Goal: Task Accomplishment & Management: Use online tool/utility

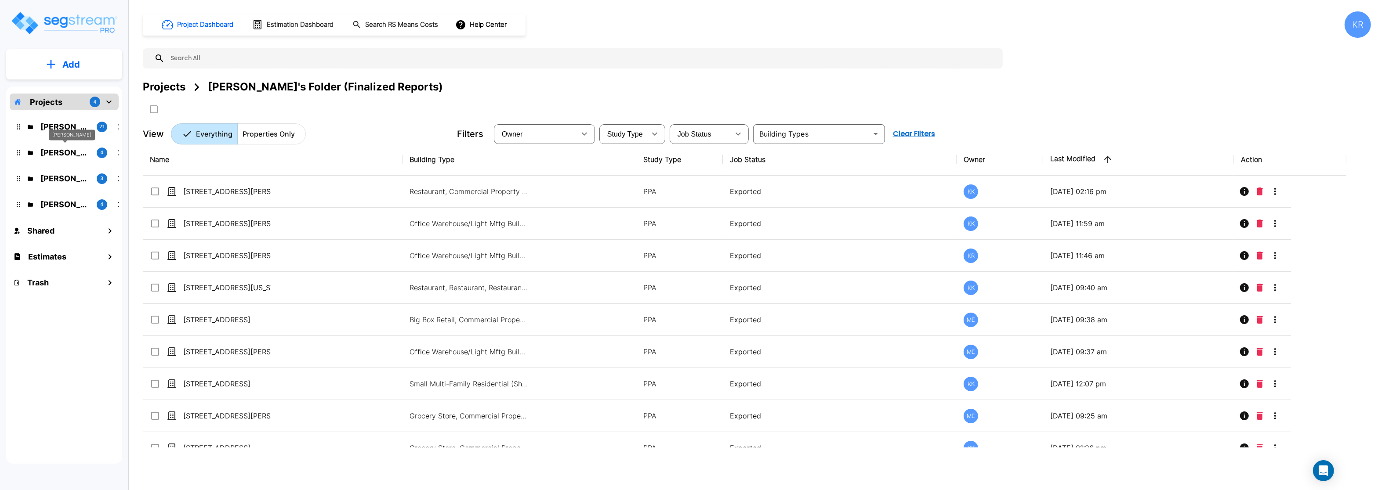
click at [62, 151] on p "M.E. Folder" at bounding box center [64, 153] width 49 height 12
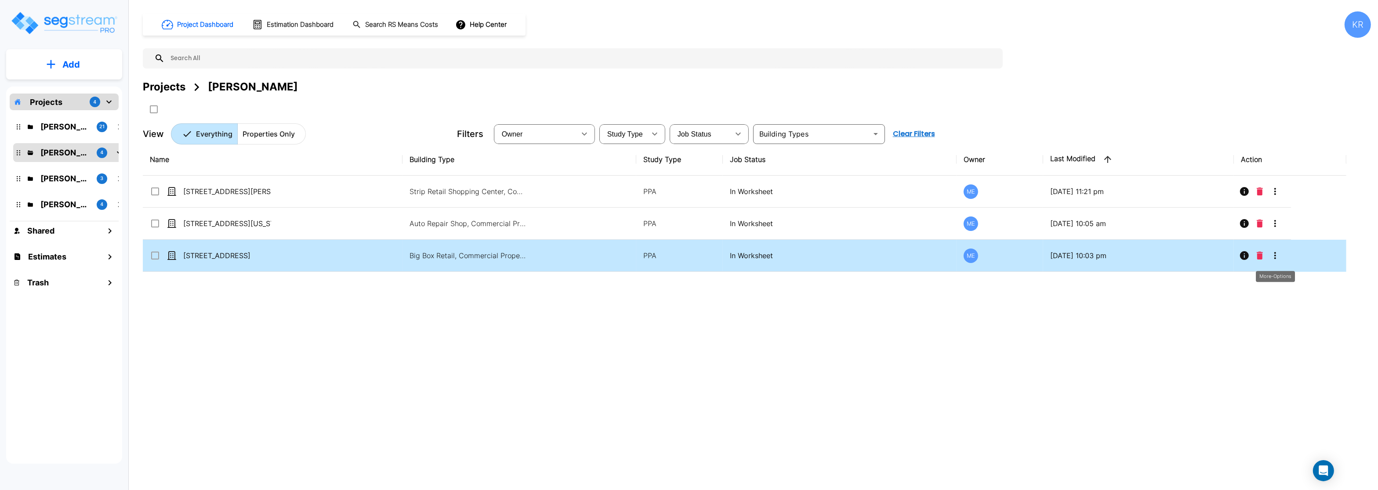
click at [1271, 259] on icon "More-Options" at bounding box center [1274, 255] width 11 height 11
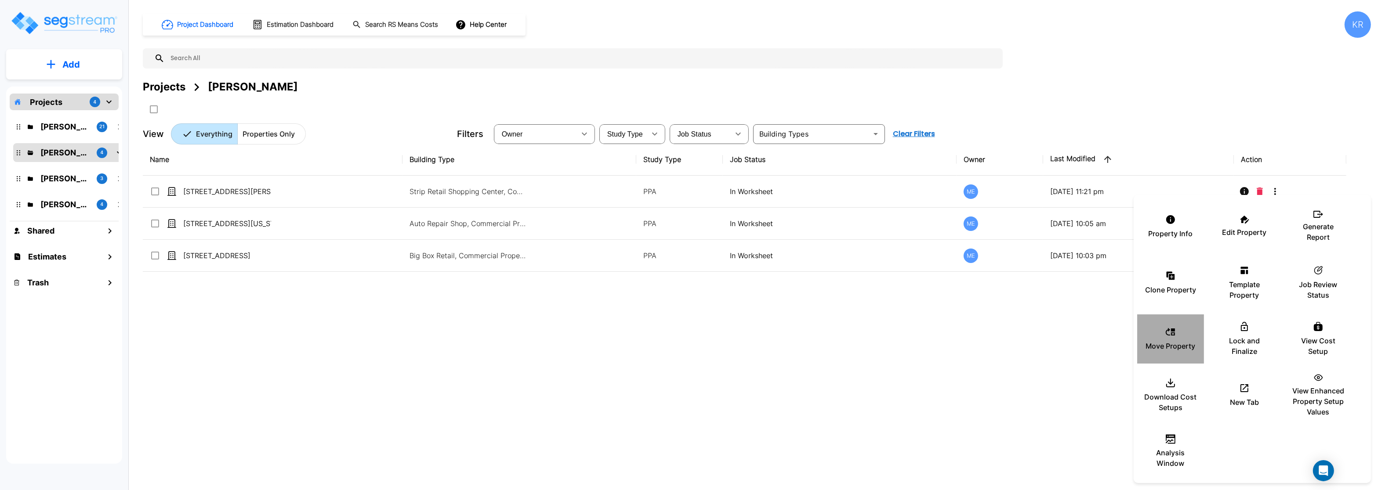
click at [1167, 344] on p "Move Property" at bounding box center [1171, 346] width 50 height 11
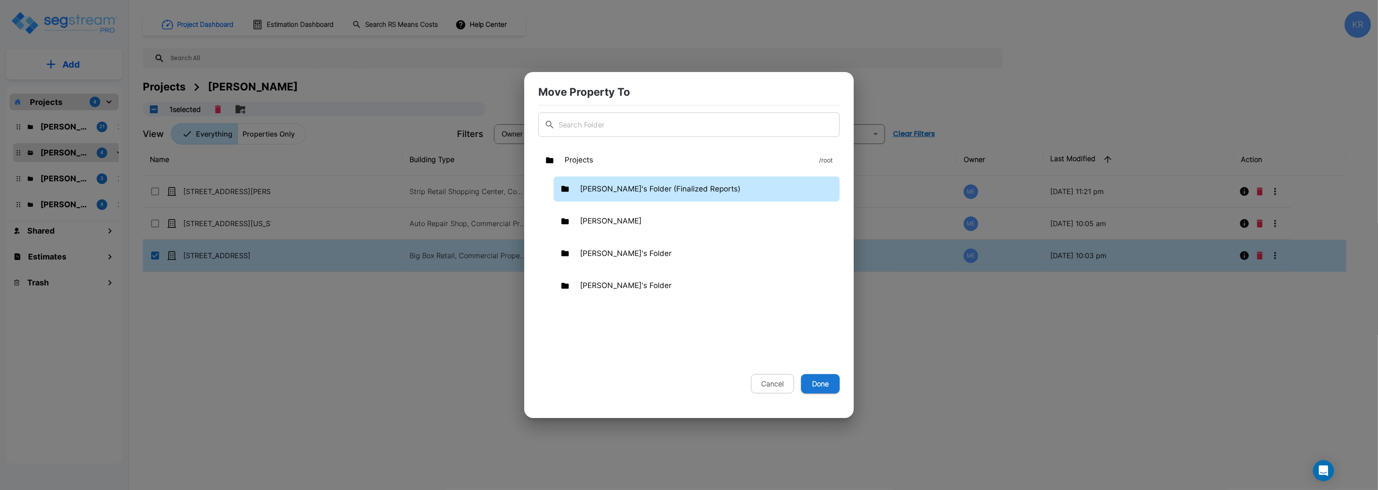
click at [602, 181] on div "Kristina's Folder (Finalized Reports)" at bounding box center [696, 189] width 286 height 25
click at [815, 383] on button "Done" at bounding box center [820, 383] width 39 height 19
checkbox input "false"
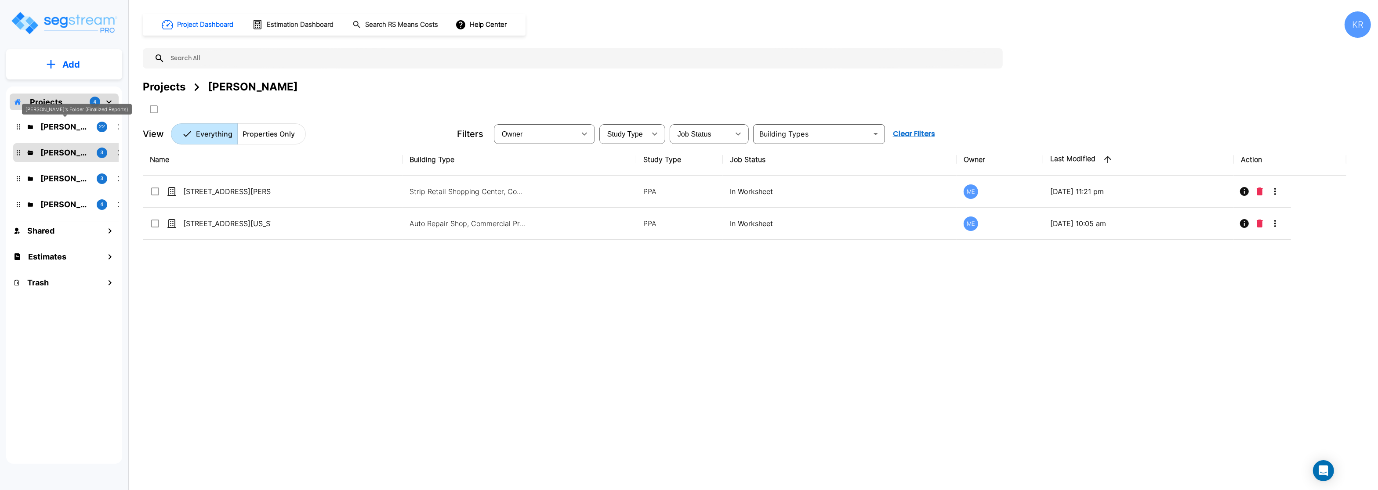
click at [51, 132] on p "Kristina's Folder (Finalized Reports)" at bounding box center [64, 127] width 49 height 12
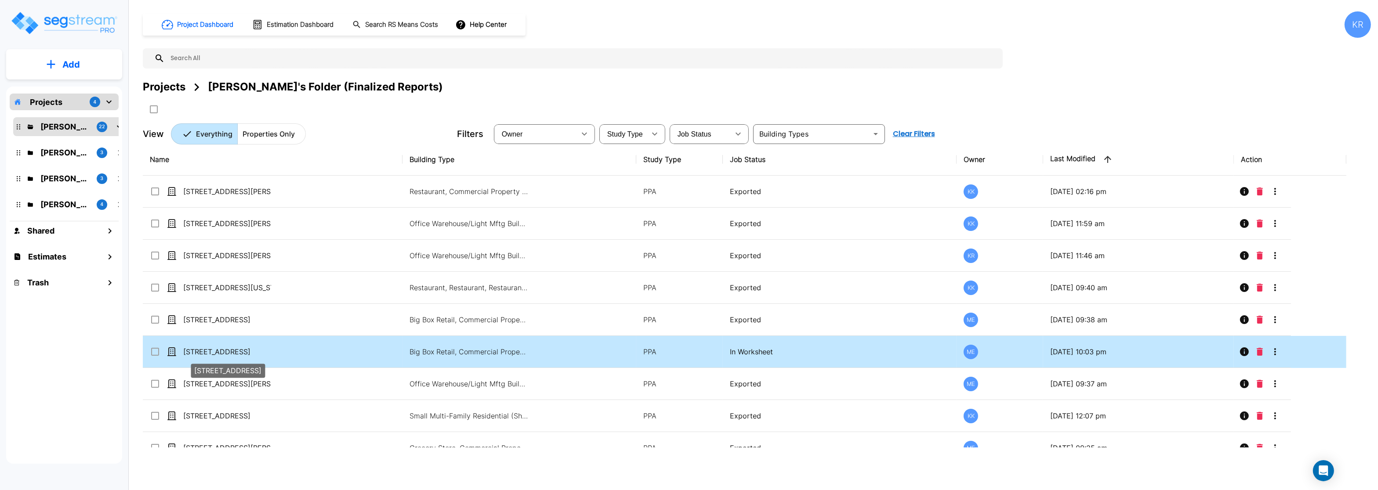
click at [207, 353] on p "[STREET_ADDRESS]" at bounding box center [227, 352] width 88 height 11
checkbox input "true"
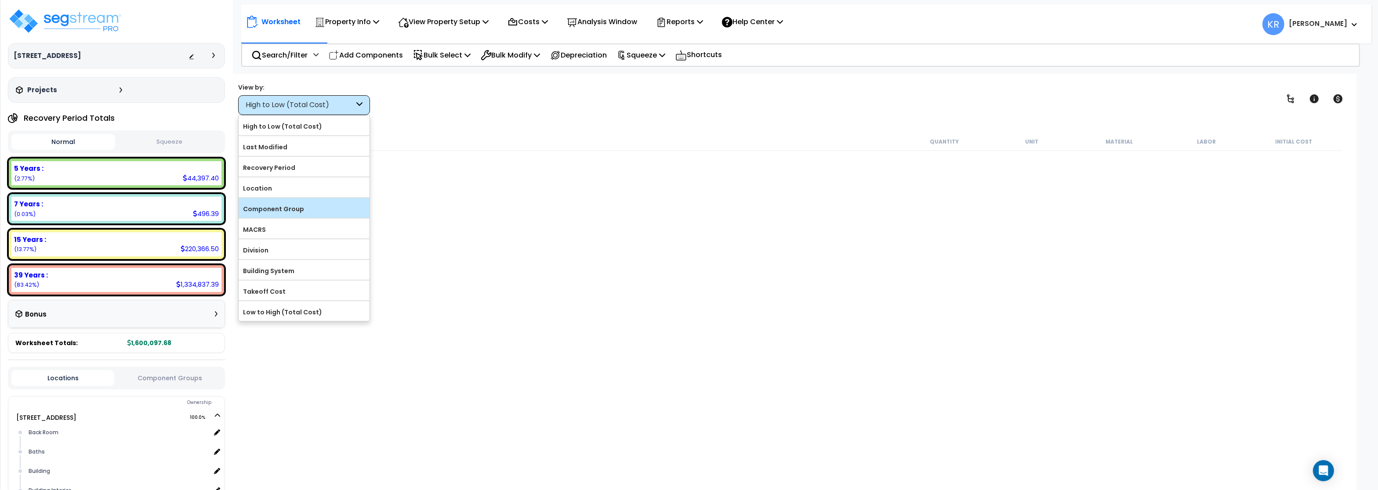
click at [283, 201] on div "Component Group" at bounding box center [304, 208] width 131 height 20
click at [287, 209] on label "Component Group" at bounding box center [304, 208] width 131 height 13
click at [0, 0] on input "Component Group" at bounding box center [0, 0] width 0 height 0
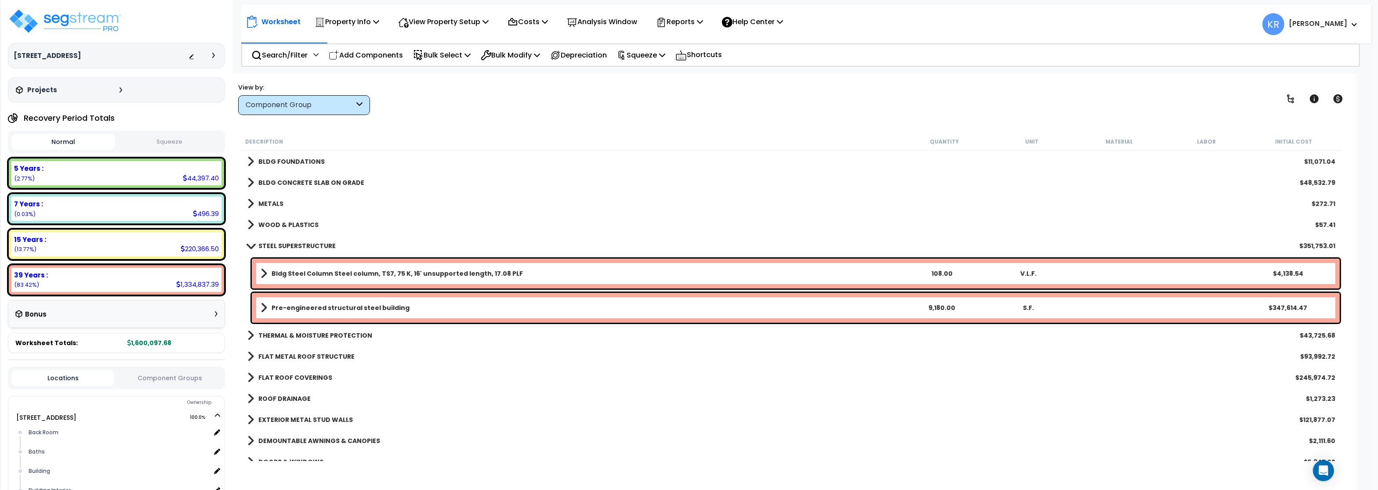
click at [249, 246] on span at bounding box center [251, 245] width 12 height 7
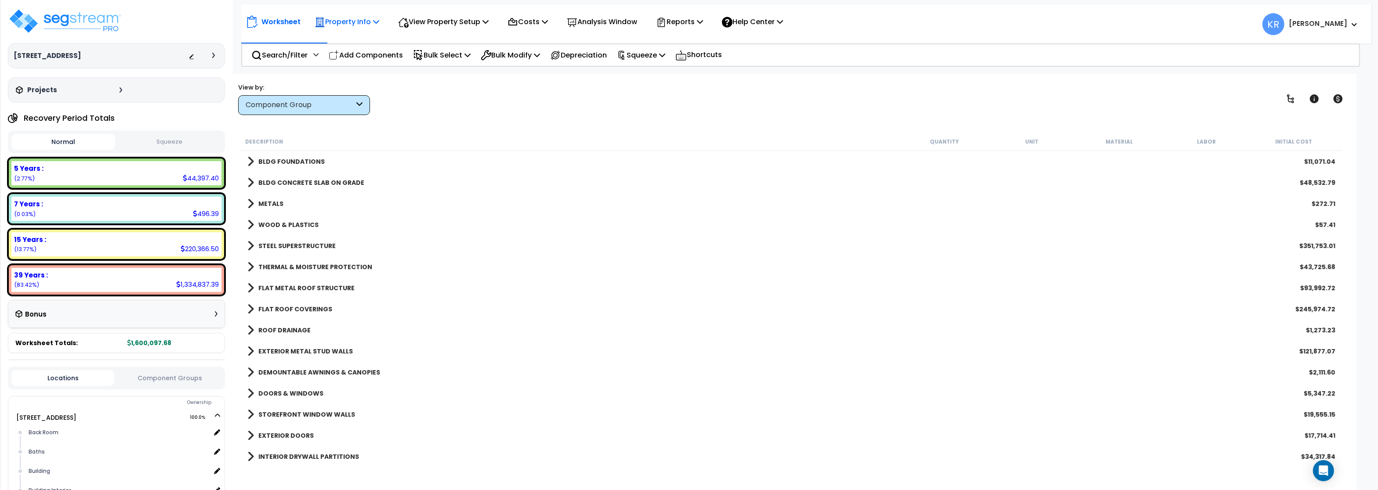
click at [341, 21] on p "Property Info" at bounding box center [347, 22] width 65 height 12
click at [339, 37] on link "Property Setup" at bounding box center [353, 42] width 87 height 18
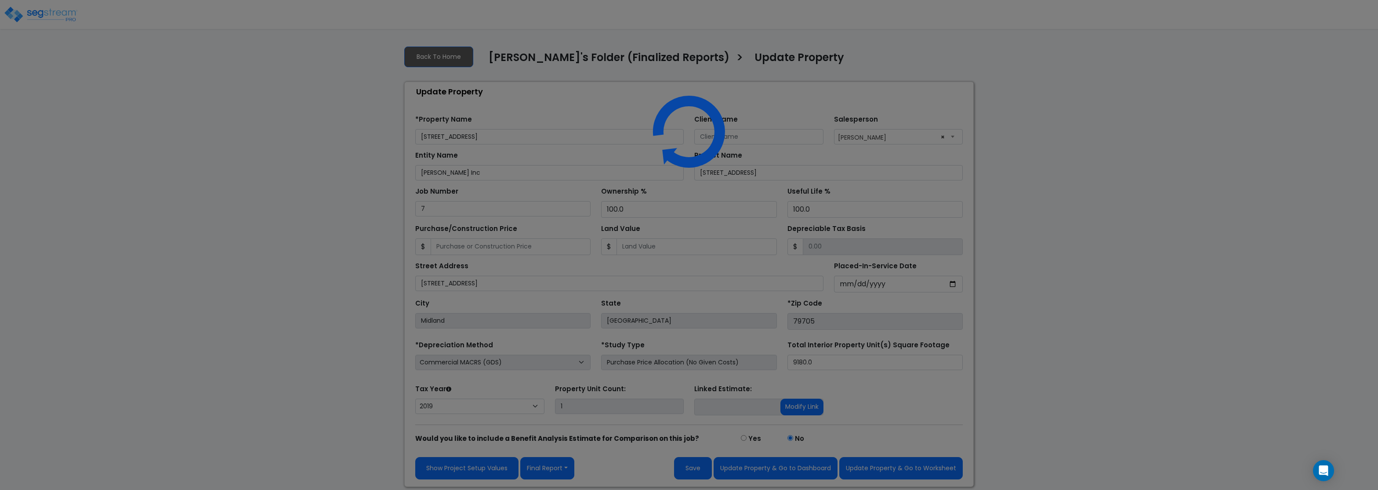
select select "2019"
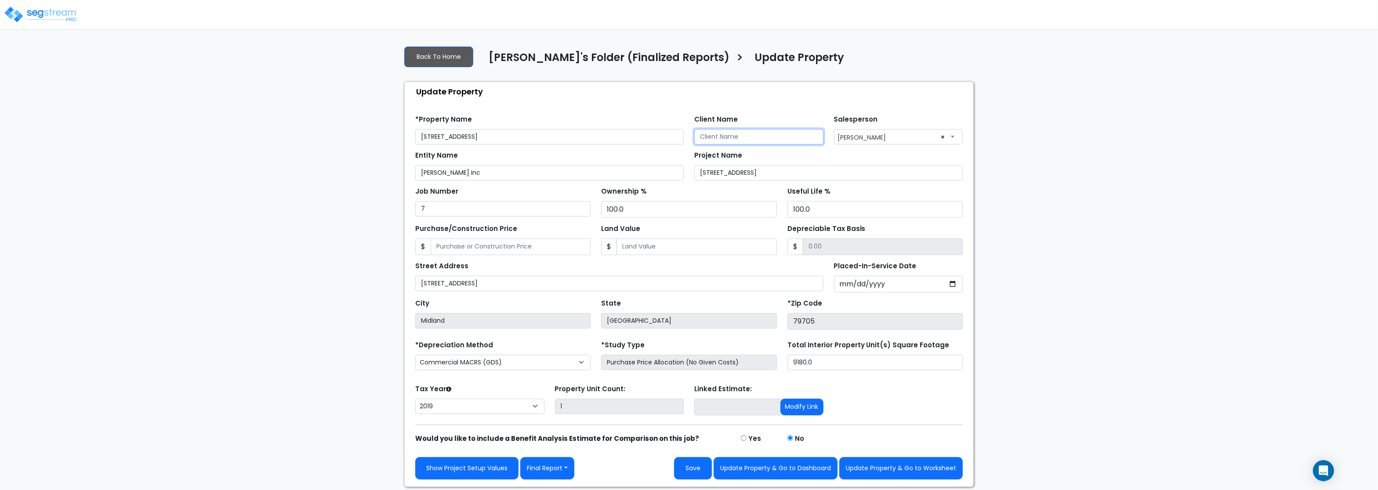
click at [713, 142] on input "Client Name" at bounding box center [758, 136] width 129 height 15
paste input "Jamar, Inc."
type input "Jamar, Inc."
click at [900, 137] on span "× Micah Eisentrager" at bounding box center [898, 137] width 128 height 14
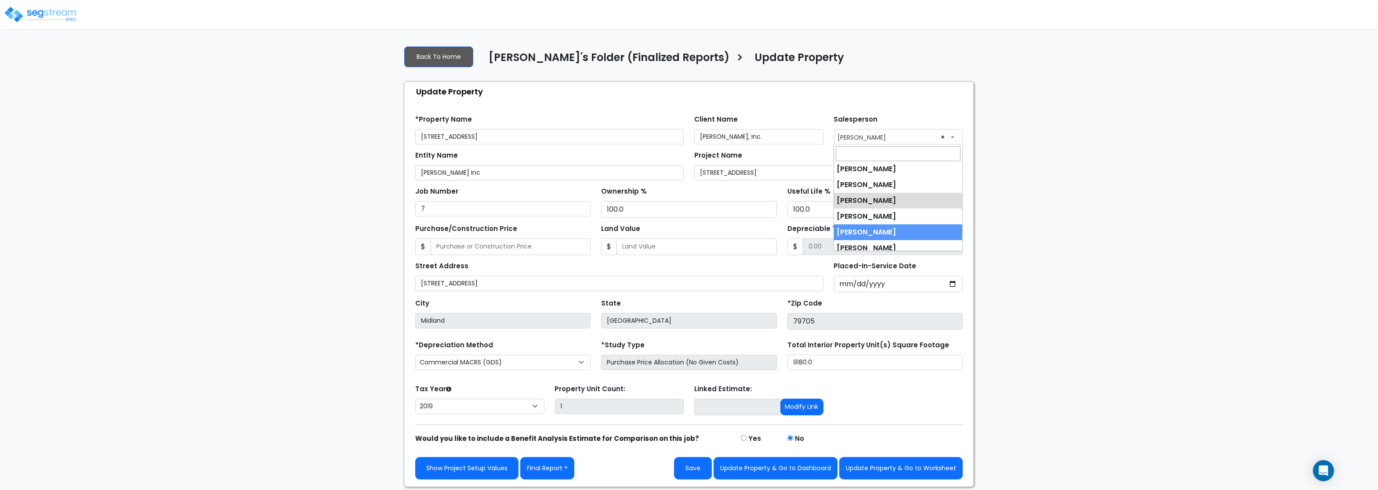
scroll to position [23, 0]
select select "245"
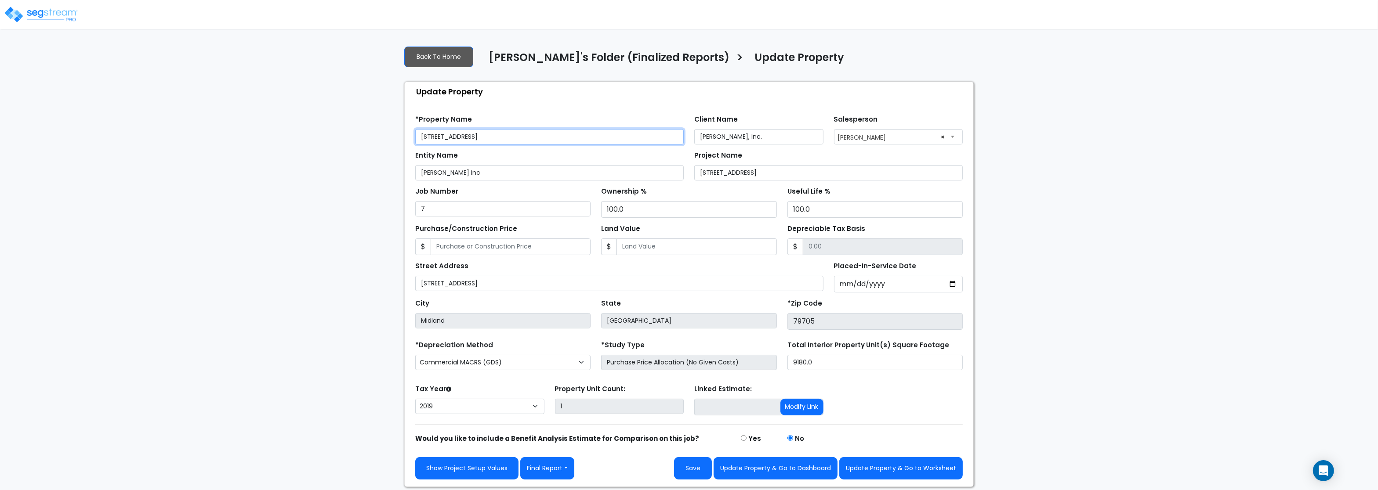
drag, startPoint x: 505, startPoint y: 138, endPoint x: 307, endPoint y: 119, distance: 198.2
click at [415, 129] on input "[STREET_ADDRESS]" at bounding box center [549, 136] width 268 height 15
paste input "orth Lamesa Roa"
type input "[STREET_ADDRESS]"
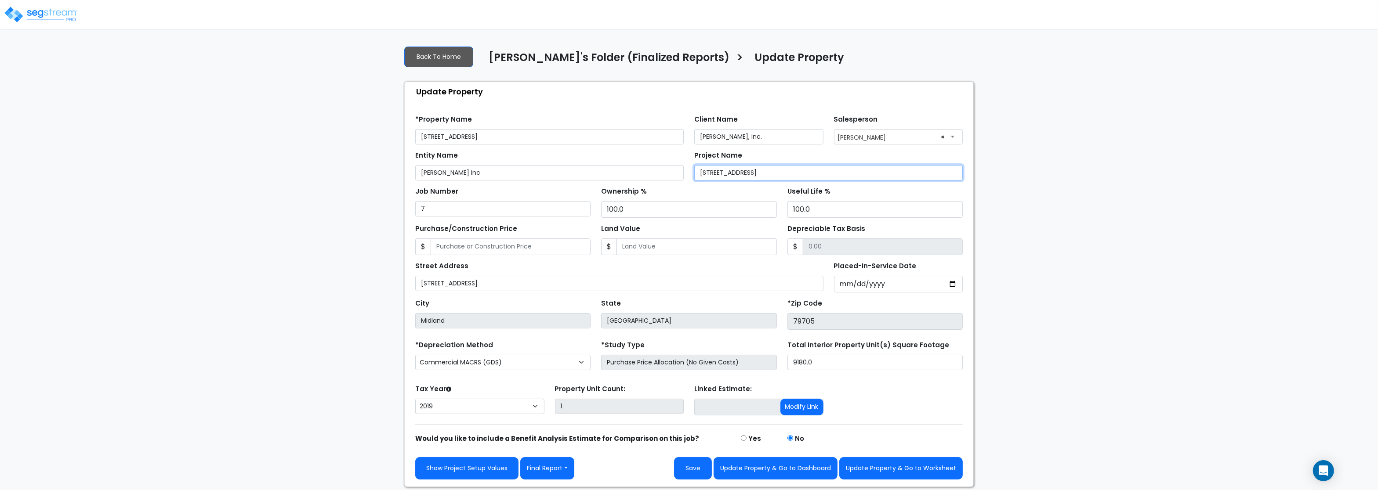
drag, startPoint x: 774, startPoint y: 180, endPoint x: 635, endPoint y: 175, distance: 138.4
click at [694, 175] on input "[STREET_ADDRESS]" at bounding box center [828, 172] width 268 height 15
paste input "orth Lamesa Roa"
type input "[STREET_ADDRESS]"
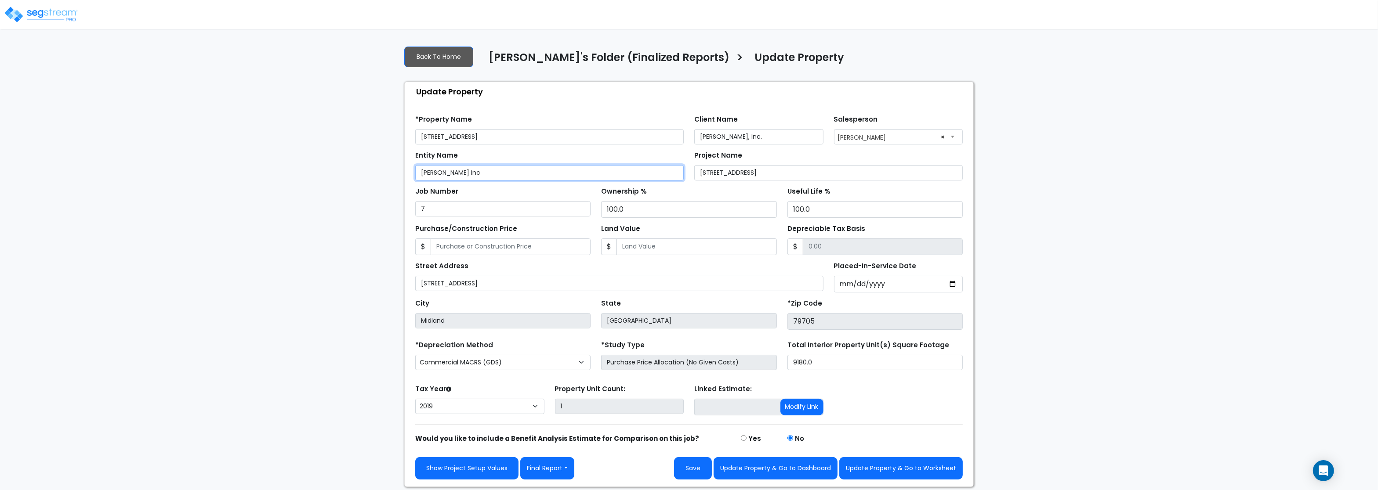
click at [474, 168] on input "Jamar Inc" at bounding box center [549, 172] width 268 height 15
drag, startPoint x: 744, startPoint y: 132, endPoint x: 738, endPoint y: 147, distance: 16.6
click at [742, 138] on input "Jamar, Inc." at bounding box center [758, 136] width 129 height 15
drag, startPoint x: 740, startPoint y: 135, endPoint x: 560, endPoint y: 120, distance: 180.8
click at [694, 129] on input "Jamar, Inc." at bounding box center [758, 136] width 129 height 15
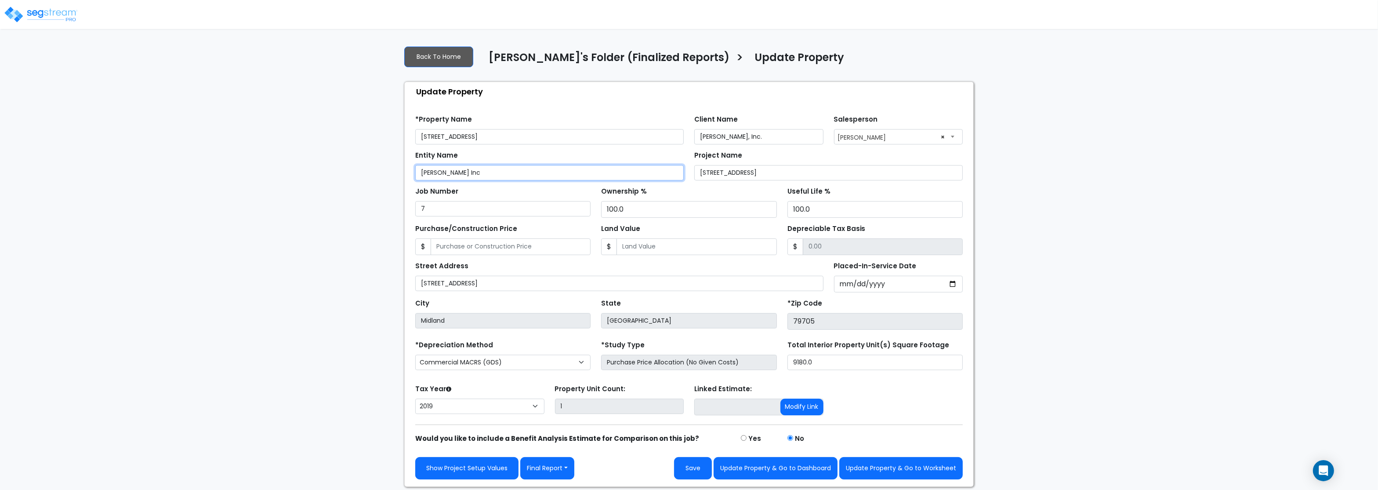
drag, startPoint x: 465, startPoint y: 173, endPoint x: 289, endPoint y: 155, distance: 176.6
click at [415, 165] on input "Jamar Inc" at bounding box center [549, 172] width 268 height 15
paste input ", Inc."
type input "Jamar, Inc."
click at [693, 245] on input "Land Value" at bounding box center [696, 247] width 160 height 17
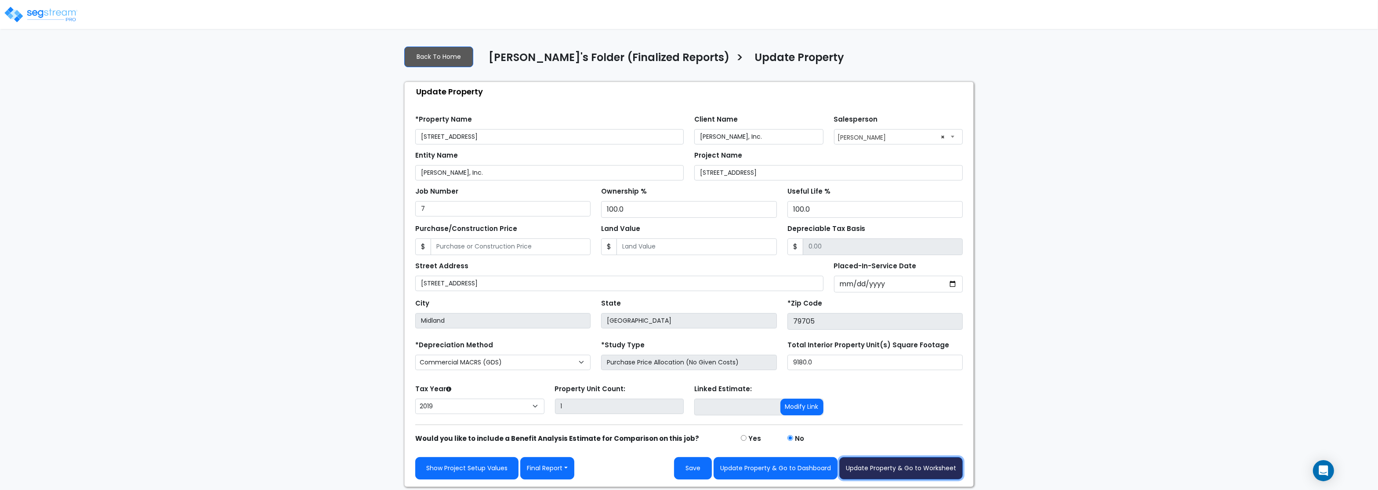
click at [907, 473] on button "Update Property & Go to Worksheet" at bounding box center [900, 468] width 123 height 22
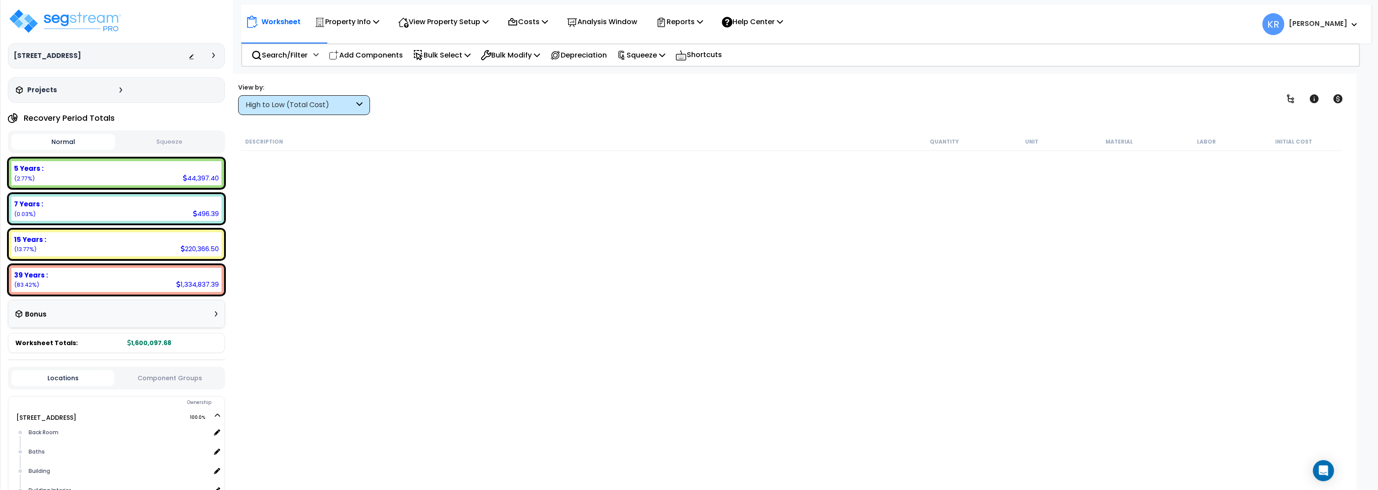
click at [311, 109] on div "High to Low (Total Cost)" at bounding box center [300, 105] width 108 height 10
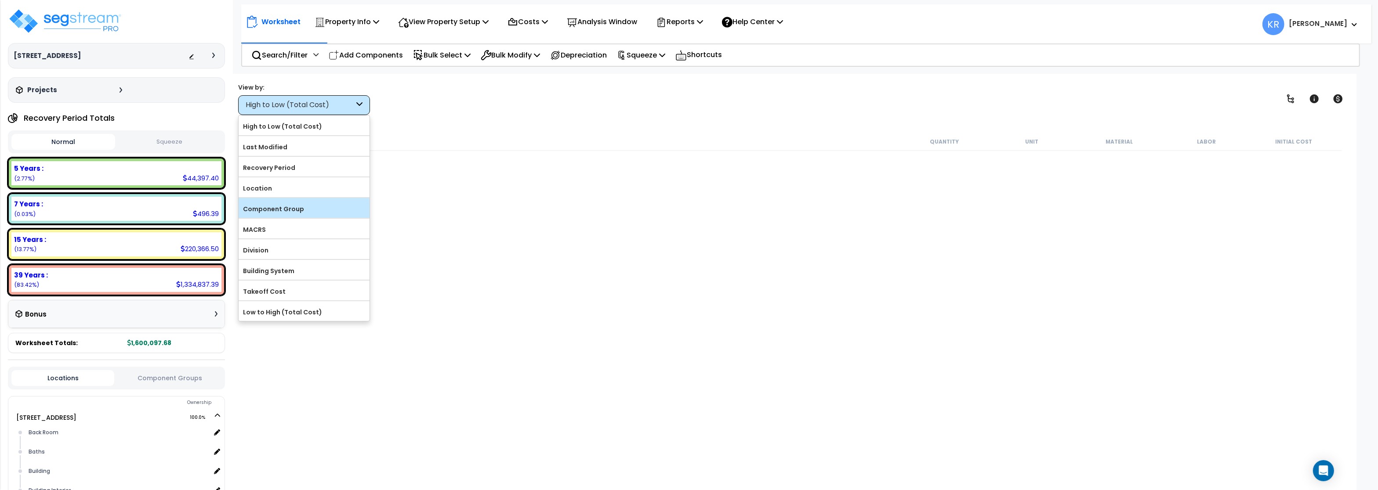
click at [283, 217] on div "Component Group" at bounding box center [304, 208] width 131 height 20
click at [340, 213] on label "Component Group" at bounding box center [304, 208] width 131 height 13
click at [0, 0] on input "Component Group" at bounding box center [0, 0] width 0 height 0
click at [645, 51] on p "Squeeze" at bounding box center [641, 55] width 48 height 12
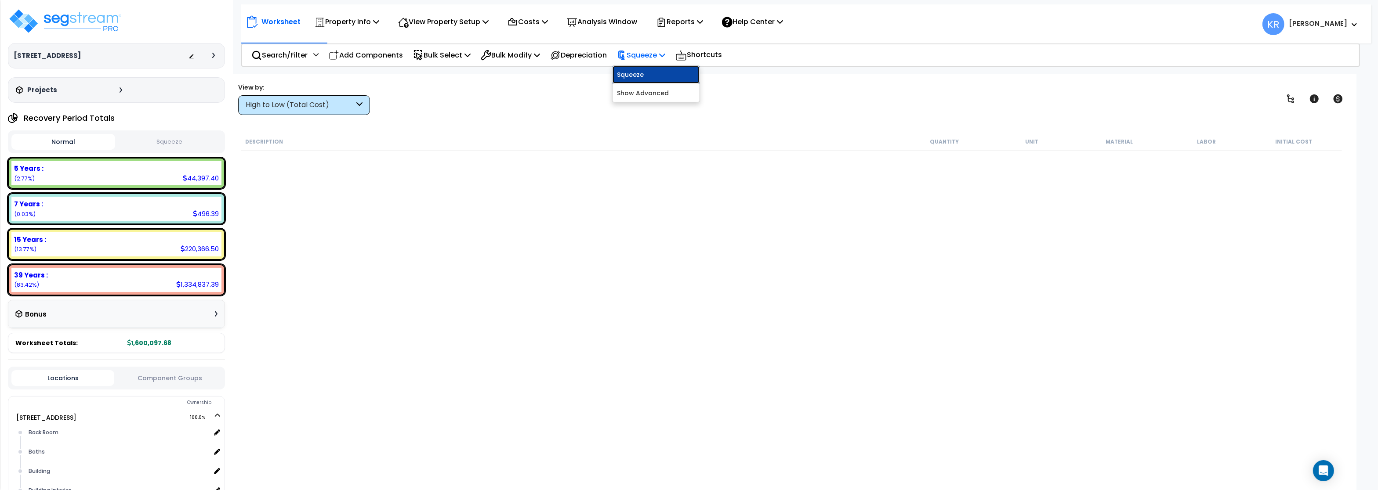
click at [645, 76] on link "Squeeze" at bounding box center [655, 75] width 87 height 18
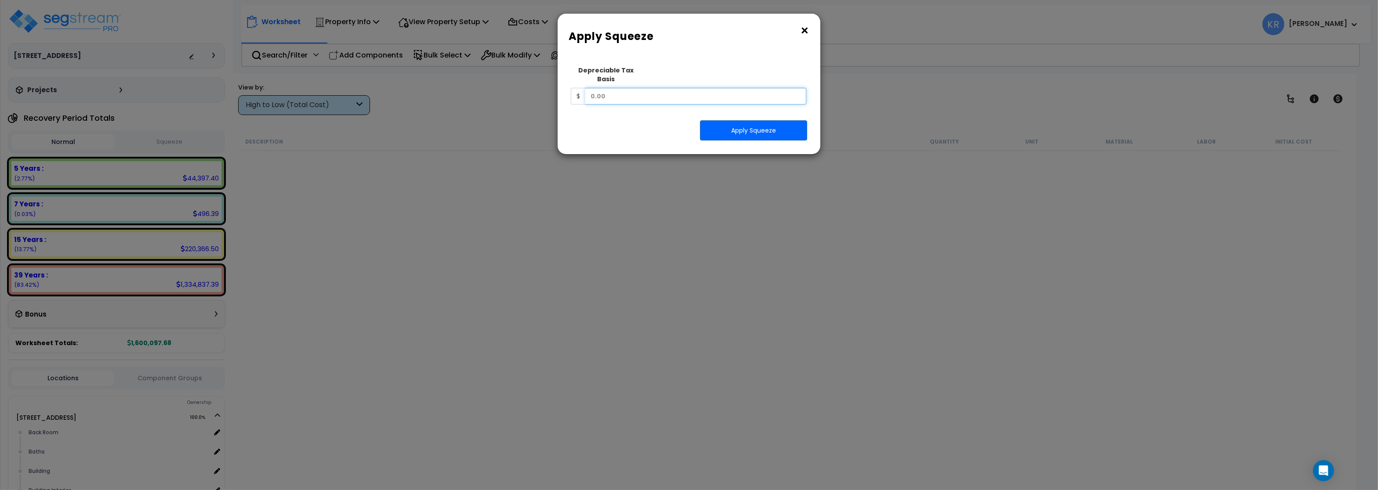
click at [613, 92] on input "text" at bounding box center [695, 96] width 221 height 17
type input "1,319,383.56"
click at [749, 125] on button "Apply Squeeze" at bounding box center [753, 130] width 107 height 20
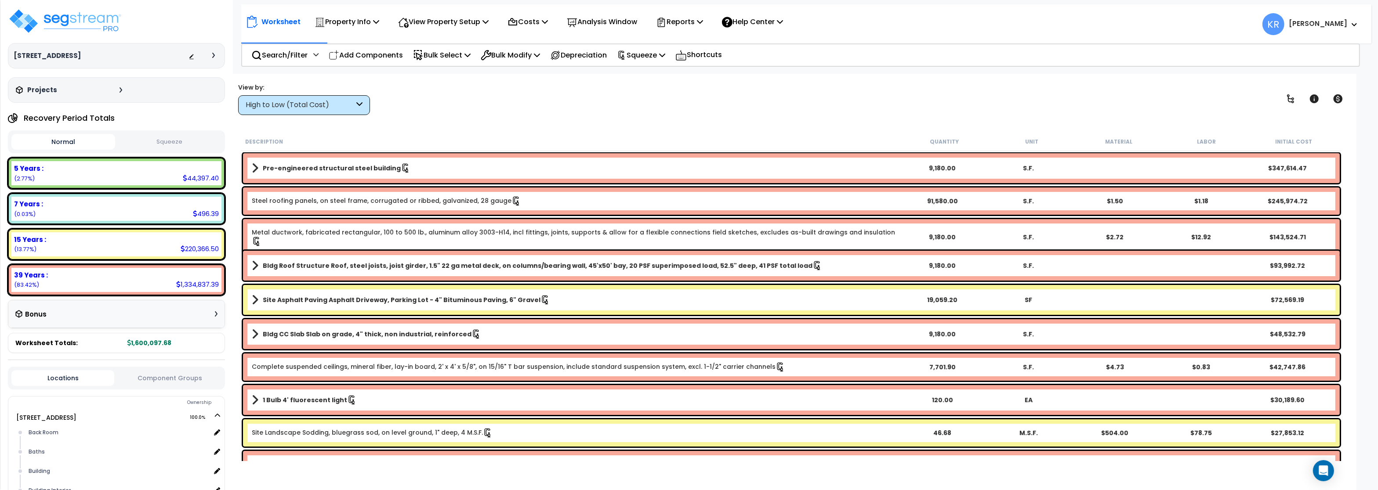
scroll to position [38, 0]
click at [105, 175] on div "5 Years : 44,397.40 (2.77%)" at bounding box center [116, 173] width 210 height 24
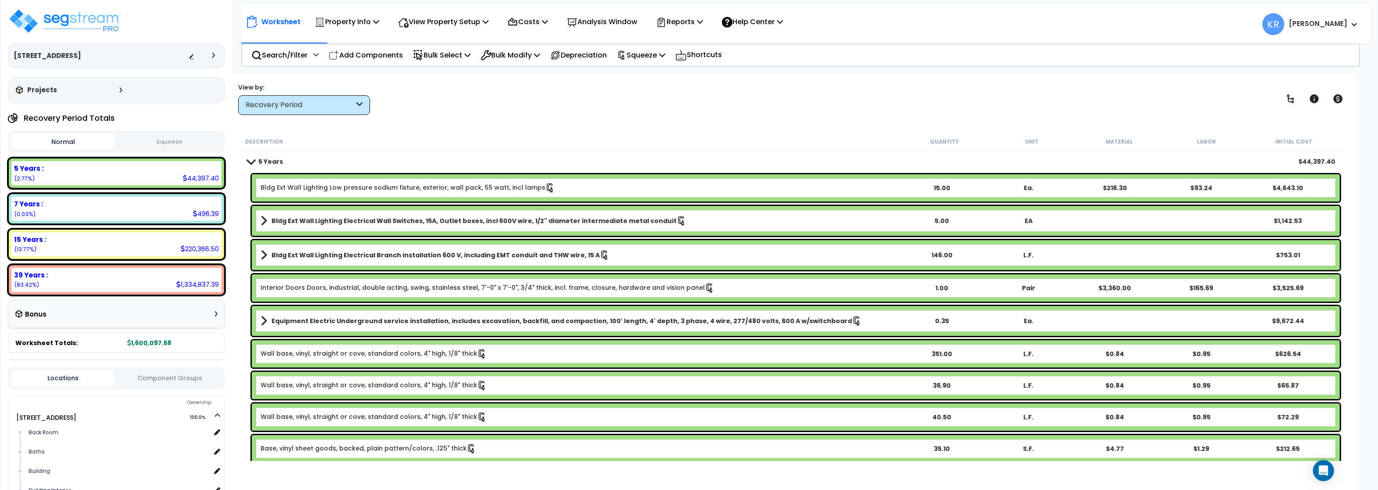
click at [284, 98] on div "Recovery Period" at bounding box center [304, 105] width 132 height 20
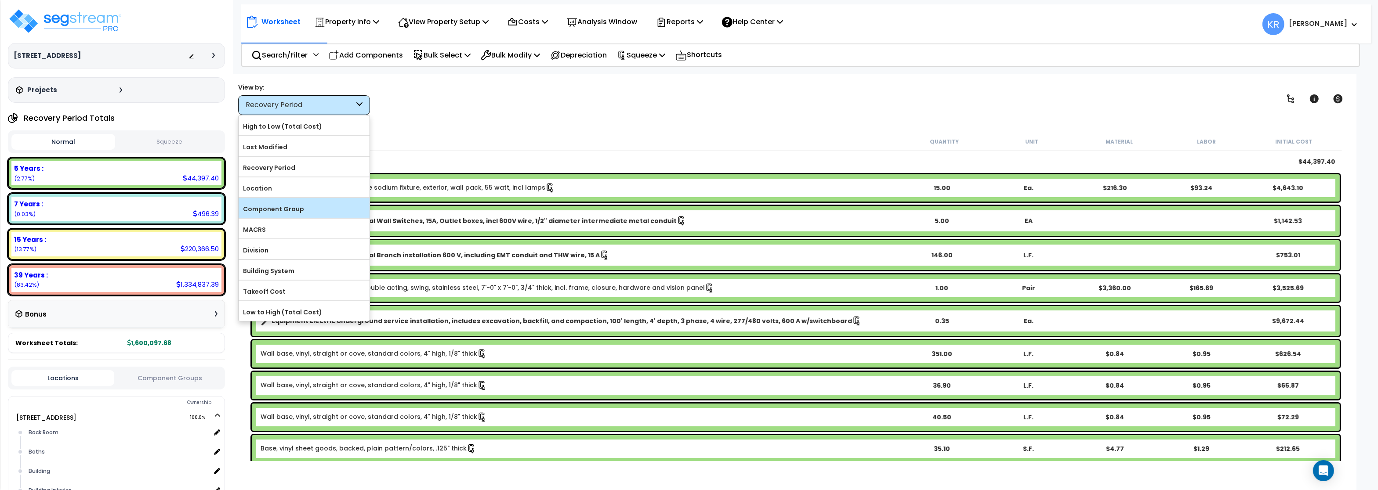
click at [283, 211] on label "Component Group" at bounding box center [304, 208] width 131 height 13
click at [0, 0] on input "Component Group" at bounding box center [0, 0] width 0 height 0
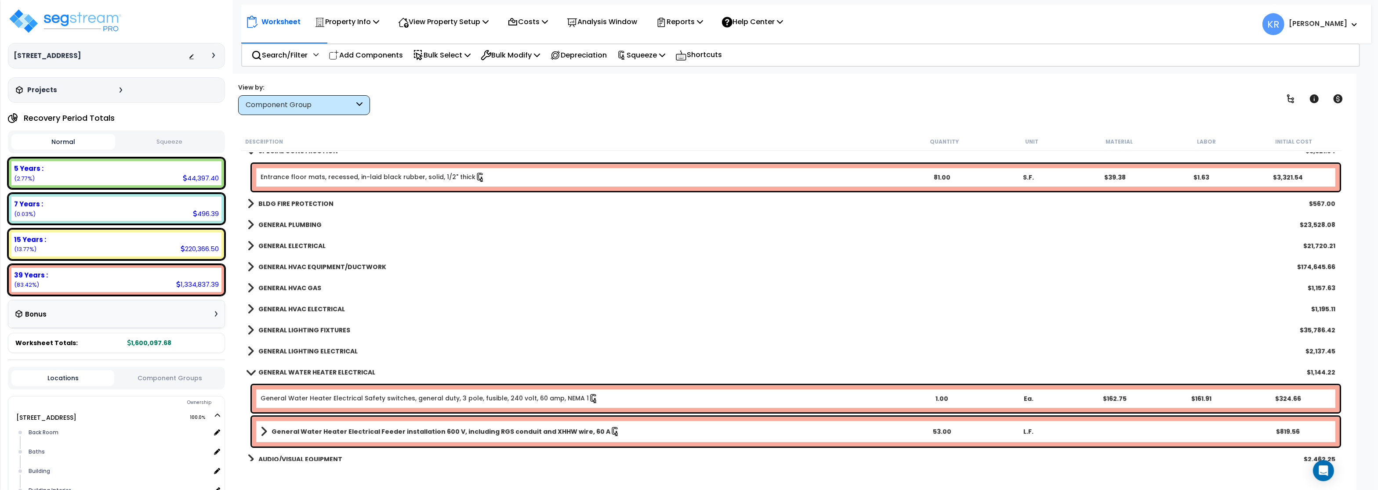
scroll to position [527, 0]
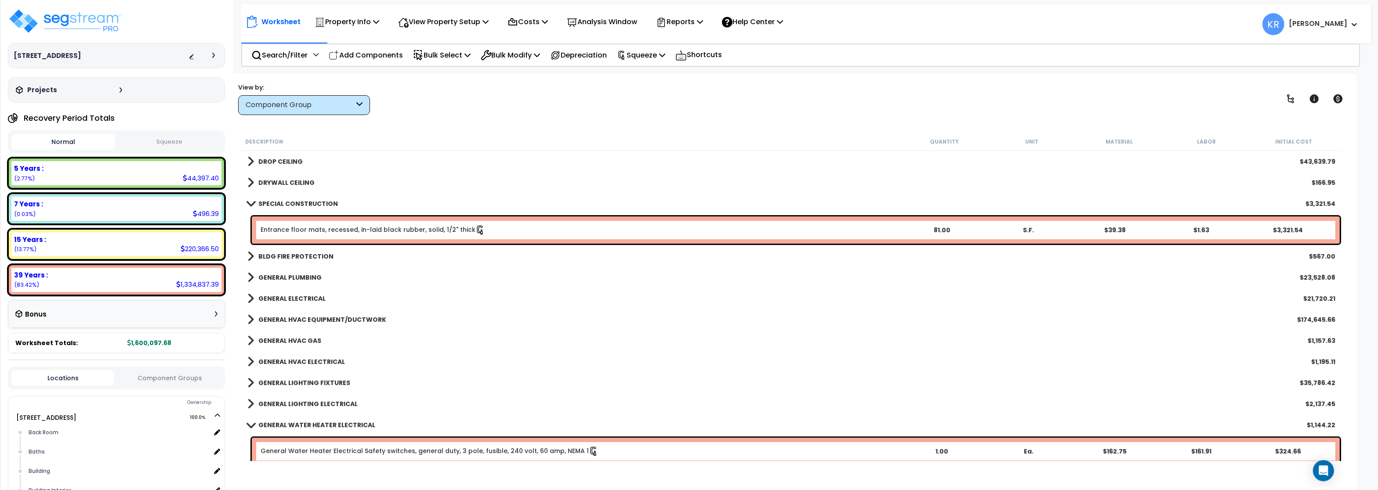
click at [285, 206] on b "SPECIAL CONSTRUCTION" at bounding box center [298, 203] width 80 height 9
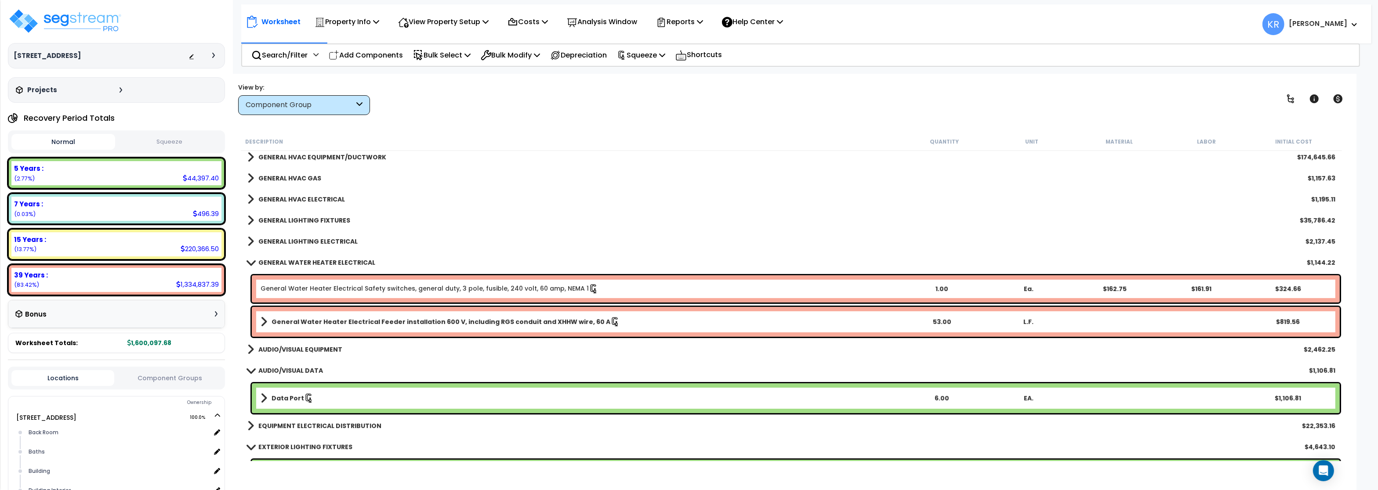
scroll to position [685, 0]
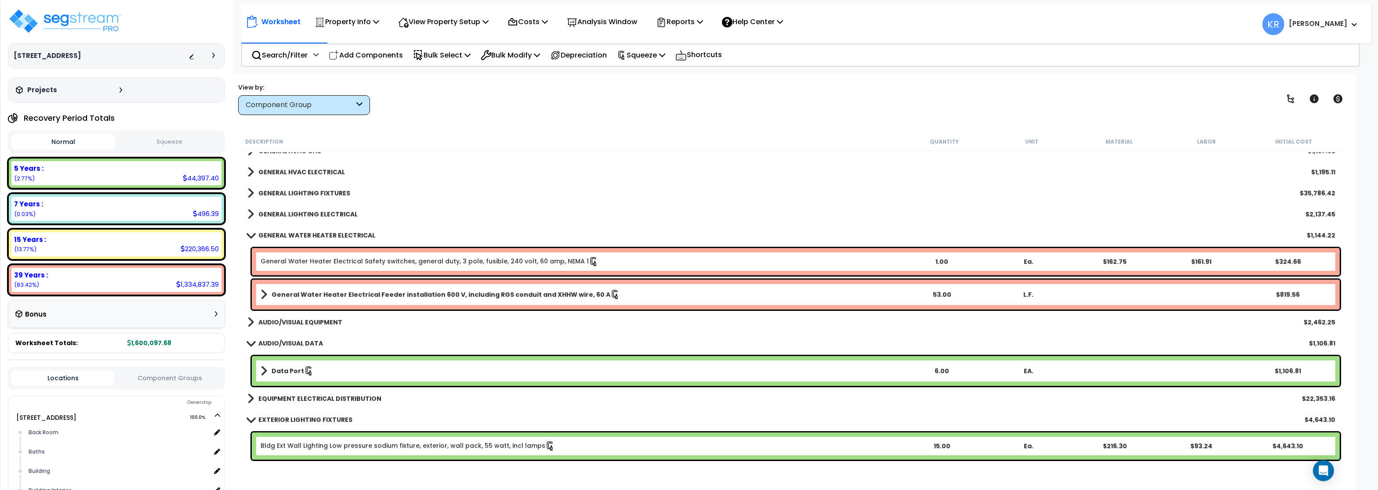
click at [292, 237] on b "GENERAL WATER HEATER ELECTRICAL" at bounding box center [316, 235] width 117 height 9
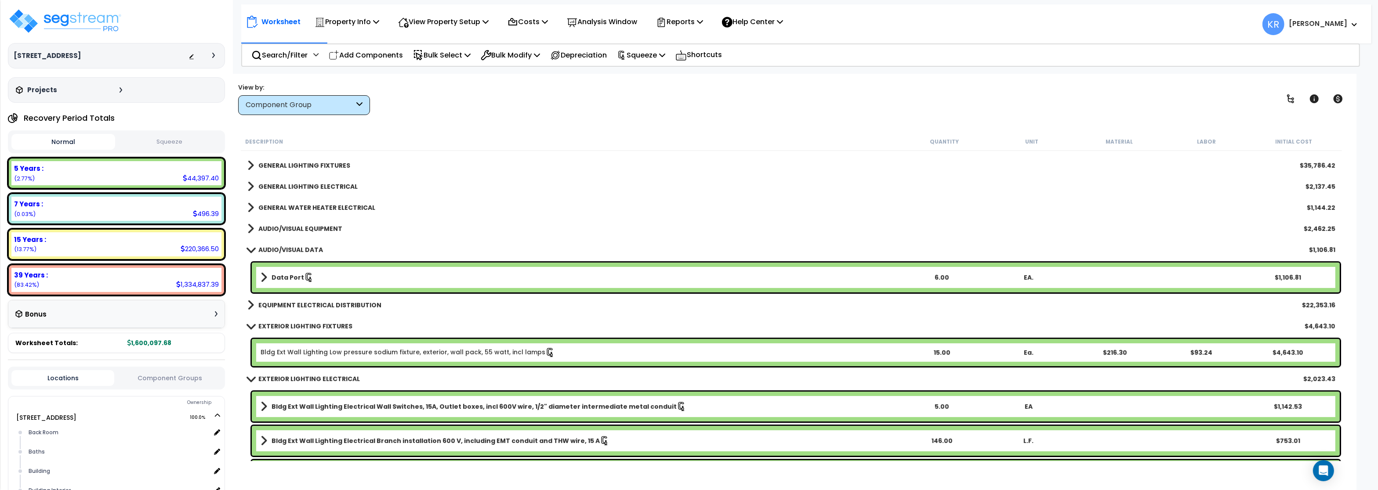
scroll to position [791, 0]
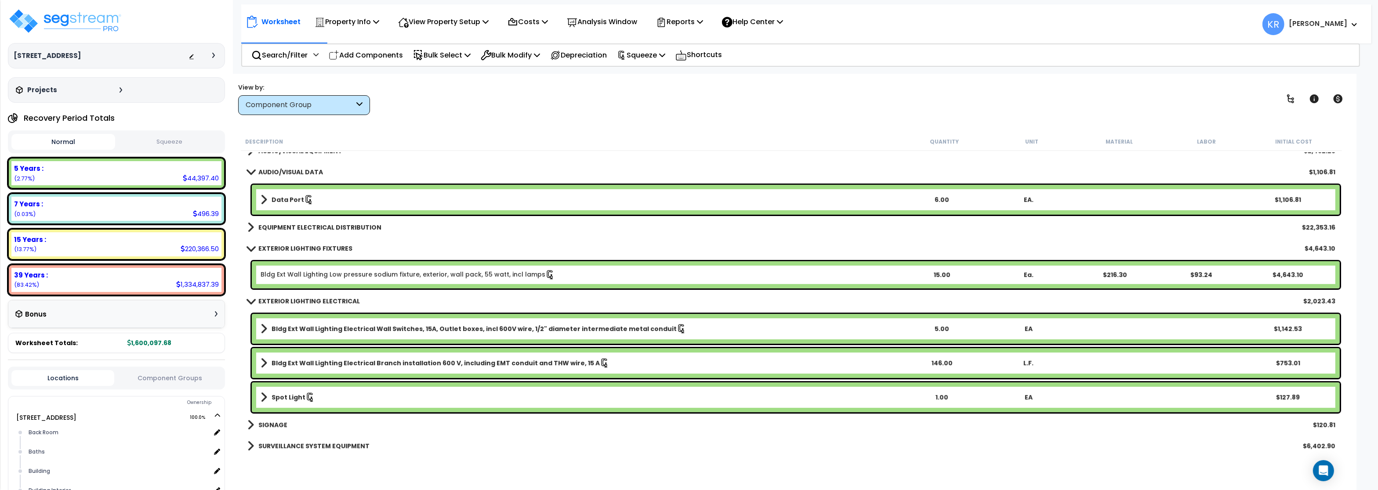
click at [277, 275] on link "Bldg Ext Wall Lighting Low pressure sodium fixture, exterior, wall pack, 55 wat…" at bounding box center [407, 275] width 294 height 10
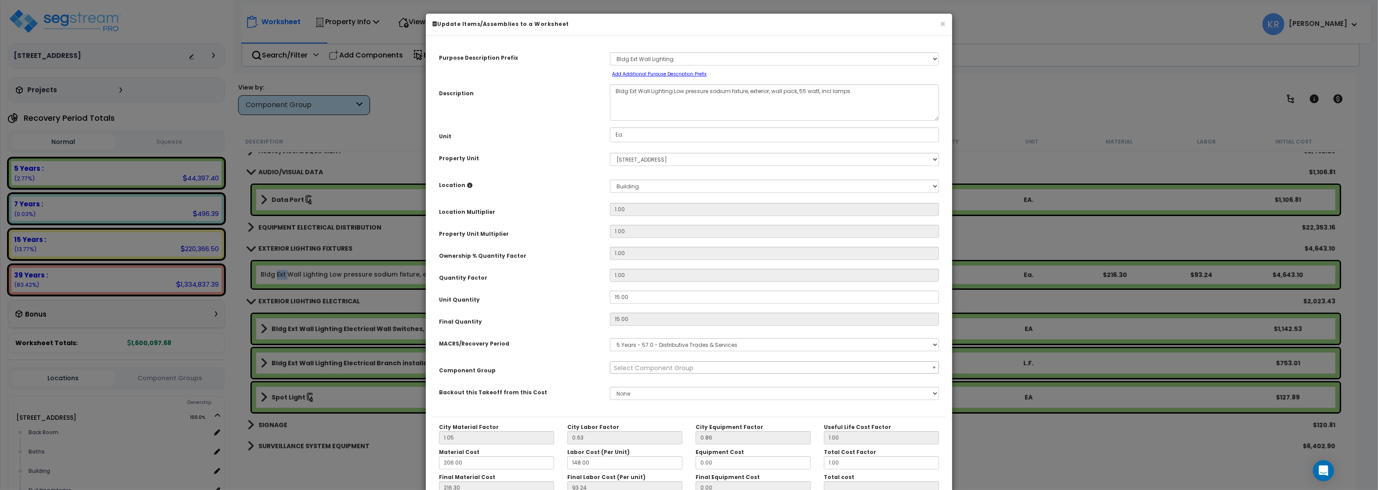
select select "57036"
click at [661, 363] on span "× 232.00 - EXTERIOR LIGHTING FIXTURES" at bounding box center [774, 368] width 328 height 12
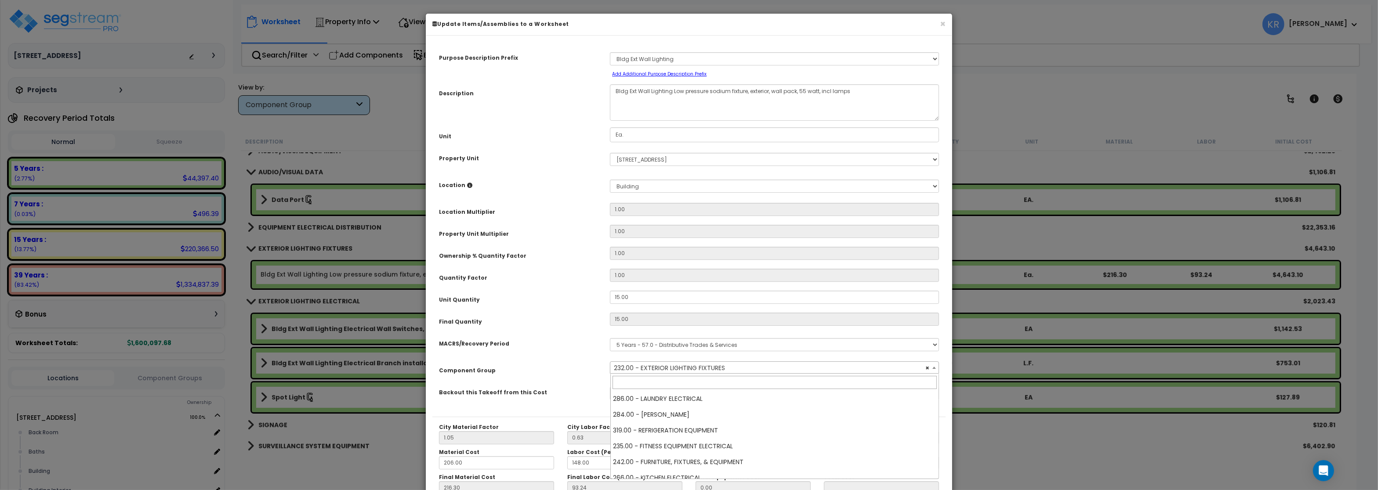
scroll to position [1913, 0]
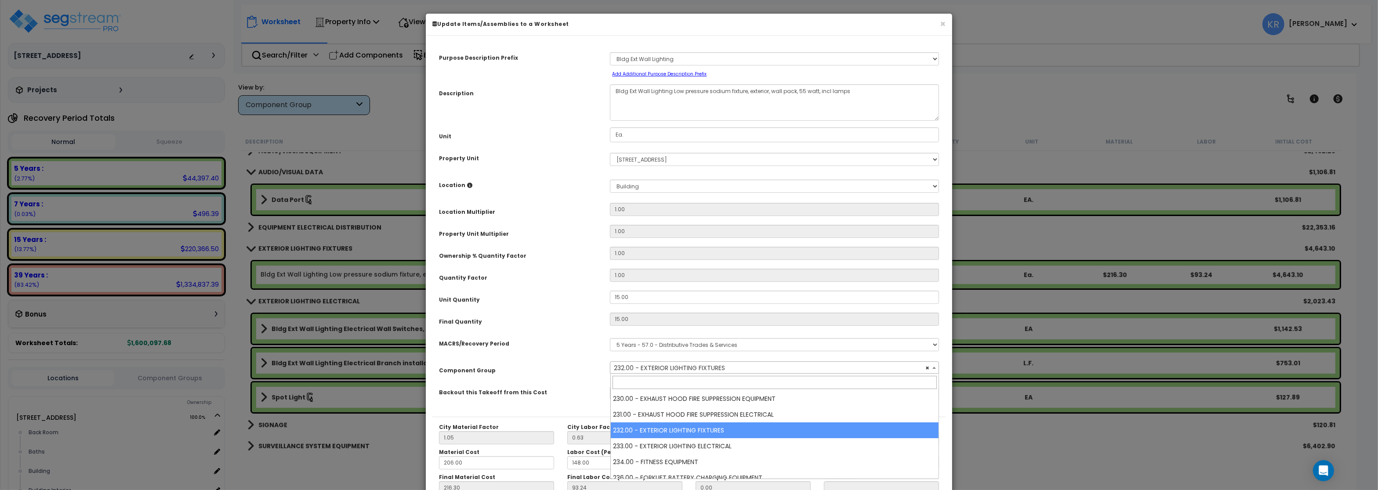
click at [663, 345] on select "Select MACRS/Recovery Period 5 Years - 57.0 - Distributive Trades & Services 5 …" at bounding box center [774, 344] width 329 height 13
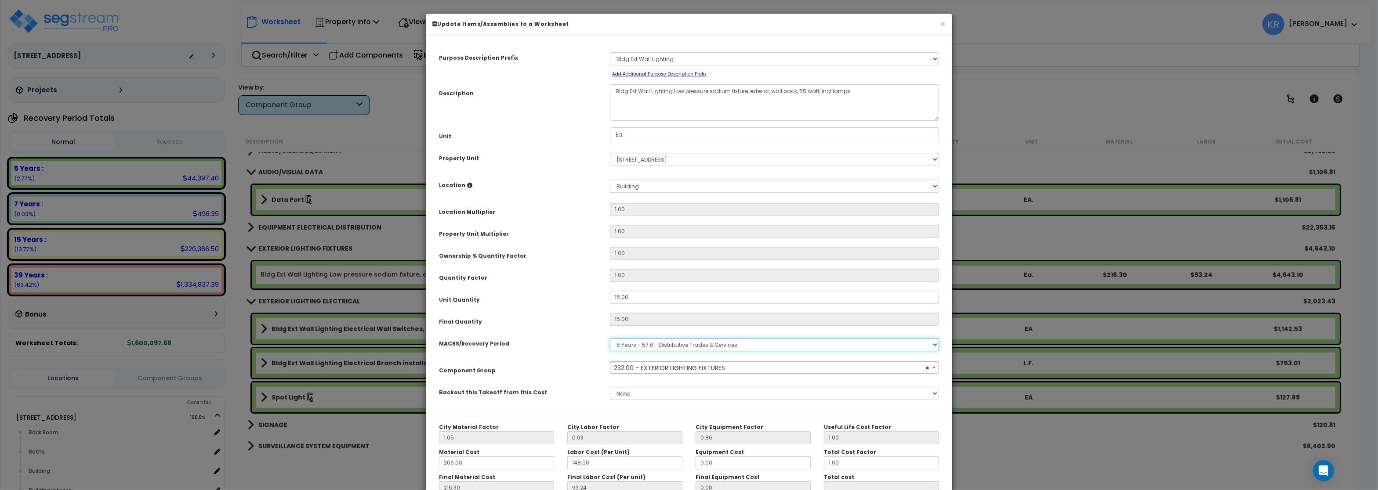
click at [610, 338] on select "Select MACRS/Recovery Period 5 Years - 57.0 - Distributive Trades & Services 5 …" at bounding box center [774, 344] width 329 height 13
select select "3669"
click option "39 Years - NA - Long-Life Property" at bounding box center [0, 0] width 0 height 0
click at [640, 362] on span "Select Component Group" at bounding box center [774, 368] width 328 height 12
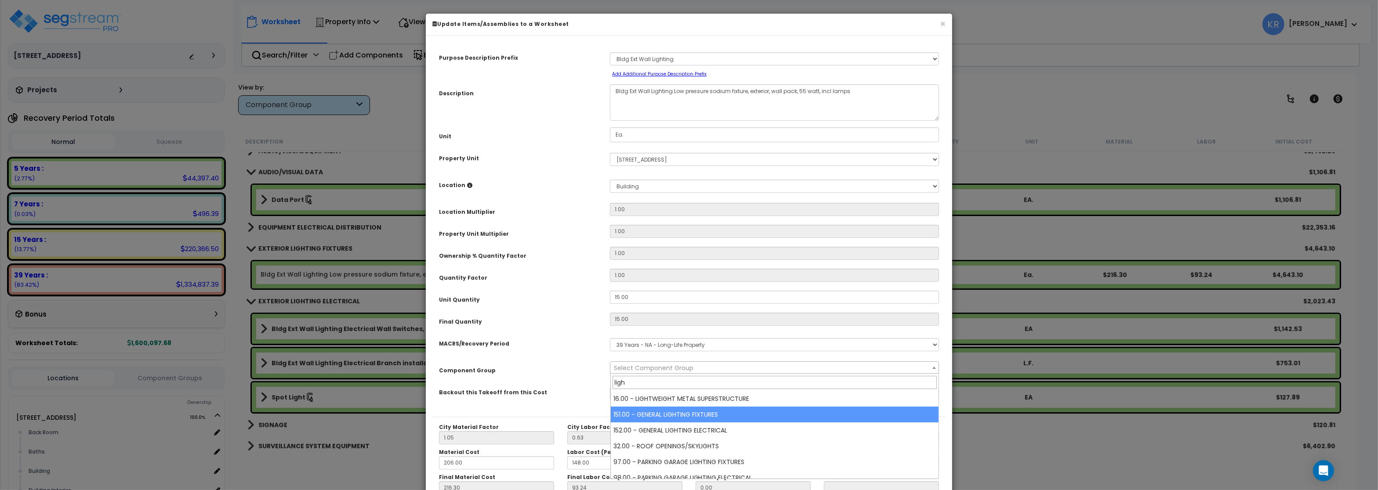
type input "ligh"
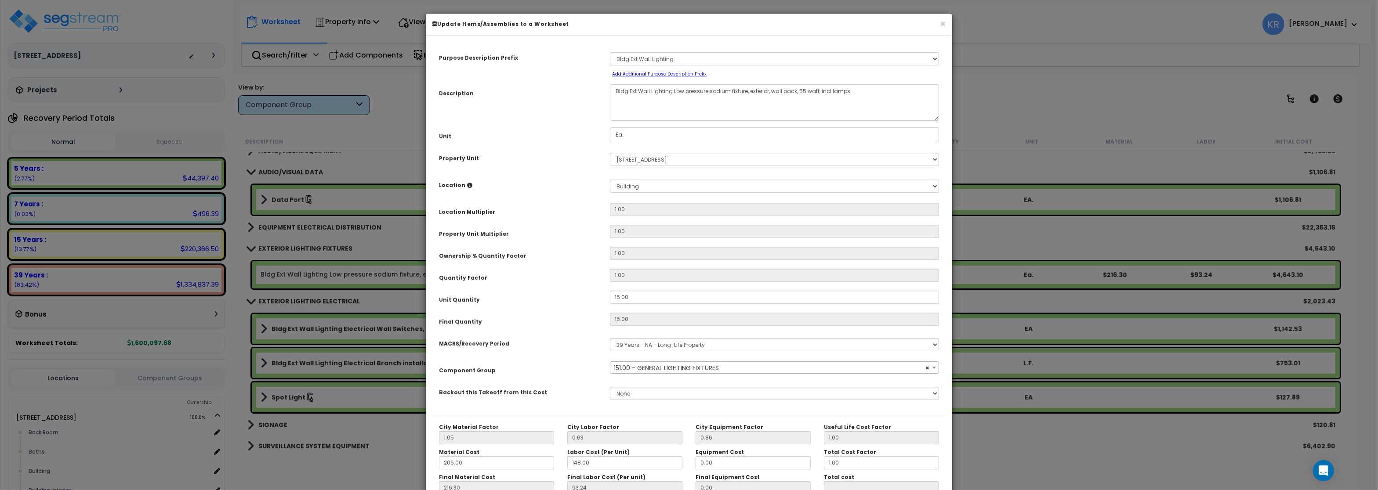
click at [720, 367] on span "× 151.00 - GENERAL LIGHTING FIXTURES" at bounding box center [774, 368] width 328 height 12
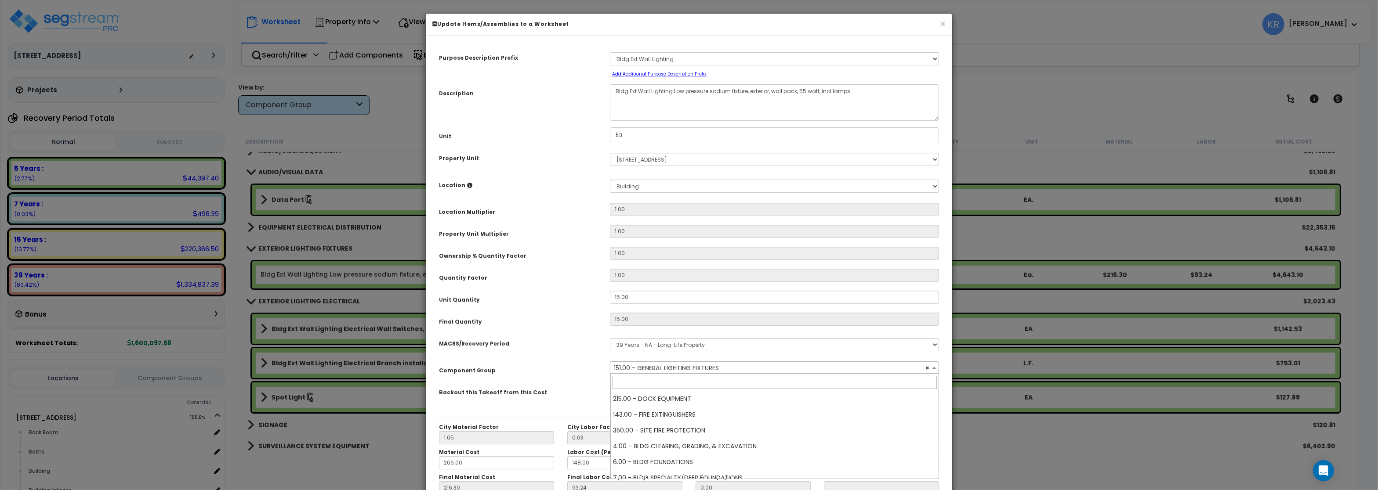
scroll to position [996, 0]
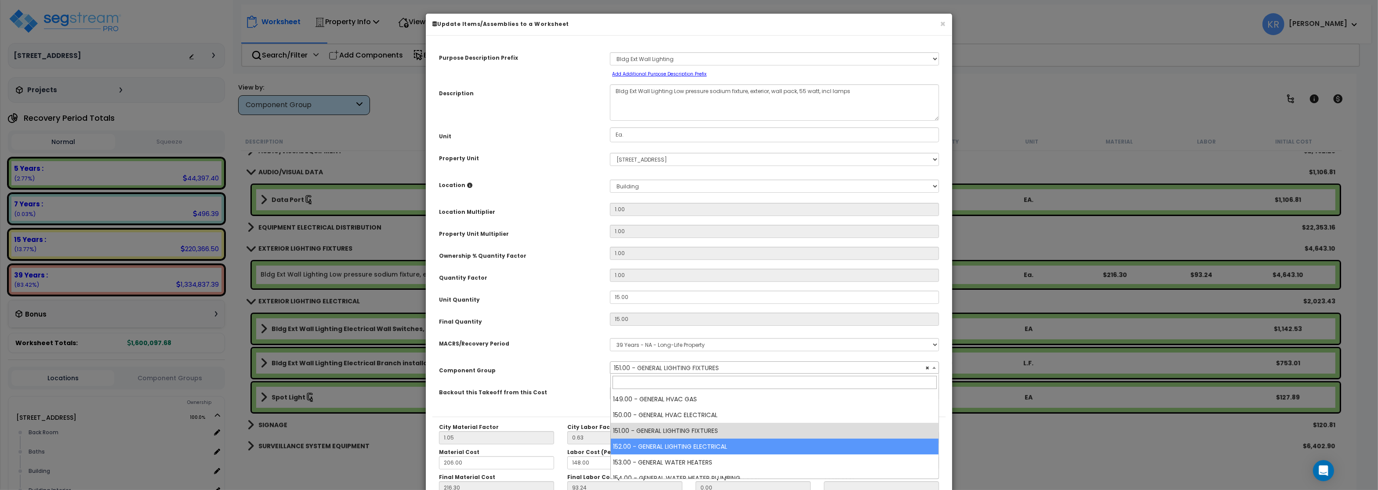
select select "56962"
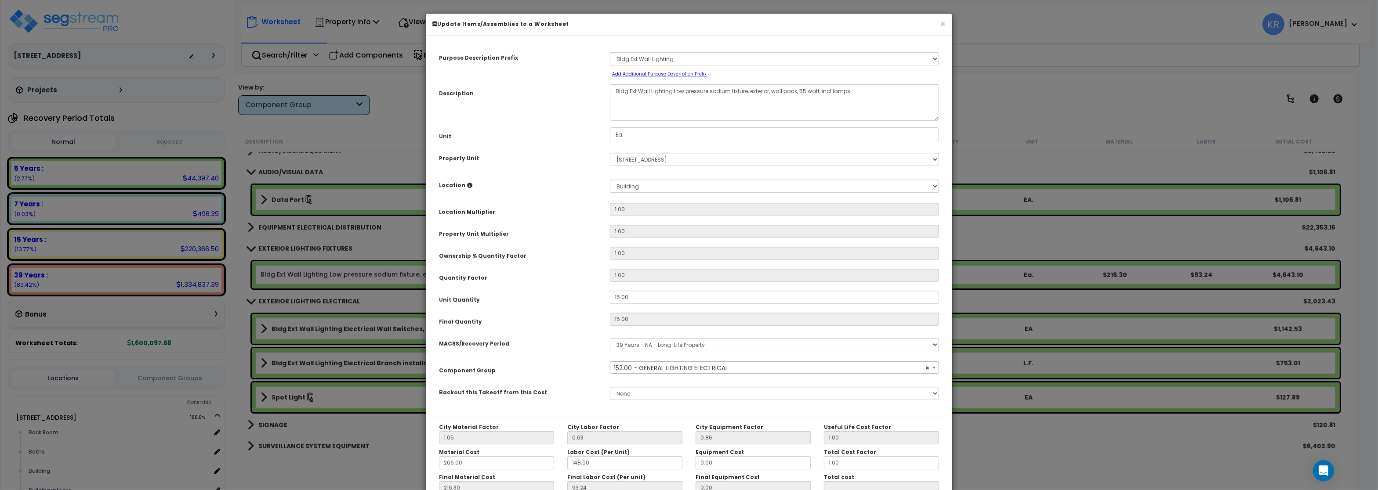
scroll to position [78, 0]
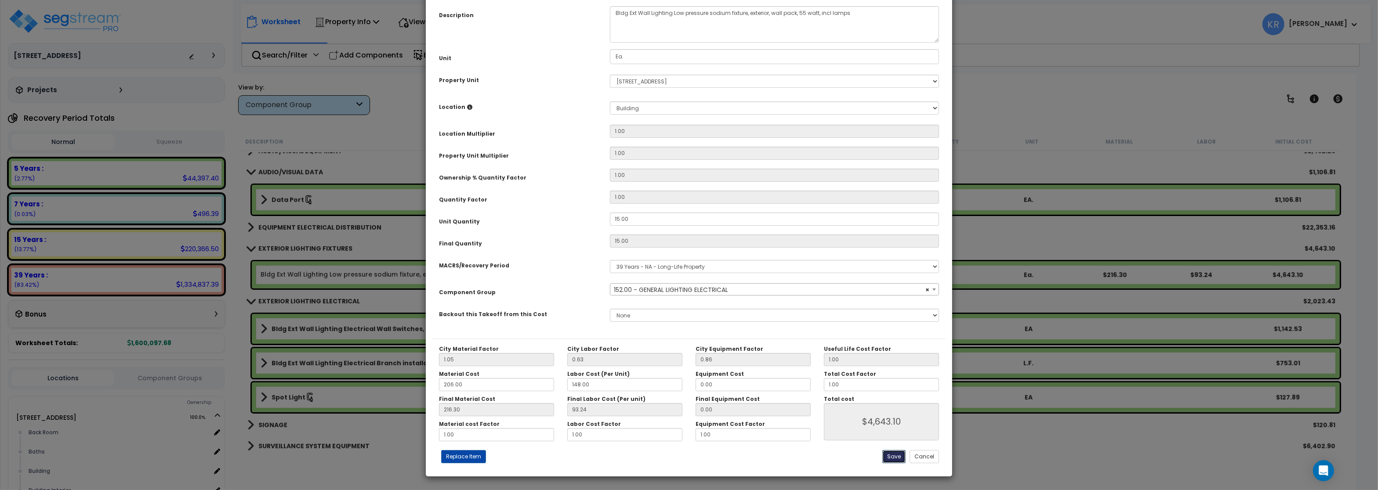
click at [887, 452] on button "Save" at bounding box center [893, 456] width 23 height 13
type input "4643.10"
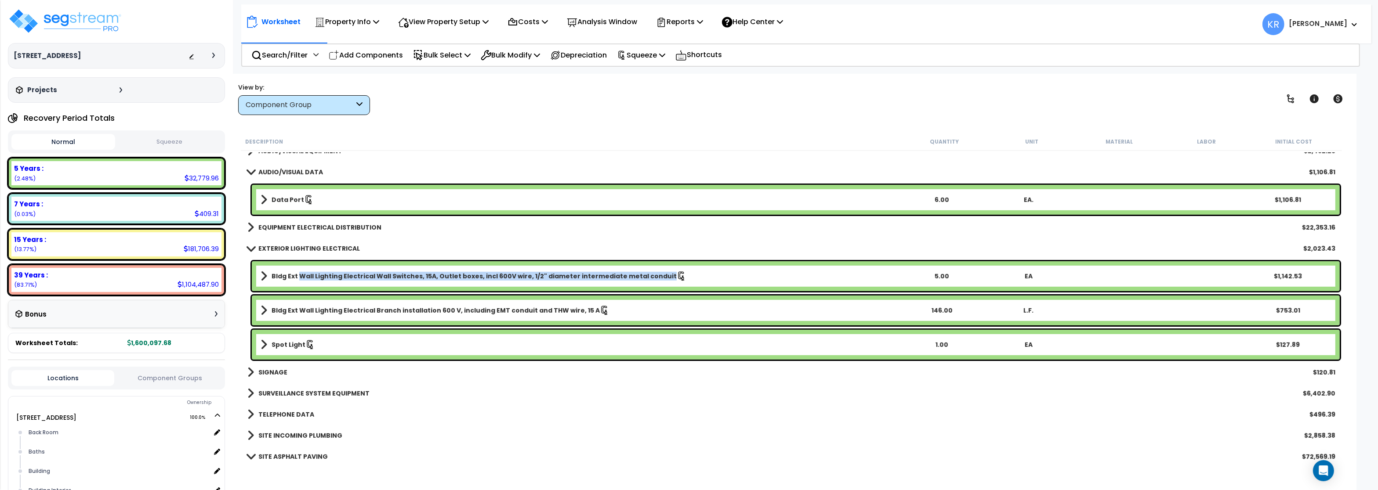
click at [300, 276] on b "Bldg Ext Wall Lighting Electrical Wall Switches, 15A, Outlet boxes, incl 600V w…" at bounding box center [473, 276] width 405 height 9
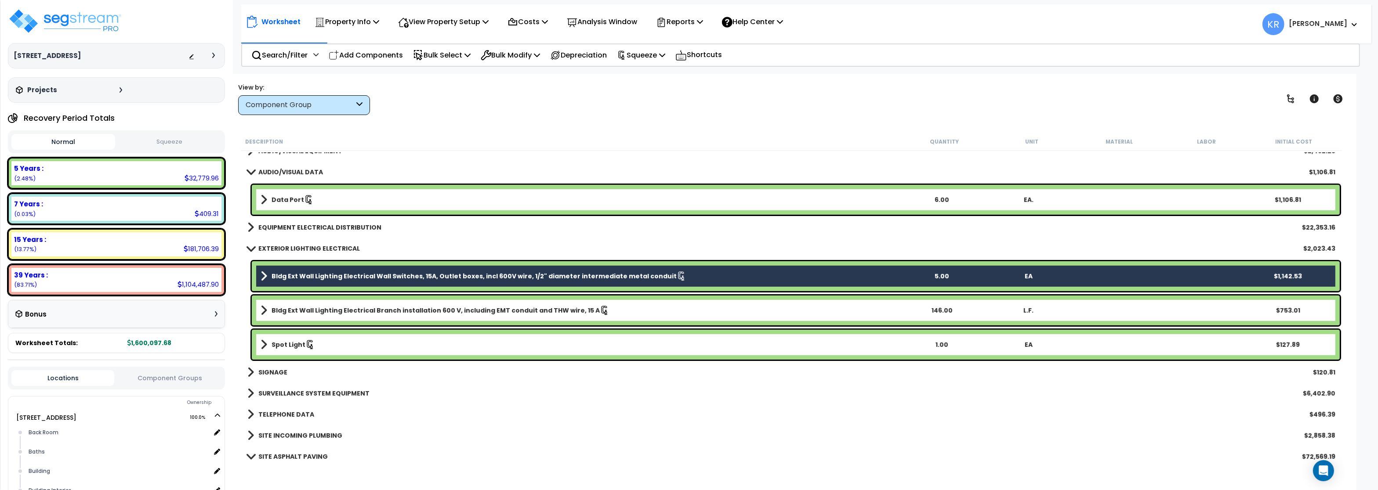
click at [304, 312] on b "Bldg Ext Wall Lighting Electrical Branch installation 600 V, including EMT cond…" at bounding box center [435, 310] width 328 height 9
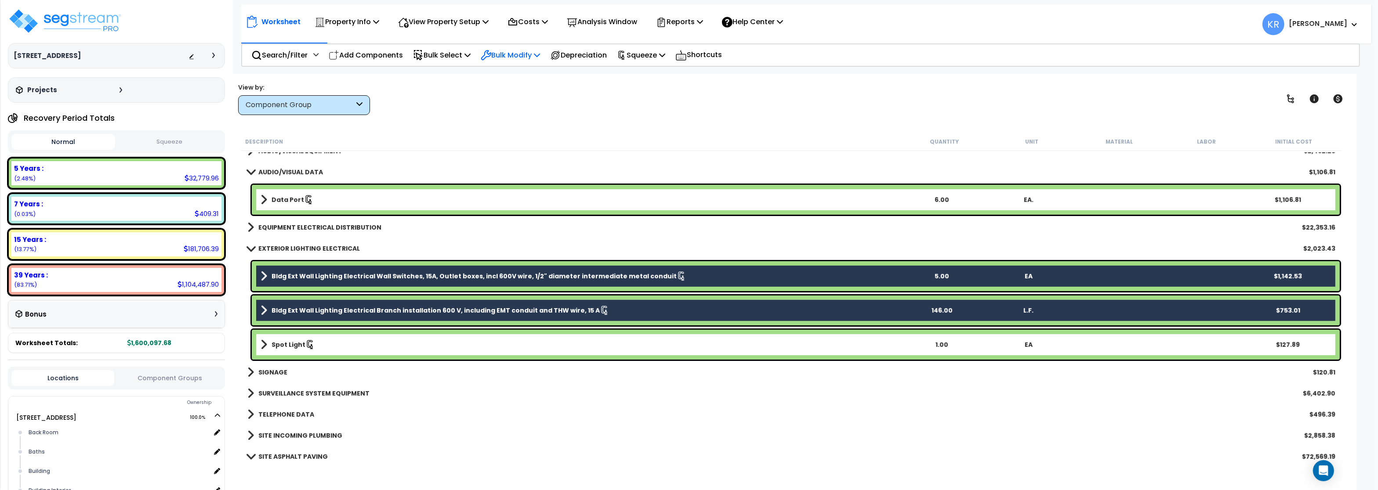
click at [514, 57] on p "Bulk Modify" at bounding box center [510, 55] width 59 height 12
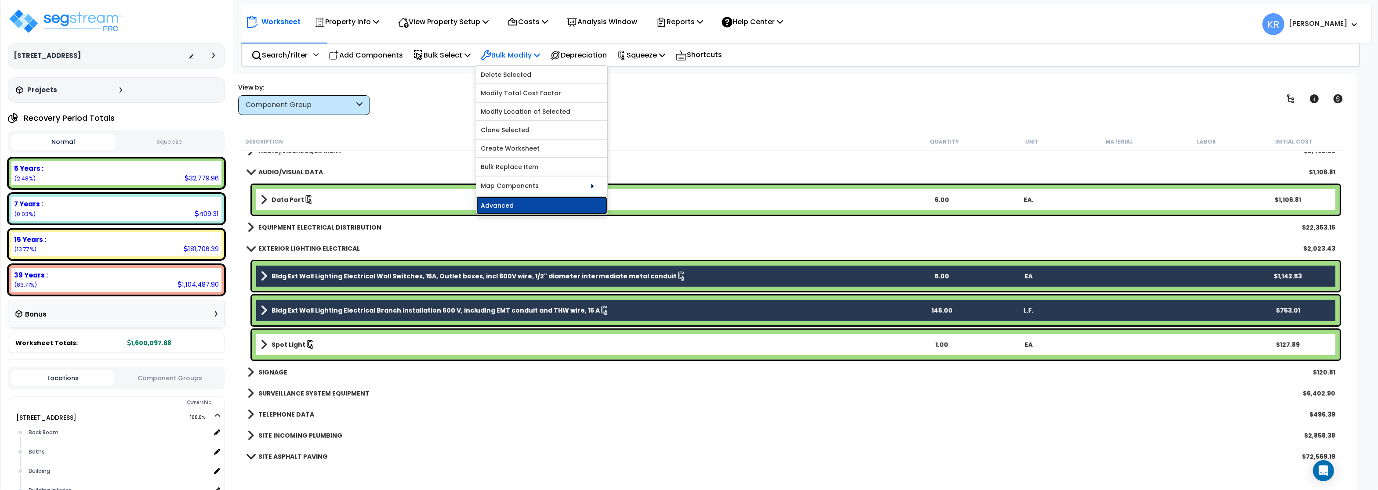
click at [507, 206] on link "Advanced" at bounding box center [541, 206] width 131 height 18
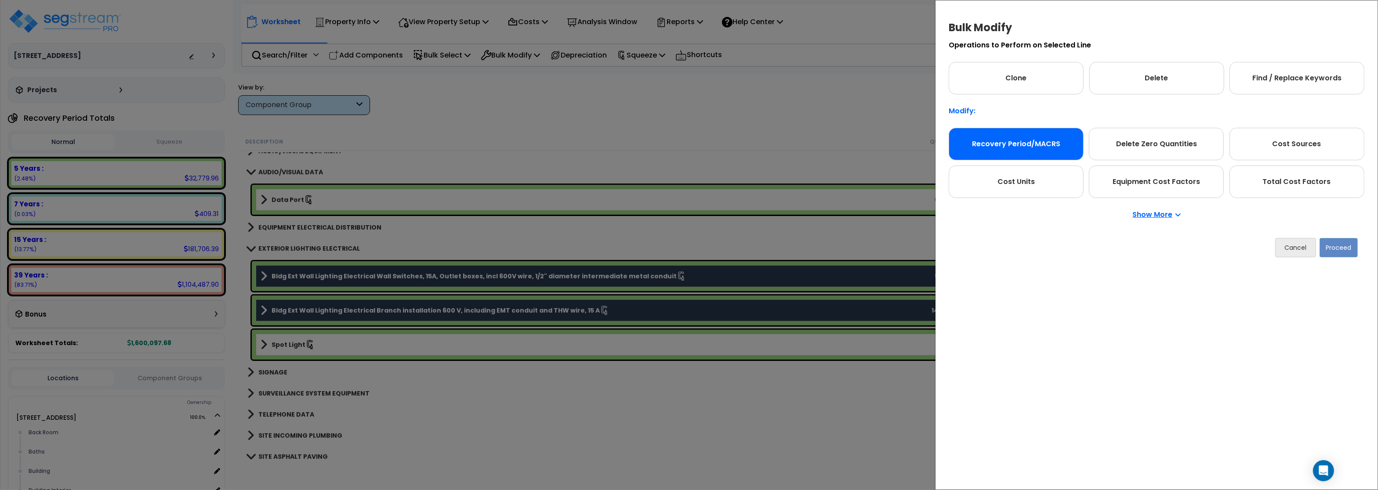
click at [1015, 141] on div "Recovery Period/MACRS" at bounding box center [1015, 144] width 135 height 33
click at [1344, 243] on button "Proceed" at bounding box center [1338, 247] width 38 height 19
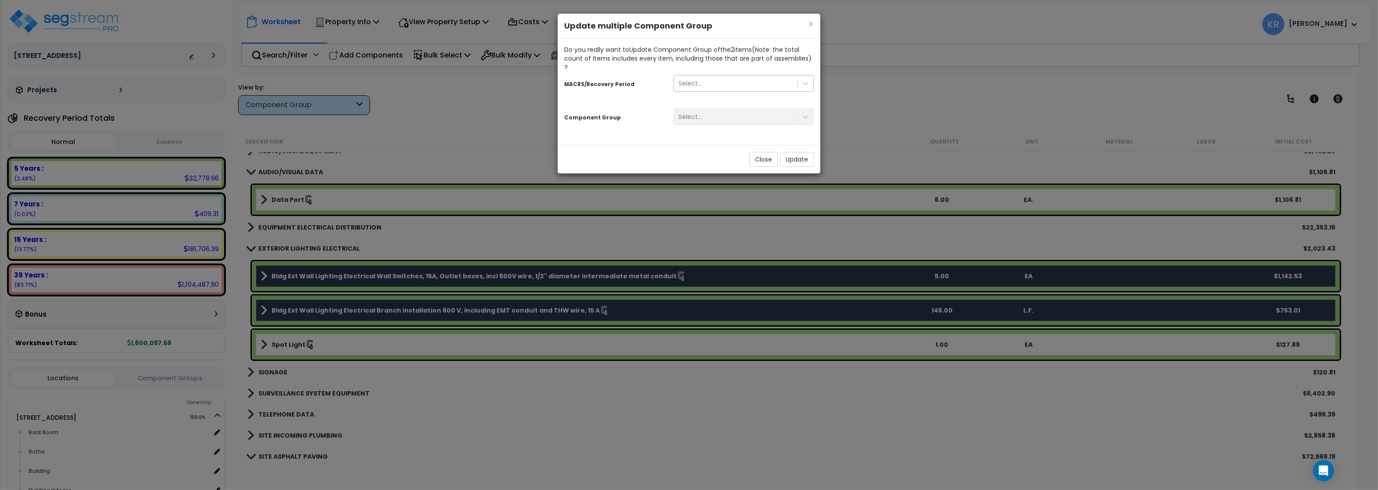
click at [723, 77] on div "Select..." at bounding box center [735, 83] width 123 height 14
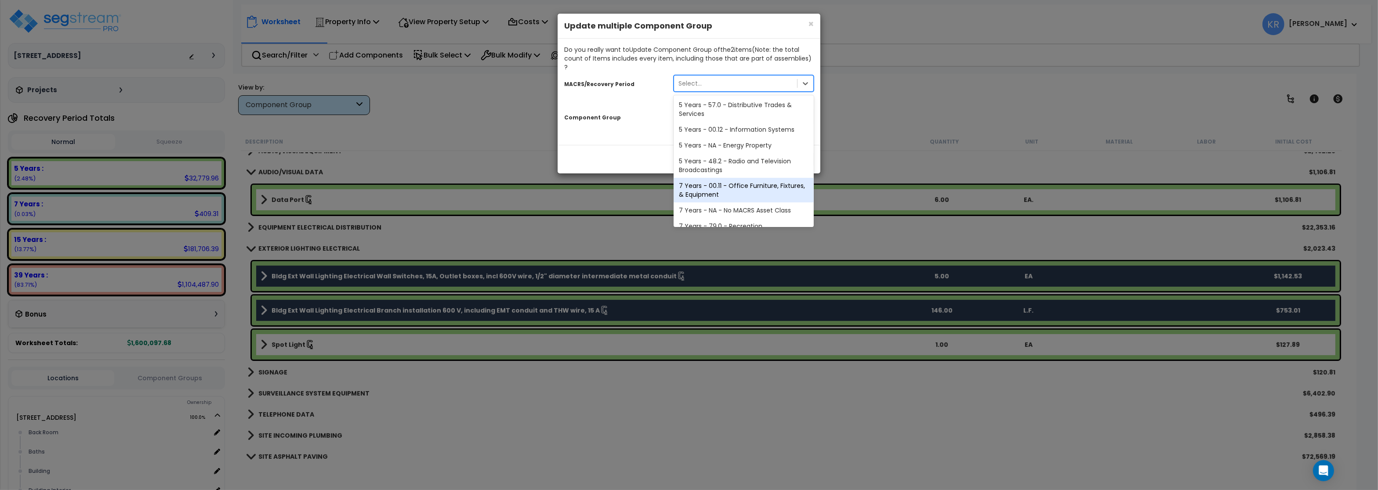
scroll to position [163, 0]
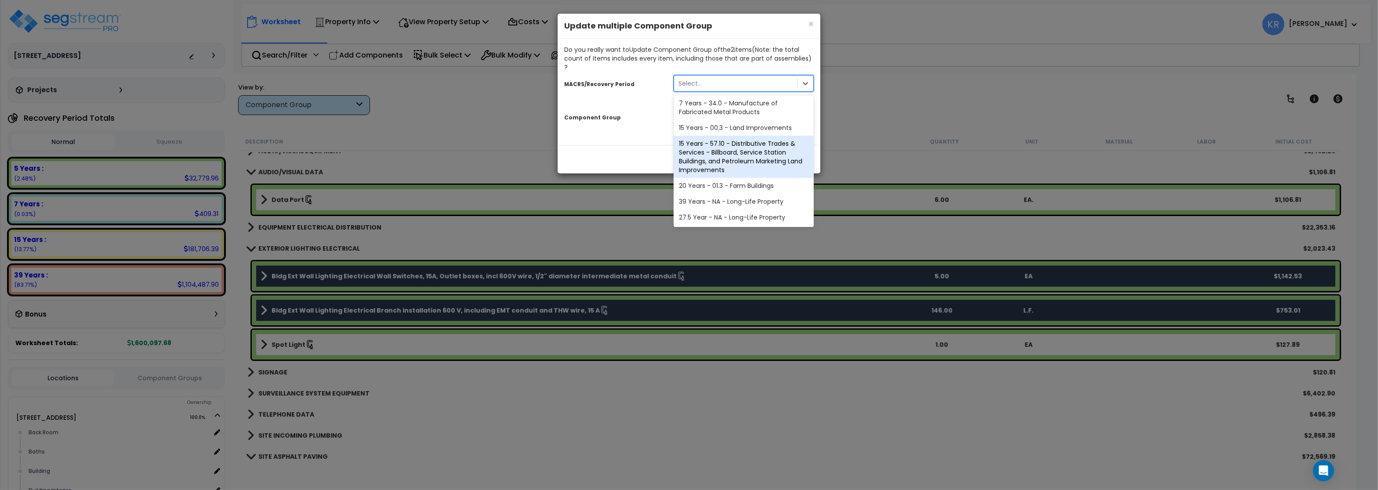
click at [766, 194] on div "39 Years - NA - Long-Life Property" at bounding box center [743, 202] width 140 height 16
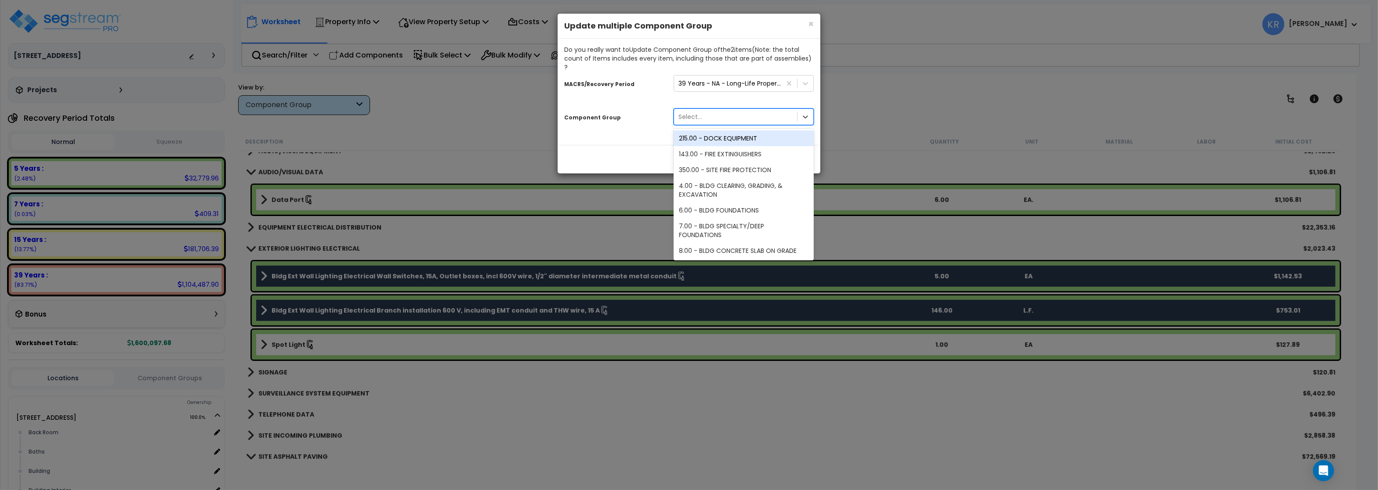
click at [703, 110] on div "Select..." at bounding box center [735, 117] width 123 height 14
type input "152"
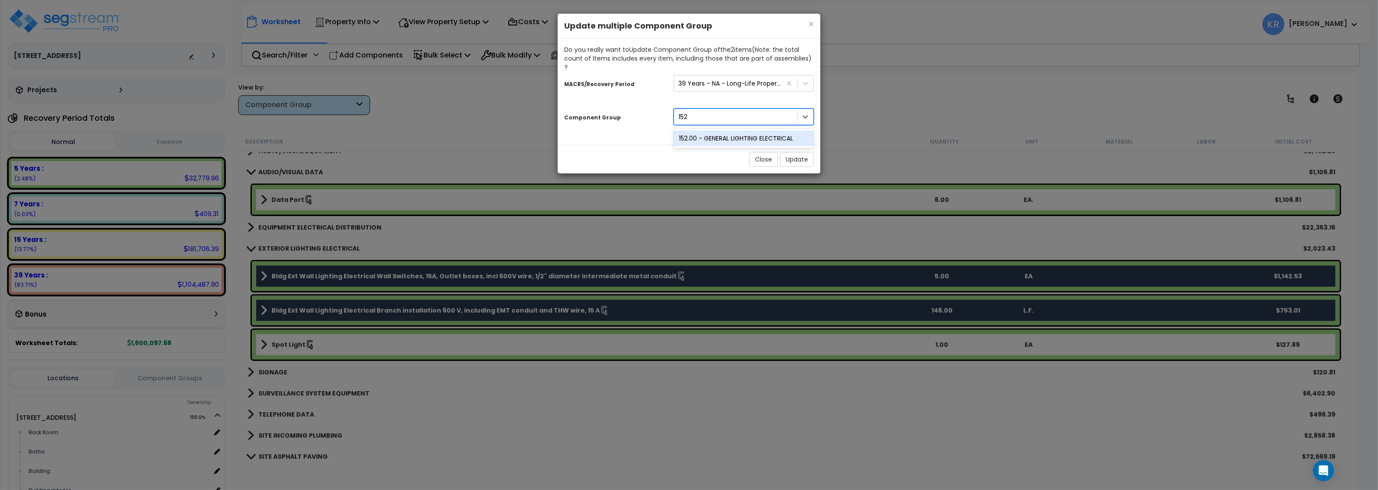
click at [713, 130] on div "152.00 - GENERAL LIGHTING ELECTRICAL" at bounding box center [743, 138] width 140 height 16
click at [804, 154] on button "Update" at bounding box center [797, 159] width 34 height 15
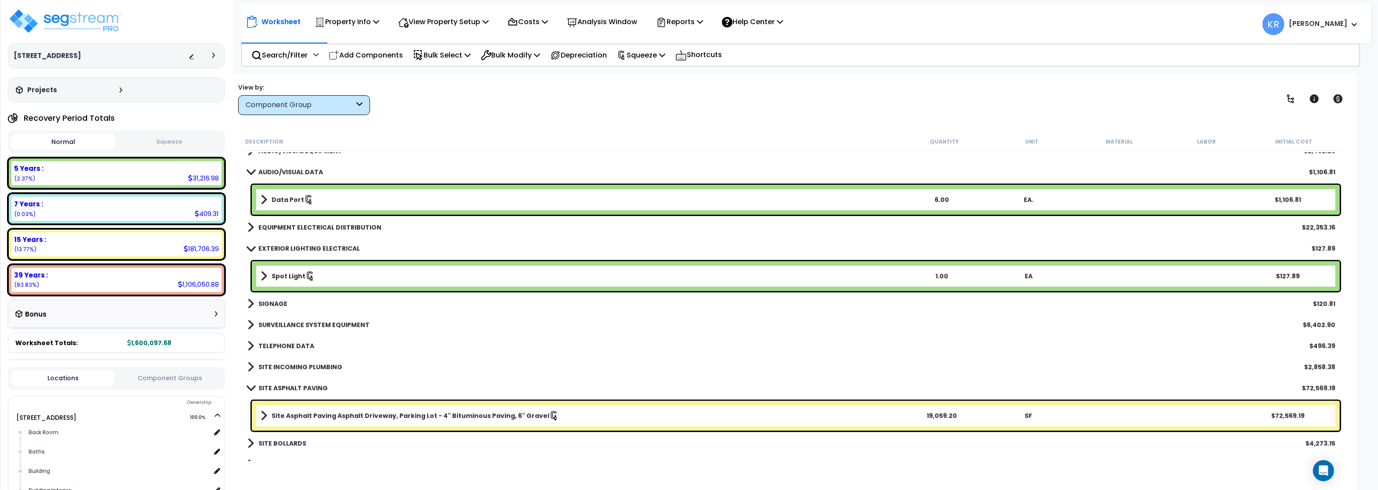
click at [318, 320] on link "SURVEILLANCE SYSTEM EQUIPMENT" at bounding box center [308, 325] width 122 height 12
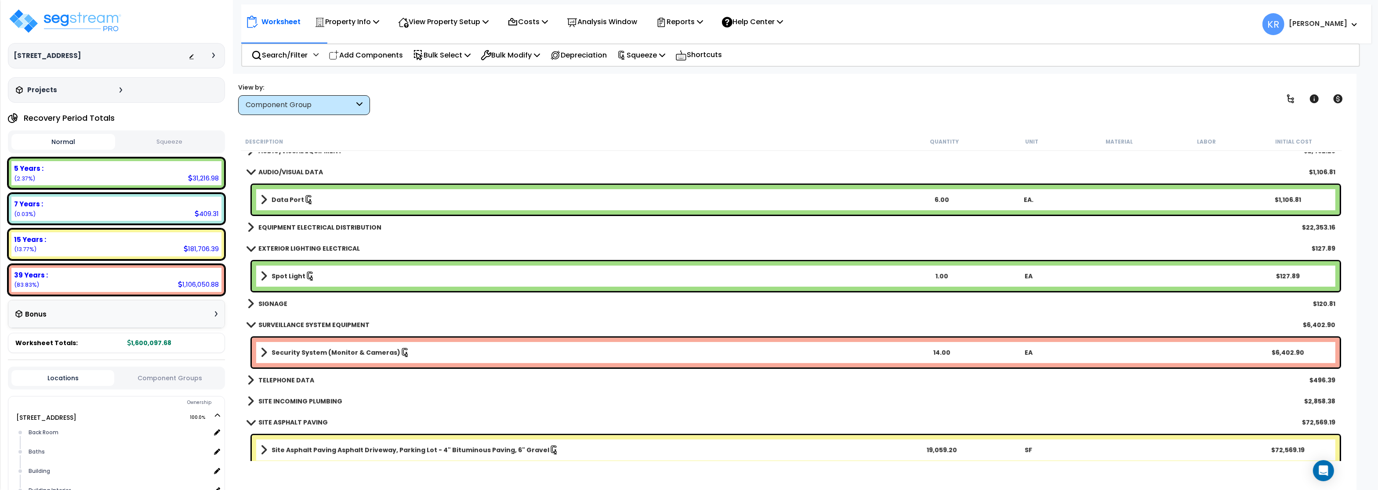
click at [303, 354] on b "Security System (Monitor & Cameras)" at bounding box center [335, 352] width 129 height 9
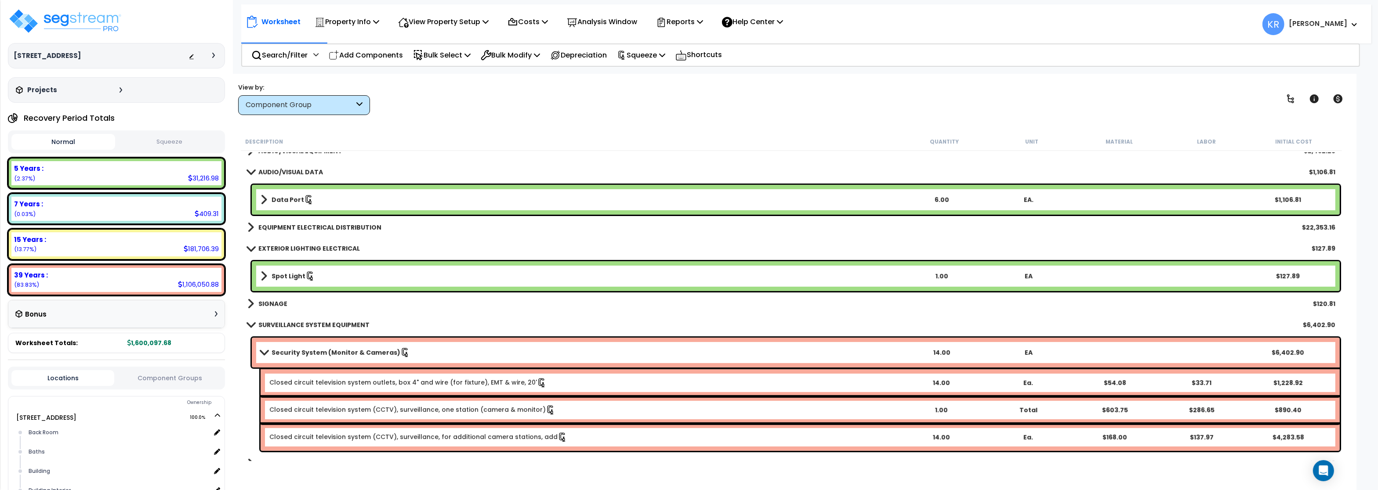
click at [303, 354] on b "Security System (Monitor & Cameras)" at bounding box center [335, 352] width 129 height 9
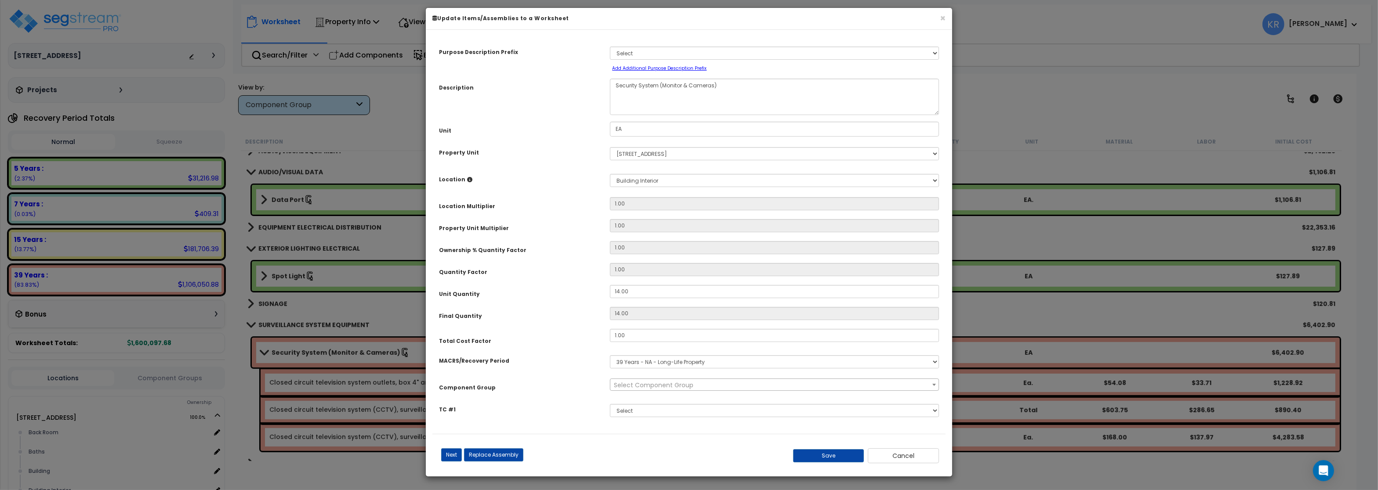
select select "57126"
click at [610, 355] on select "Select MACRS/Recovery Period 5 Years - 57.0 - Distributive Trades & Services 5 …" at bounding box center [774, 361] width 329 height 13
select select "3668"
click option "5 Years - 00.12 - Information Systems" at bounding box center [0, 0] width 0 height 0
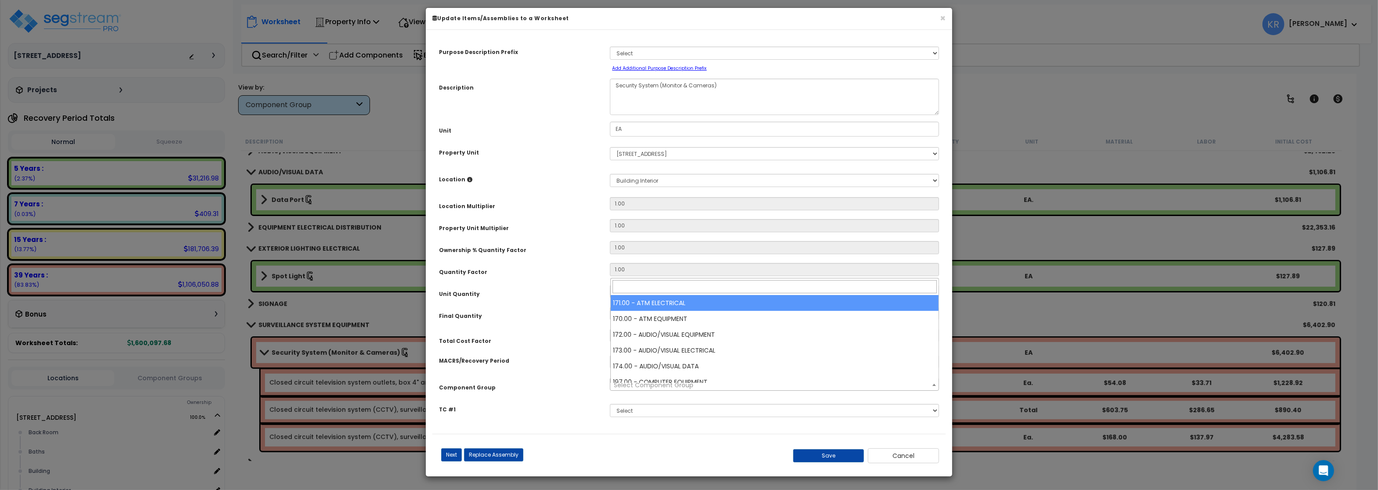
click at [665, 390] on span "Select Component Group" at bounding box center [654, 385] width 80 height 9
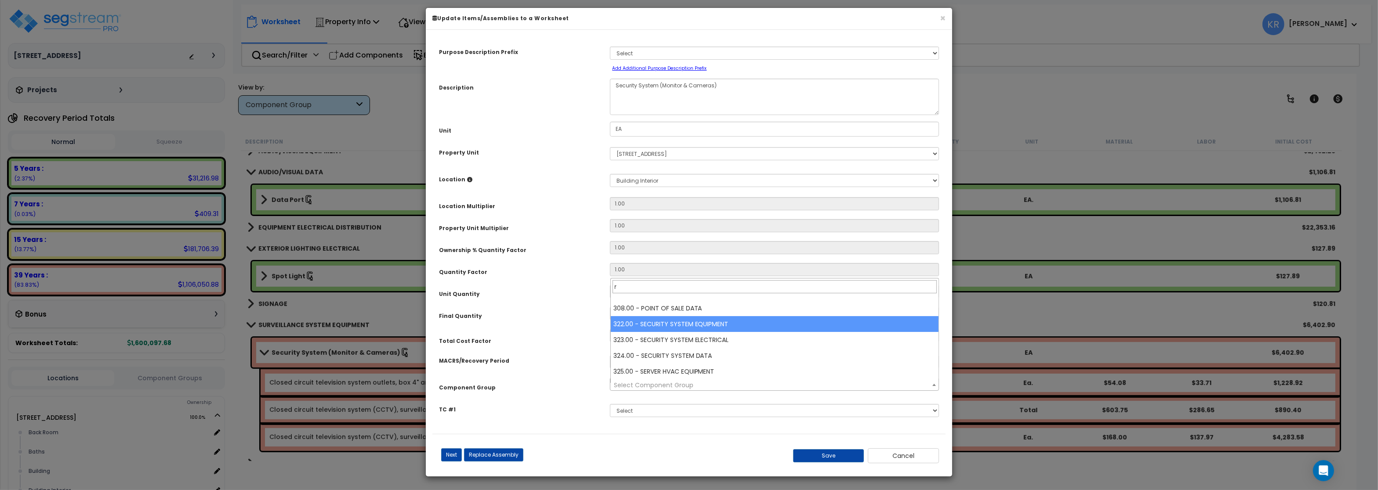
scroll to position [0, 0]
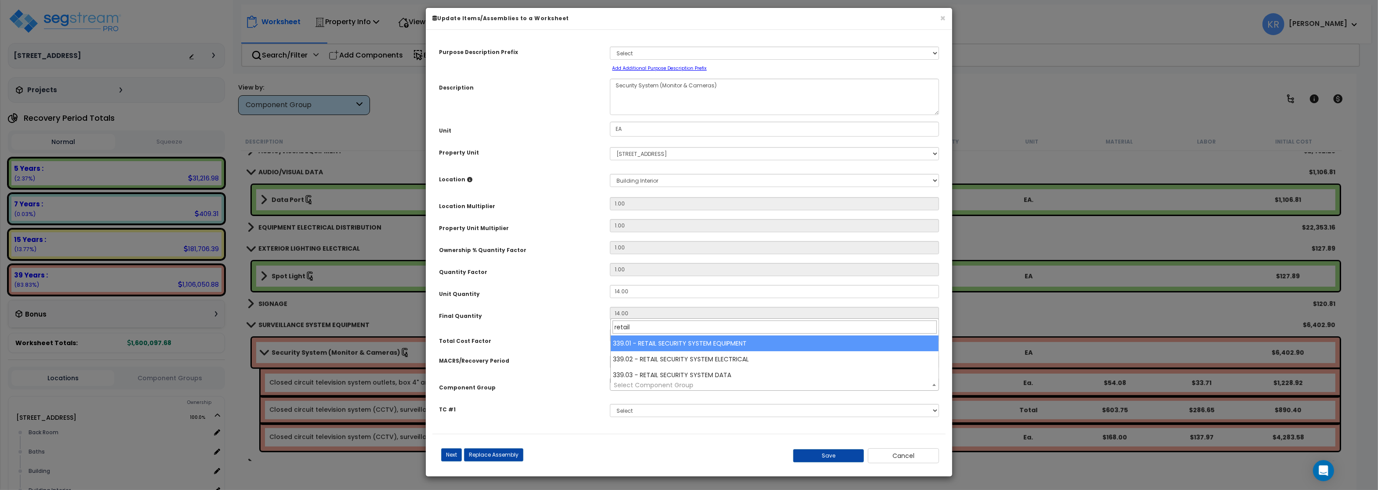
type input "retail"
select select "69417"
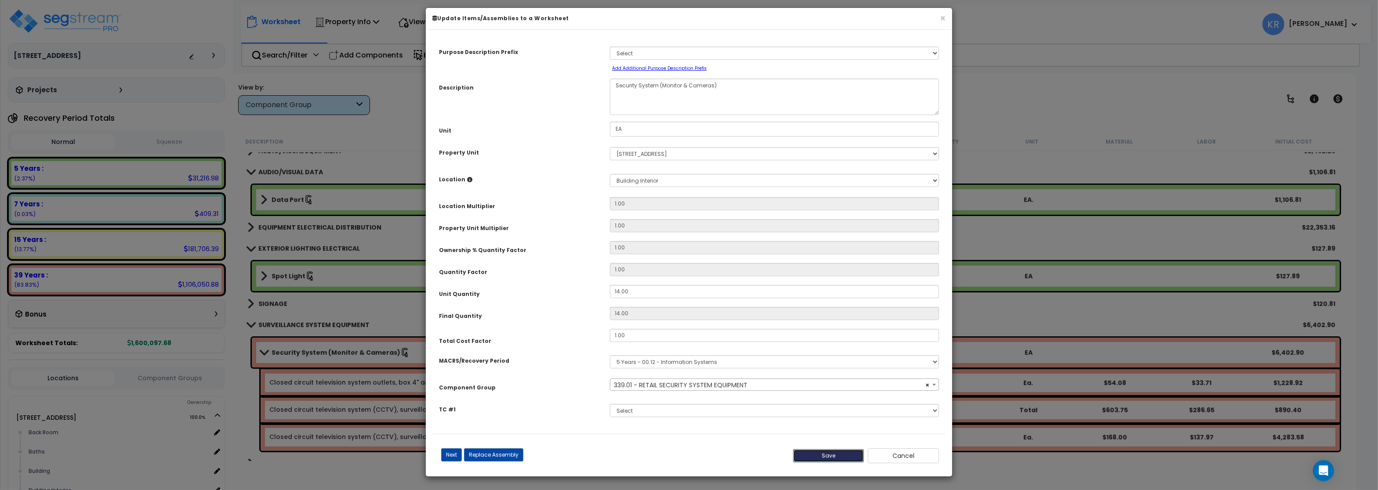
click at [836, 462] on button "Save" at bounding box center [828, 455] width 71 height 13
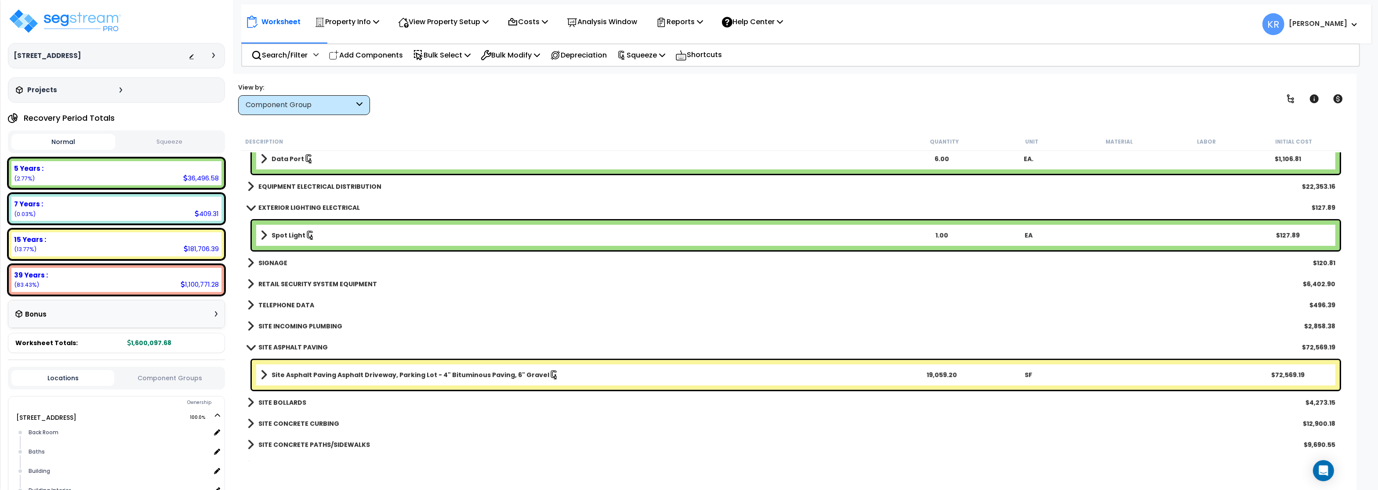
scroll to position [843, 0]
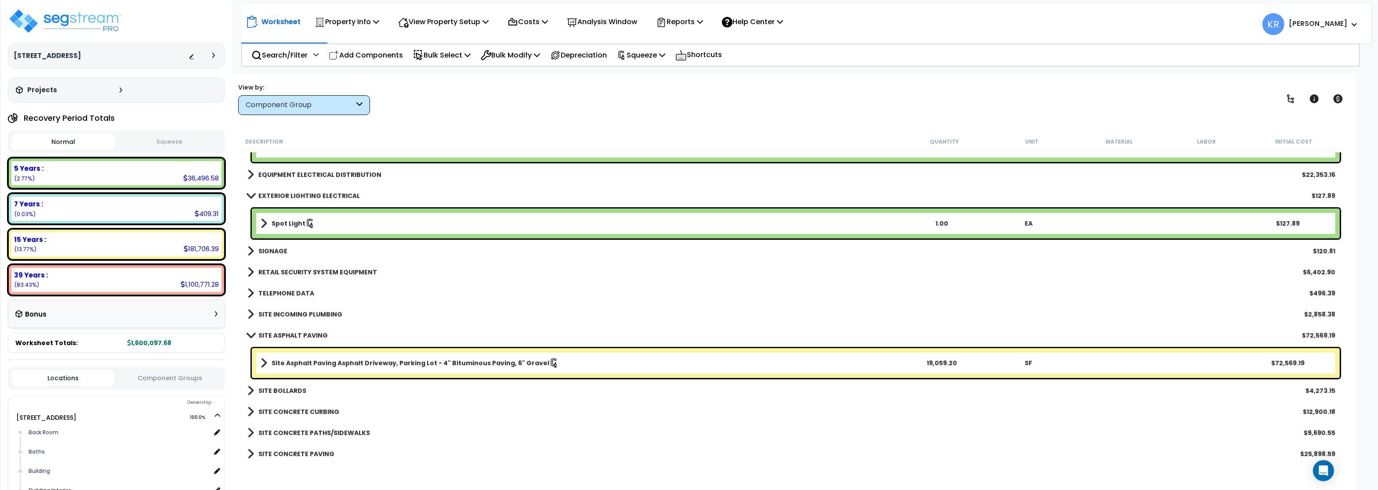
click at [274, 291] on b "TELEPHONE DATA" at bounding box center [286, 293] width 56 height 9
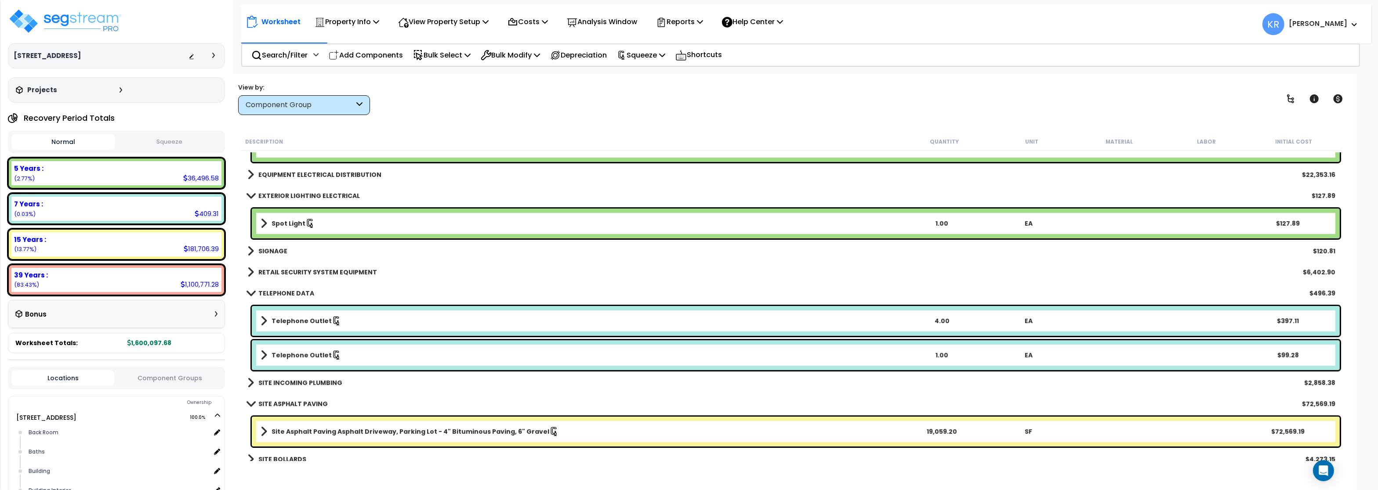
click at [274, 291] on b "TELEPHONE DATA" at bounding box center [286, 293] width 56 height 9
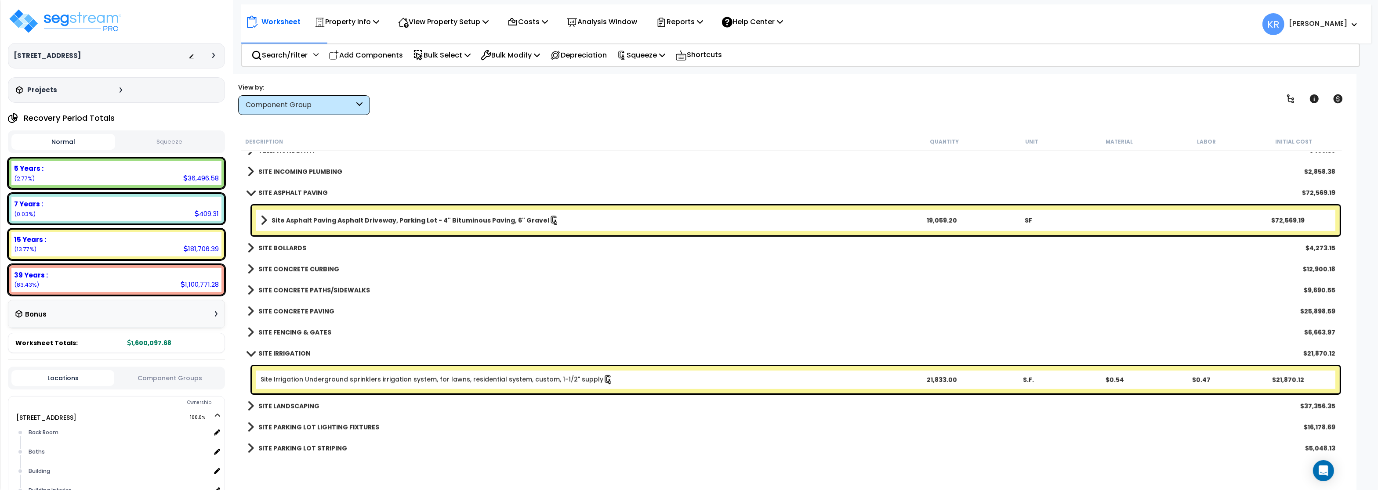
scroll to position [1002, 0]
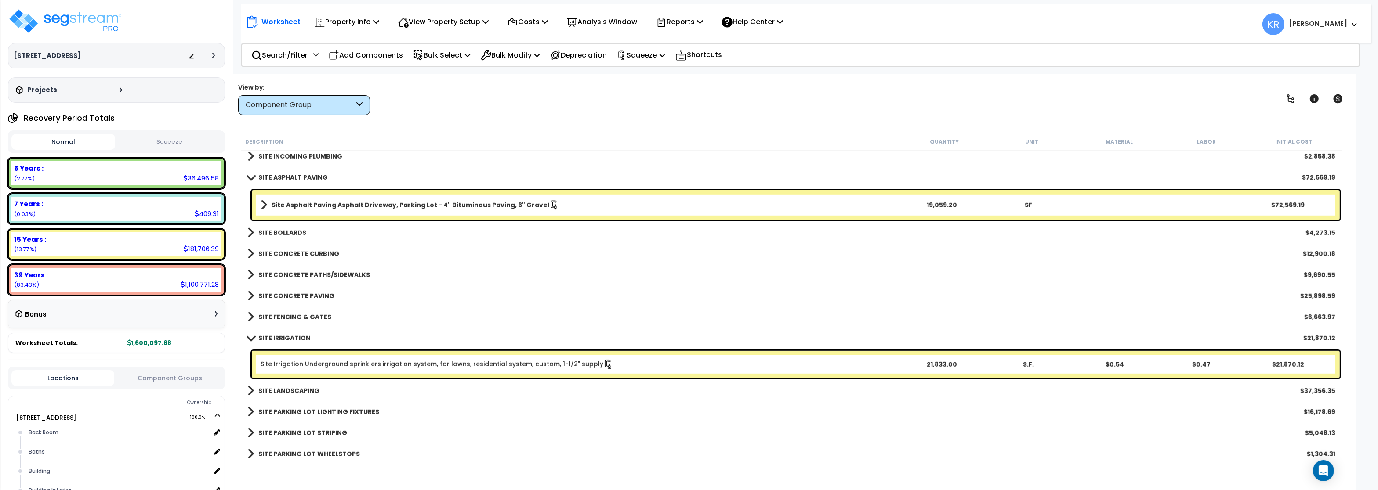
click at [301, 340] on b "SITE IRRIGATION" at bounding box center [284, 338] width 52 height 9
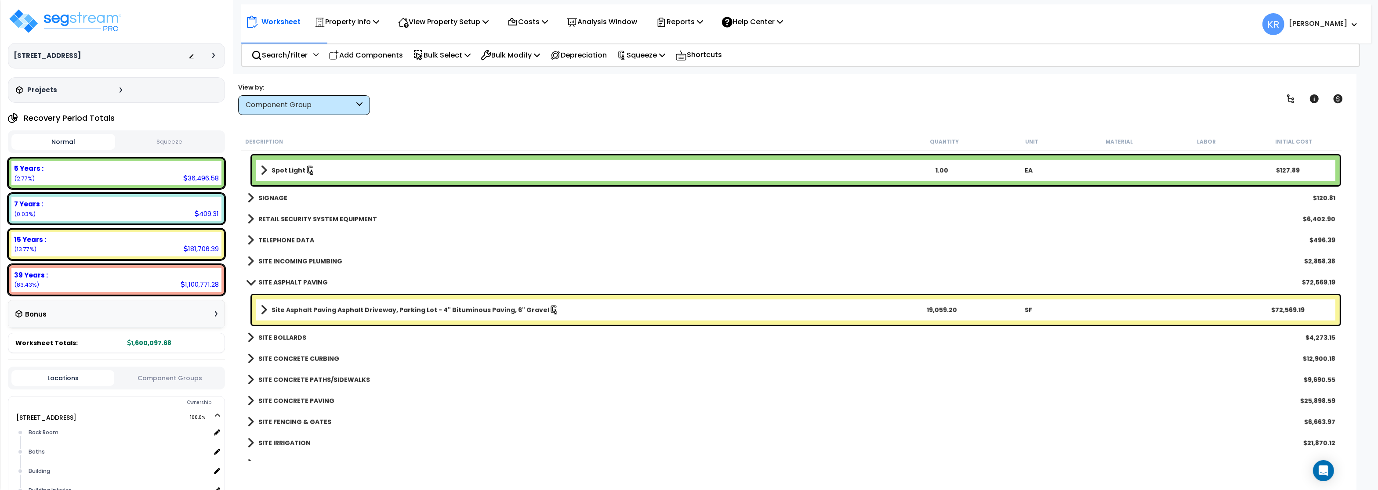
scroll to position [896, 0]
click at [274, 279] on b "SITE ASPHALT PAVING" at bounding box center [292, 282] width 69 height 9
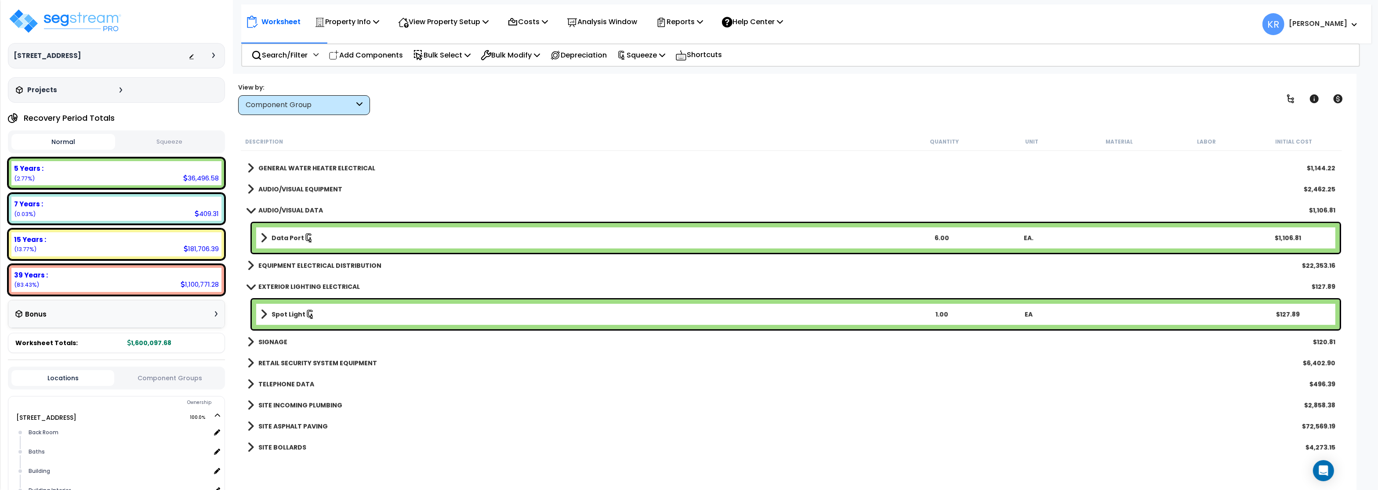
scroll to position [738, 0]
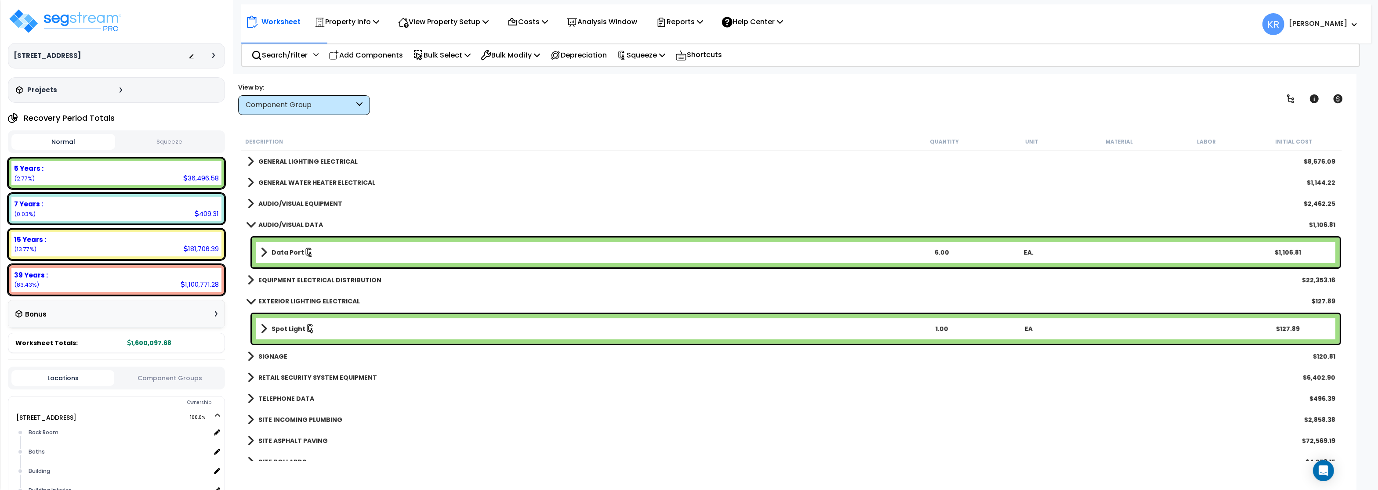
click at [163, 144] on button "Squeeze" at bounding box center [169, 141] width 104 height 15
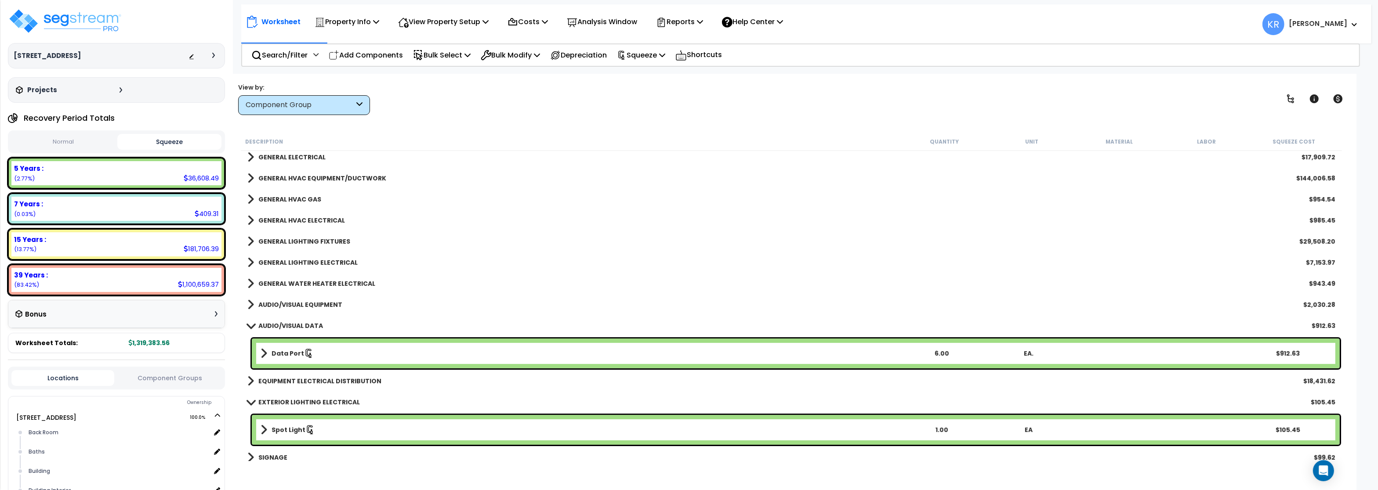
scroll to position [633, 0]
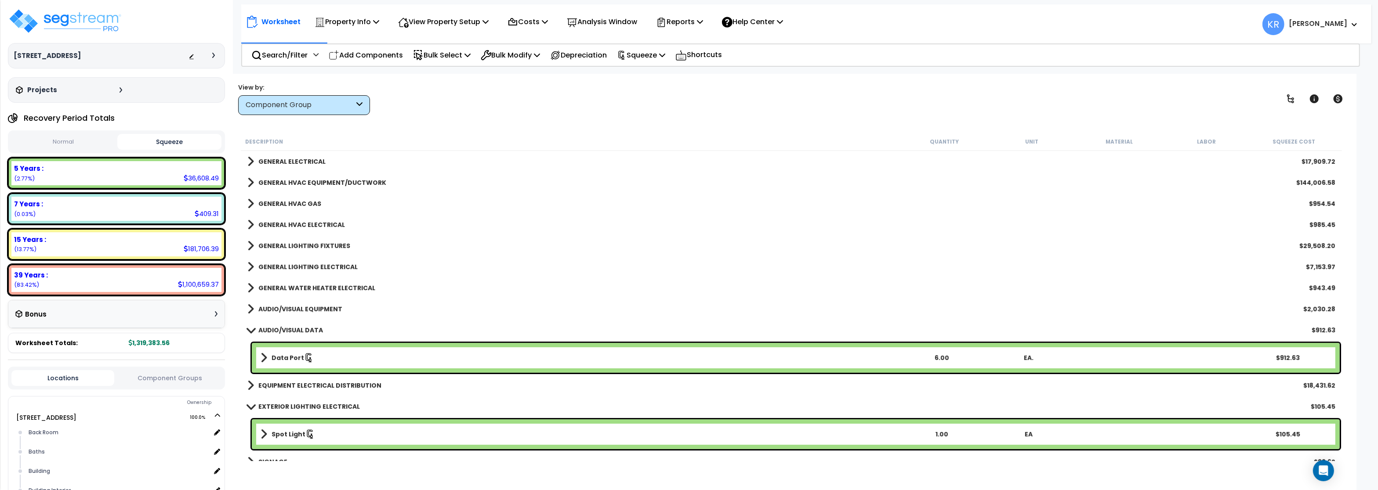
click at [99, 169] on div "5 Years :" at bounding box center [116, 168] width 205 height 9
click at [163, 174] on div "5 Years : 36,608.49 (2.77%)" at bounding box center [116, 173] width 210 height 24
click at [140, 171] on div "5 Years :" at bounding box center [116, 168] width 205 height 9
click at [271, 111] on div "Component Group" at bounding box center [304, 105] width 132 height 20
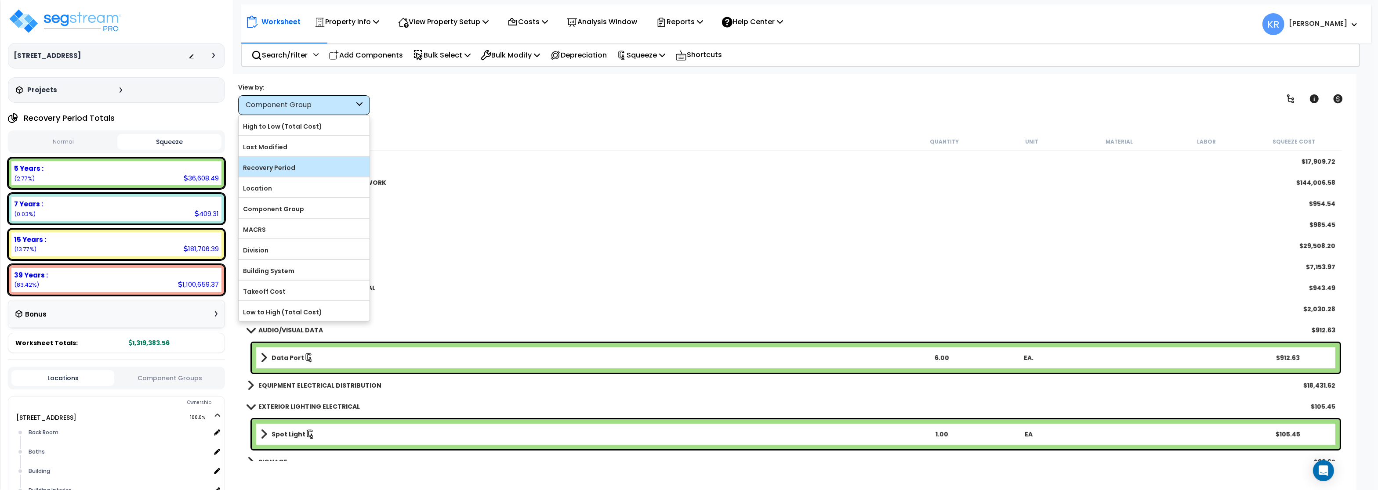
click at [272, 164] on label "Recovery Period" at bounding box center [304, 167] width 131 height 13
click at [0, 0] on input "Recovery Period" at bounding box center [0, 0] width 0 height 0
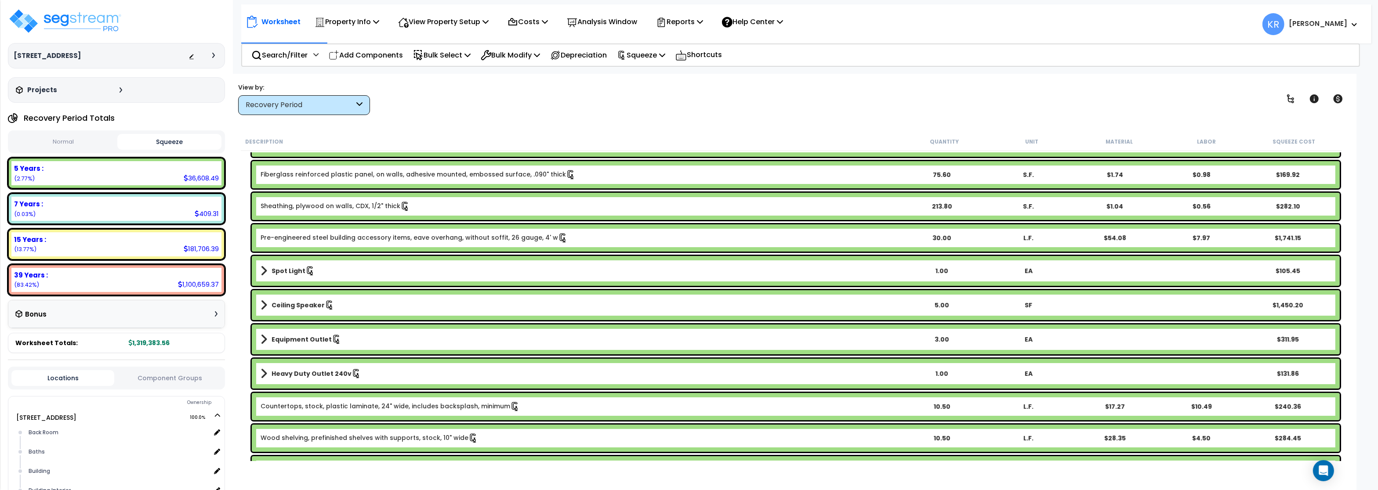
scroll to position [158, 0]
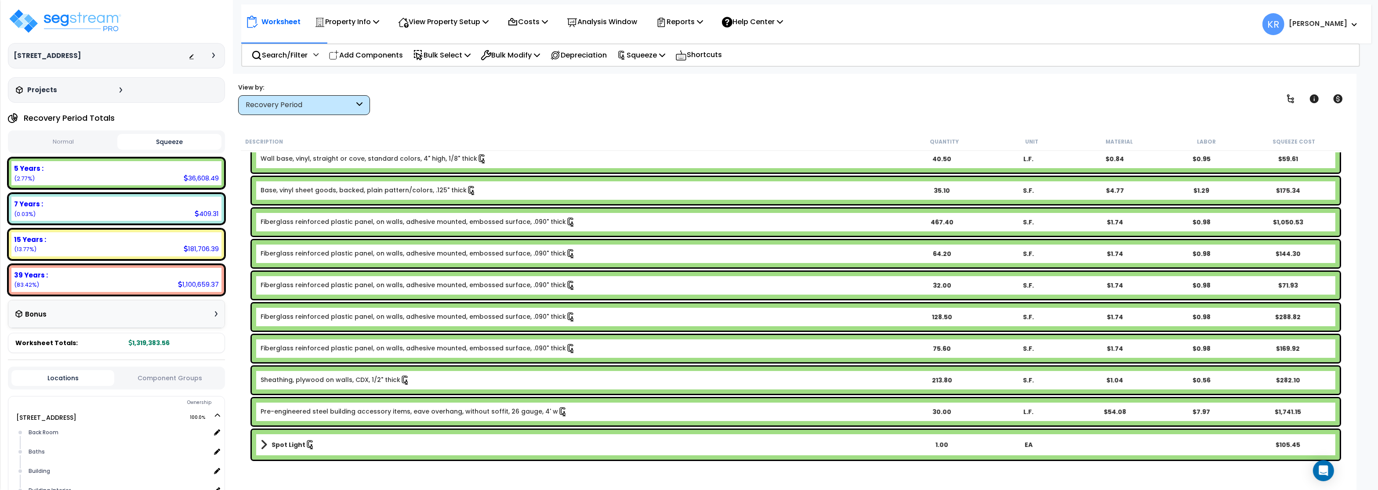
click at [298, 220] on link "Fiberglass reinforced plastic panel, on walls, adhesive mounted, embossed surfa…" at bounding box center [417, 222] width 315 height 10
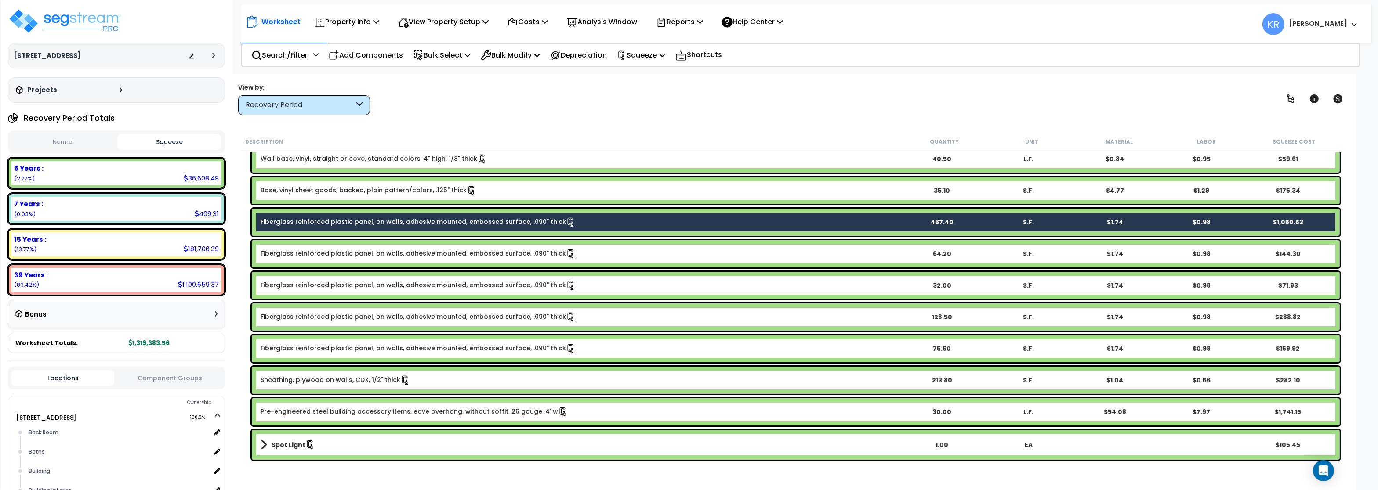
click at [300, 250] on link "Fiberglass reinforced plastic panel, on walls, adhesive mounted, embossed surfa…" at bounding box center [417, 254] width 315 height 10
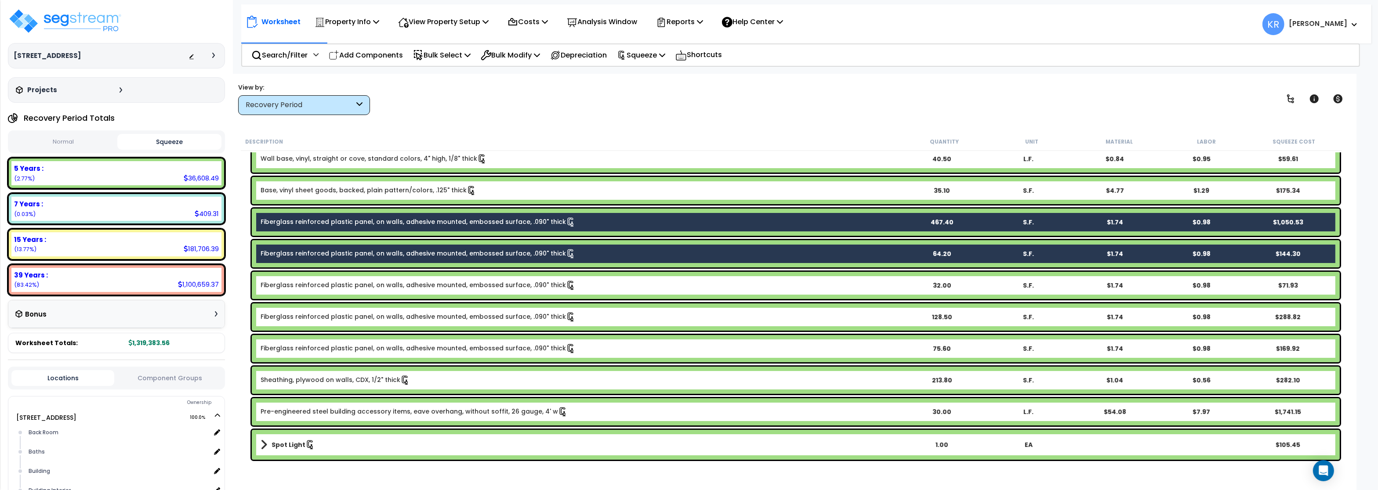
click at [296, 301] on div "Fiberglass reinforced plastic panel, on walls, adhesive mounted, embossed surfa…" at bounding box center [791, 317] width 1101 height 32
click at [299, 285] on link "Fiberglass reinforced plastic panel, on walls, adhesive mounted, embossed surfa…" at bounding box center [417, 286] width 315 height 10
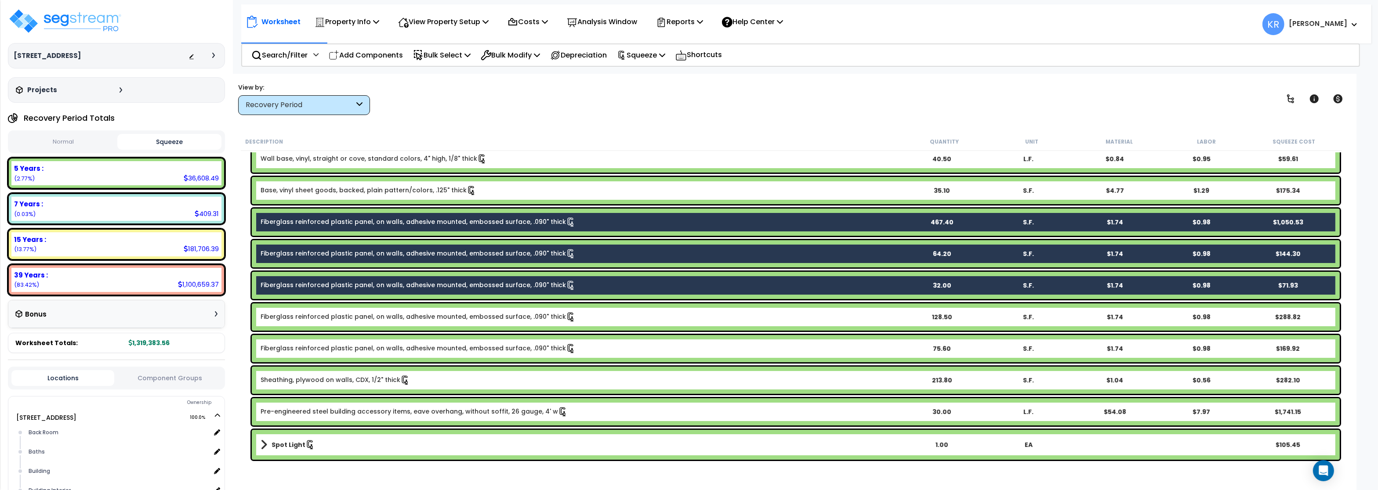
click at [297, 314] on link "Fiberglass reinforced plastic panel, on walls, adhesive mounted, embossed surfa…" at bounding box center [417, 317] width 315 height 10
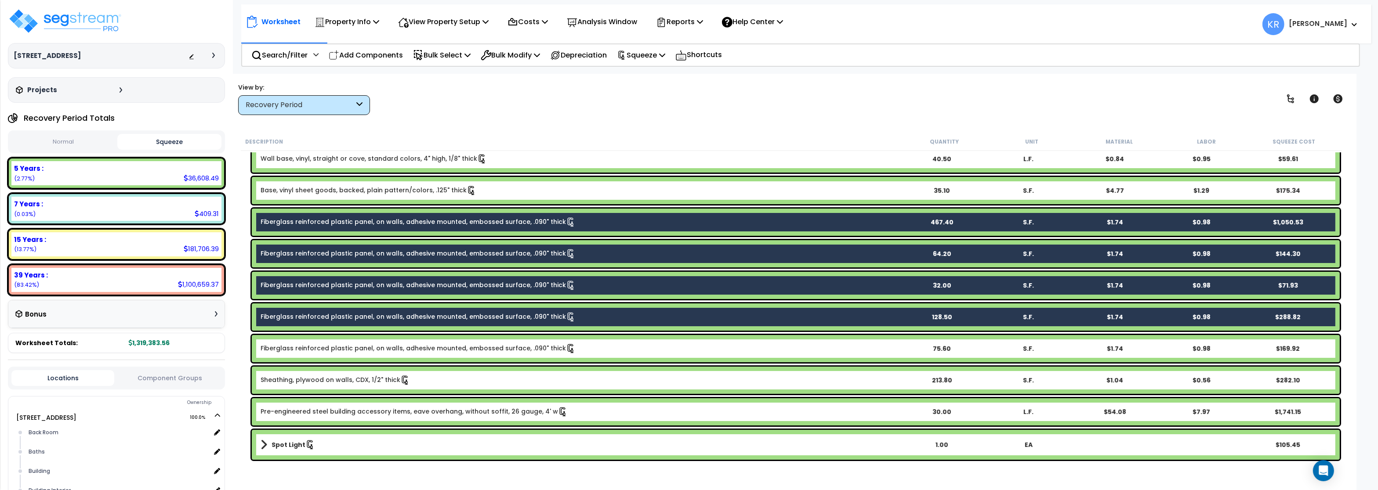
click at [296, 351] on link "Fiberglass reinforced plastic panel, on walls, adhesive mounted, embossed surfa…" at bounding box center [417, 349] width 315 height 10
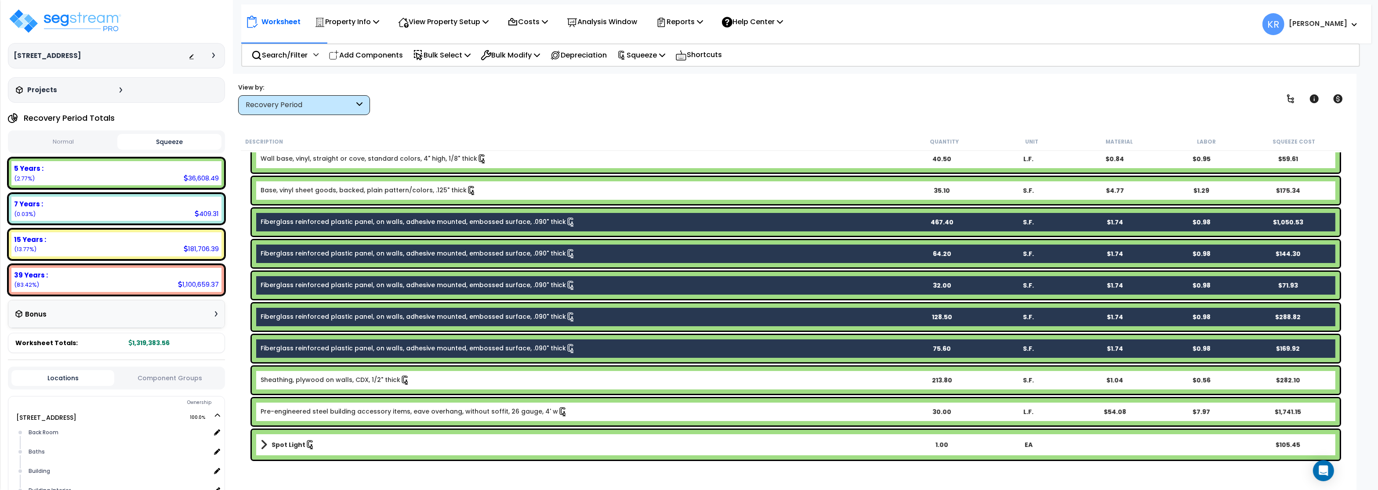
click at [304, 378] on link "Sheathing, plywood on walls, CDX, 1/2" thick" at bounding box center [334, 381] width 149 height 10
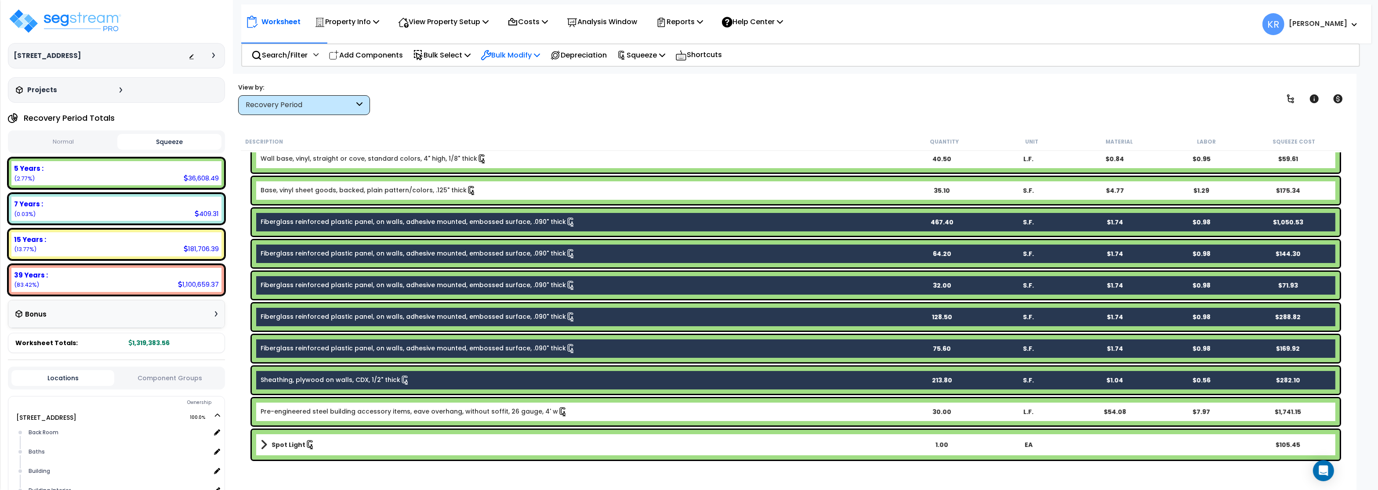
click at [503, 55] on p "Bulk Modify" at bounding box center [510, 55] width 59 height 12
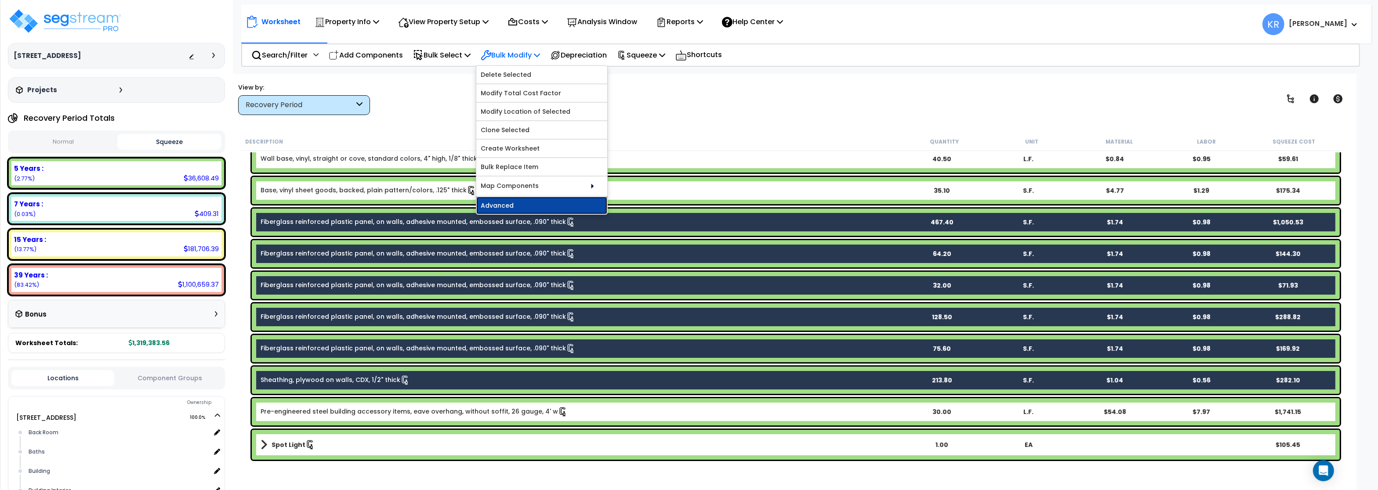
click at [514, 211] on link "Advanced" at bounding box center [541, 206] width 131 height 18
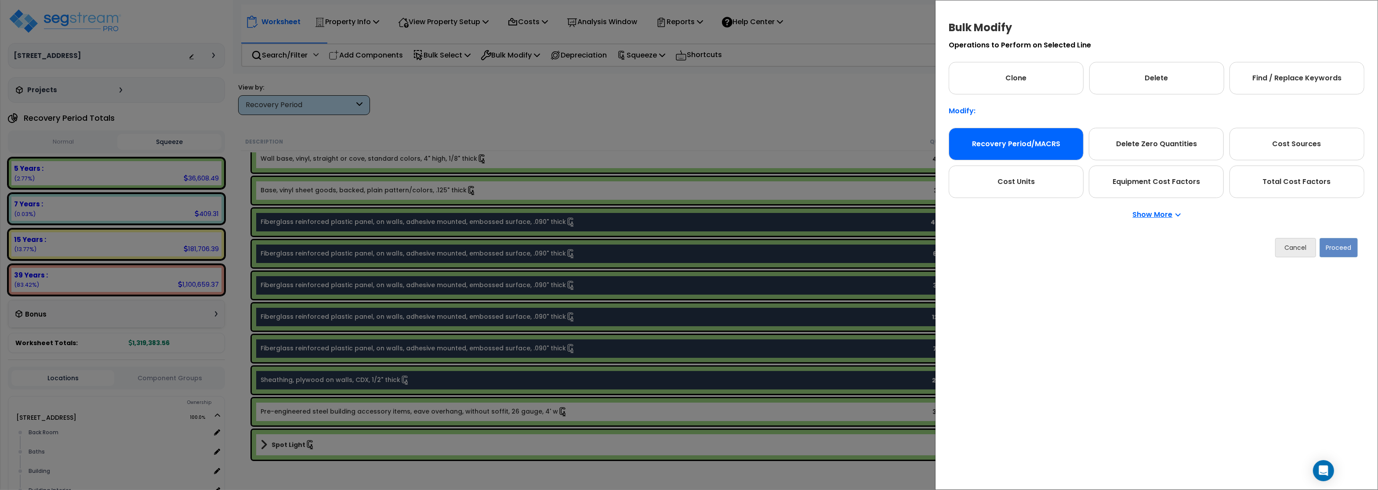
click at [1023, 149] on div "Recovery Period/MACRS" at bounding box center [1015, 144] width 135 height 33
click at [1335, 244] on button "Proceed" at bounding box center [1338, 247] width 38 height 19
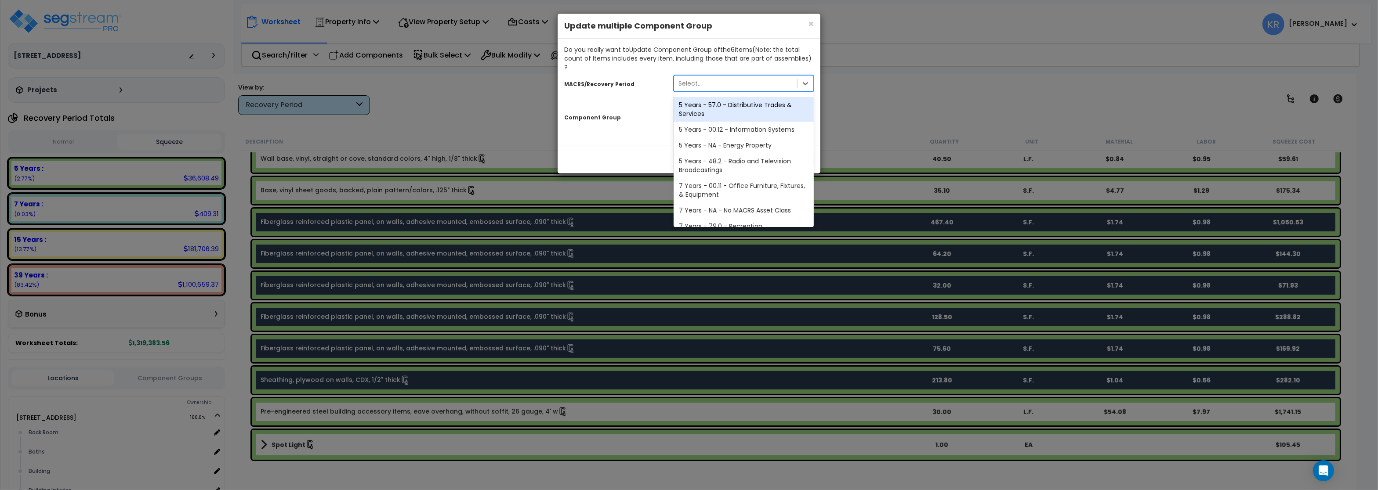
click at [699, 76] on div "Select..." at bounding box center [735, 83] width 123 height 14
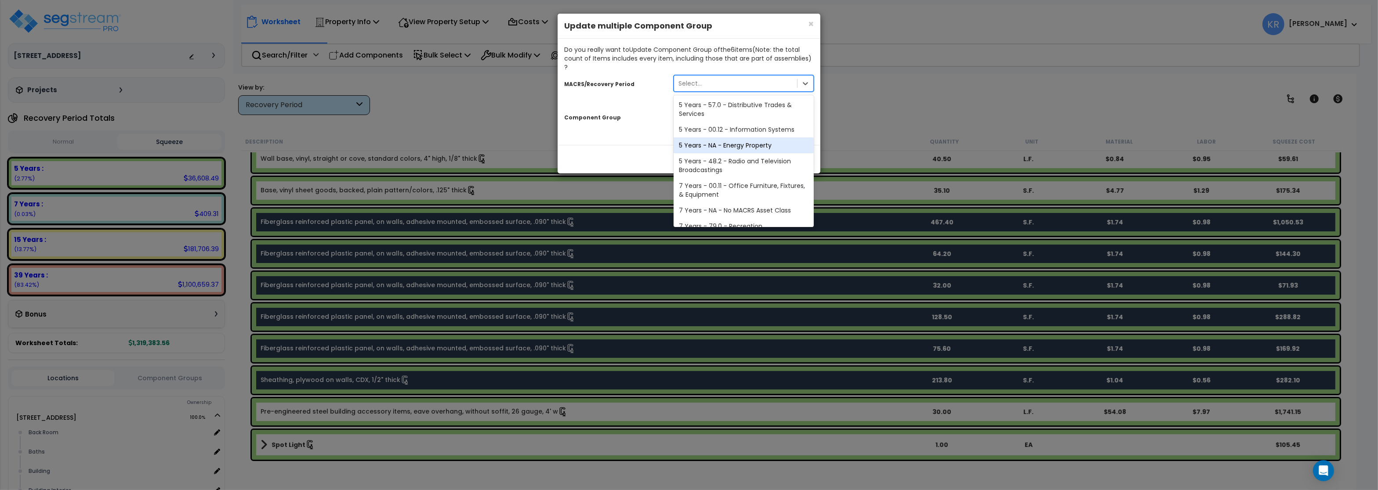
scroll to position [163, 0]
click at [702, 194] on div "39 Years - NA - Long-Life Property" at bounding box center [743, 202] width 140 height 16
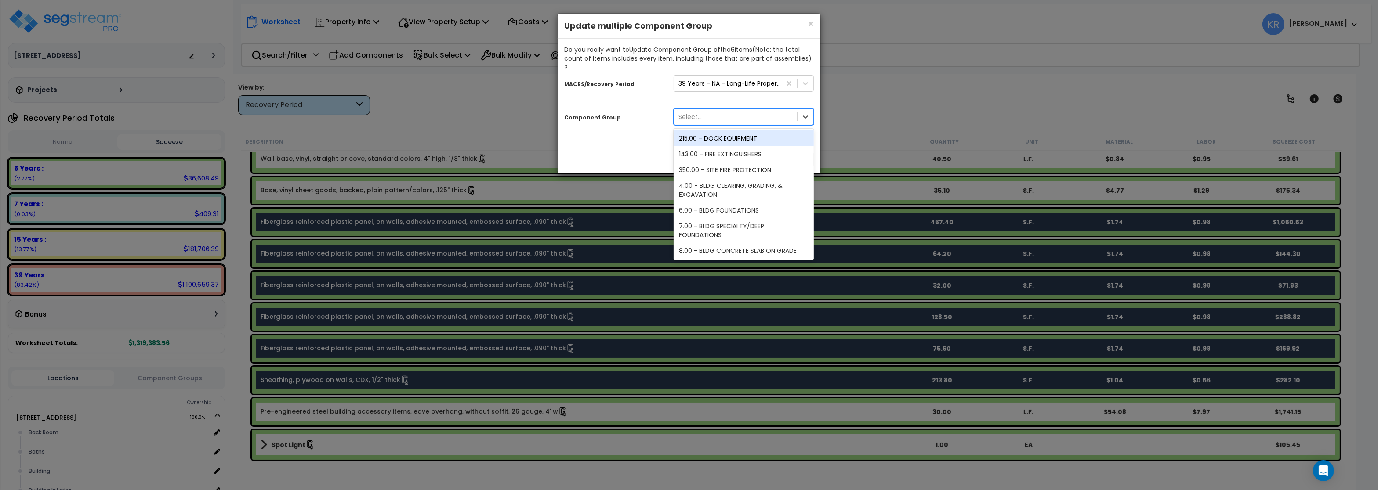
click at [716, 110] on div "Select..." at bounding box center [735, 117] width 123 height 14
type input "w"
type input "interior"
click at [738, 130] on div "47.00 - INTERIOR DRYWALL PARTITIONS" at bounding box center [743, 138] width 140 height 16
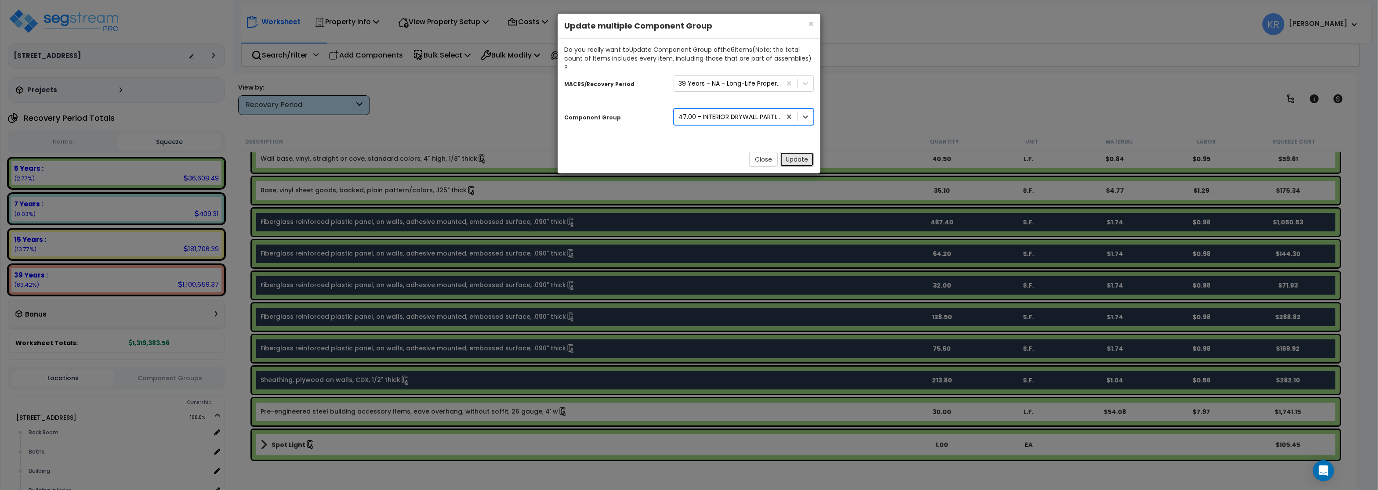
click at [799, 154] on button "Update" at bounding box center [797, 159] width 34 height 15
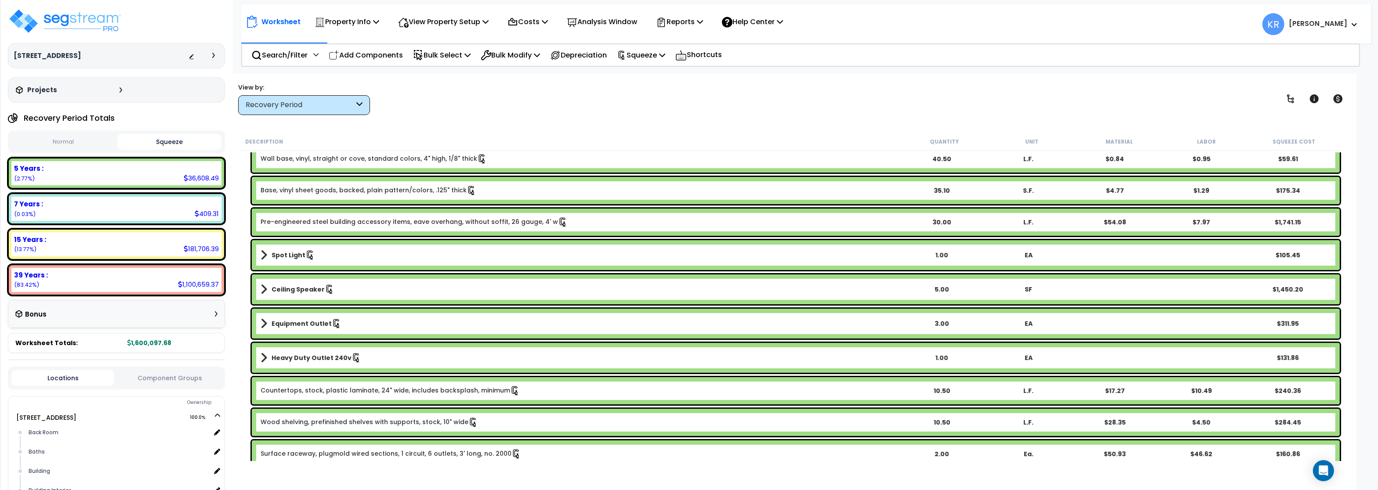
click at [195, 171] on div "5 Years :" at bounding box center [116, 168] width 205 height 9
click at [275, 107] on div "Recovery Period" at bounding box center [300, 105] width 108 height 10
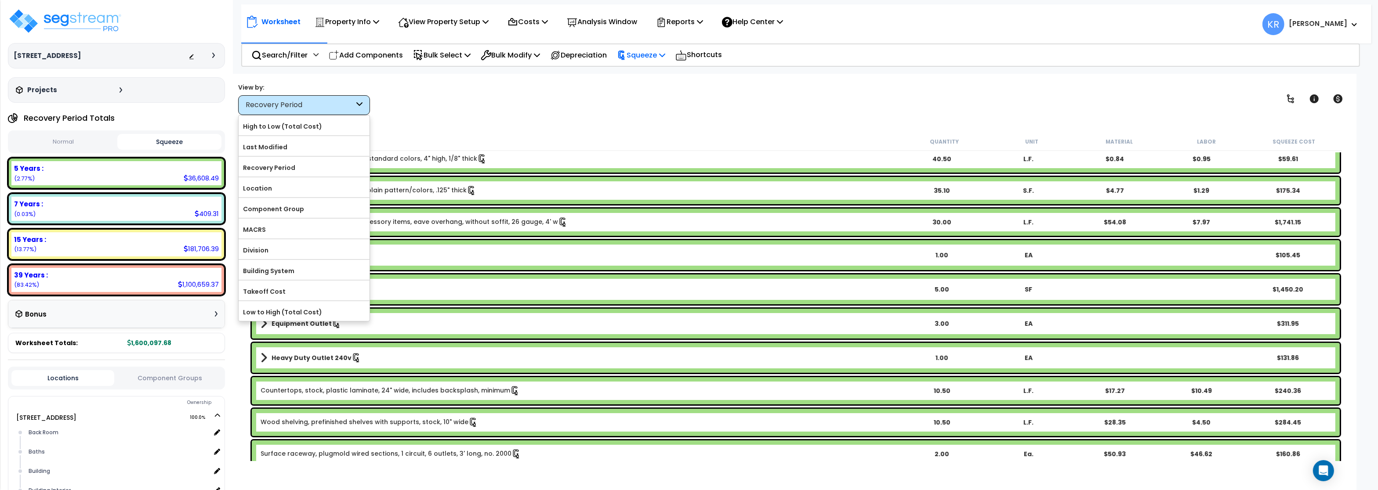
click at [656, 54] on p "Squeeze" at bounding box center [641, 55] width 48 height 12
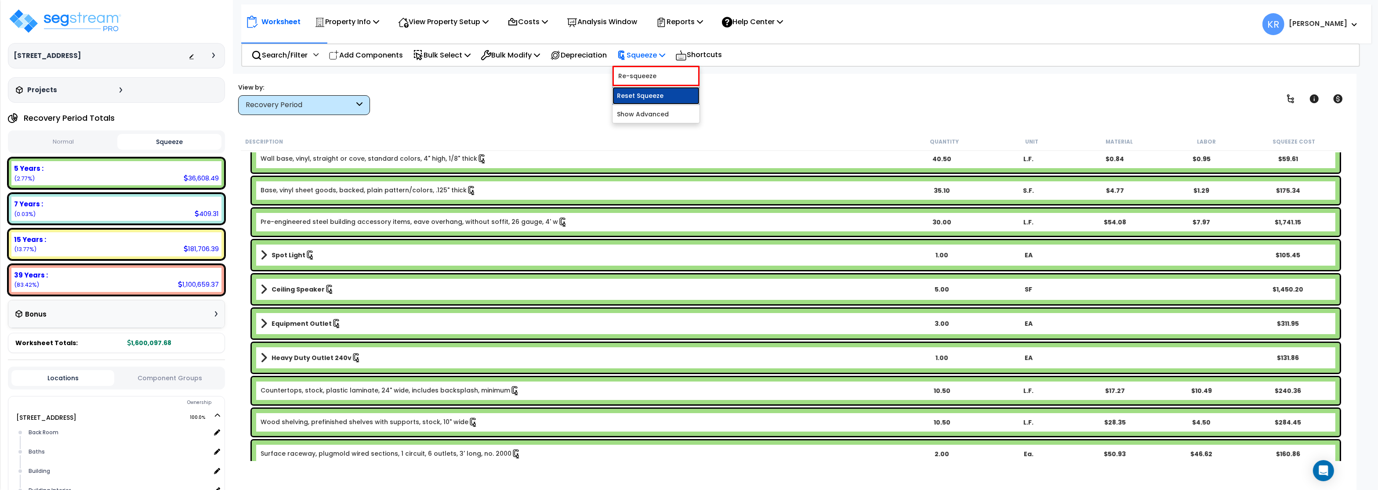
click at [653, 96] on link "Reset Squeeze" at bounding box center [655, 96] width 87 height 18
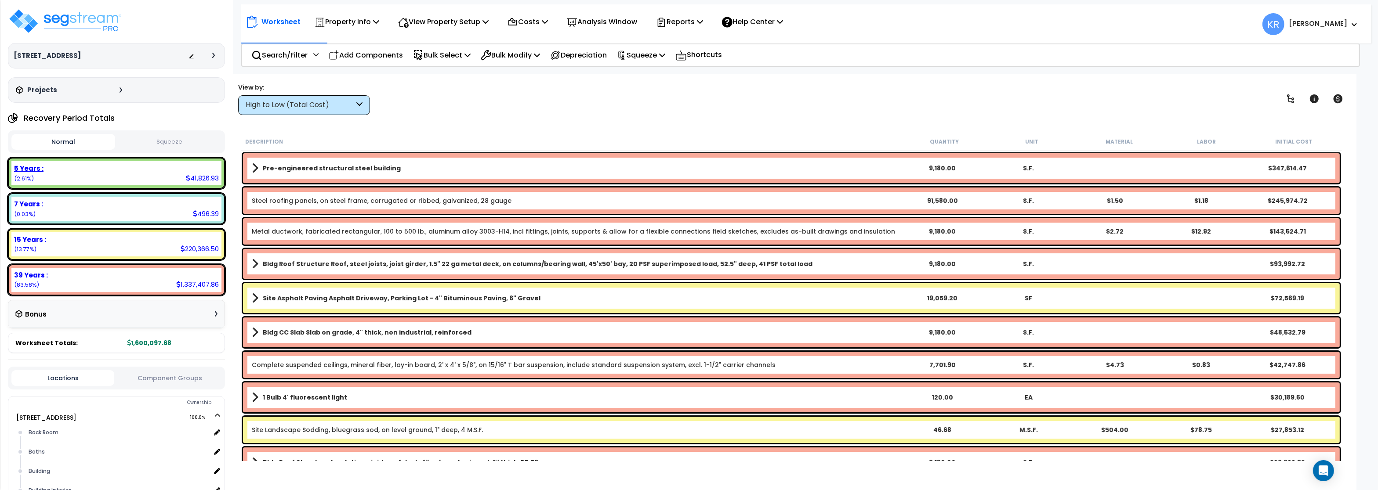
click at [136, 182] on div "5 Years : 41,826.93 (2.61%)" at bounding box center [116, 173] width 210 height 24
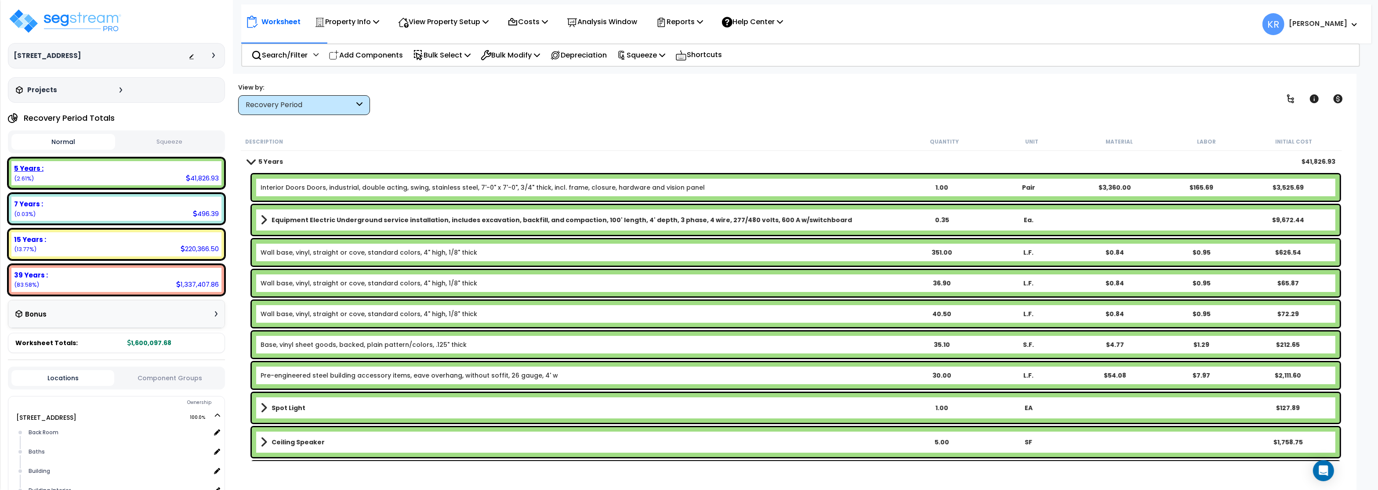
scroll to position [293, 0]
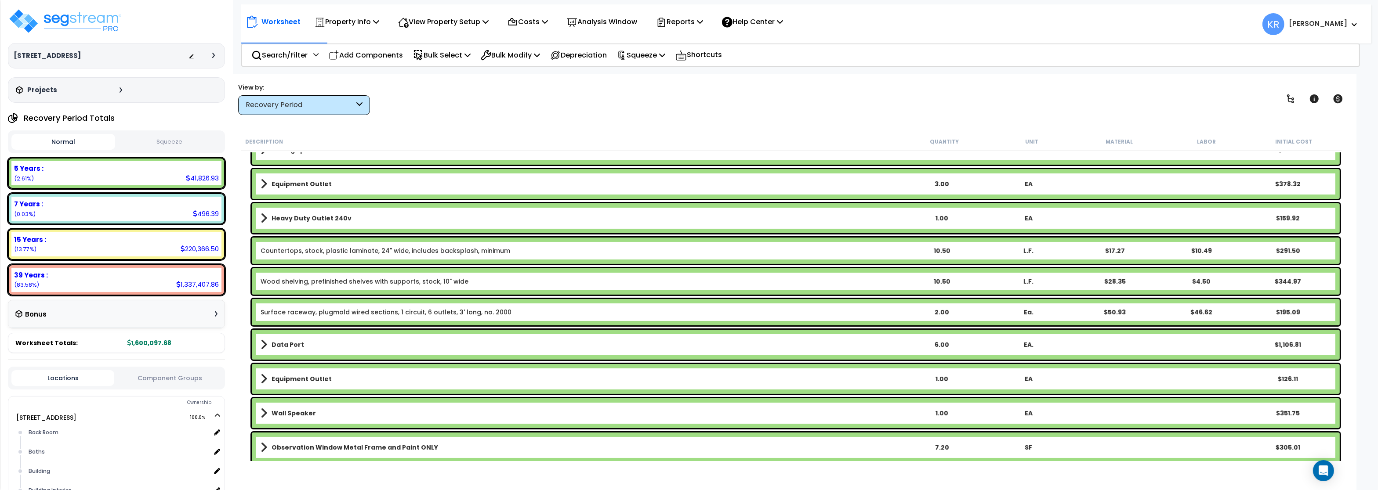
click at [311, 445] on b "Observation Window Metal Frame and Paint ONLY" at bounding box center [354, 447] width 166 height 9
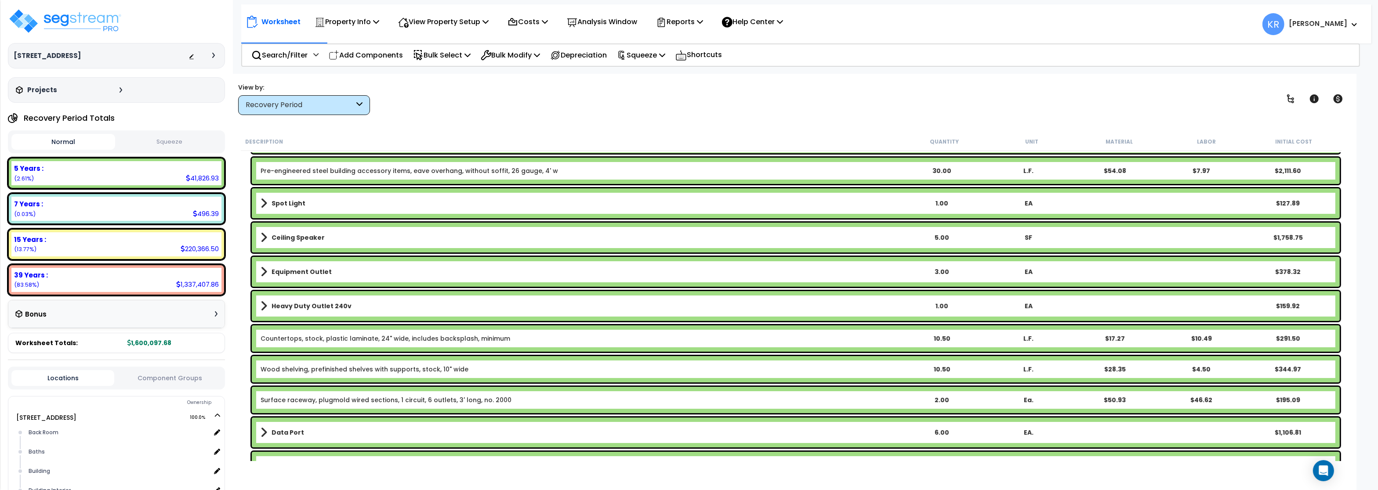
scroll to position [134, 0]
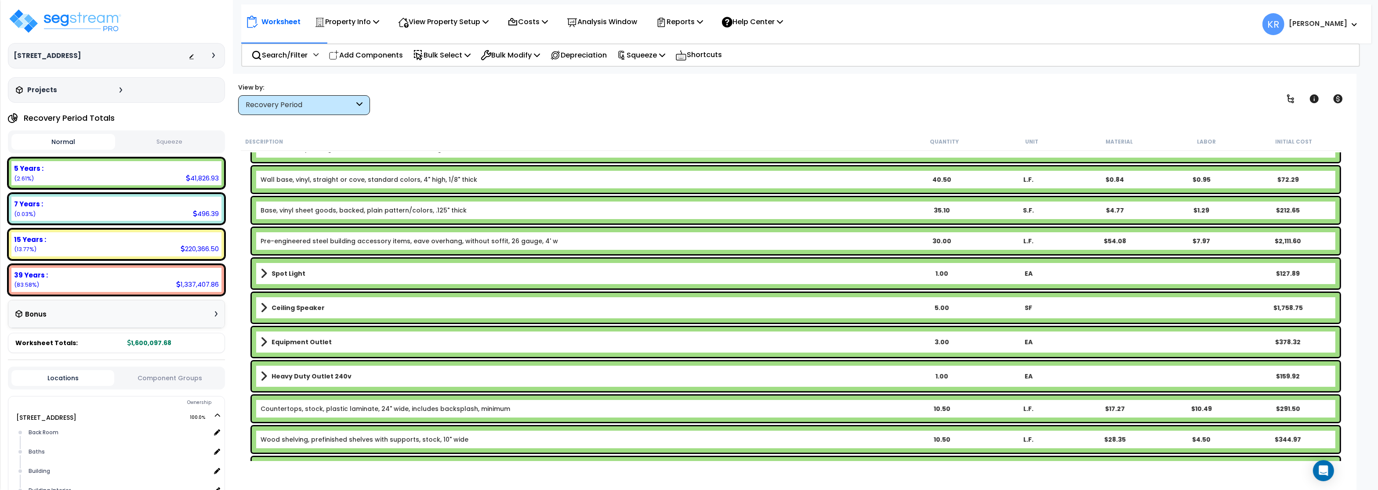
click at [299, 301] on div "Ceiling Speaker 5.00 SF $1,758.75" at bounding box center [796, 308] width 1088 height 30
click at [277, 300] on div "Ceiling Speaker 5.00 SF $1,758.75" at bounding box center [796, 308] width 1088 height 30
click at [263, 310] on span at bounding box center [263, 308] width 7 height 12
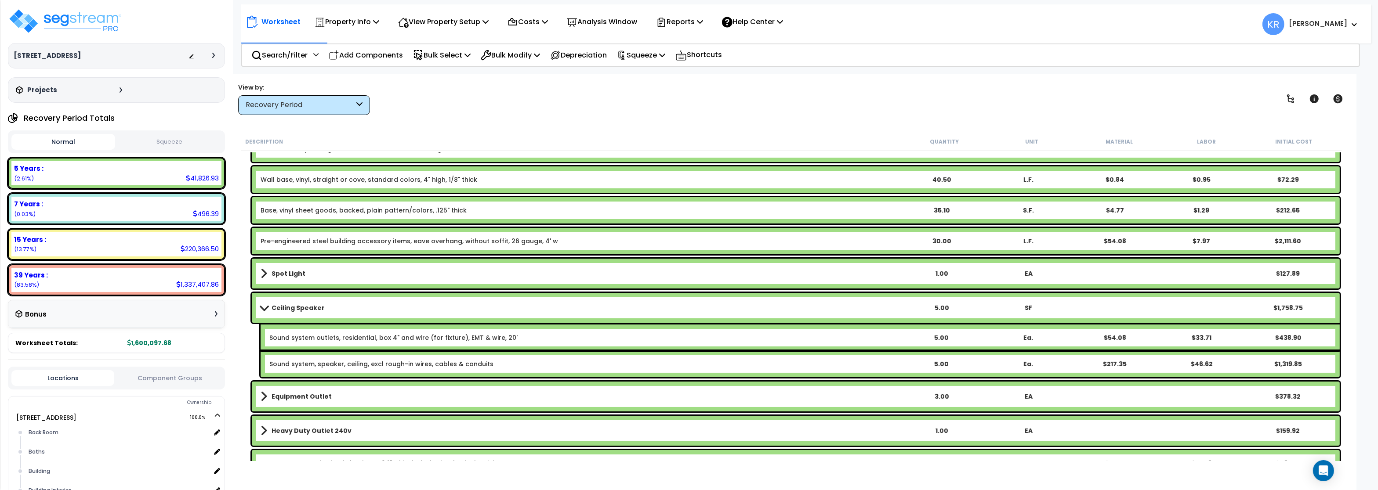
click at [264, 309] on span at bounding box center [264, 307] width 12 height 7
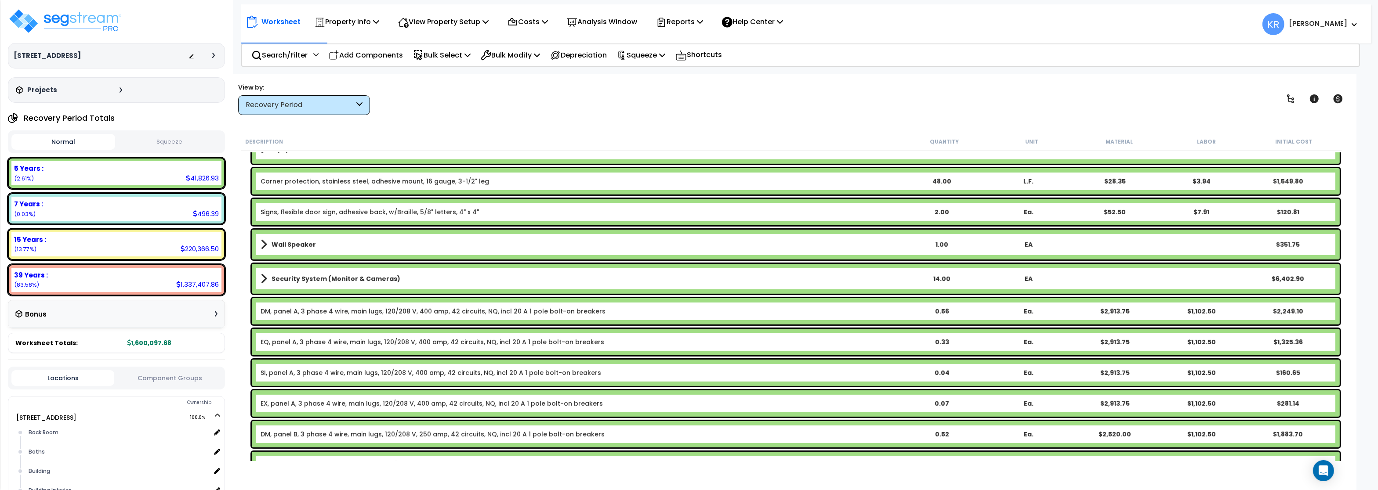
scroll to position [820, 0]
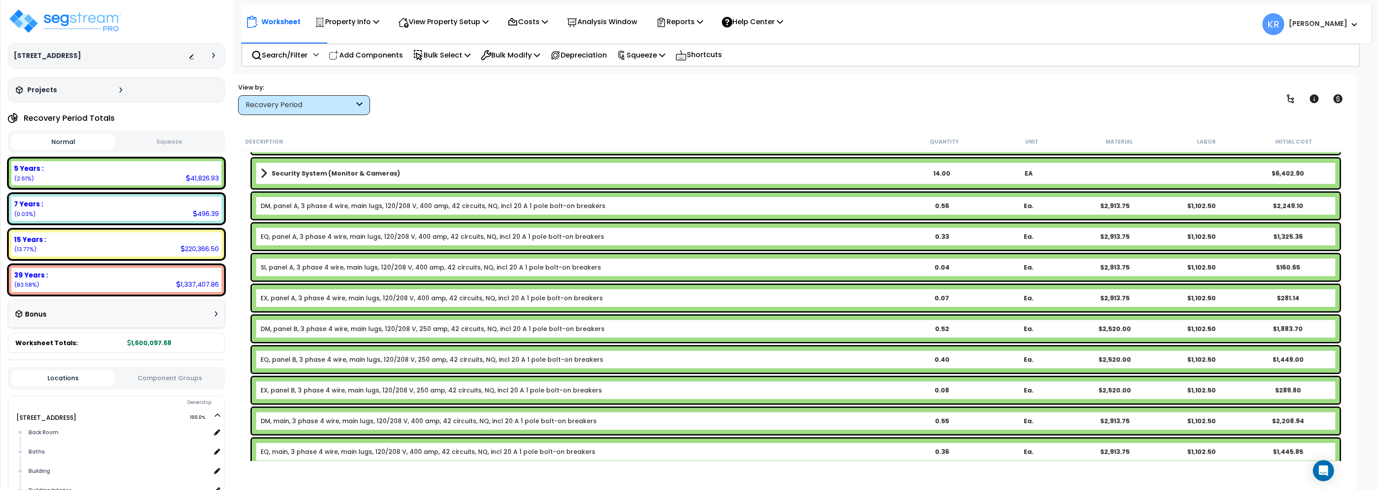
click at [285, 201] on div "DM, panel A, 3 phase 4 wire, main lugs, 120/208 V, 400 amp, 42 circuits, NQ, in…" at bounding box center [796, 206] width 1088 height 26
click at [303, 204] on link "DM, panel A, 3 phase 4 wire, main lugs, 120/208 V, 400 amp, 42 circuits, NQ, in…" at bounding box center [432, 206] width 345 height 9
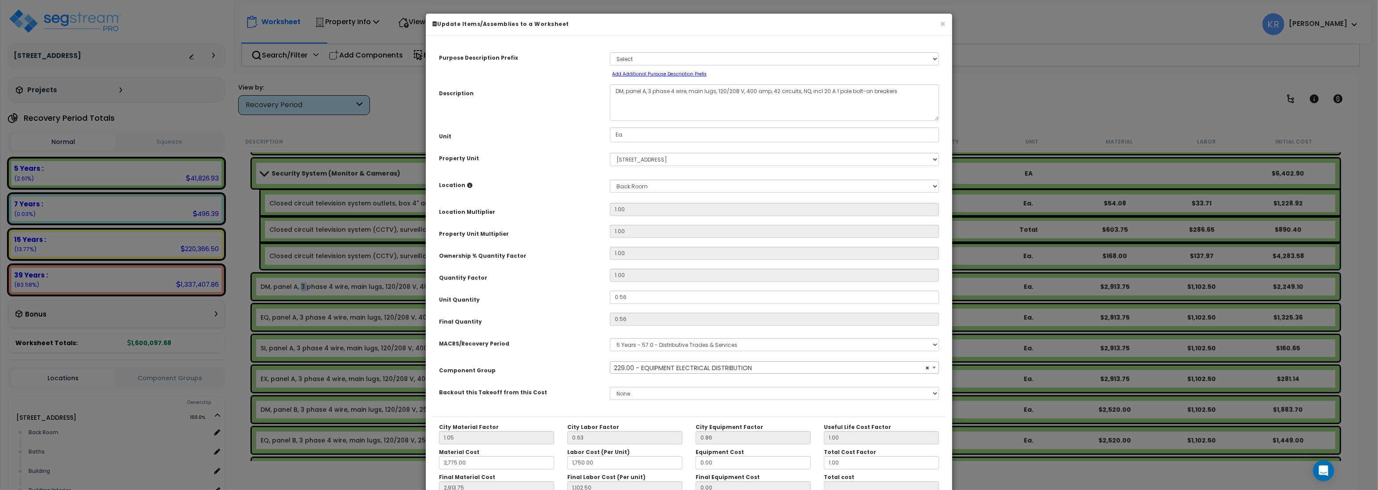
select select "57033"
click at [649, 367] on span "× 229.00 - EQUIPMENT ELECTRICAL DISTRIBUTION" at bounding box center [774, 368] width 328 height 12
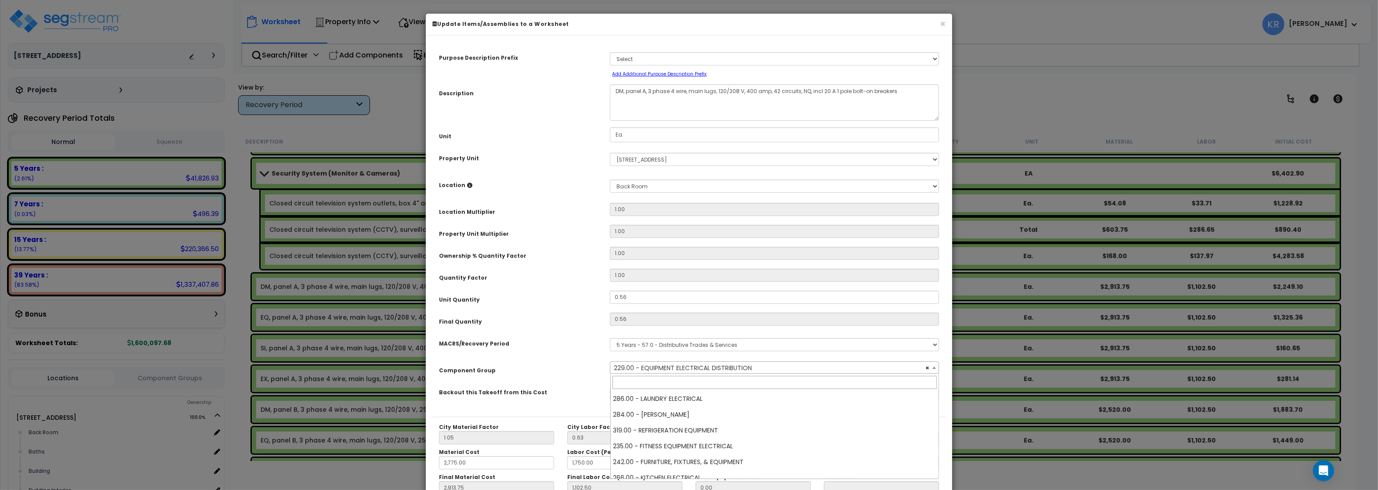
scroll to position [1866, 0]
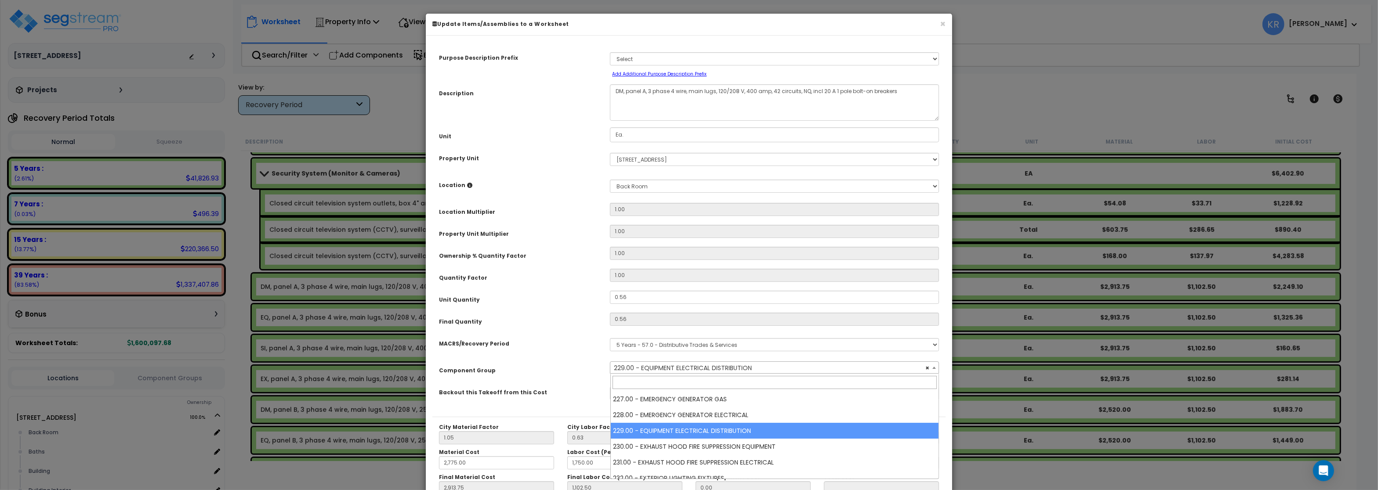
click at [610, 338] on select "Select MACRS/Recovery Period 5 Years - 57.0 - Distributive Trades & Services 5 …" at bounding box center [774, 344] width 329 height 13
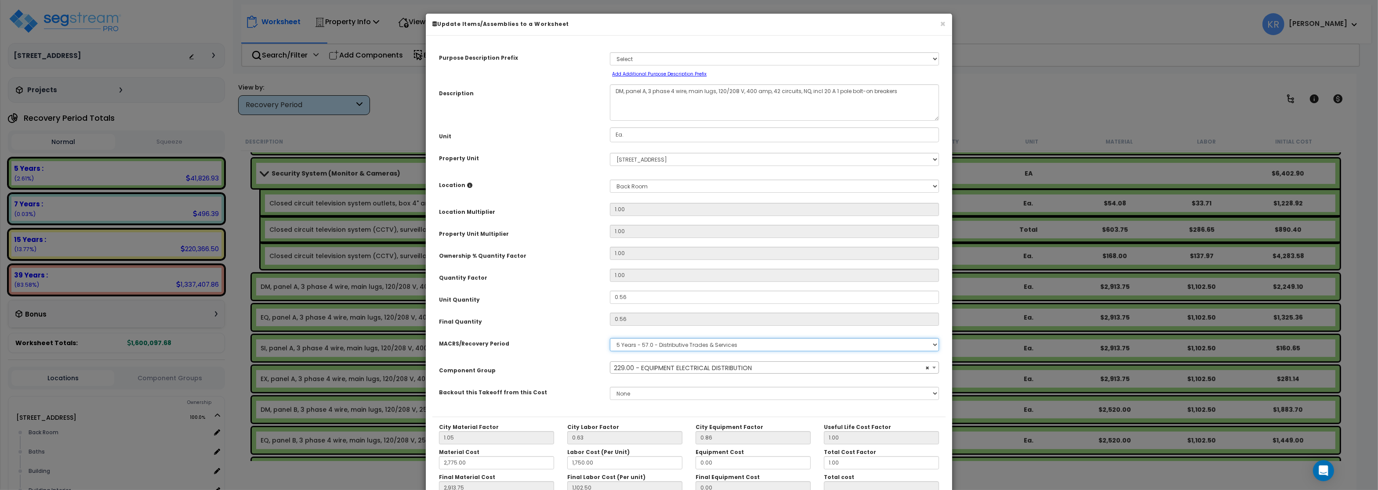
click at [610, 338] on select "Select MACRS/Recovery Period 5 Years - 57.0 - Distributive Trades & Services 5 …" at bounding box center [774, 344] width 329 height 13
select select "3669"
click option "39 Years - NA - Long-Life Property" at bounding box center [0, 0] width 0 height 0
click at [651, 369] on span "Select Component Group" at bounding box center [654, 368] width 80 height 9
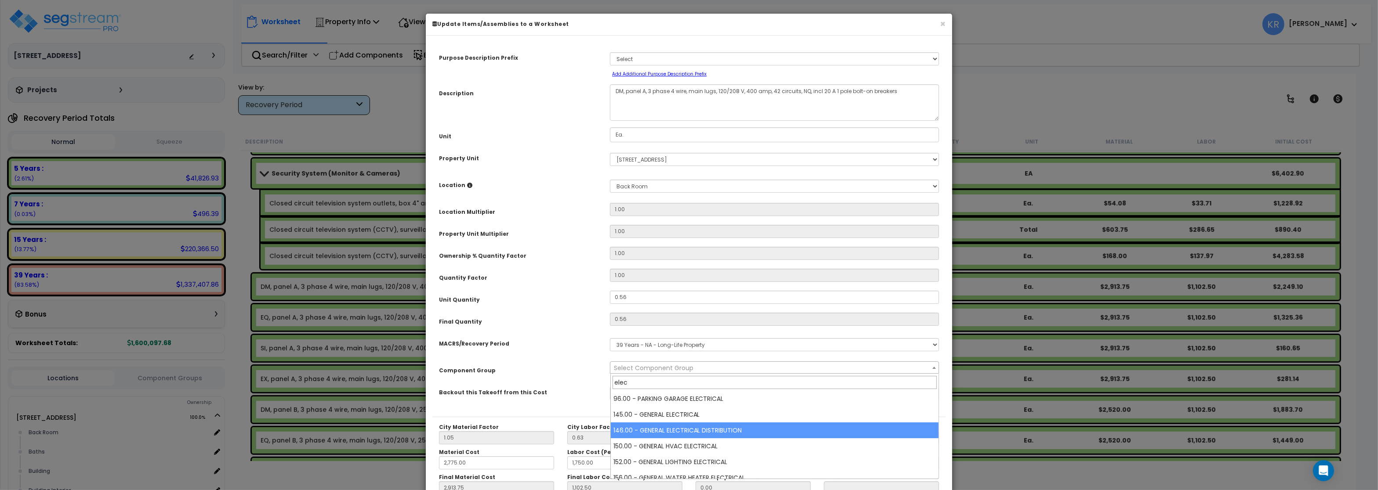
type input "elec"
select select "56956"
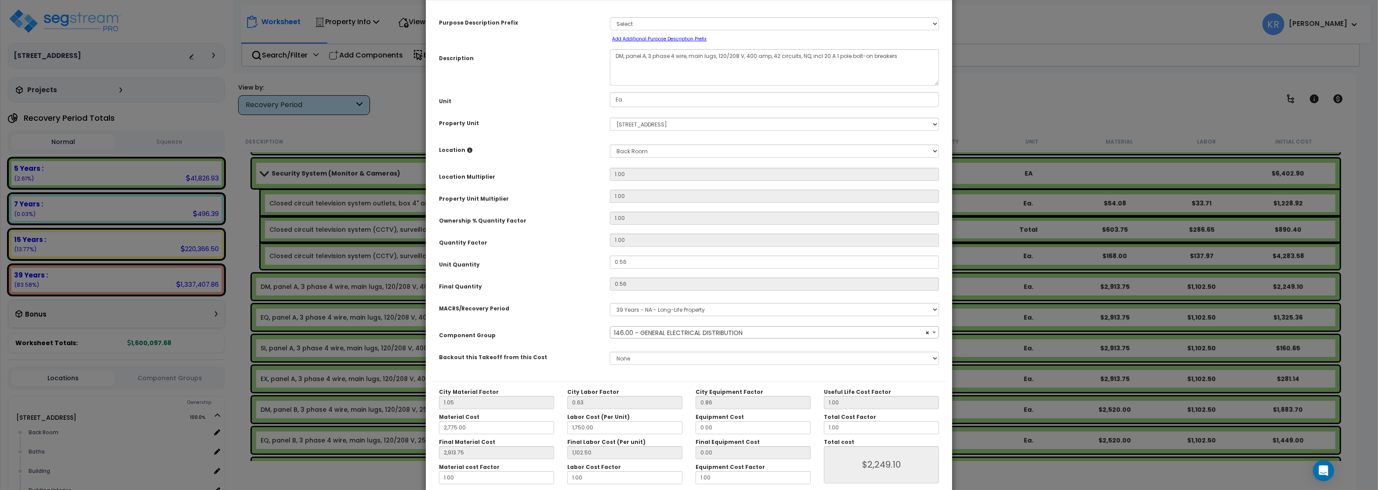
scroll to position [78, 0]
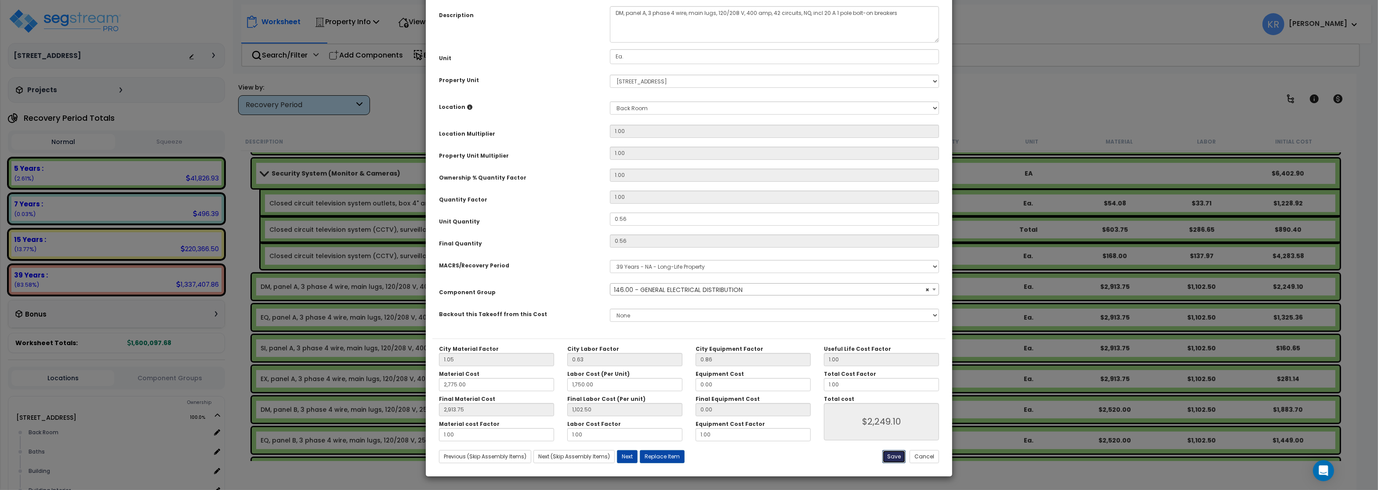
click at [889, 459] on button "Save" at bounding box center [893, 456] width 23 height 13
type input "2775.00"
type input "1750.00"
type input "2913.75"
type input "1102.50"
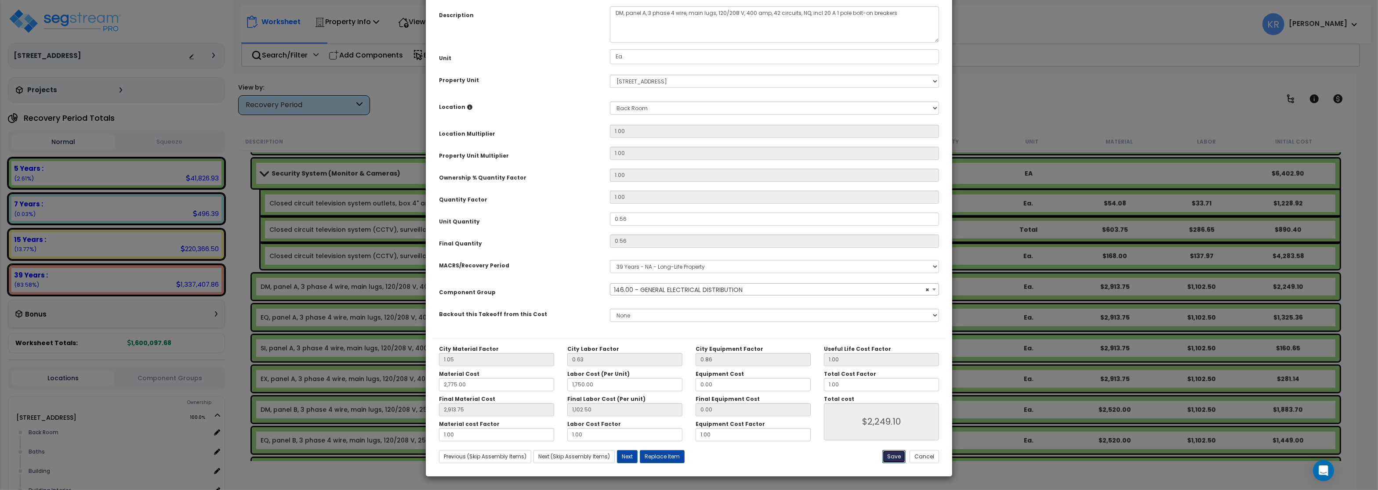
type input "2249.10"
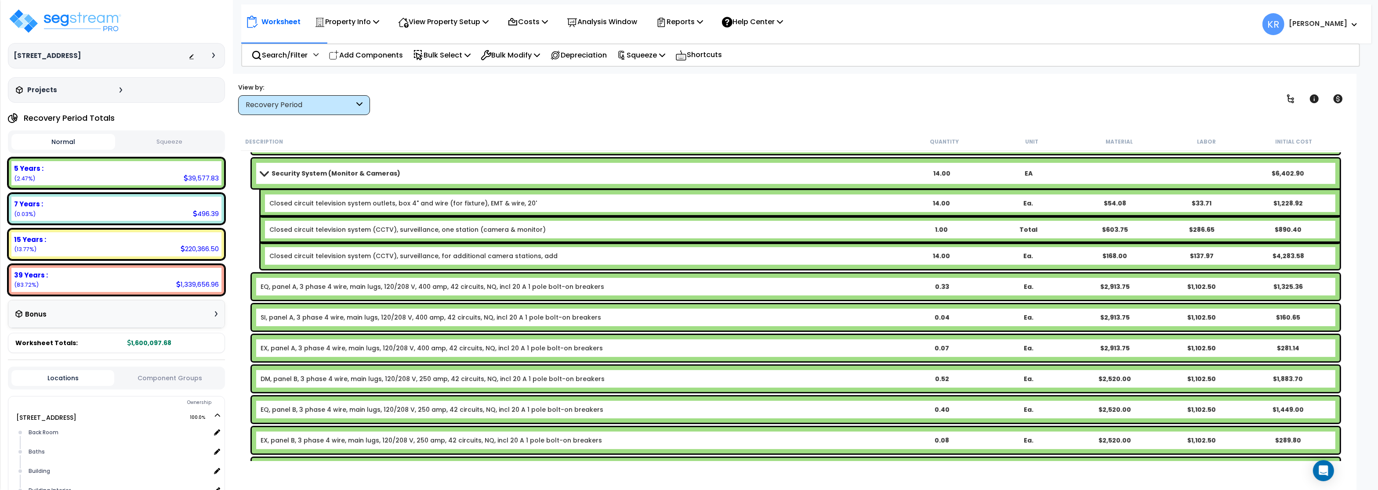
click at [277, 319] on link "SI, panel A, 3 phase 4 wire, main lugs, 120/208 V, 400 amp, 42 circuits, NQ, in…" at bounding box center [430, 317] width 340 height 9
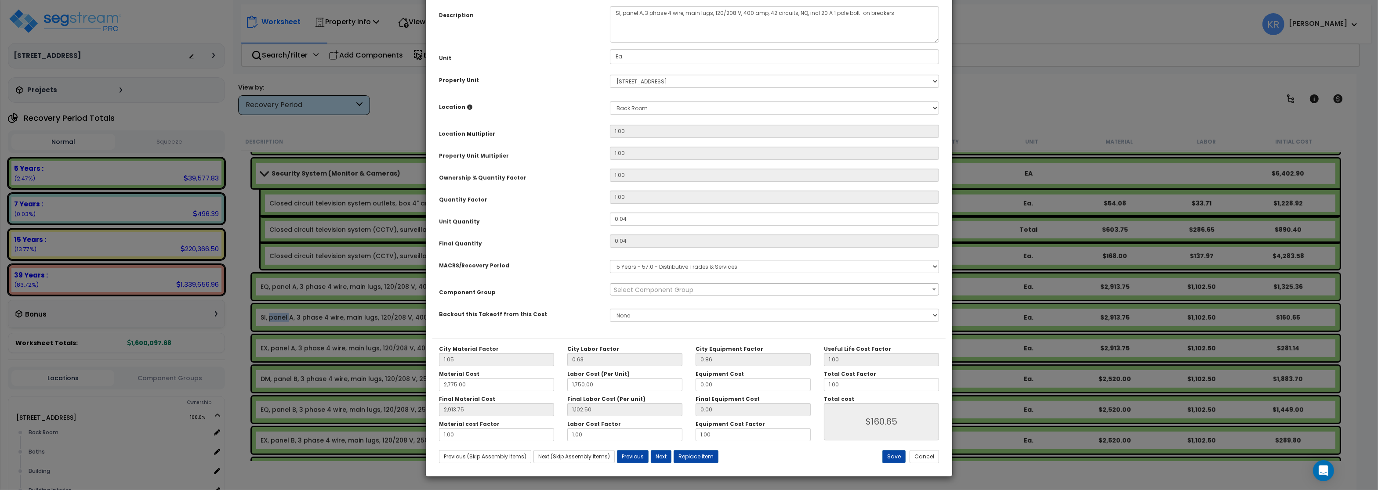
select select "57033"
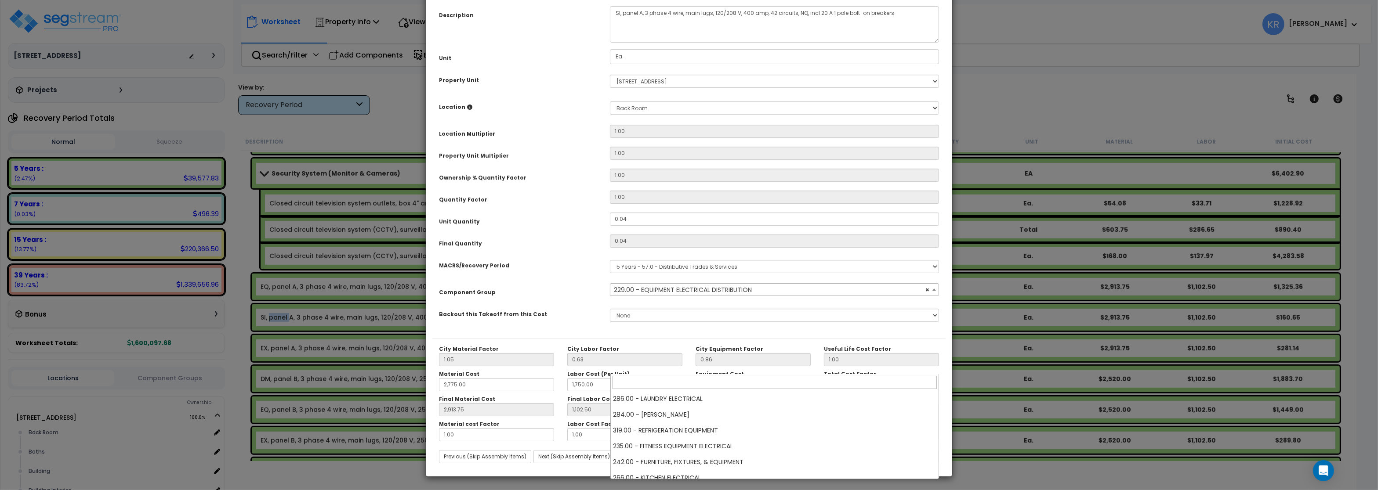
click at [650, 296] on span "× 229.00 - EQUIPMENT ELECTRICAL DISTRIBUTION" at bounding box center [774, 290] width 328 height 12
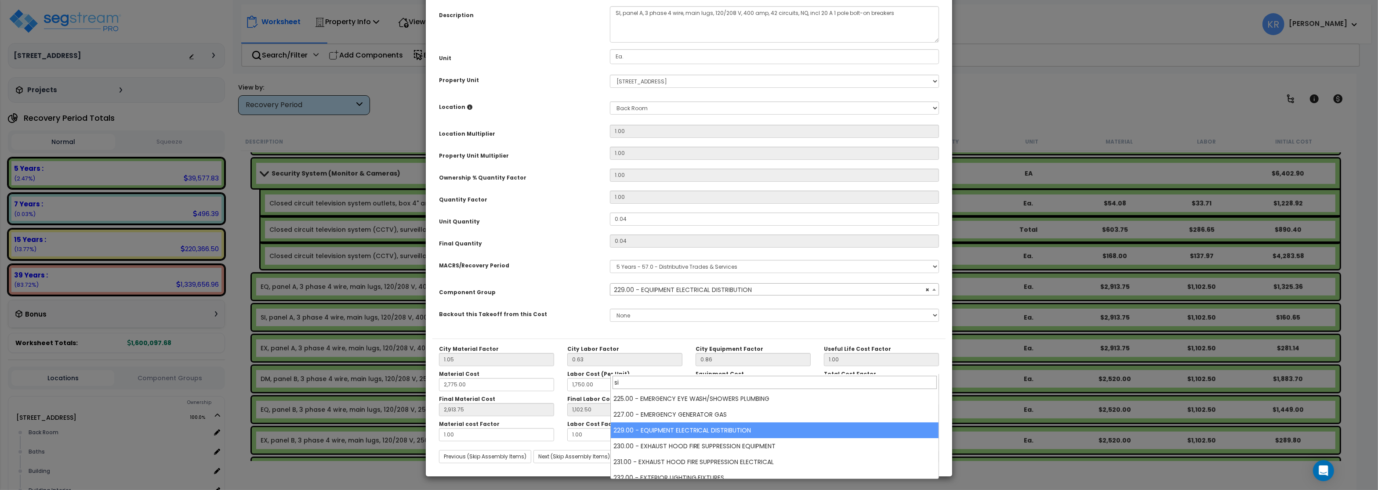
scroll to position [0, 0]
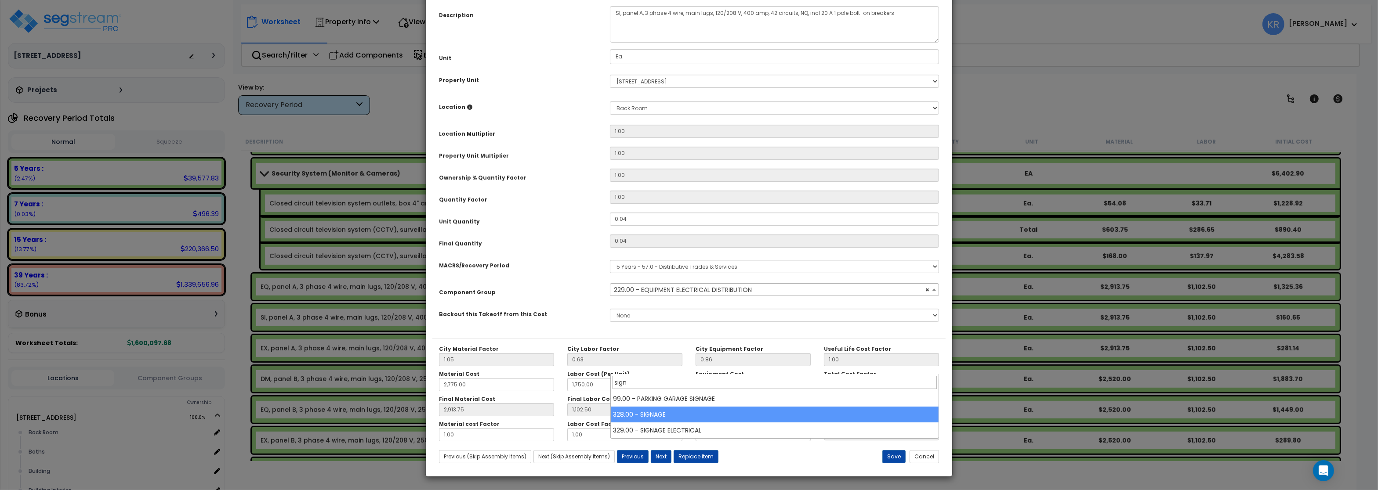
type input "sign"
select select "57119"
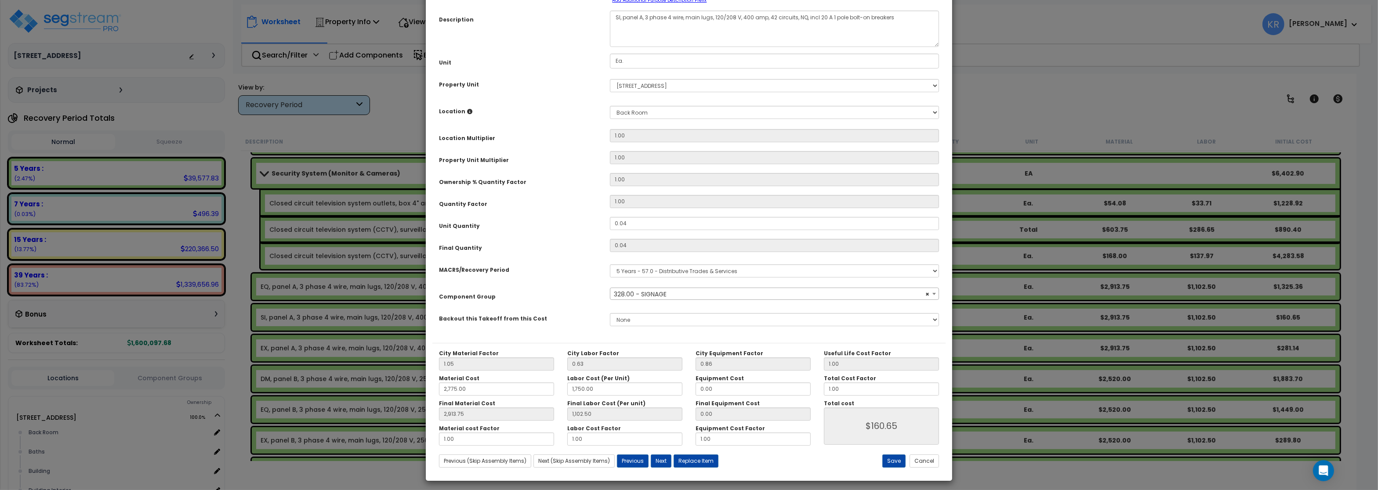
scroll to position [78, 0]
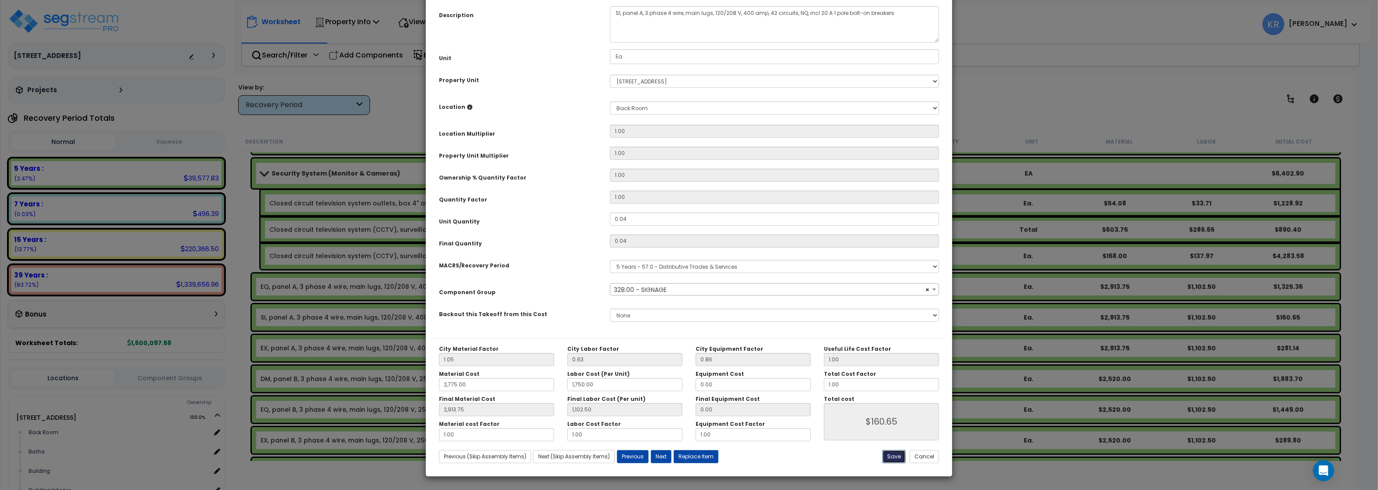
click at [892, 456] on button "Save" at bounding box center [893, 456] width 23 height 13
type input "2775.00"
type input "1750.00"
type input "2913.75"
type input "1102.50"
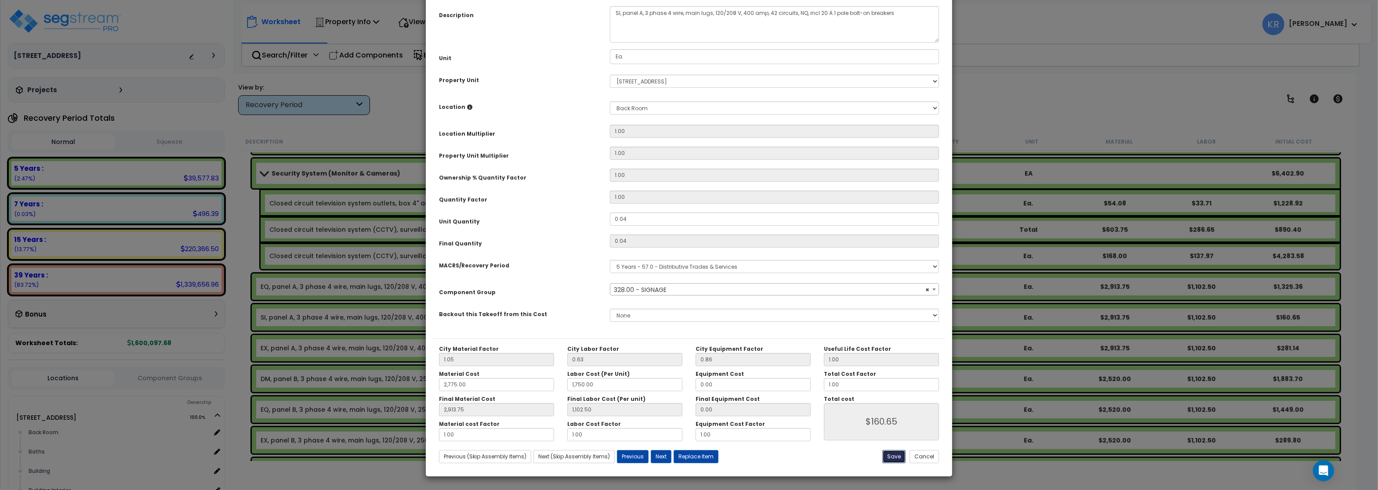
type input "160.65"
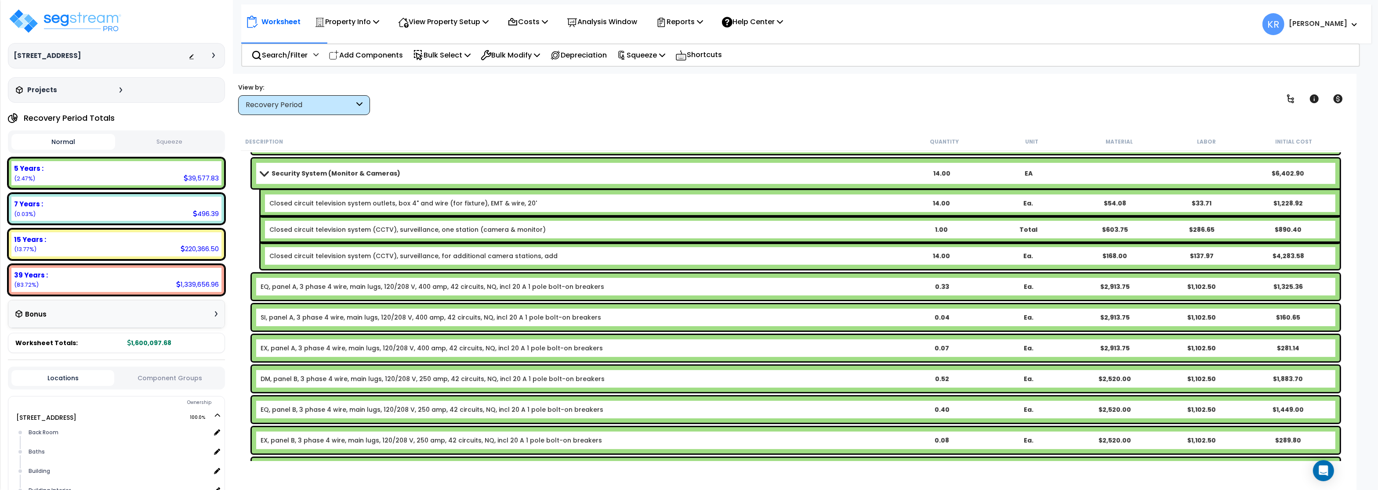
click at [297, 314] on link "SI, panel A, 3 phase 4 wire, main lugs, 120/208 V, 400 amp, 42 circuits, NQ, in…" at bounding box center [430, 317] width 340 height 9
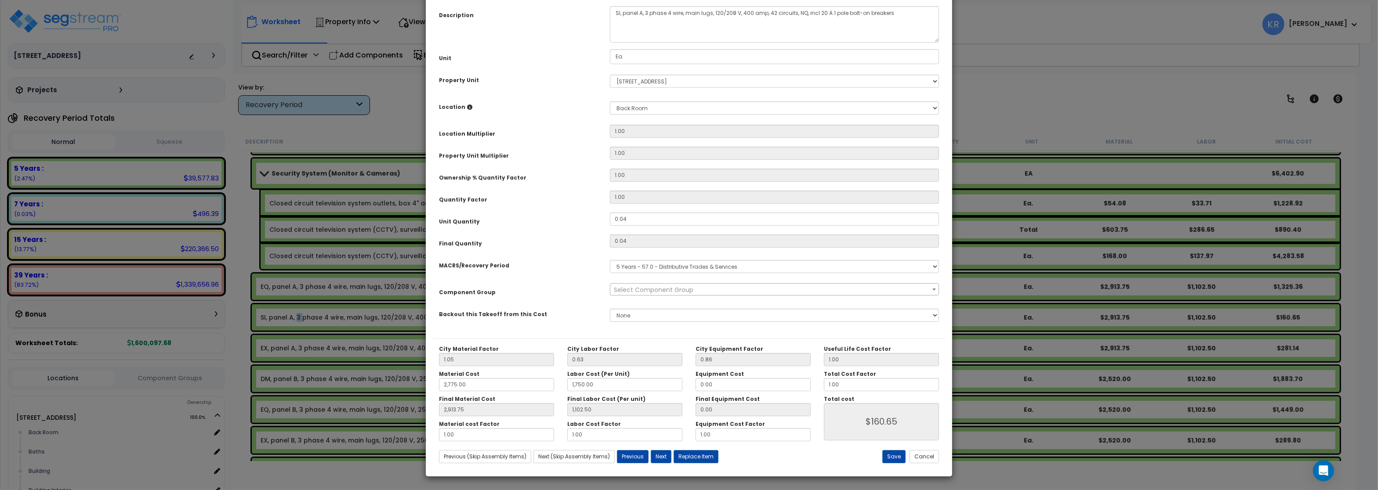
select select "57119"
click at [891, 452] on div "City Material Factor 1.05 City Labor Factor 0.63 City Equipment Factor 0.86 Mat…" at bounding box center [688, 404] width 513 height 131
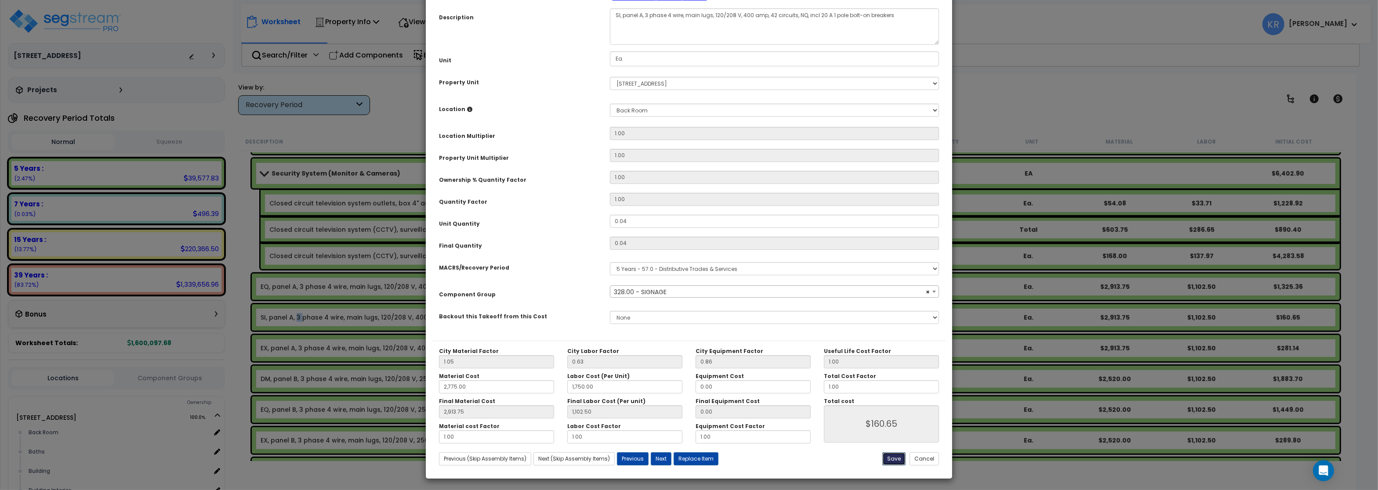
click at [891, 459] on button "Save" at bounding box center [893, 458] width 23 height 13
type input "2775.00"
type input "1750.00"
type input "2913.75"
type input "1102.50"
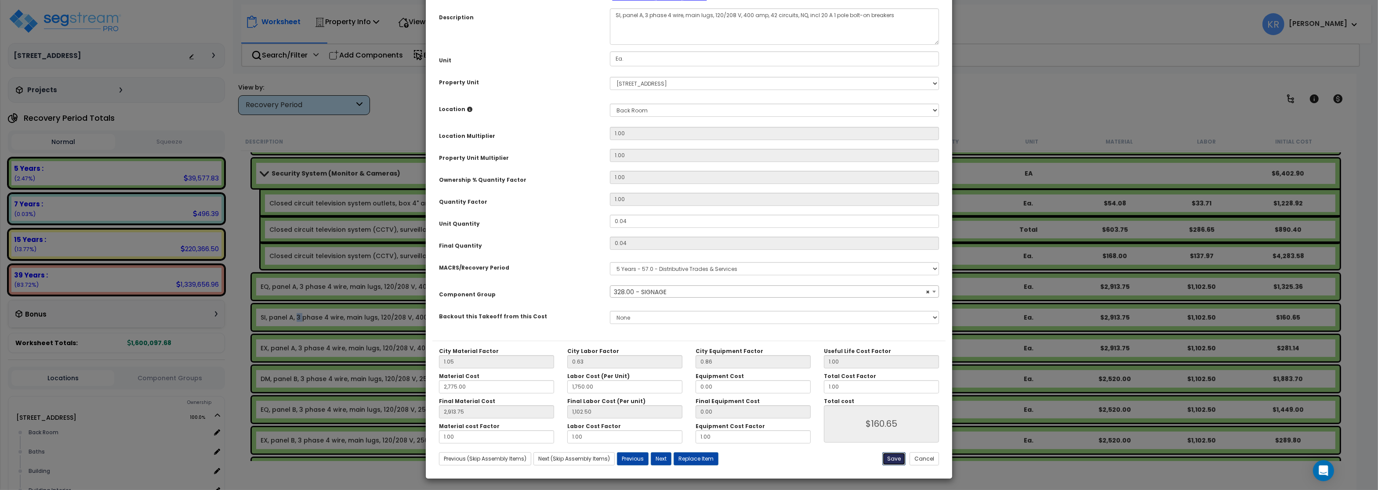
type input "160.65"
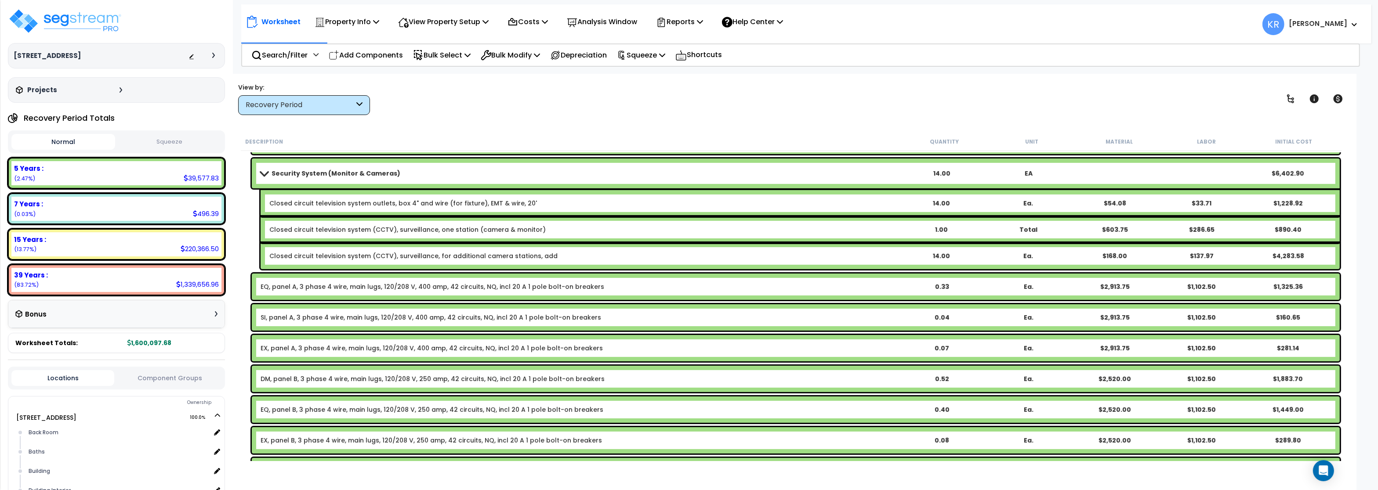
click at [284, 378] on link "DM, panel B, 3 phase 4 wire, main lugs, 120/208 V, 250 amp, 42 circuits, NQ, in…" at bounding box center [432, 379] width 344 height 9
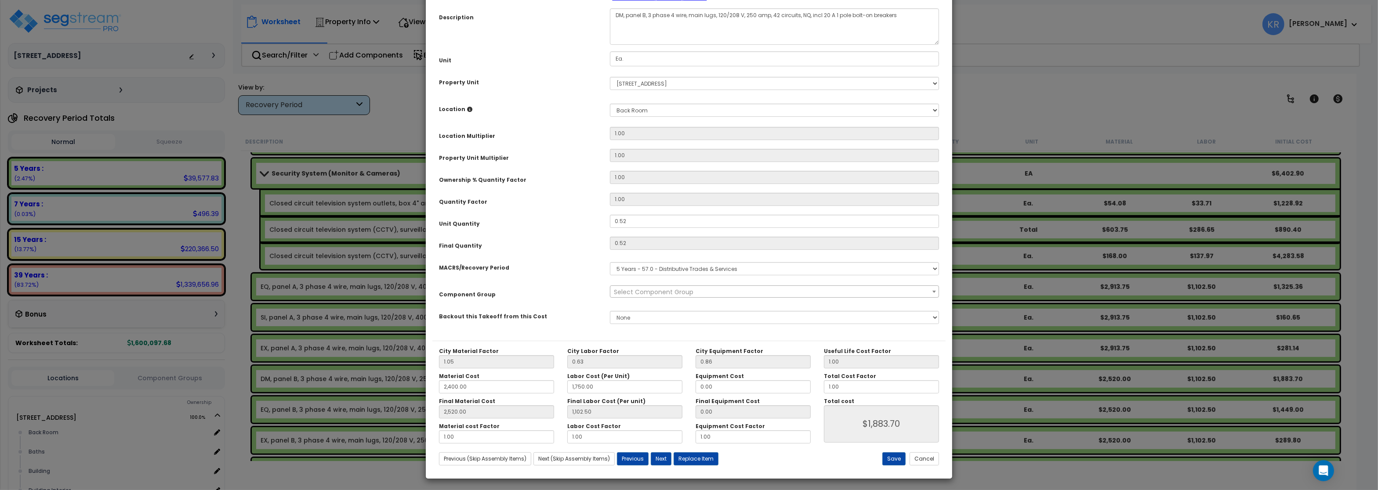
select select "57033"
click at [610, 262] on select "Select MACRS/Recovery Period 5 Years - 57.0 - Distributive Trades & Services 5 …" at bounding box center [774, 268] width 329 height 13
select select "3669"
click option "39 Years - NA - Long-Life Property" at bounding box center [0, 0] width 0 height 0
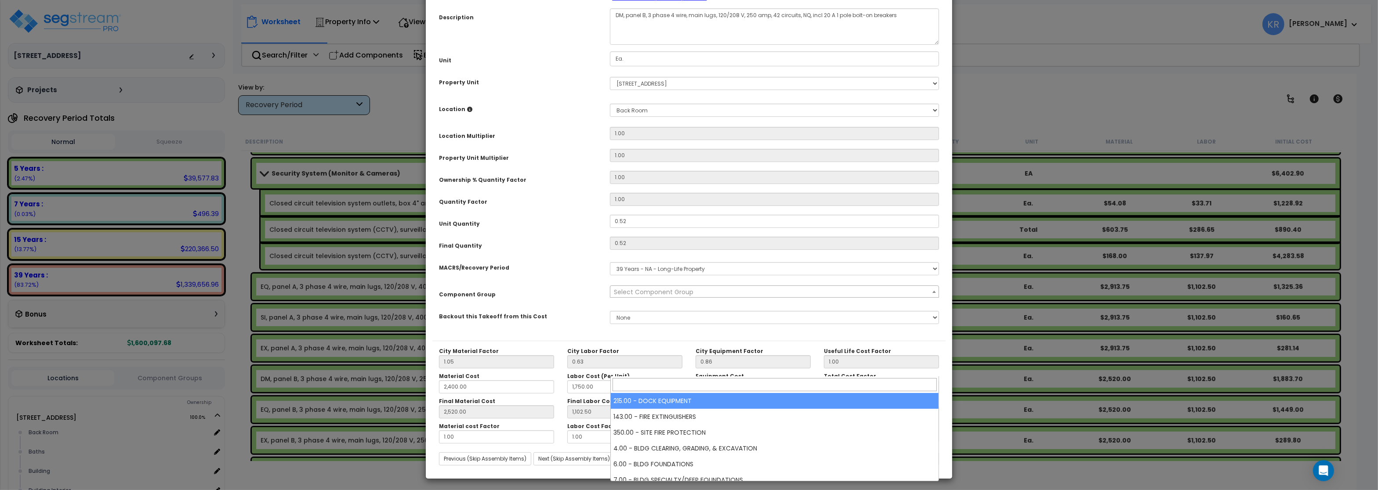
click at [632, 297] on span "Select Component Group" at bounding box center [654, 292] width 80 height 9
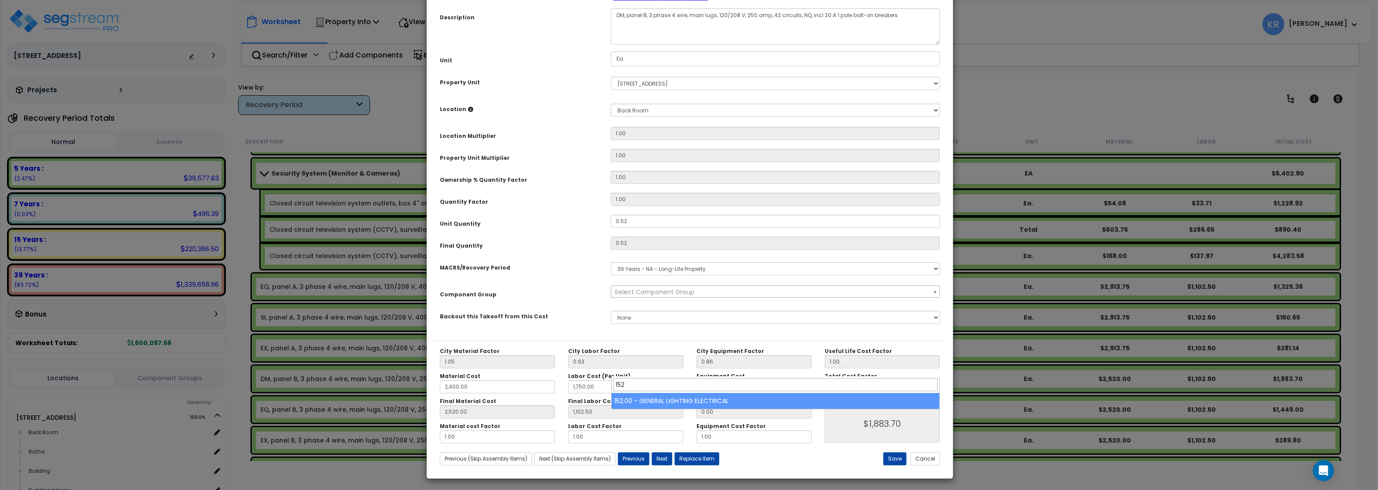
drag, startPoint x: 640, startPoint y: 382, endPoint x: 512, endPoint y: 378, distance: 128.3
click at [613, 378] on input "152" at bounding box center [775, 384] width 324 height 13
type input "dist"
select select "56956"
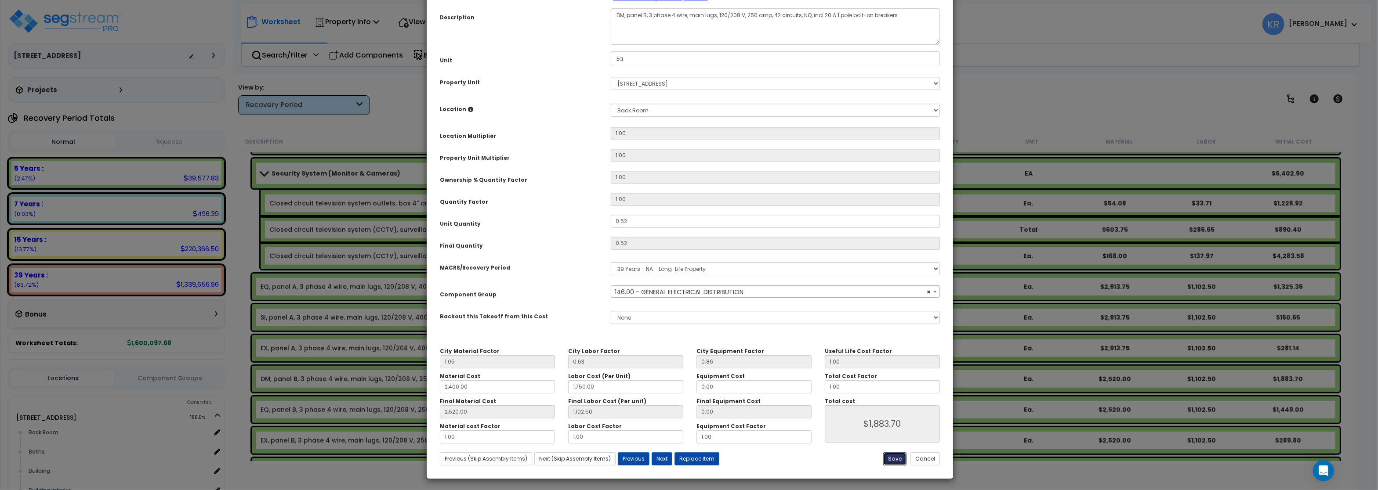
click at [889, 459] on button "Save" at bounding box center [894, 458] width 23 height 13
type input "2400.00"
type input "1750.00"
type input "2520.00"
type input "1102.50"
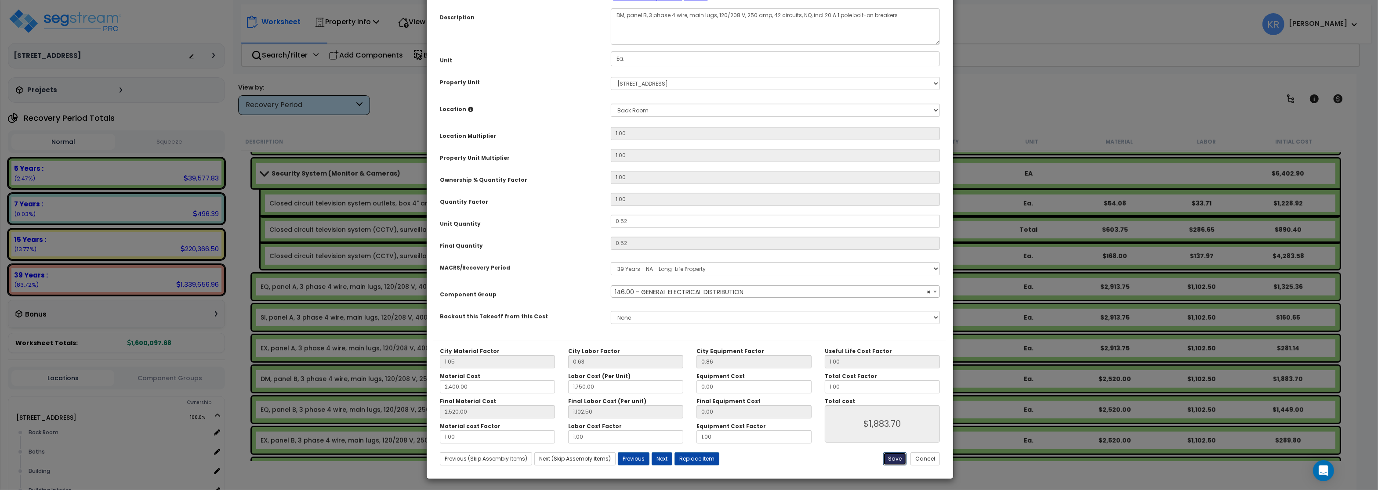
type input "1883.70"
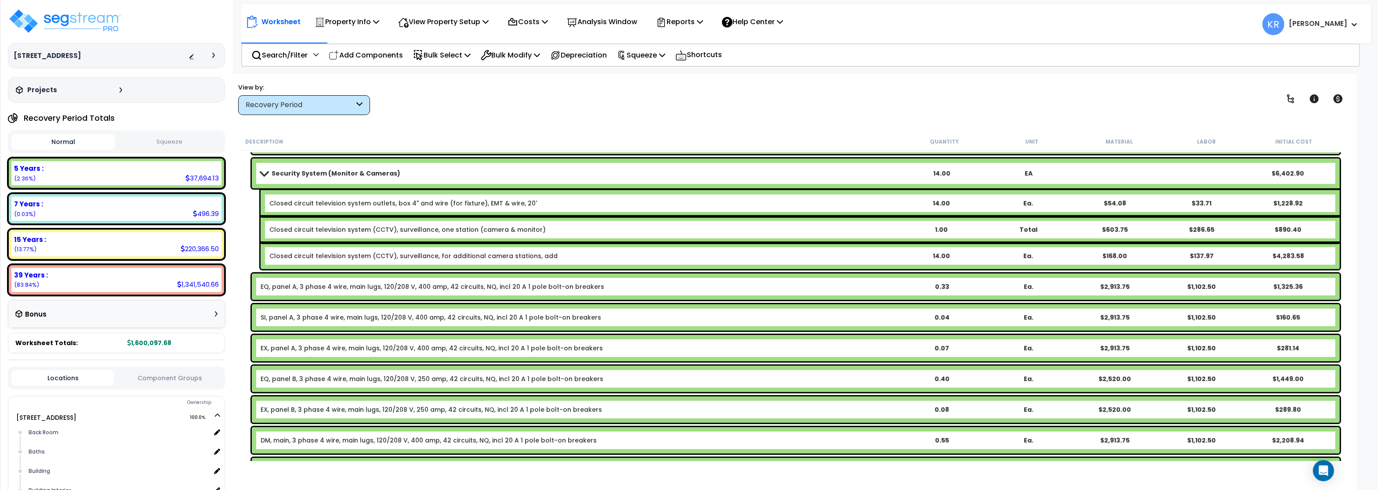
click at [327, 347] on link "EX, panel A, 3 phase 4 wire, main lugs, 120/208 V, 400 amp, 42 circuits, NQ, in…" at bounding box center [431, 348] width 342 height 9
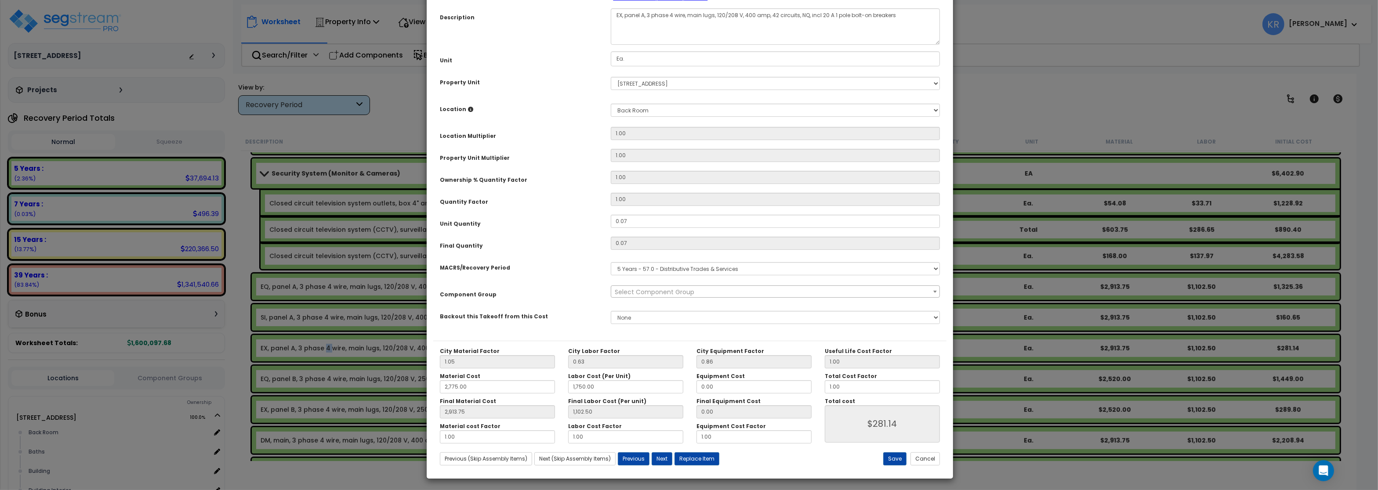
select select "57033"
click at [611, 262] on select "Select MACRS/Recovery Period 5 Years - 57.0 - Distributive Trades & Services 5 …" at bounding box center [775, 268] width 329 height 13
select select "3666"
click option "15 Years - 00.3 - Land Improvements" at bounding box center [0, 0] width 0 height 0
click at [641, 297] on span "Select Component Group" at bounding box center [655, 292] width 80 height 9
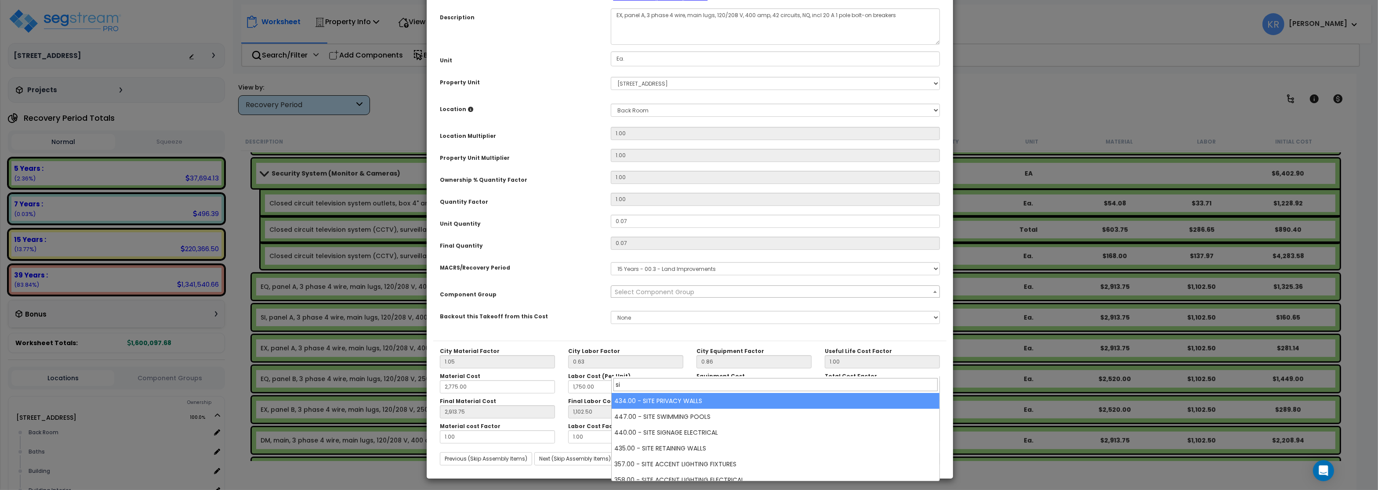
type input "s"
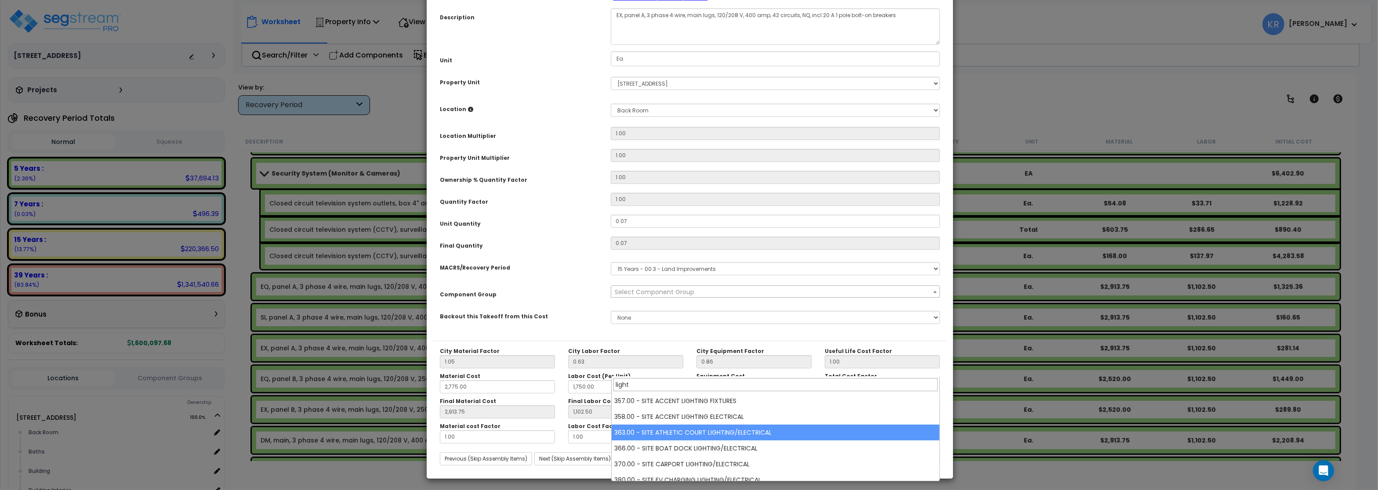
scroll to position [53, 0]
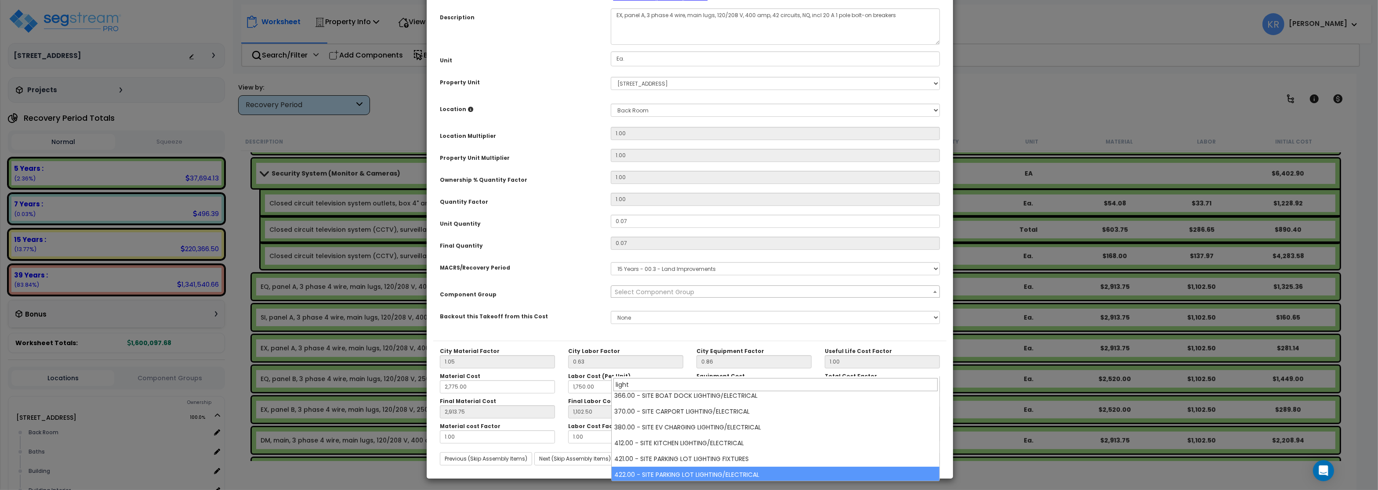
type input "light"
select select "57209"
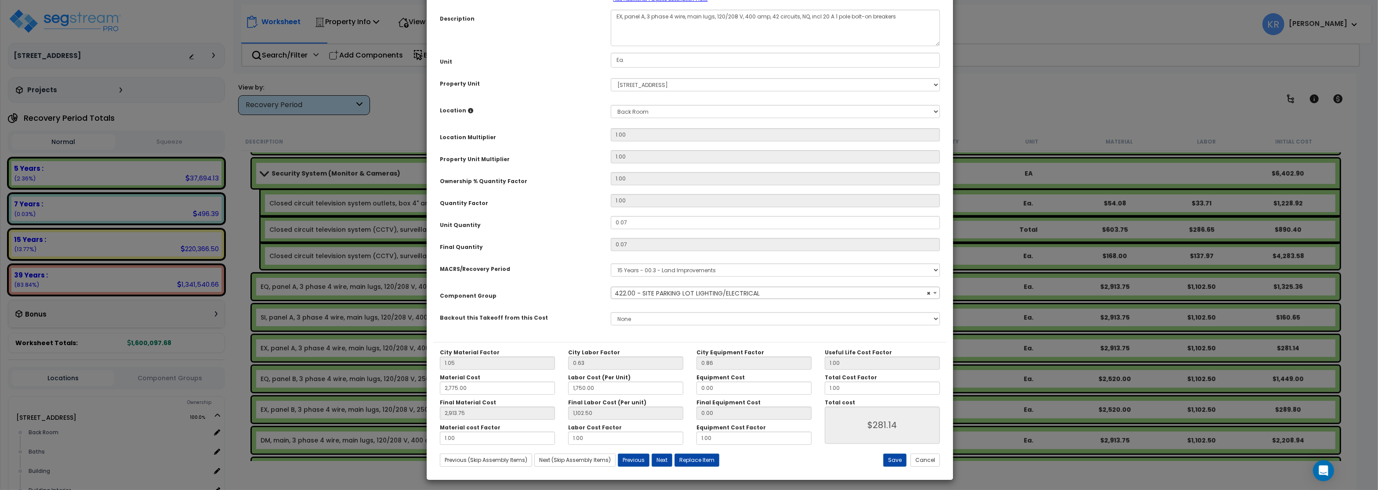
scroll to position [78, 0]
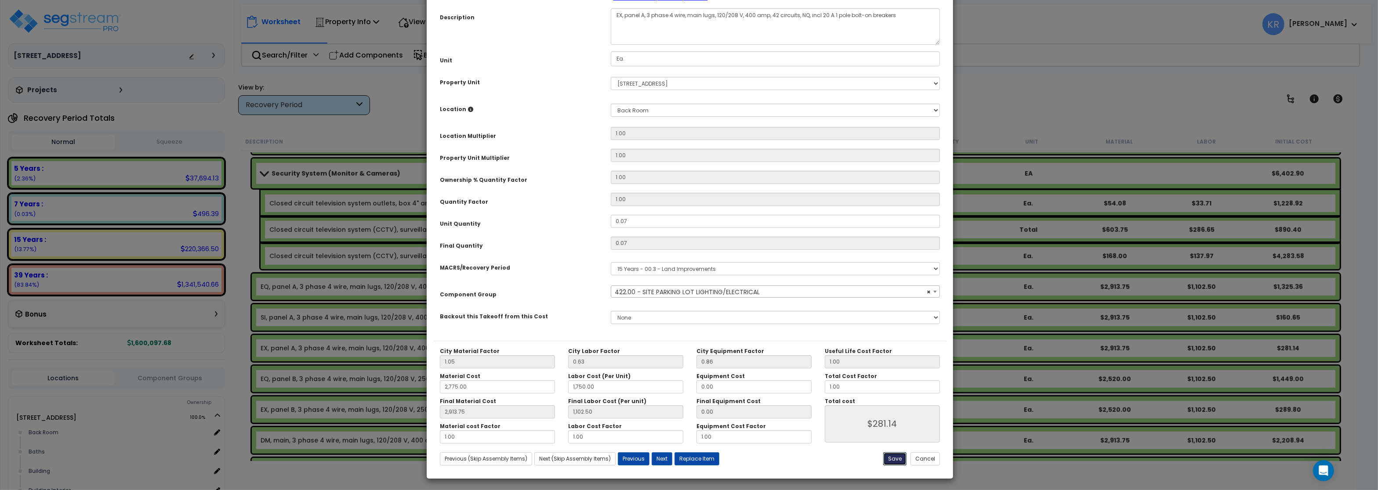
click at [893, 461] on button "Save" at bounding box center [894, 458] width 23 height 13
type input "2775.00"
type input "1750.00"
type input "2913.75"
type input "1102.50"
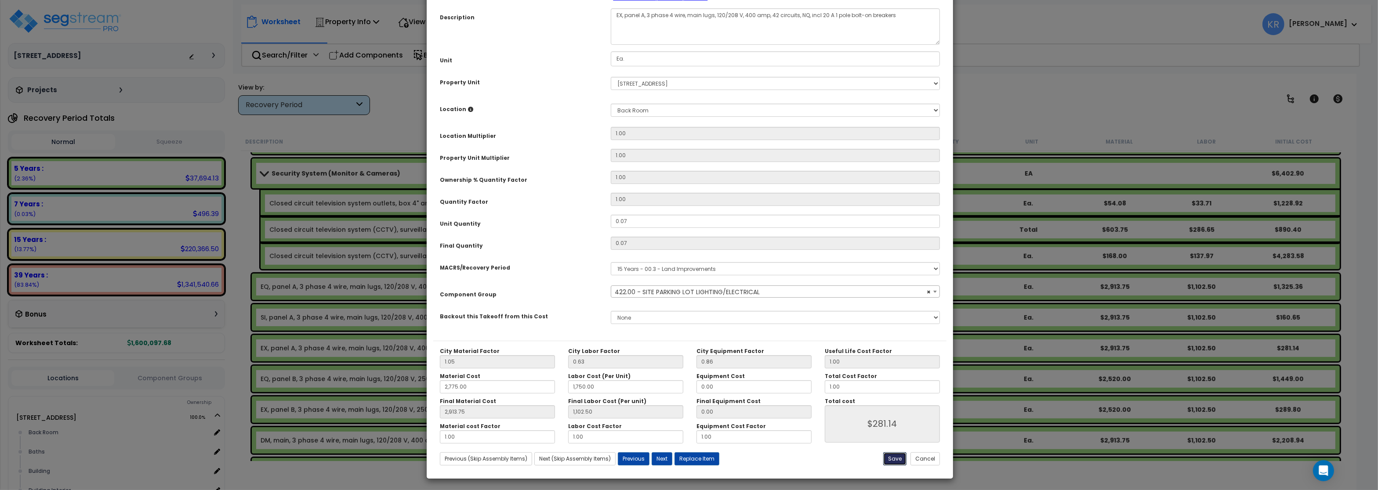
type input "281.14"
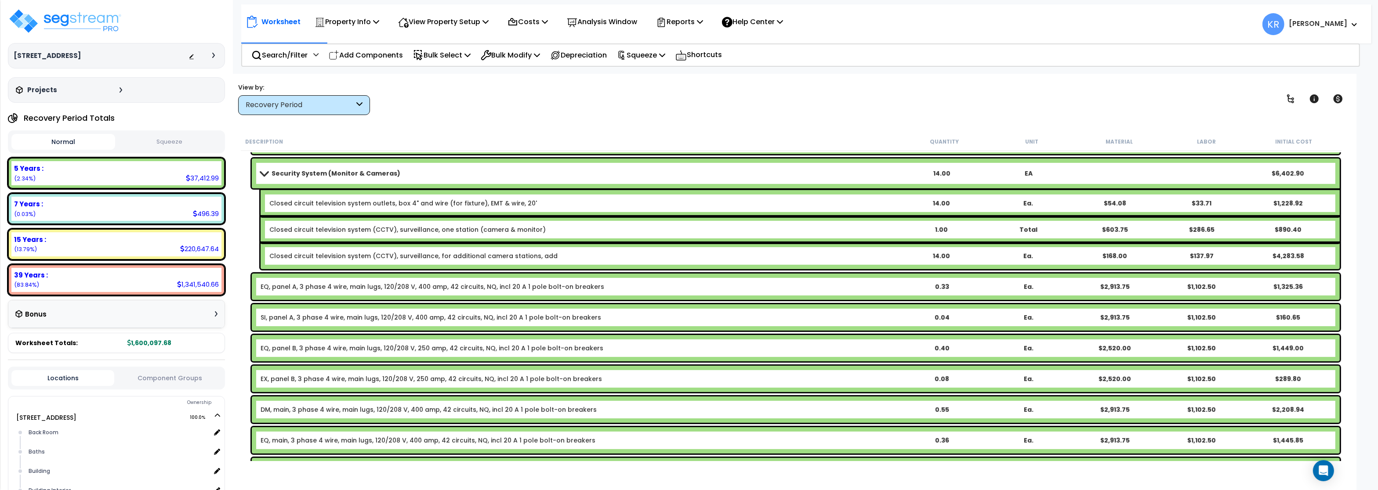
click at [305, 378] on link "EX, panel B, 3 phase 4 wire, main lugs, 120/208 V, 250 amp, 42 circuits, NQ, in…" at bounding box center [430, 379] width 341 height 9
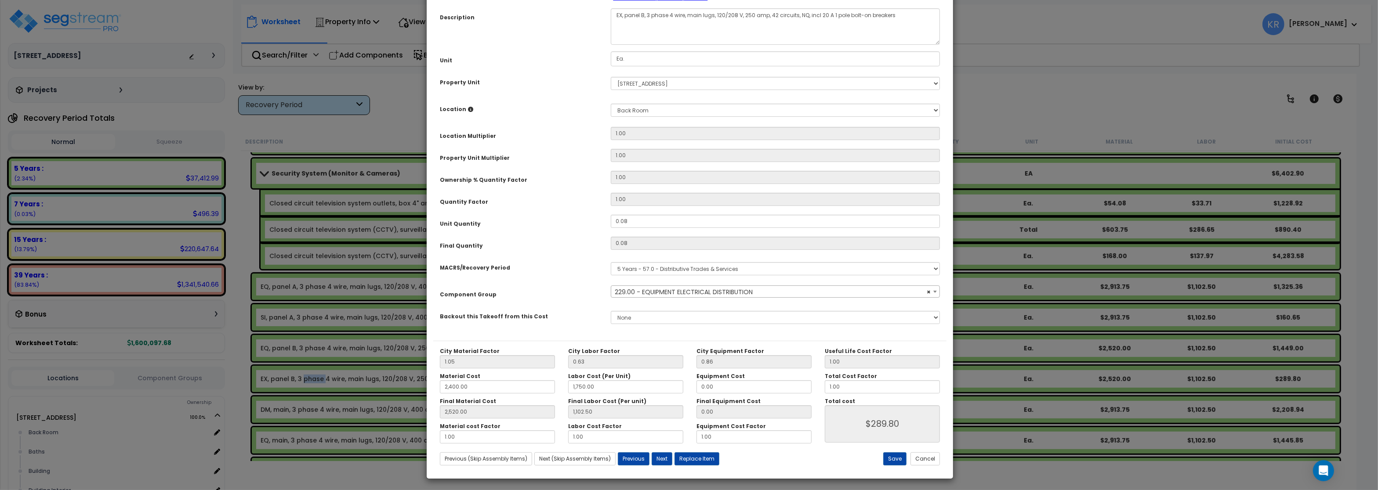
select select "57033"
click at [611, 262] on select "Select MACRS/Recovery Period 5 Years - 57.0 - Distributive Trades & Services 5 …" at bounding box center [775, 268] width 329 height 13
select select "3666"
click option "15 Years - 00.3 - Land Improvements" at bounding box center [0, 0] width 0 height 0
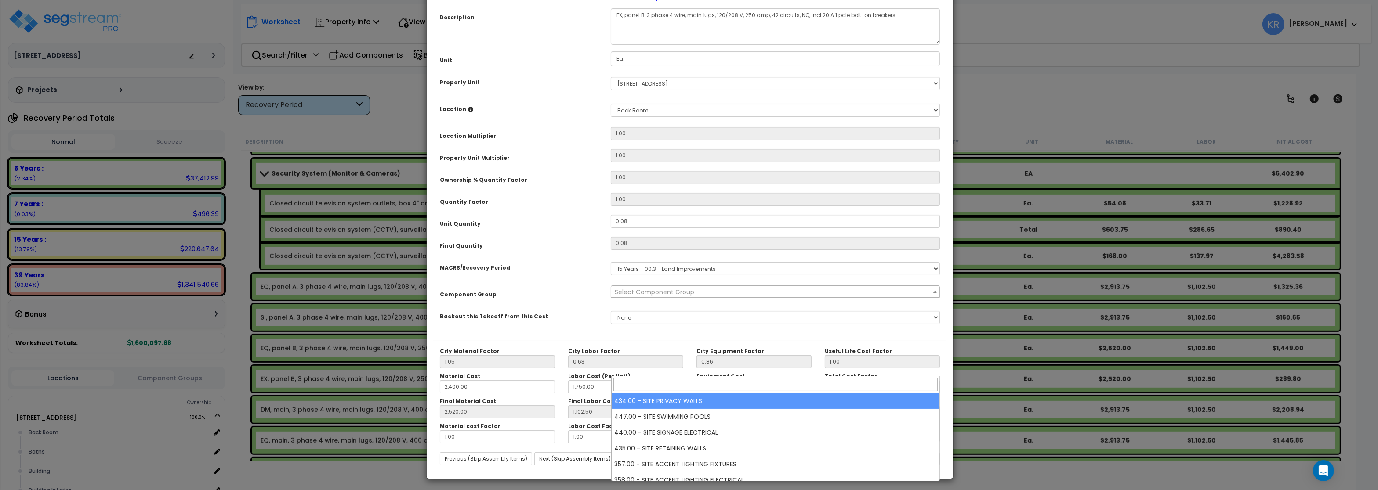
click at [644, 297] on span "Select Component Group" at bounding box center [655, 292] width 80 height 9
type input "s"
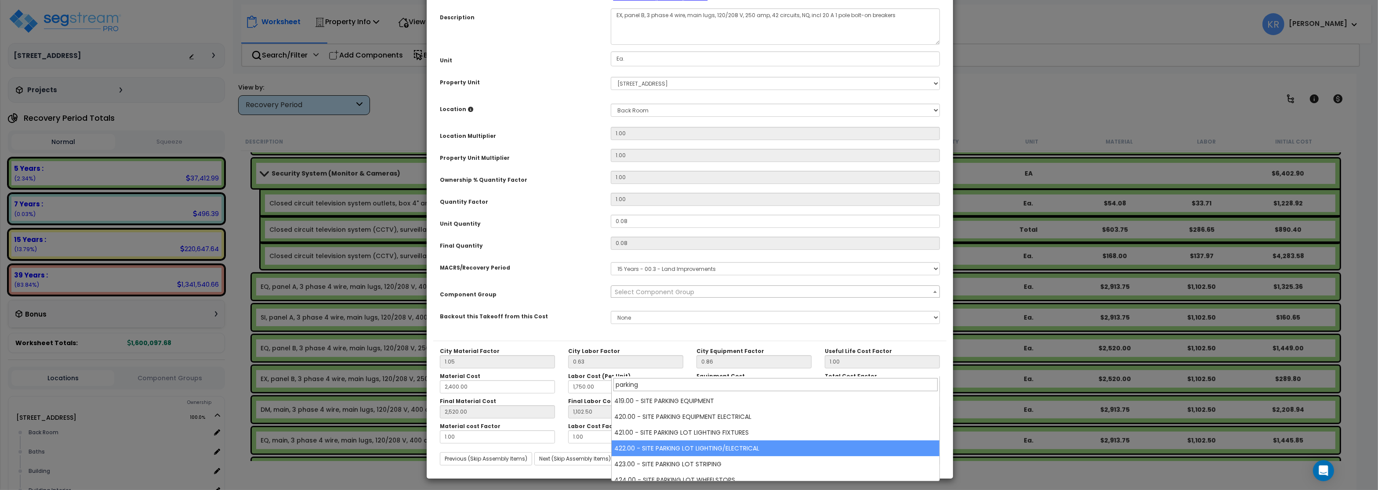
type input "parking"
select select "57209"
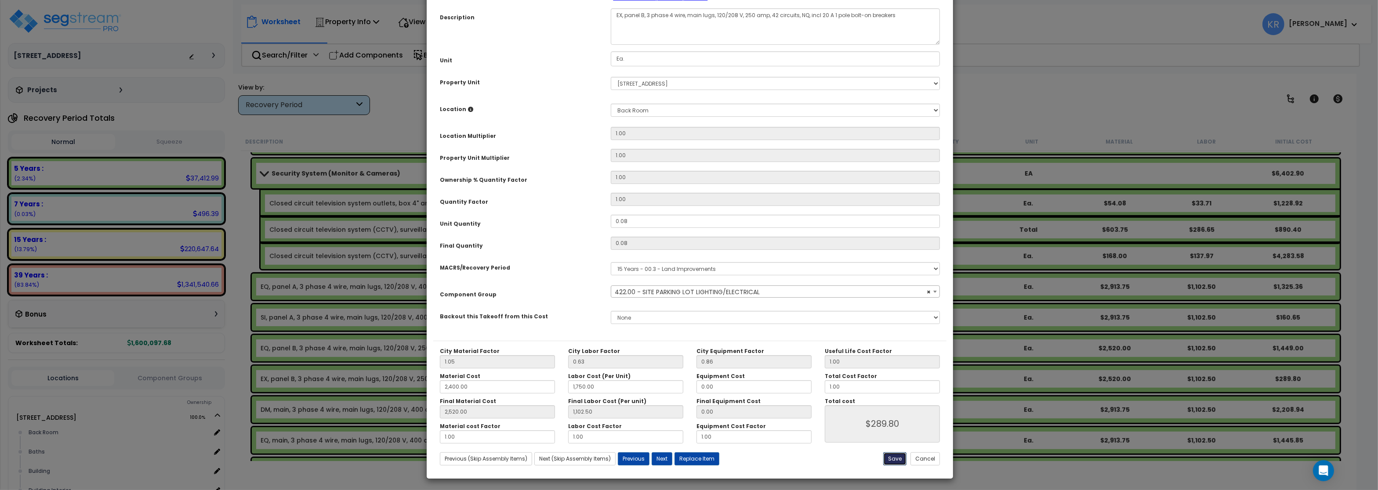
click at [893, 461] on button "Save" at bounding box center [894, 458] width 23 height 13
type input "2400.00"
type input "1750.00"
type input "2520.00"
type input "1102.50"
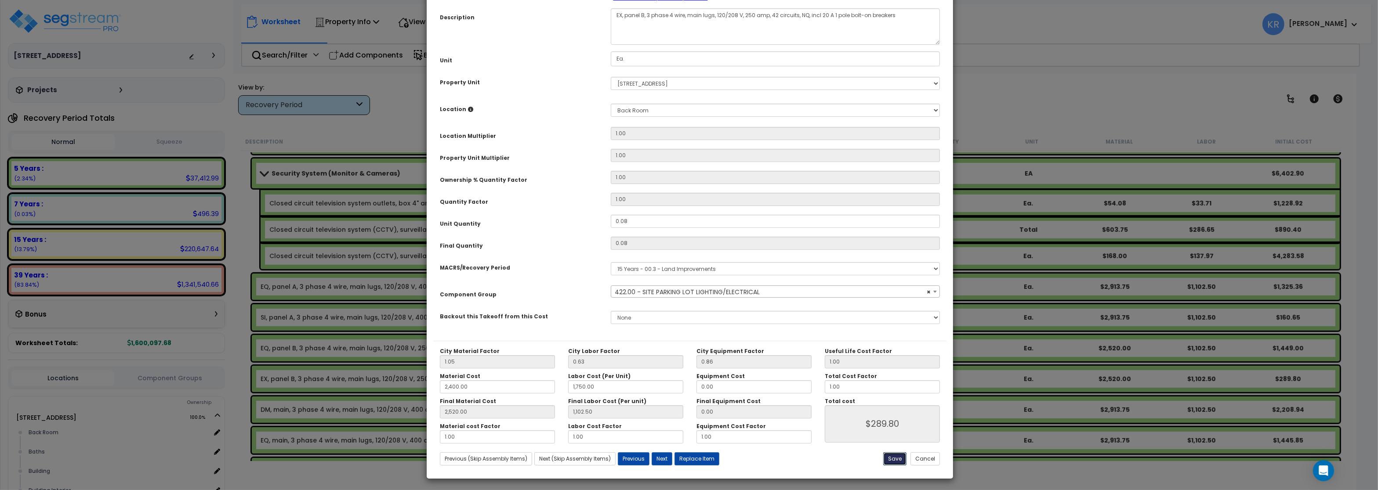
type input "289.80"
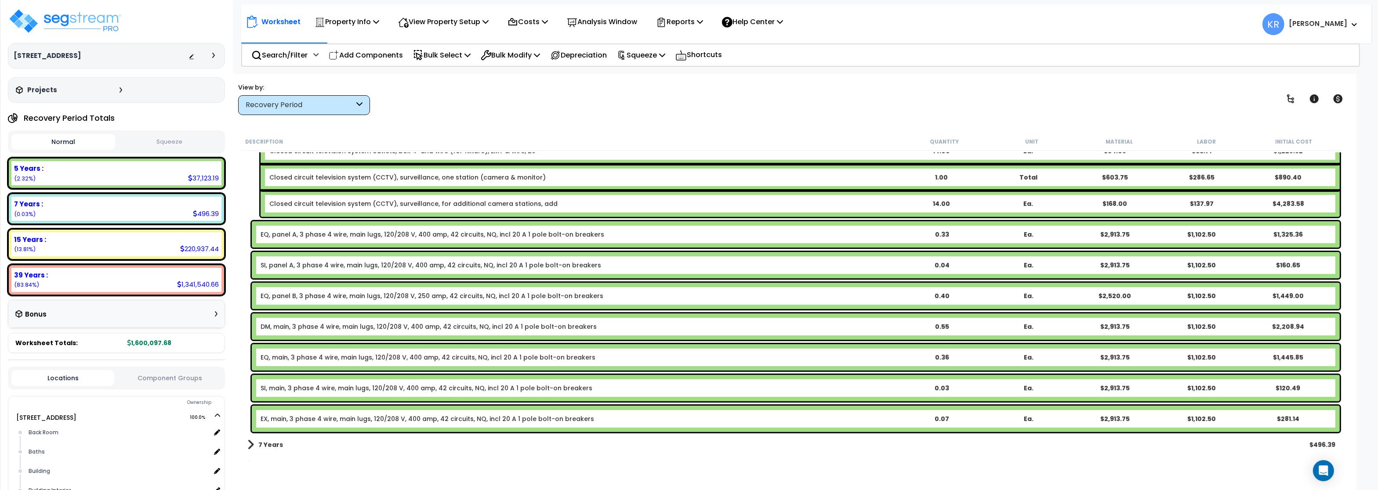
scroll to position [908, 0]
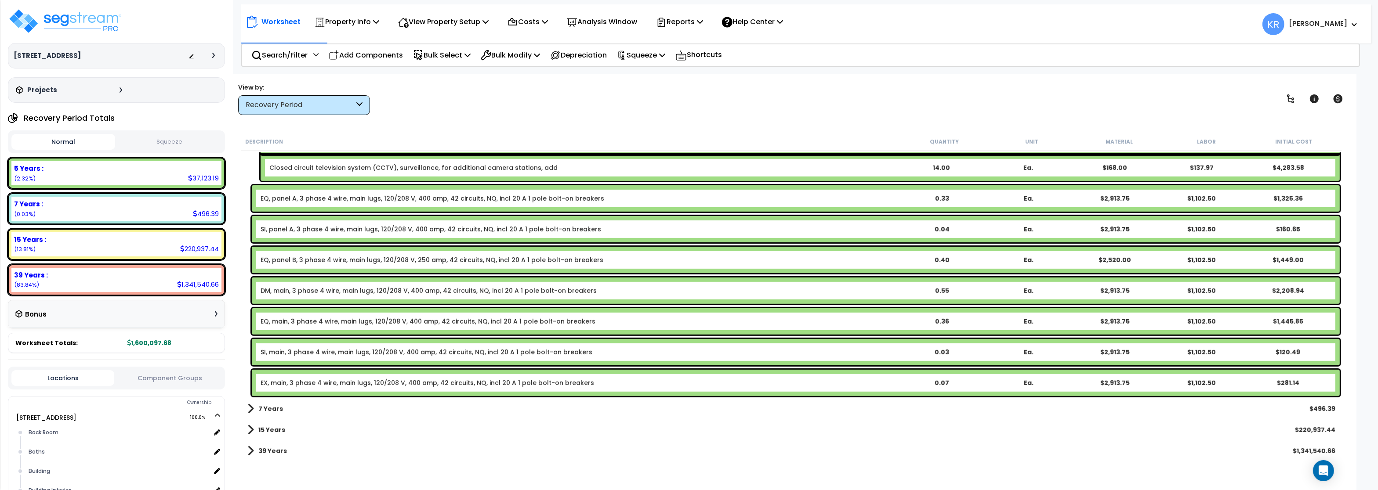
click at [340, 354] on link "SI, main, 3 phase 4 wire, main lugs, 120/208 V, 400 amp, 42 circuits, NQ, incl …" at bounding box center [426, 352] width 332 height 9
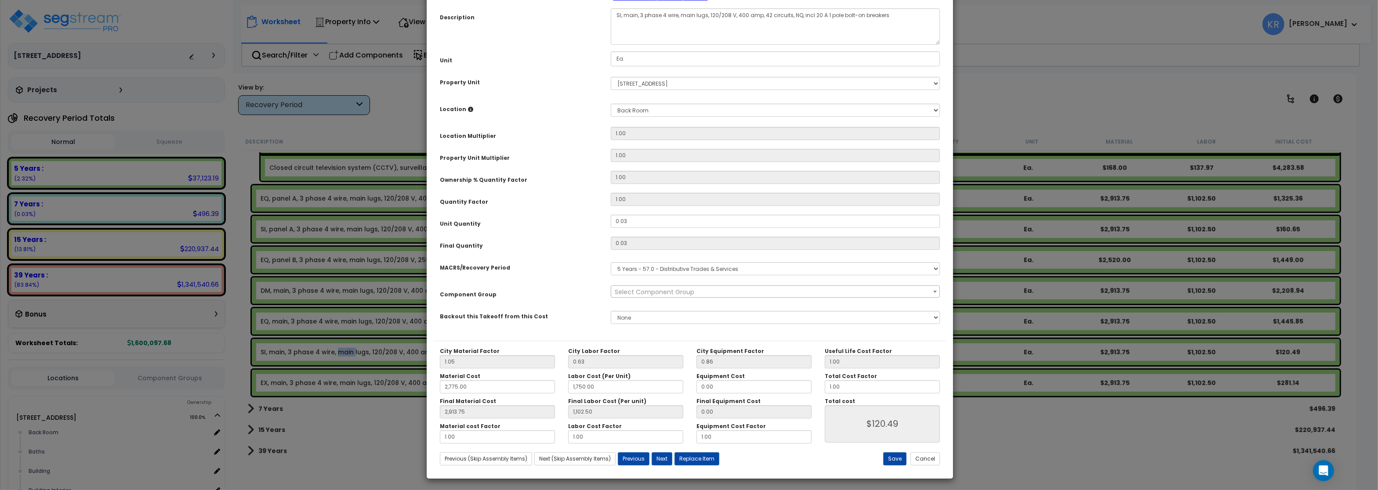
select select "57033"
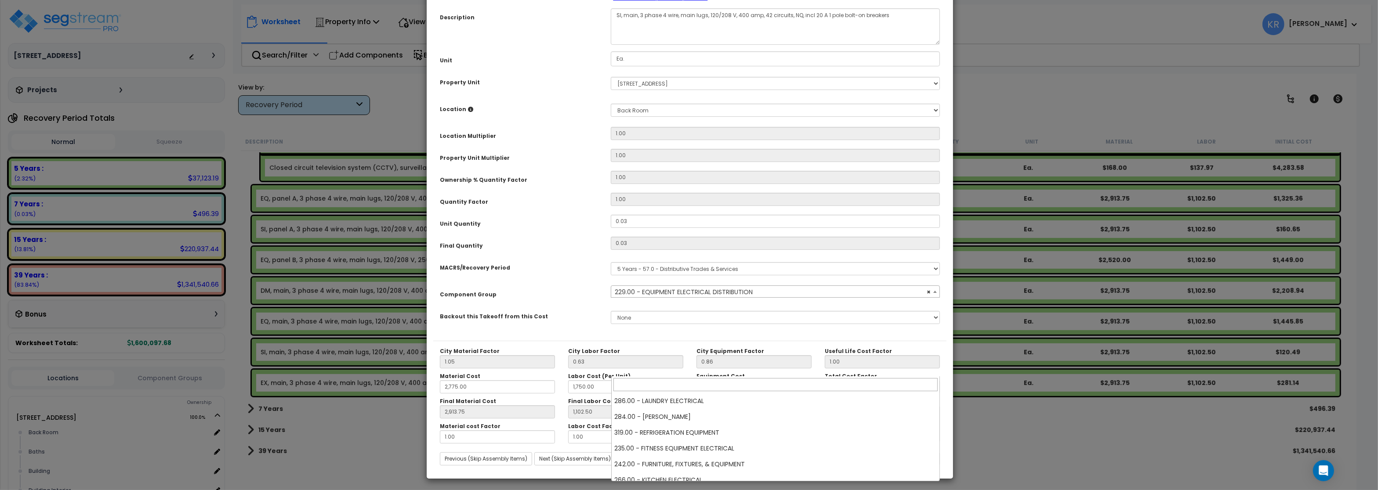
click at [650, 298] on span "× 229.00 - EQUIPMENT ELECTRICAL DISTRIBUTION" at bounding box center [775, 292] width 328 height 12
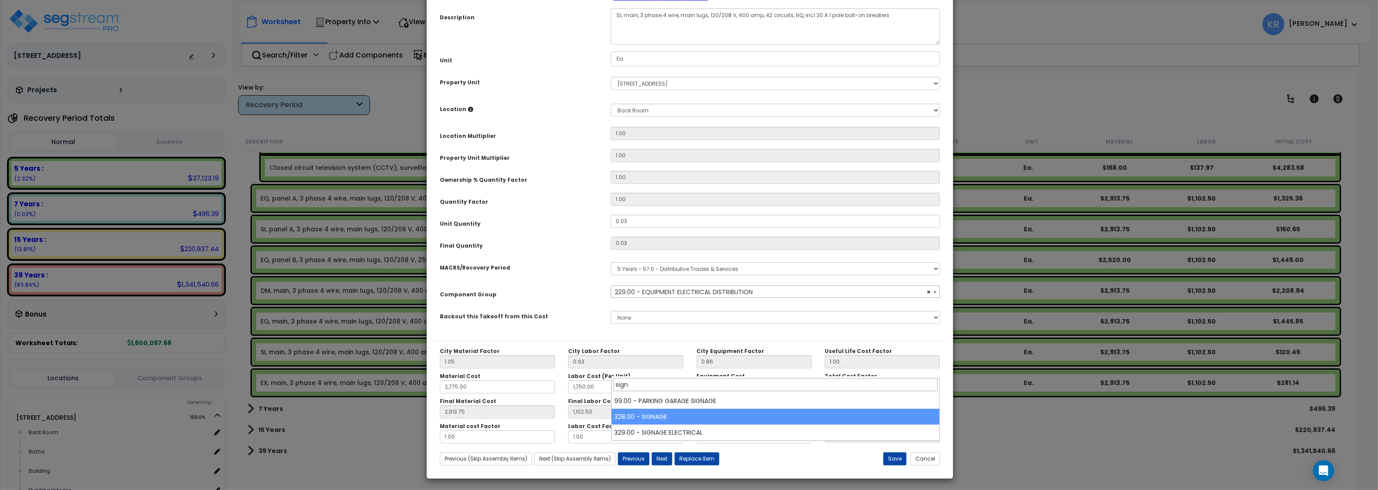
type input "sign"
select select "57119"
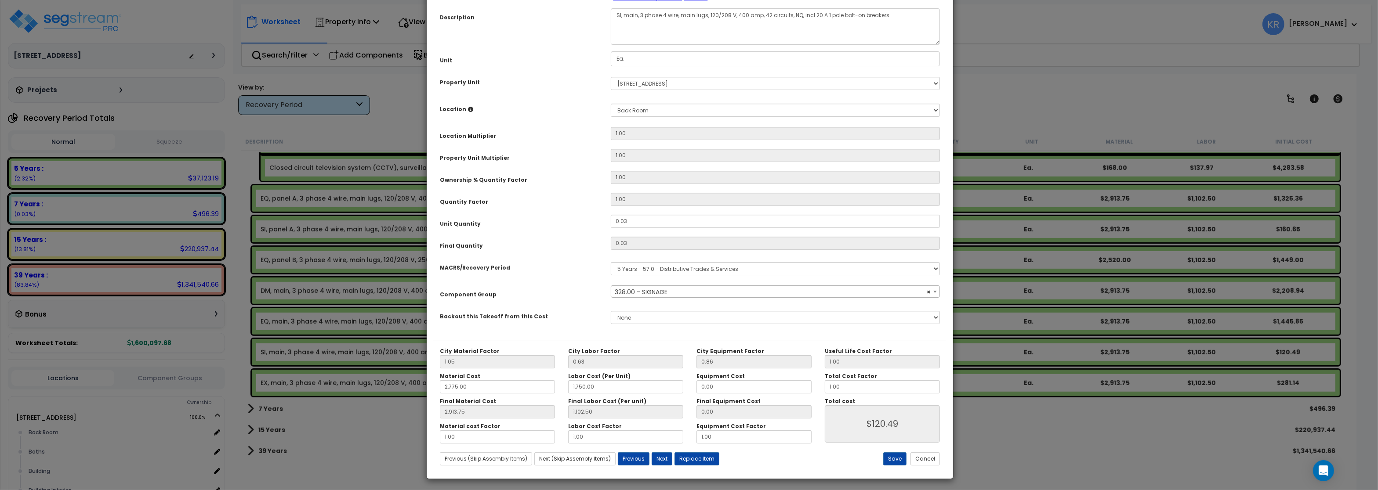
scroll to position [78, 0]
click at [896, 460] on button "Save" at bounding box center [894, 458] width 23 height 13
type input "2775.00"
type input "1750.00"
type input "2913.75"
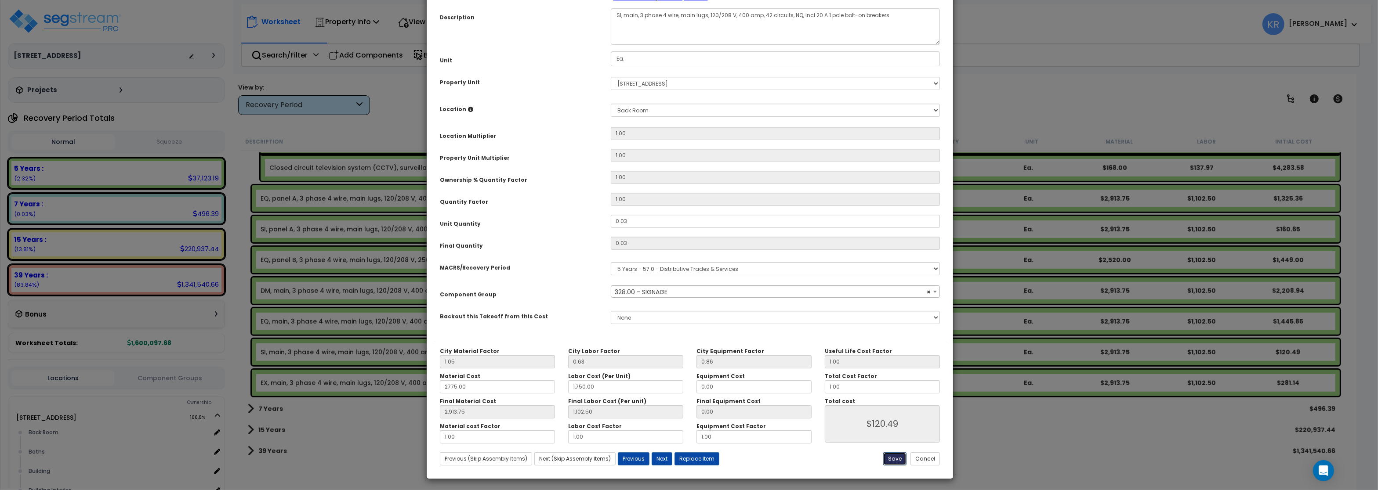
type input "1102.50"
type input "120.49"
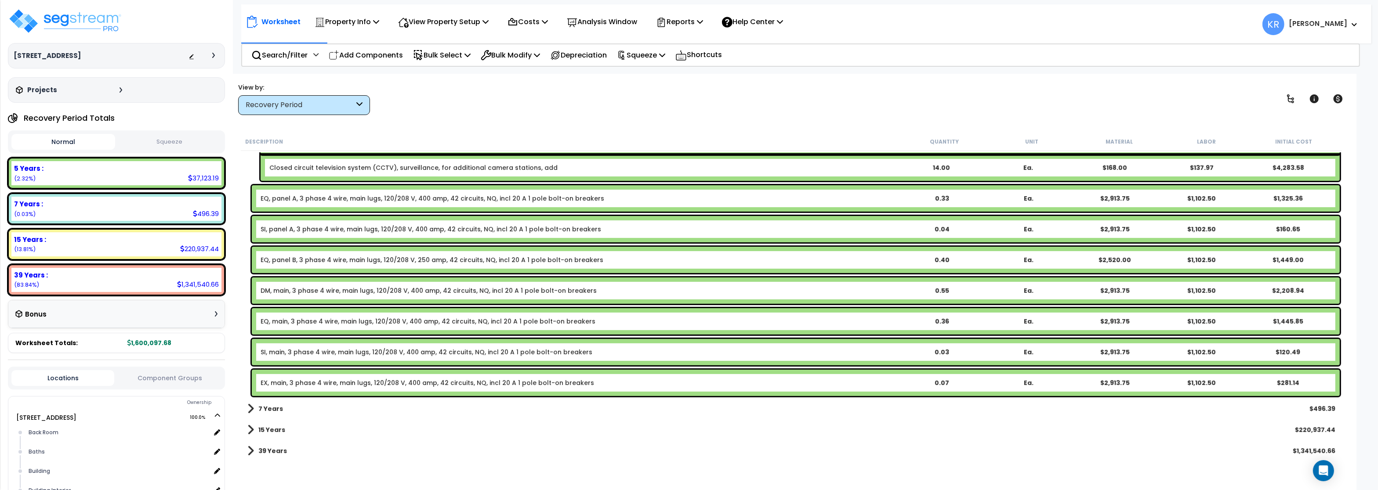
click at [275, 383] on link "EX, main, 3 phase 4 wire, main lugs, 120/208 V, 400 amp, 42 circuits, NQ, incl …" at bounding box center [426, 383] width 333 height 9
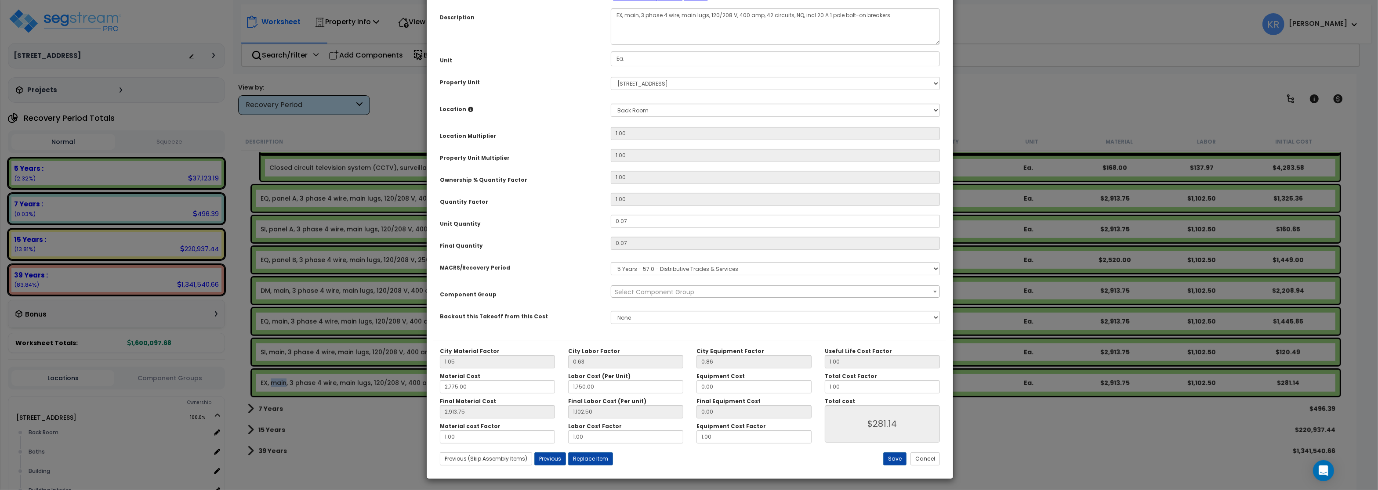
select select "57033"
click at [611, 262] on select "Select MACRS/Recovery Period 5 Years - 57.0 - Distributive Trades & Services 5 …" at bounding box center [775, 268] width 329 height 13
select select "3666"
click option "15 Years - 00.3 - Land Improvements" at bounding box center [0, 0] width 0 height 0
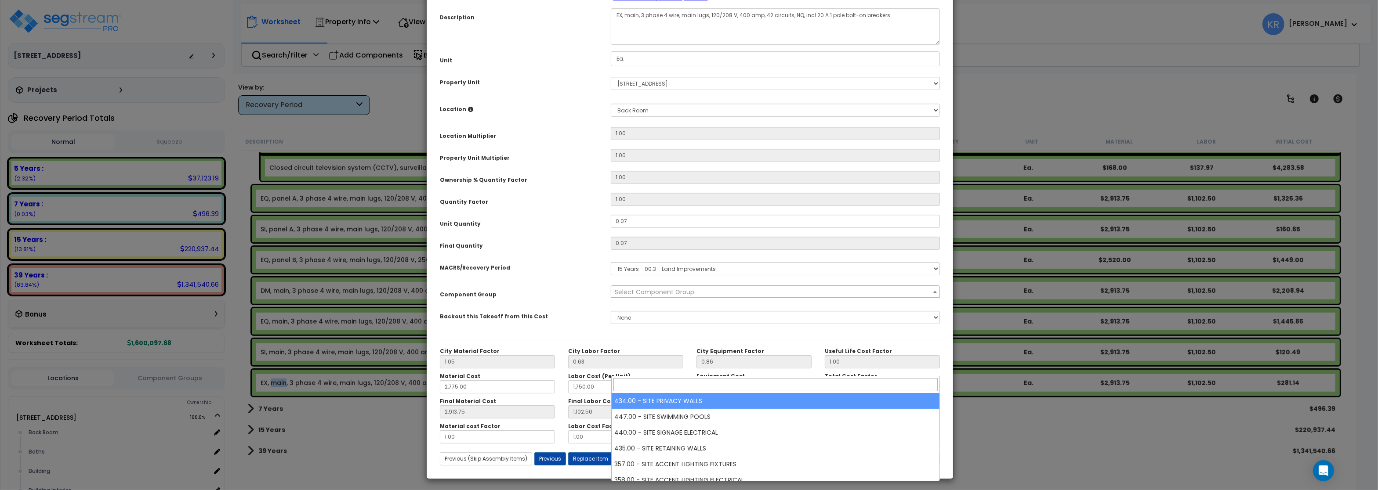
click at [626, 297] on span "Select Component Group" at bounding box center [655, 292] width 80 height 9
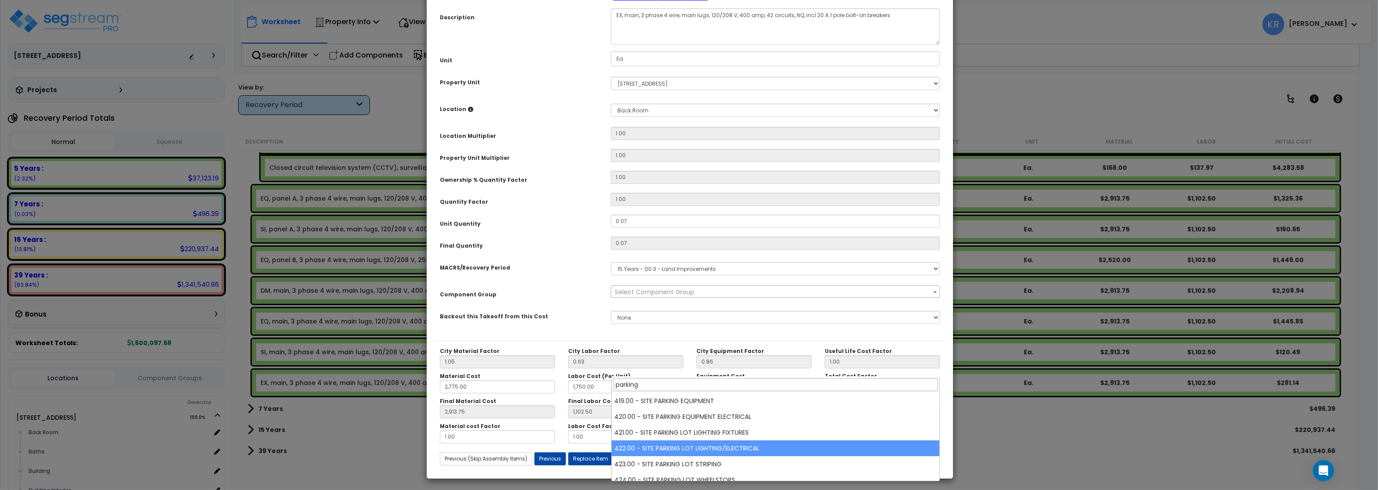
type input "parking"
select select "57209"
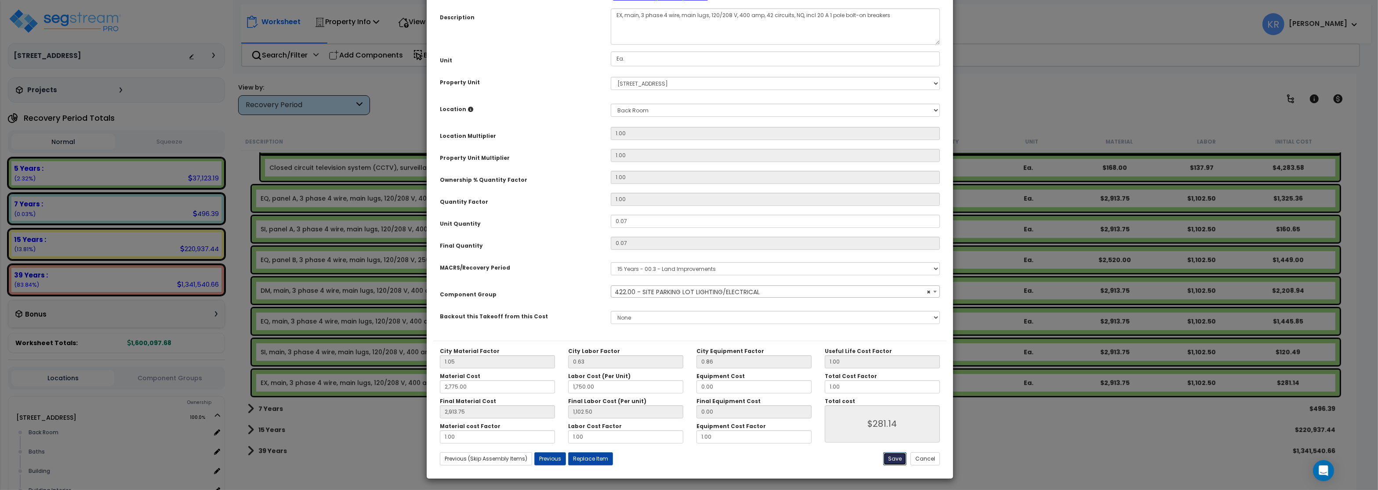
click at [893, 454] on button "Save" at bounding box center [894, 458] width 23 height 13
type input "2775.00"
type input "1750.00"
type input "2913.75"
type input "1102.50"
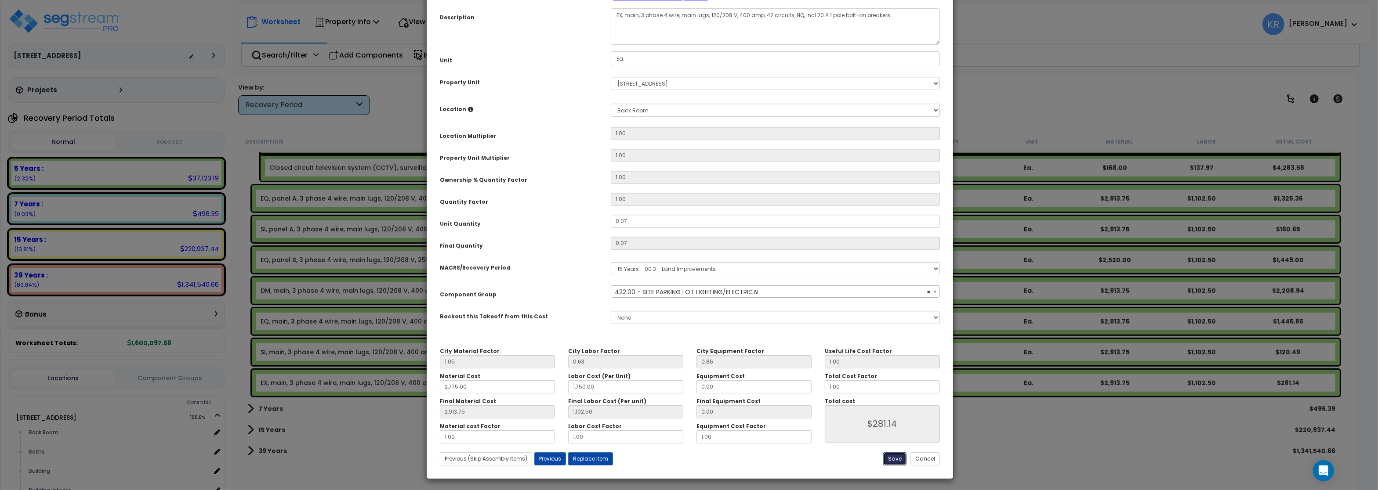
type input "281.14"
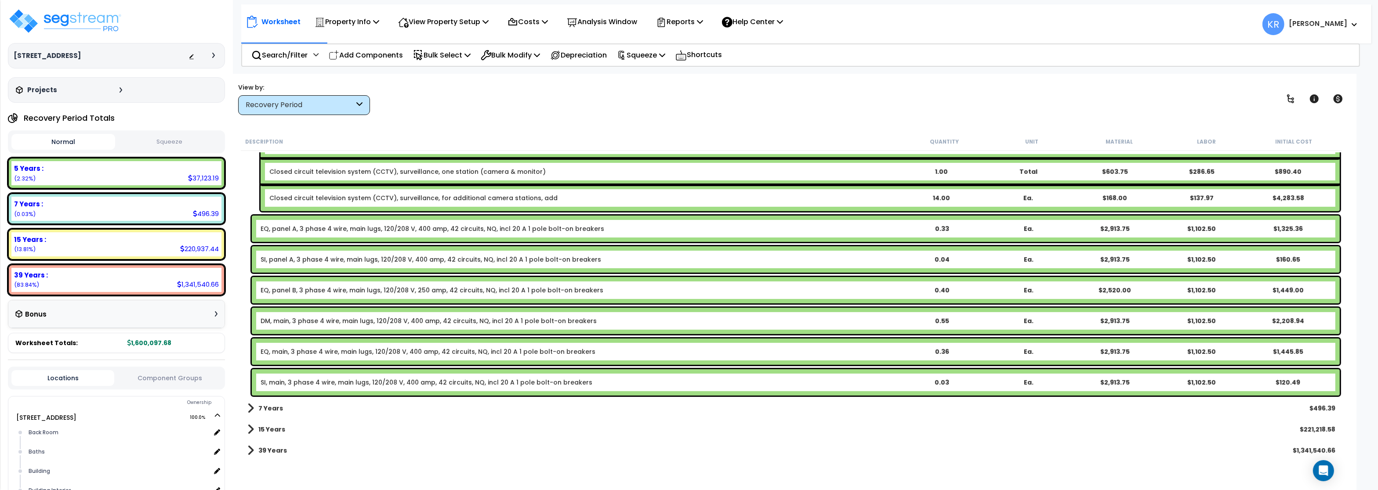
scroll to position [877, 0]
click at [273, 323] on link "DM, main, 3 phase 4 wire, main lugs, 120/208 V, 400 amp, 42 circuits, NQ, incl …" at bounding box center [428, 321] width 336 height 9
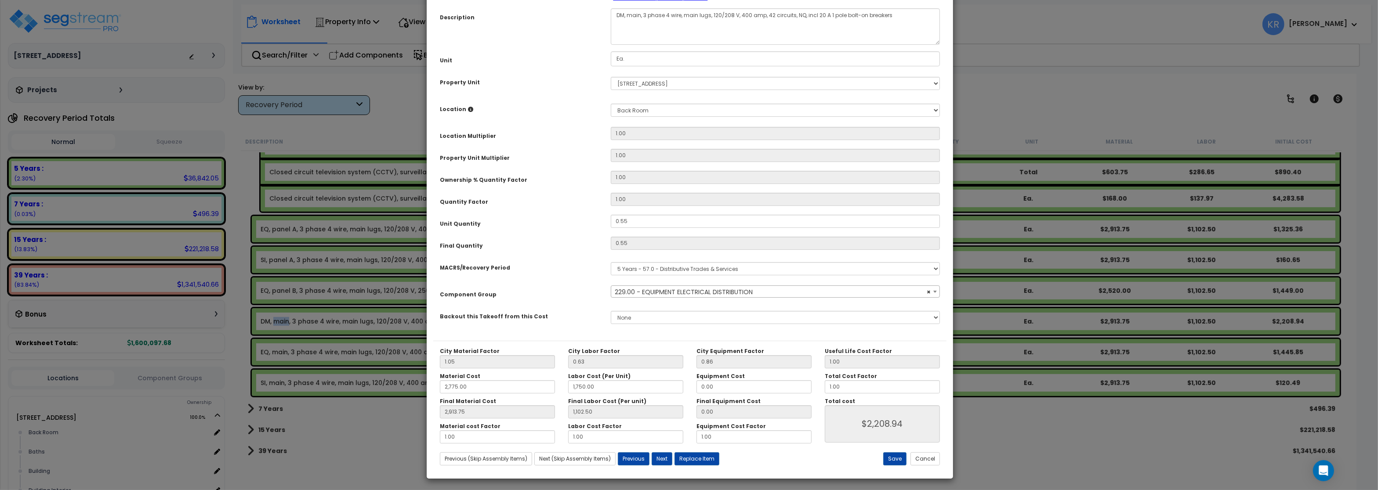
select select "57033"
click at [611, 262] on select "Select MACRS/Recovery Period 5 Years - 57.0 - Distributive Trades & Services 5 …" at bounding box center [775, 268] width 329 height 13
select select "3669"
click option "39 Years - NA - Long-Life Property" at bounding box center [0, 0] width 0 height 0
click at [637, 297] on span "Select Component Group" at bounding box center [655, 292] width 80 height 9
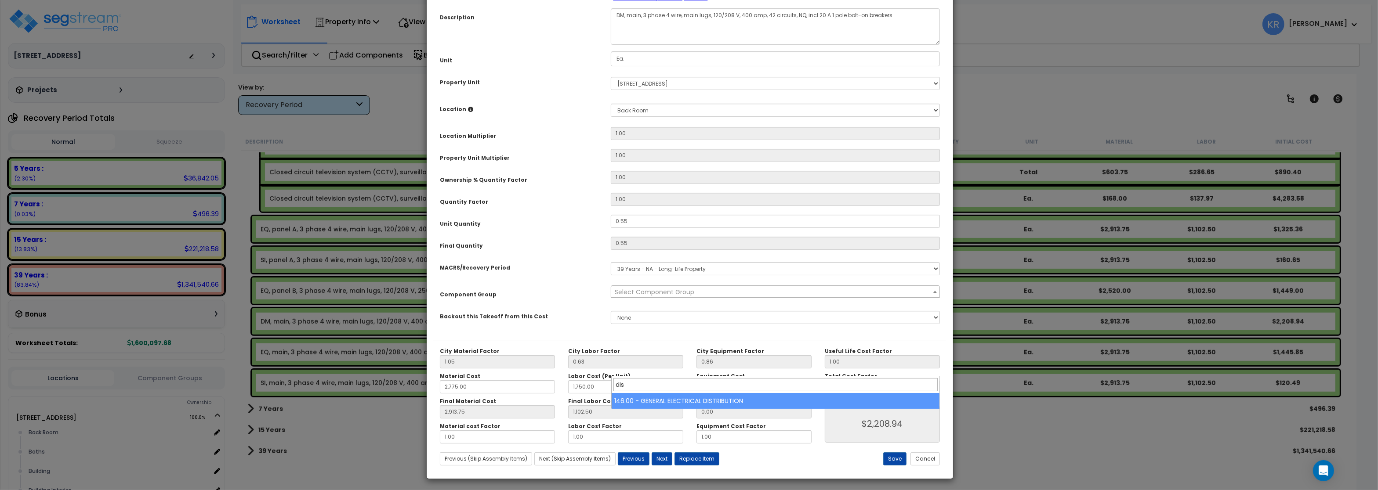
type input "dis"
select select "56956"
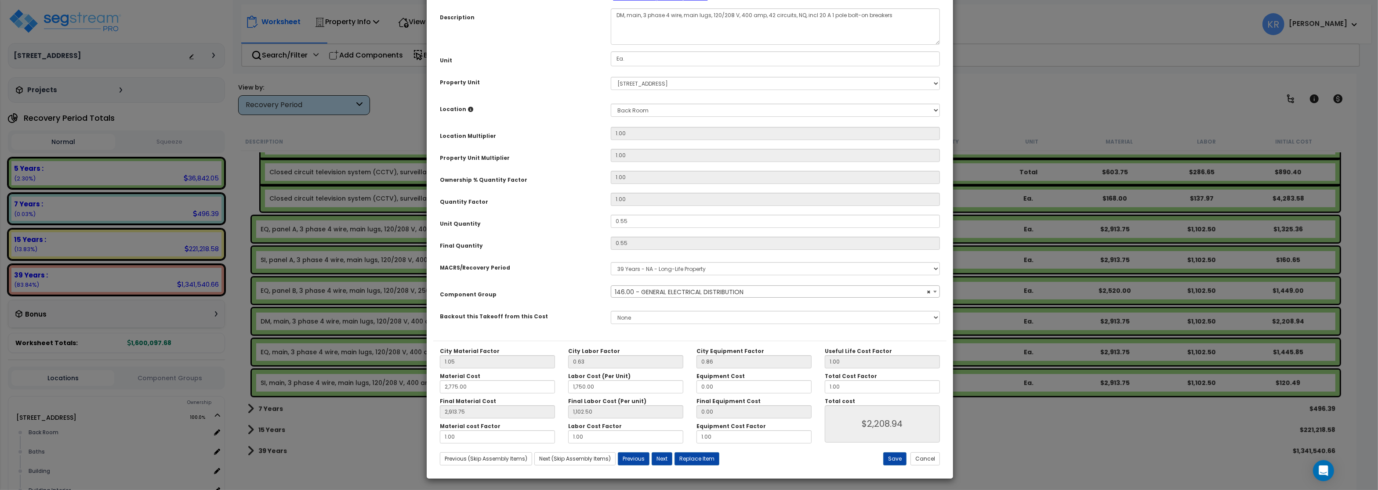
scroll to position [78, 0]
click at [900, 459] on button "Save" at bounding box center [894, 458] width 23 height 13
type input "2775.00"
type input "1750.00"
type input "2913.75"
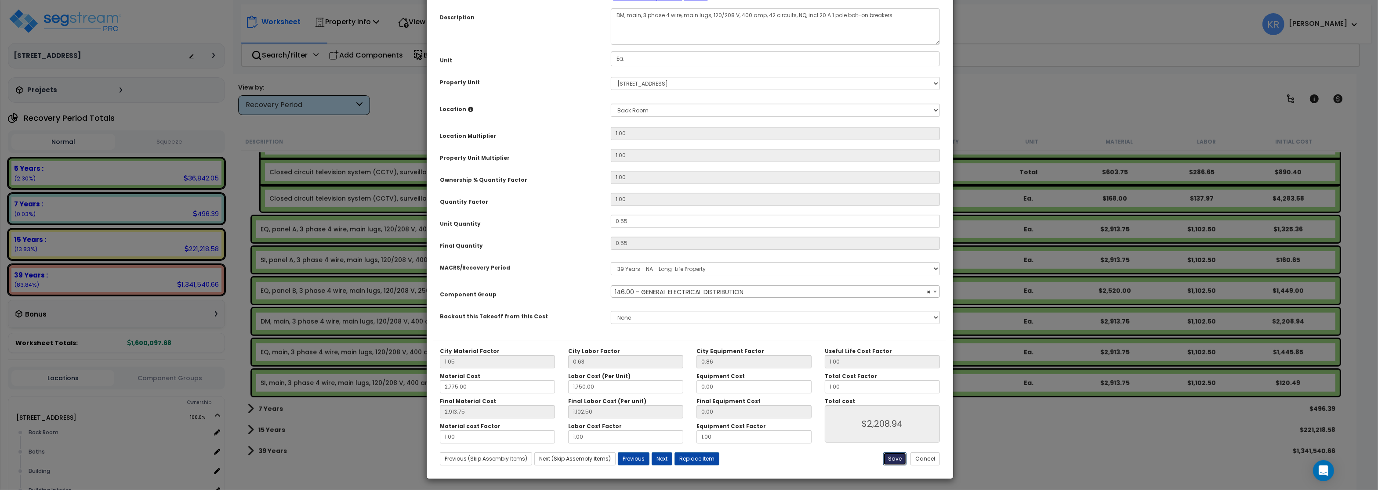
type input "1102.50"
type input "2208.94"
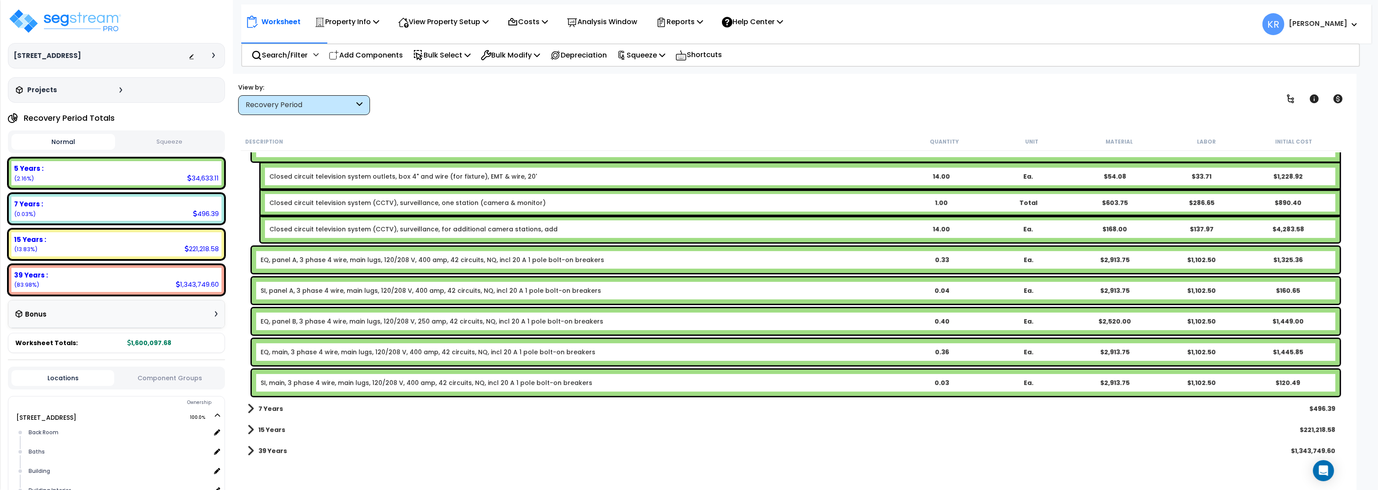
scroll to position [636, 0]
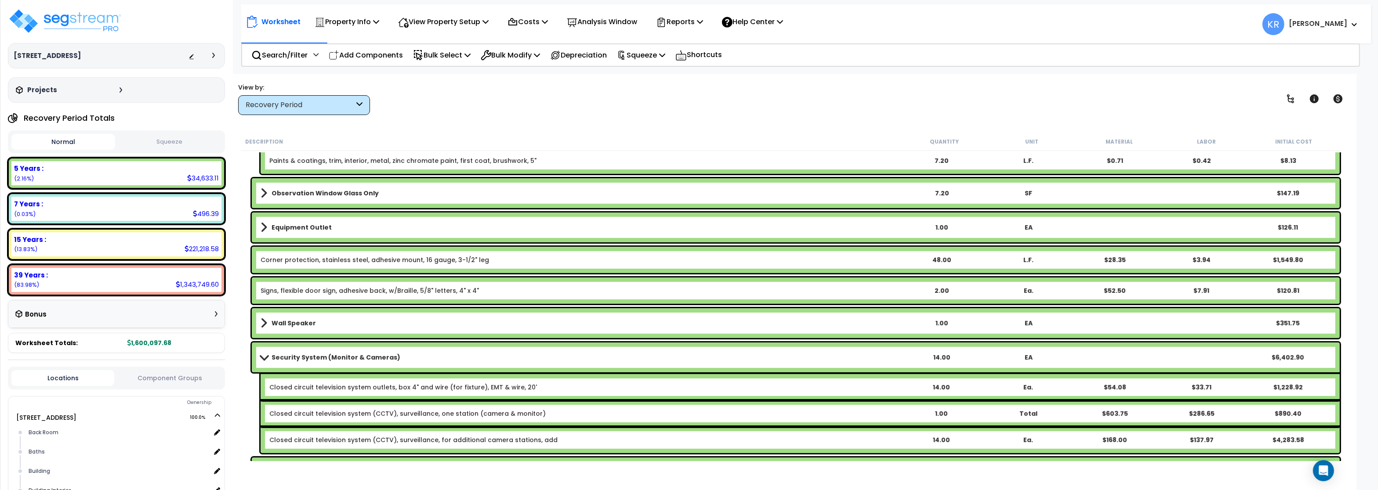
click at [268, 355] on span at bounding box center [264, 357] width 12 height 7
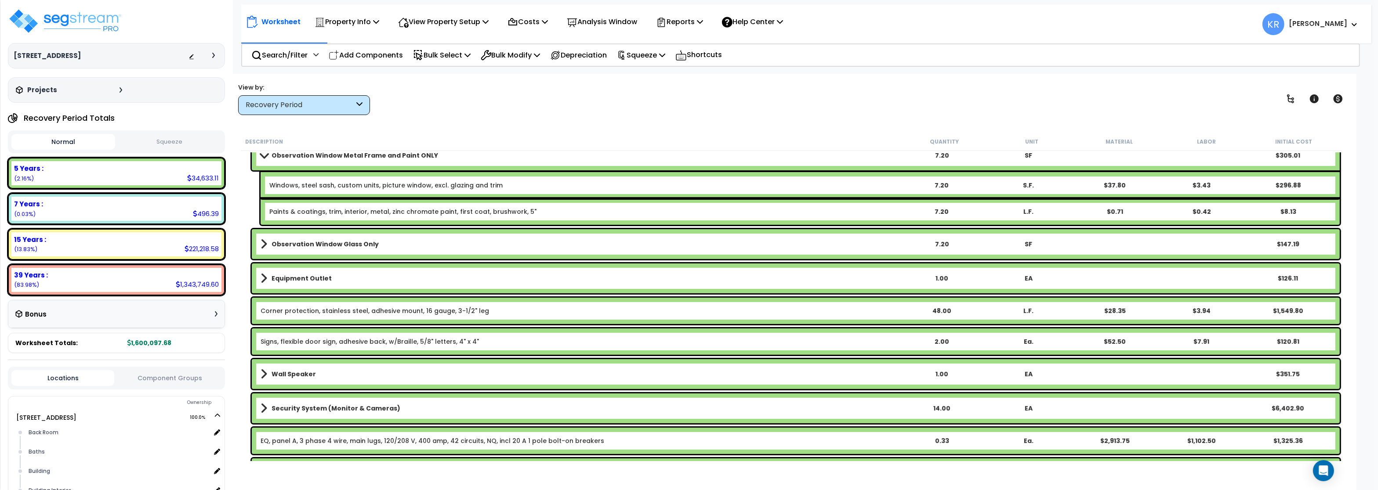
scroll to position [530, 0]
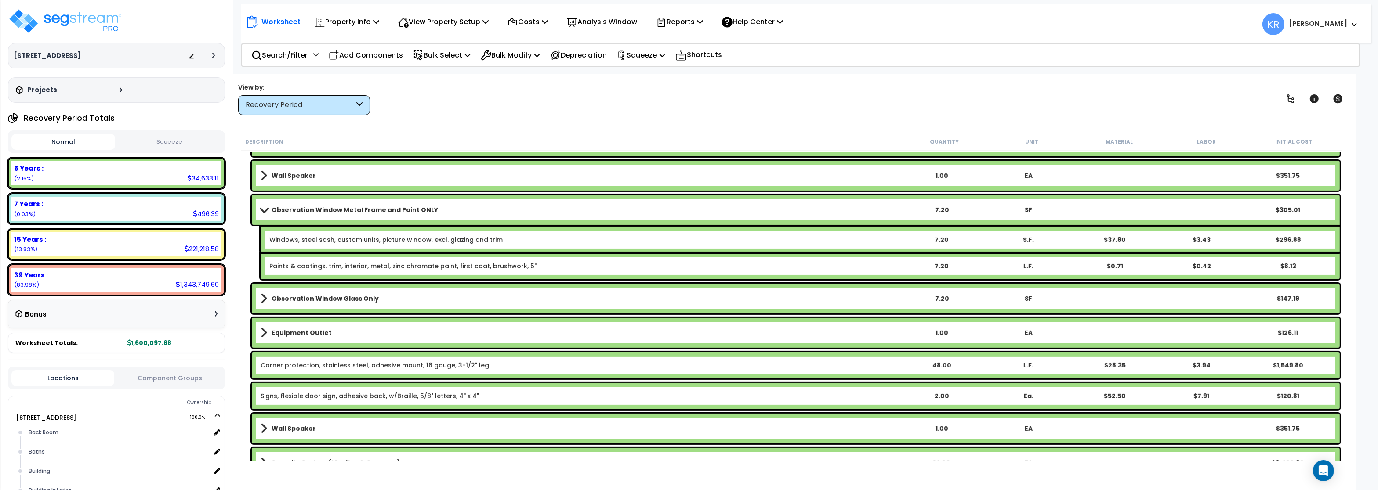
click at [307, 207] on b "Observation Window Metal Frame and Paint ONLY" at bounding box center [354, 210] width 166 height 9
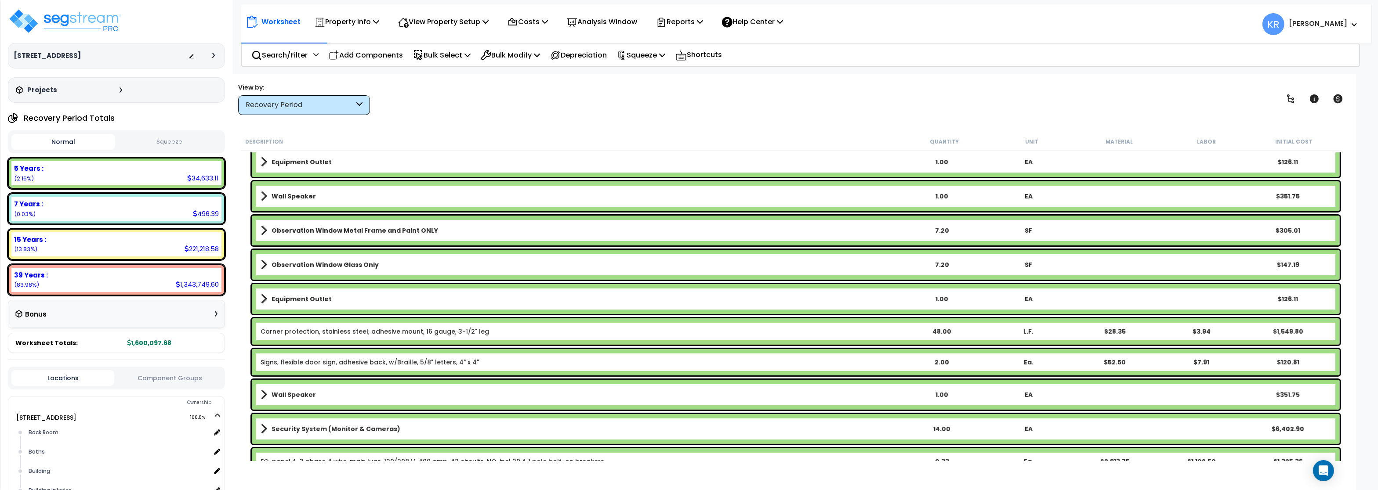
scroll to position [712, 0]
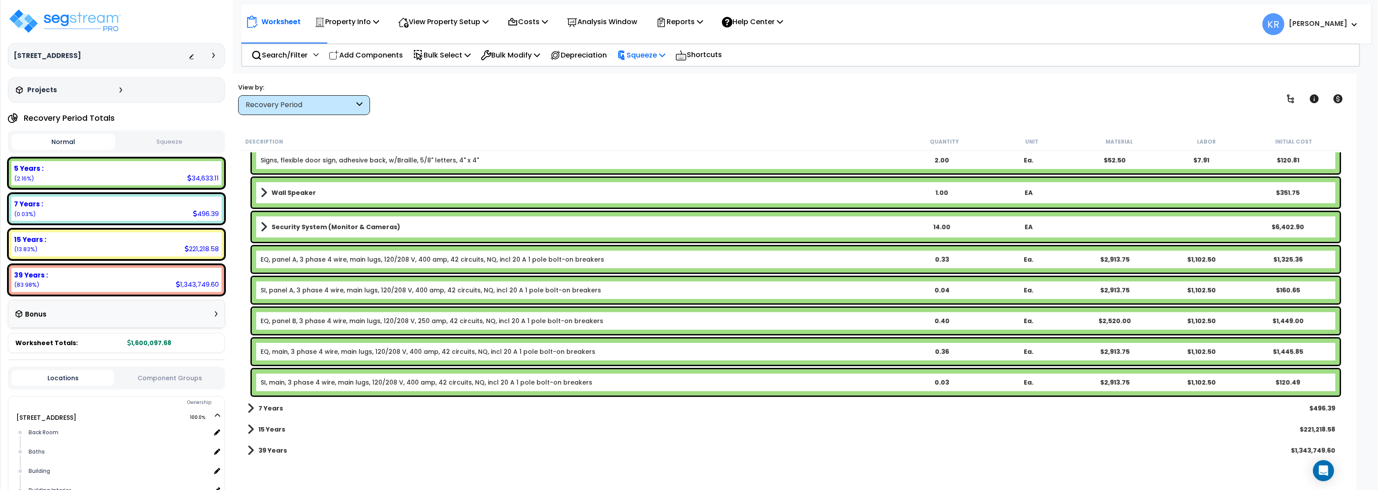
click at [645, 61] on div "Squeeze" at bounding box center [641, 55] width 48 height 21
click at [647, 74] on link "Squeeze" at bounding box center [655, 75] width 87 height 18
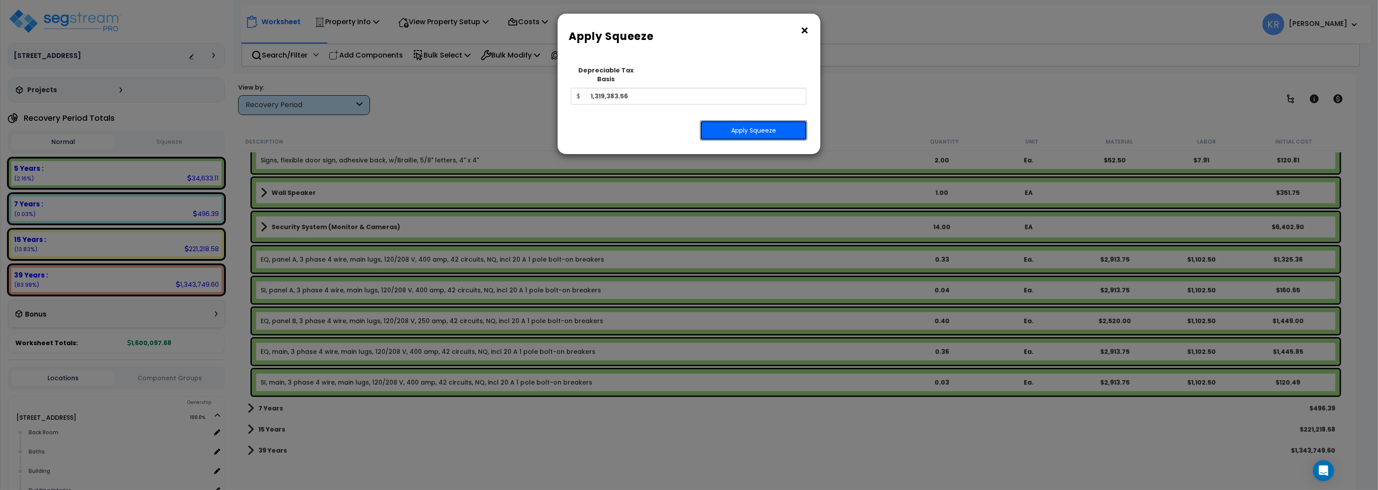
click at [736, 125] on button "Apply Squeeze" at bounding box center [753, 130] width 107 height 20
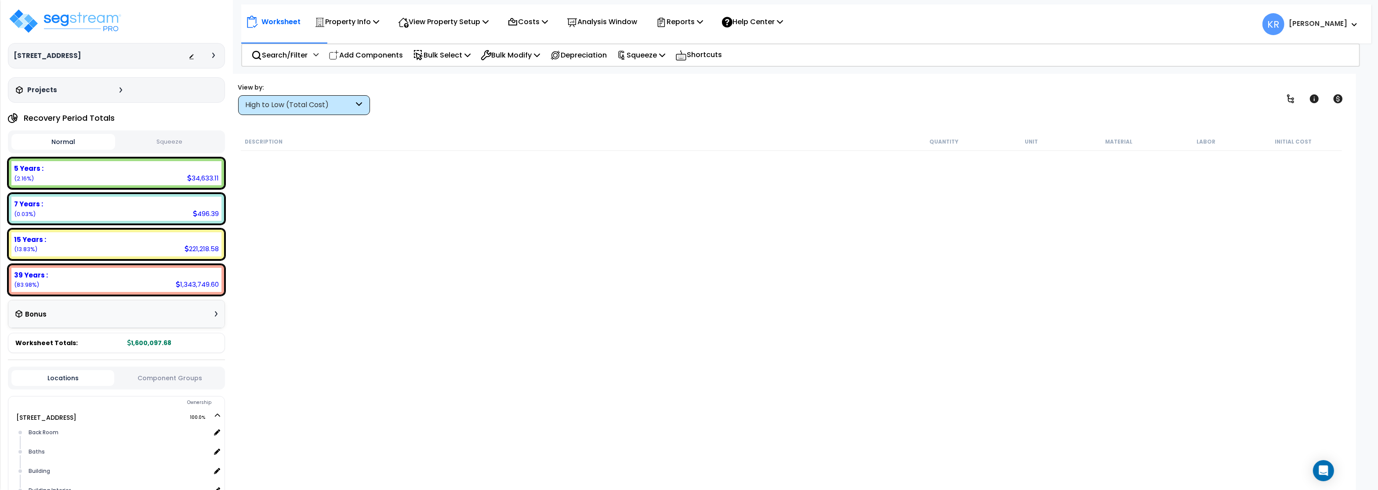
click at [170, 142] on button "Squeeze" at bounding box center [169, 141] width 104 height 15
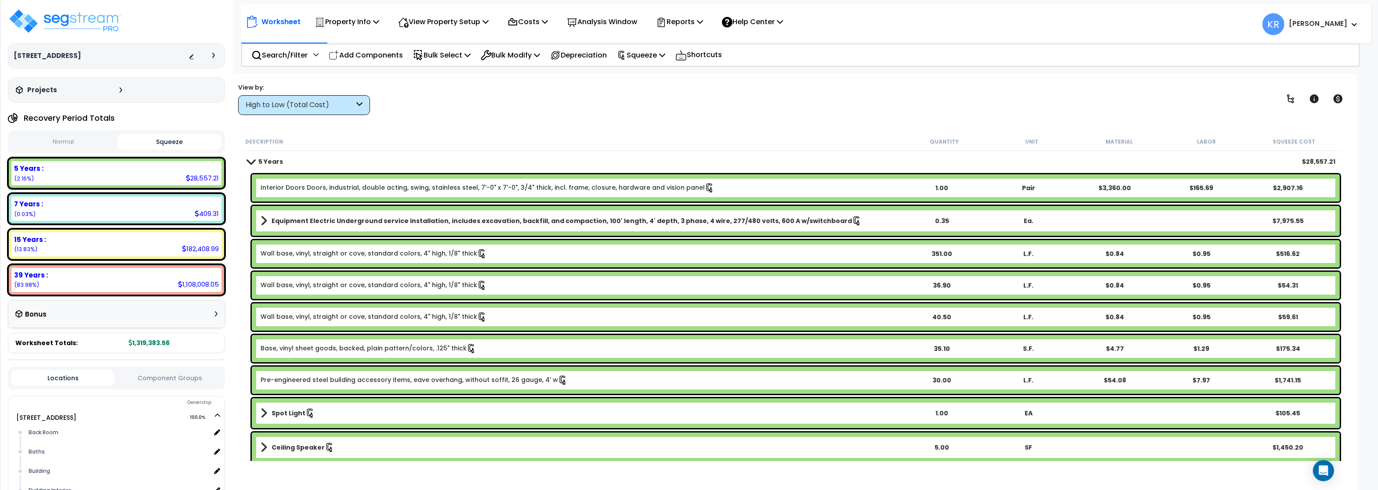
click at [287, 108] on div "High to Low (Total Cost)" at bounding box center [300, 105] width 108 height 10
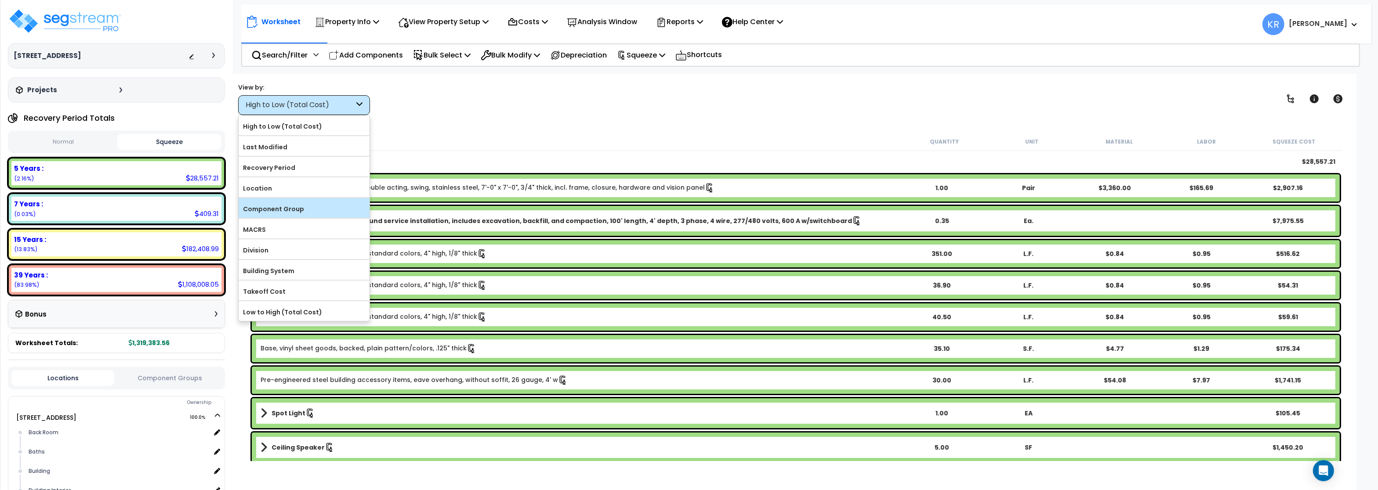
click at [285, 210] on label "Component Group" at bounding box center [304, 208] width 131 height 13
click at [0, 0] on input "Component Group" at bounding box center [0, 0] width 0 height 0
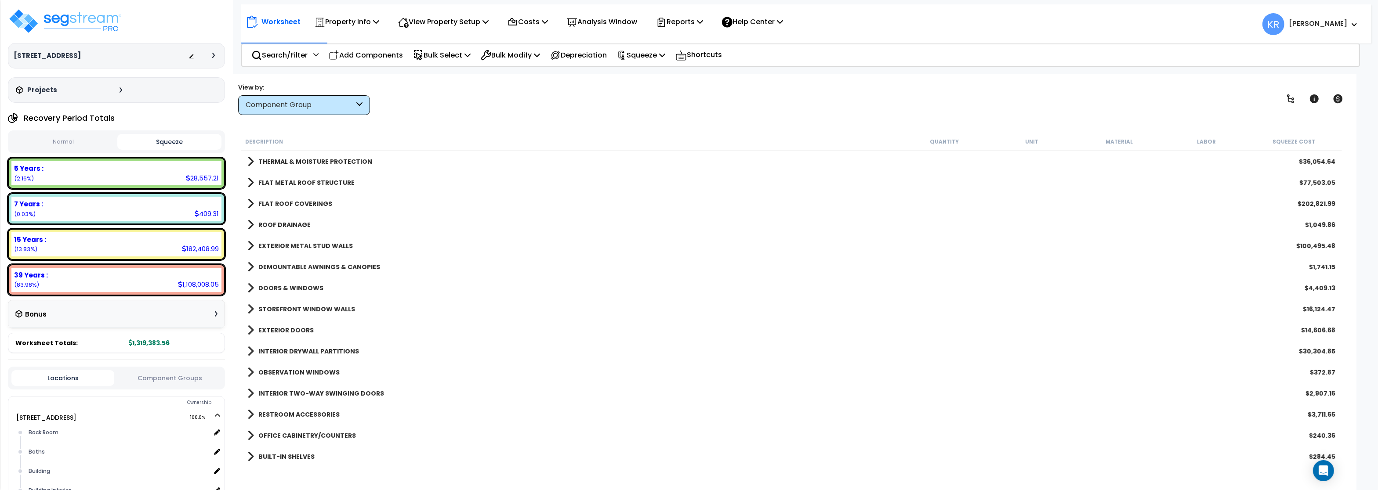
scroll to position [158, 0]
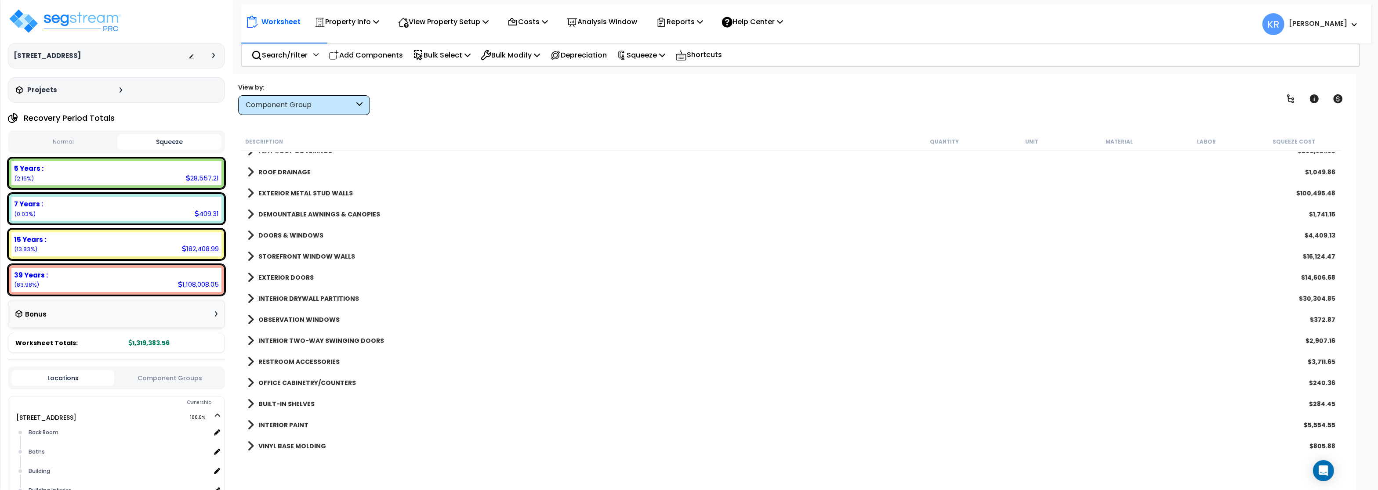
click at [292, 215] on b "DEMOUNTABLE AWNINGS & CANOPIES" at bounding box center [319, 214] width 122 height 9
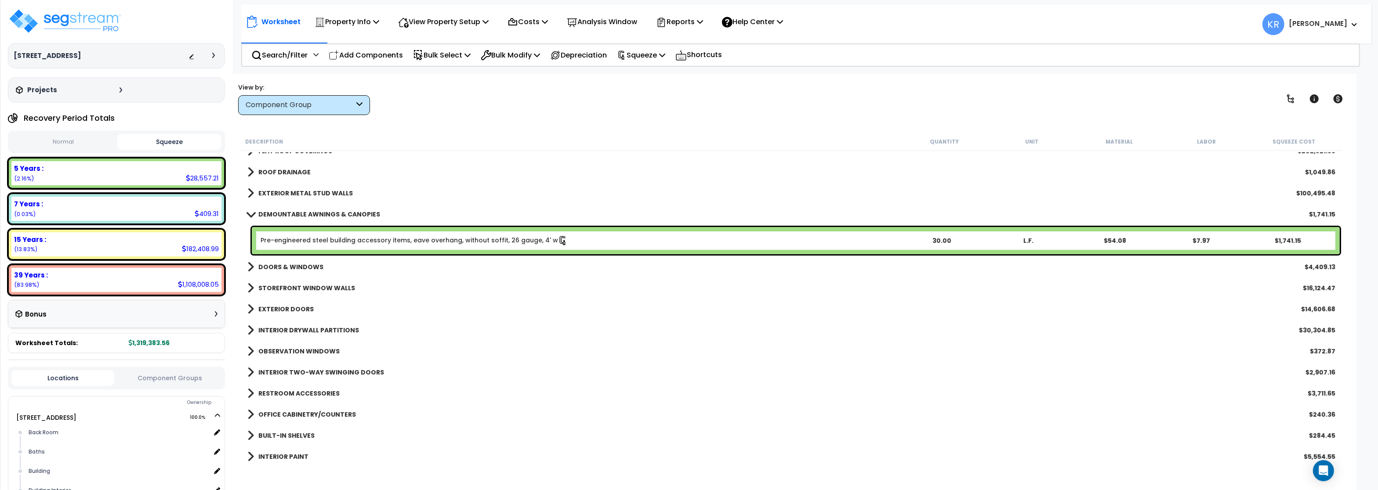
click at [261, 213] on b "DEMOUNTABLE AWNINGS & CANOPIES" at bounding box center [319, 214] width 122 height 9
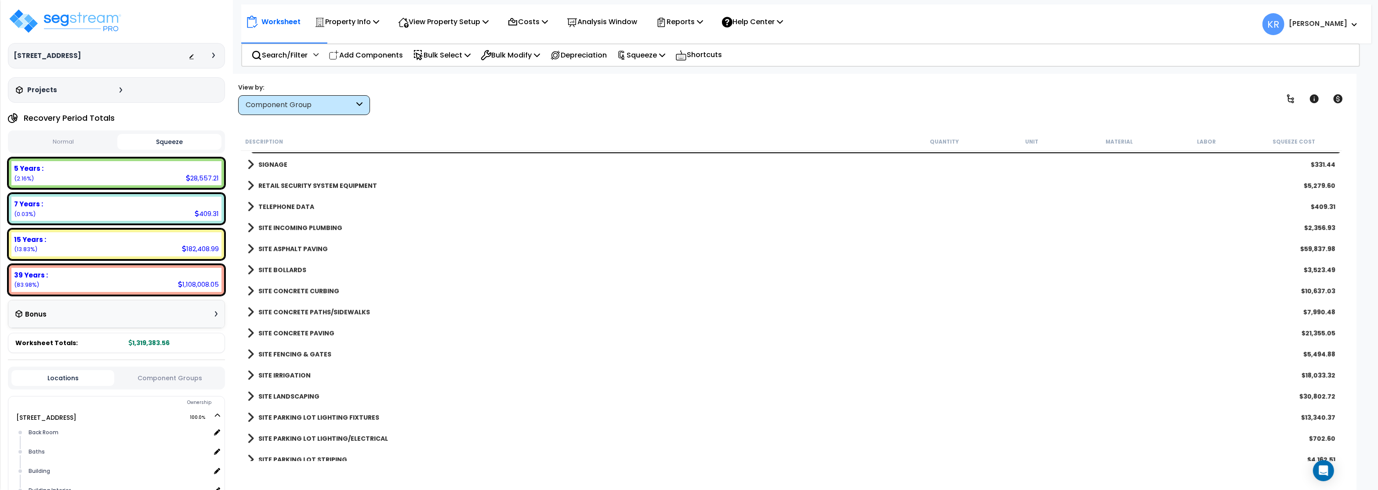
scroll to position [949, 0]
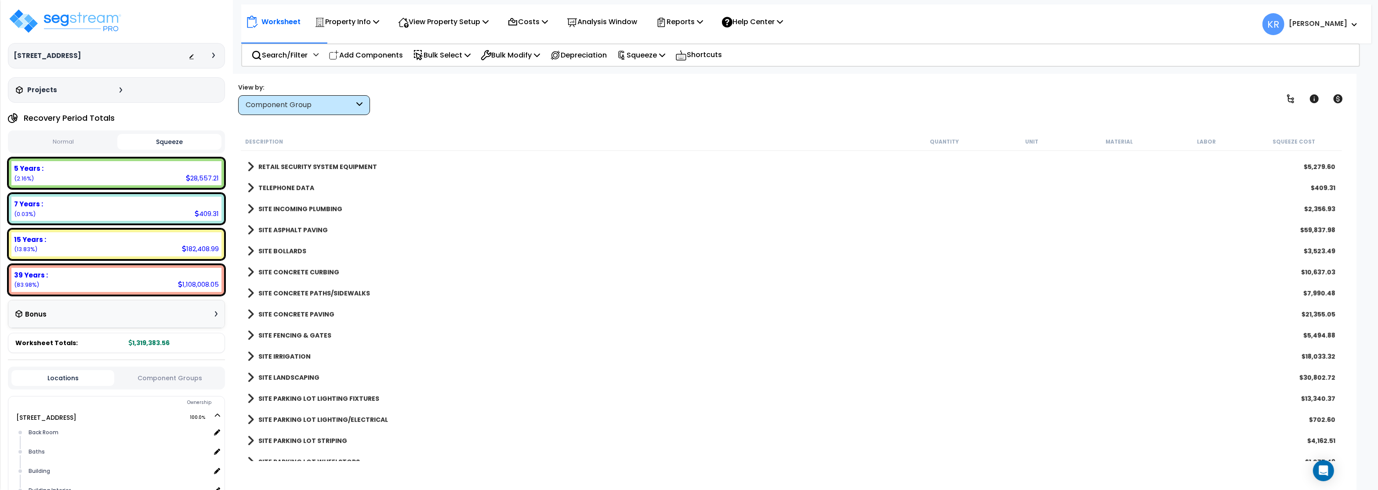
click at [335, 327] on div "SITE FENCING & GATES $5,494.88" at bounding box center [791, 335] width 1096 height 21
click at [325, 340] on link "SITE FENCING & GATES" at bounding box center [289, 335] width 84 height 12
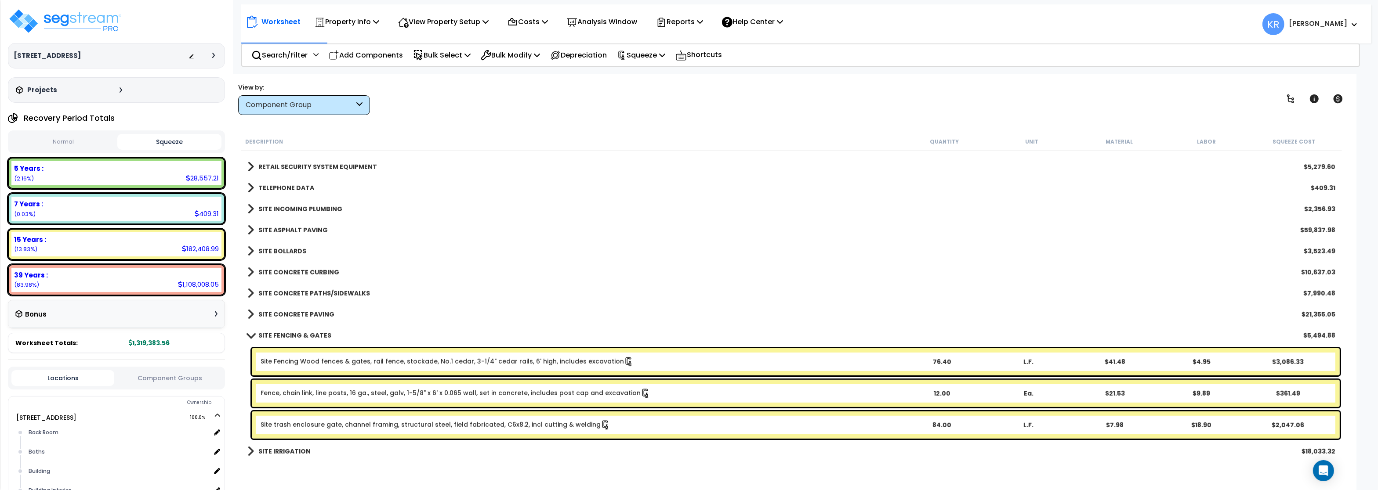
click at [325, 337] on b "SITE FENCING & GATES" at bounding box center [294, 335] width 73 height 9
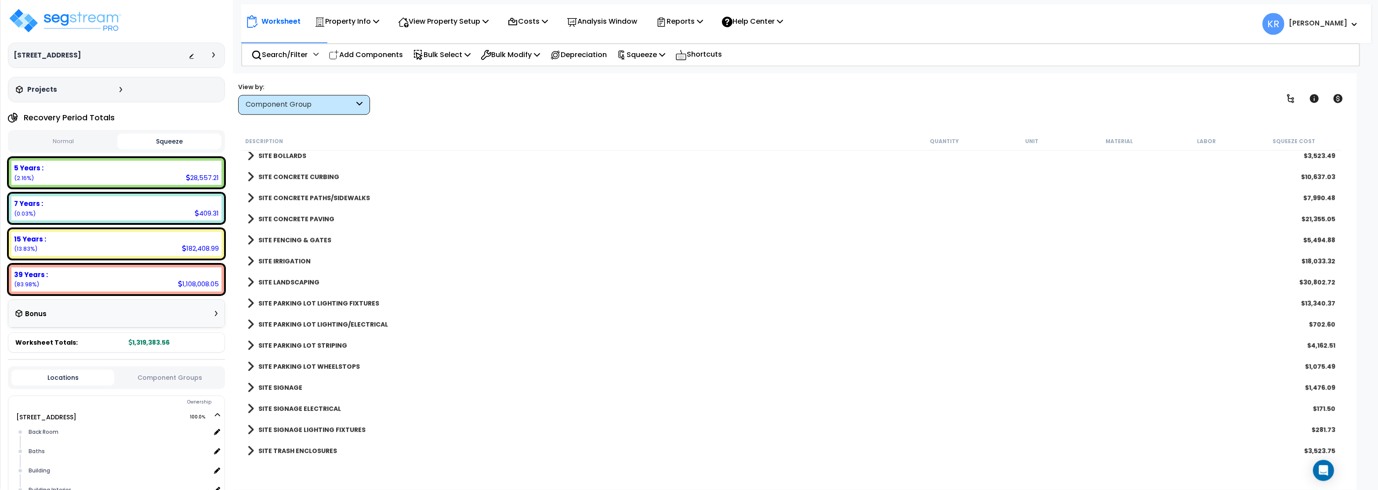
scroll to position [38, 0]
click at [286, 456] on link "SITE TRASH ENCLOSURES" at bounding box center [292, 451] width 90 height 12
click at [303, 445] on link "SITE TRASH ENCLOSURES" at bounding box center [292, 451] width 90 height 12
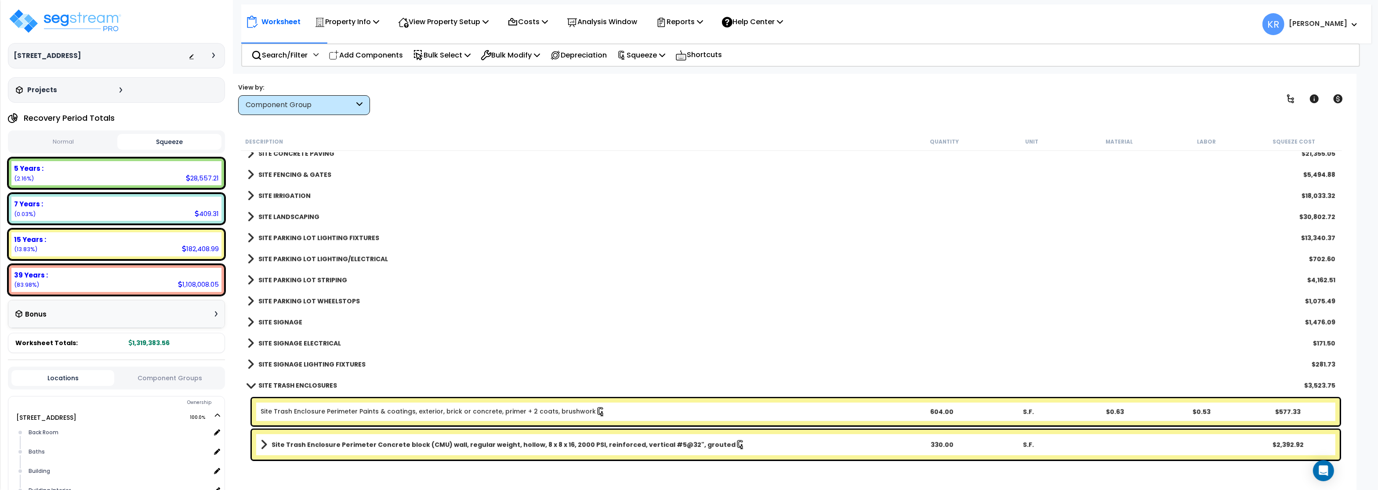
scroll to position [1142, 0]
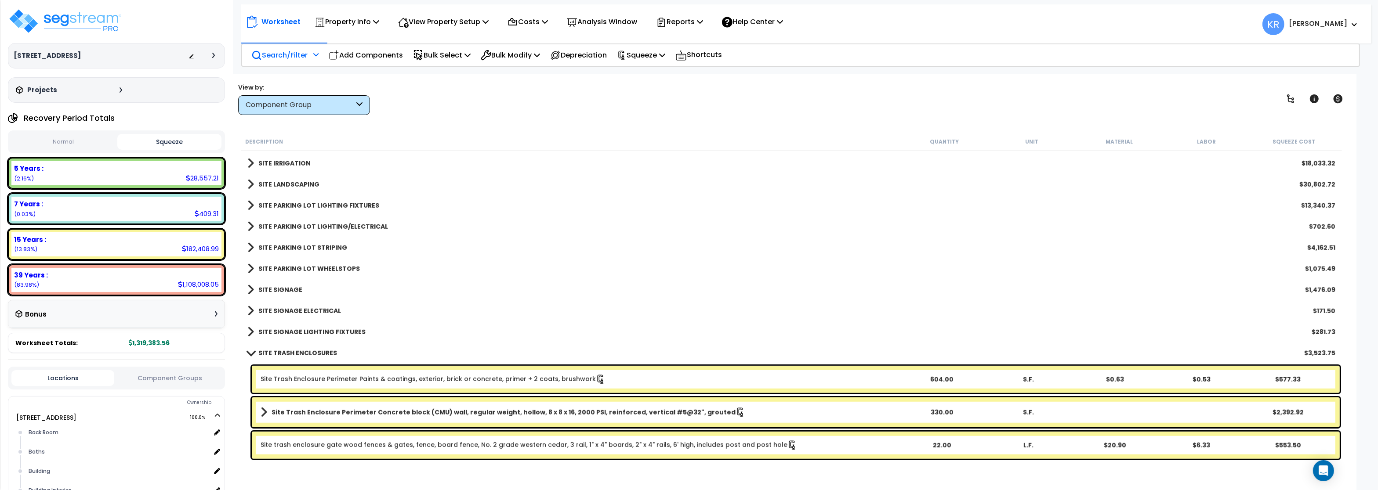
click at [278, 50] on p "Search/Filter" at bounding box center [279, 55] width 56 height 12
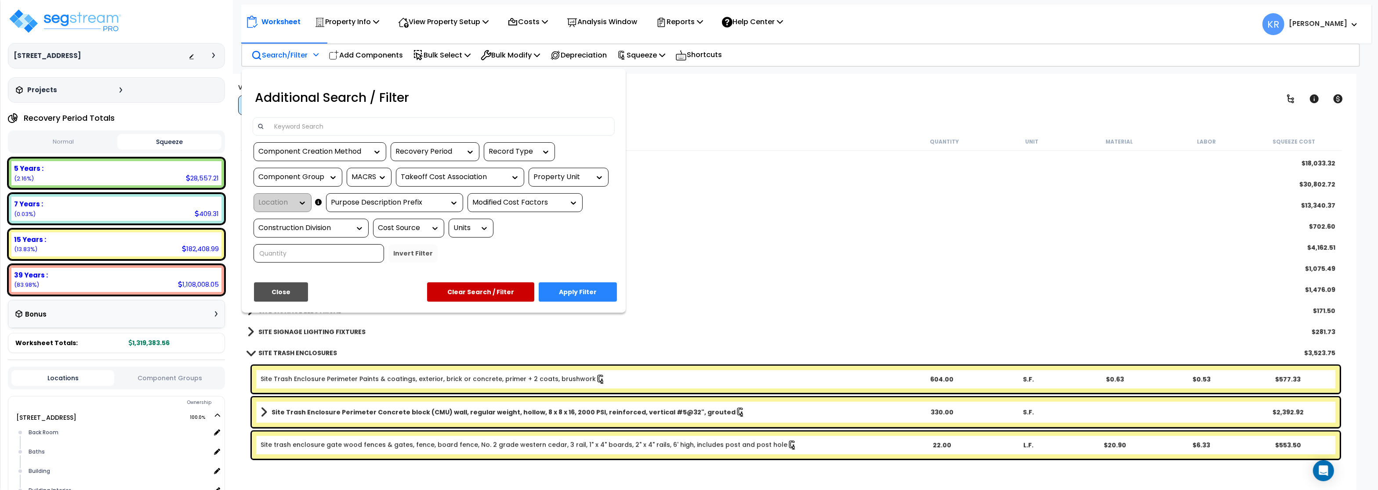
click at [319, 117] on div "Additional Search / Filter" at bounding box center [433, 99] width 375 height 35
click at [316, 128] on input at bounding box center [439, 126] width 341 height 13
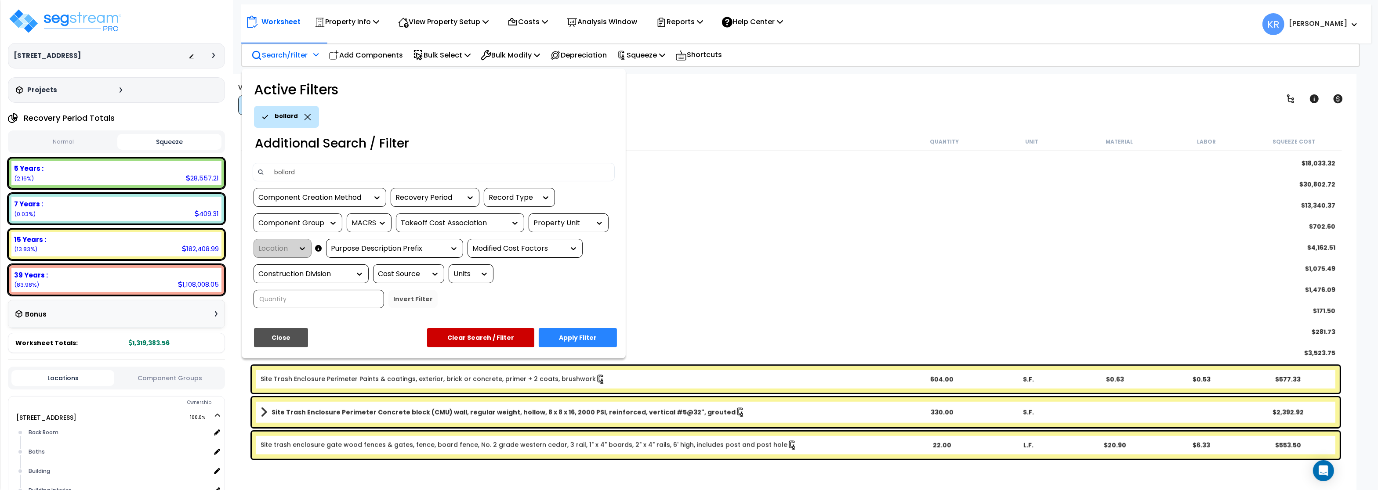
type input "bollard"
click at [575, 343] on button "Apply Filter" at bounding box center [578, 337] width 78 height 19
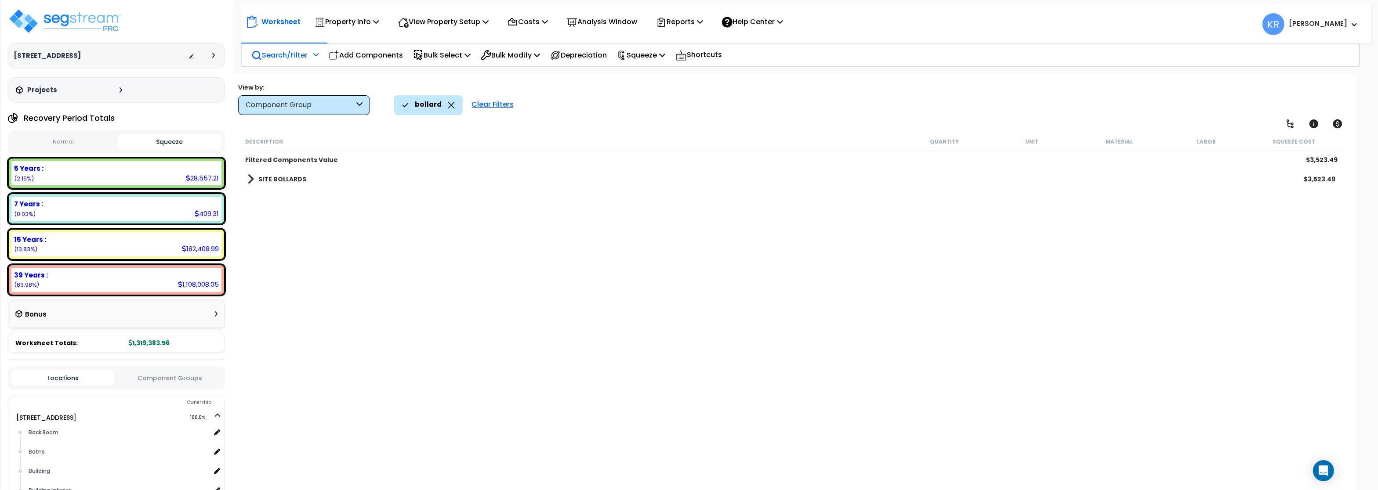
scroll to position [0, 0]
click at [286, 177] on b "SITE BOLLARDS" at bounding box center [282, 179] width 48 height 9
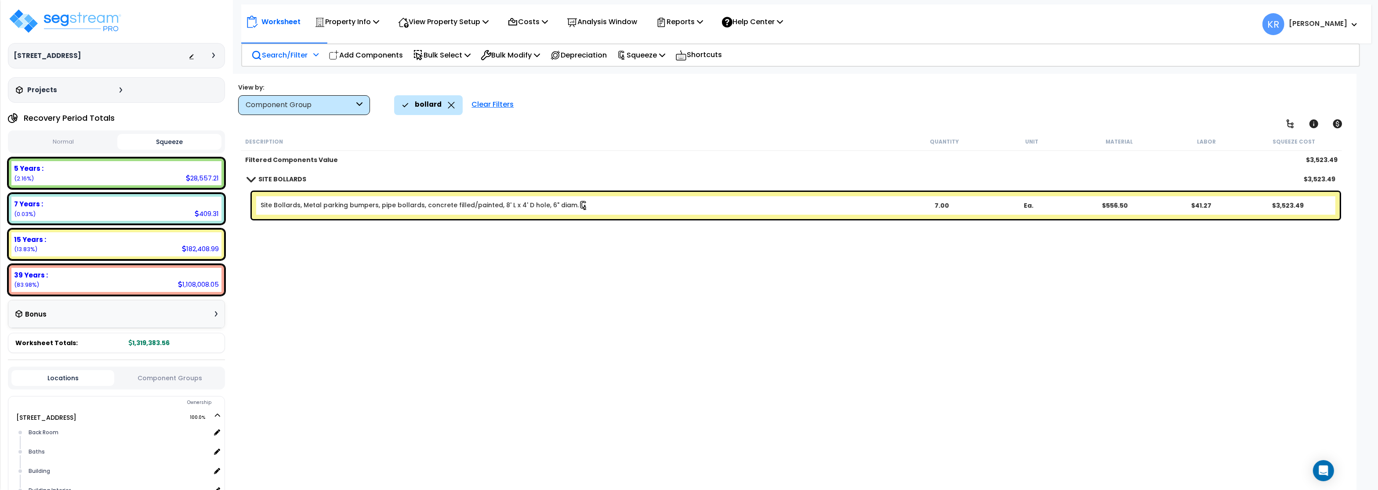
click at [286, 177] on b "SITE BOLLARDS" at bounding box center [282, 179] width 48 height 9
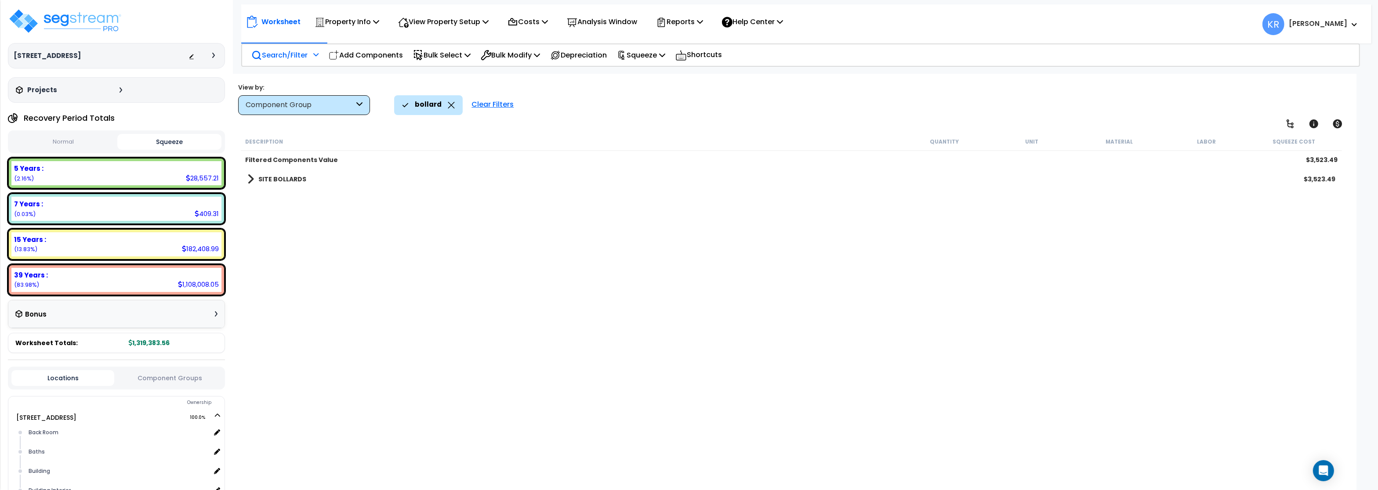
click at [448, 107] on icon at bounding box center [451, 105] width 7 height 7
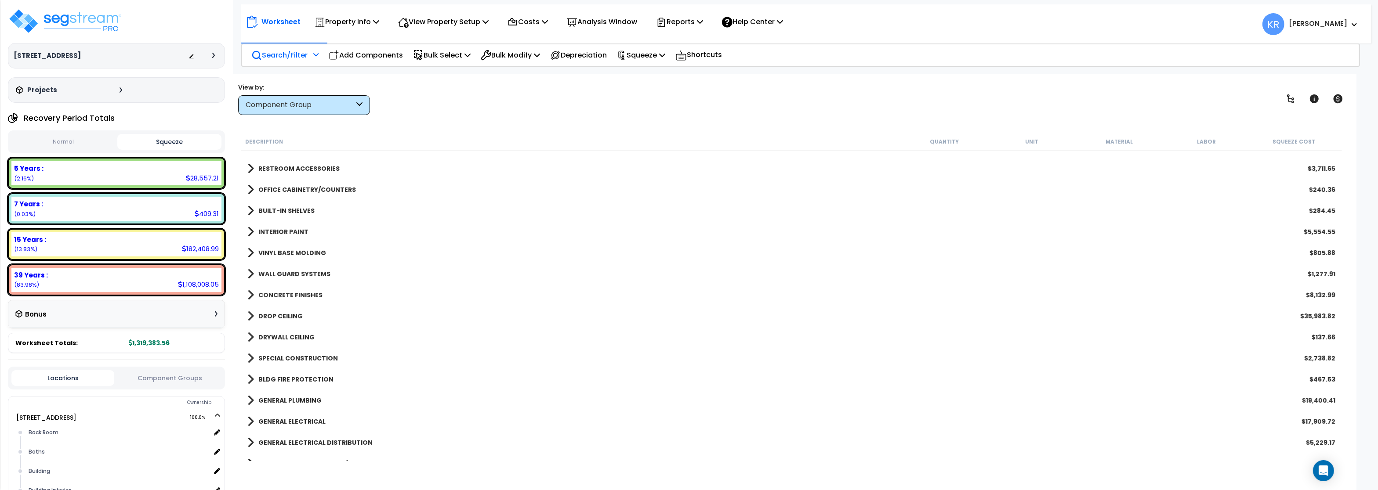
scroll to position [1142, 0]
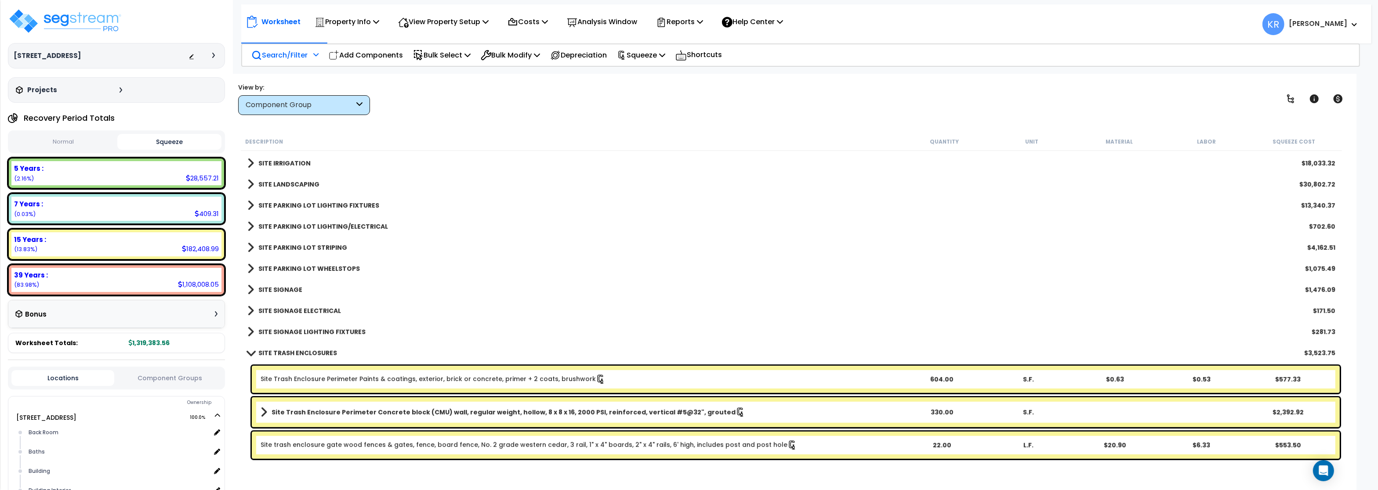
click at [288, 353] on b "SITE TRASH ENCLOSURES" at bounding box center [297, 353] width 79 height 9
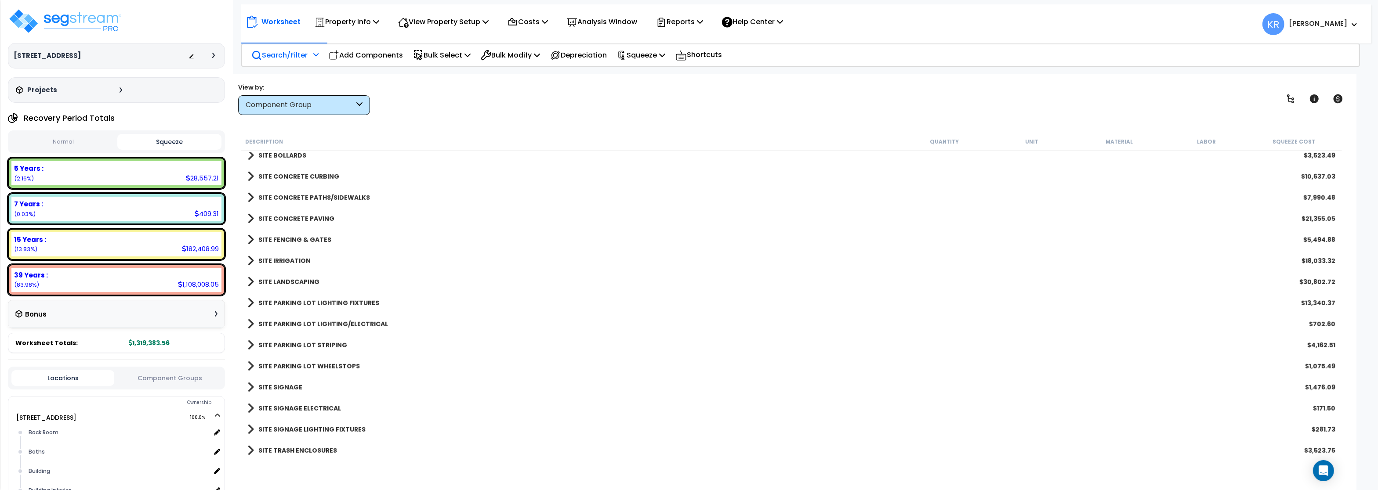
scroll to position [1044, 0]
click at [345, 53] on p "Add Components" at bounding box center [366, 55] width 74 height 12
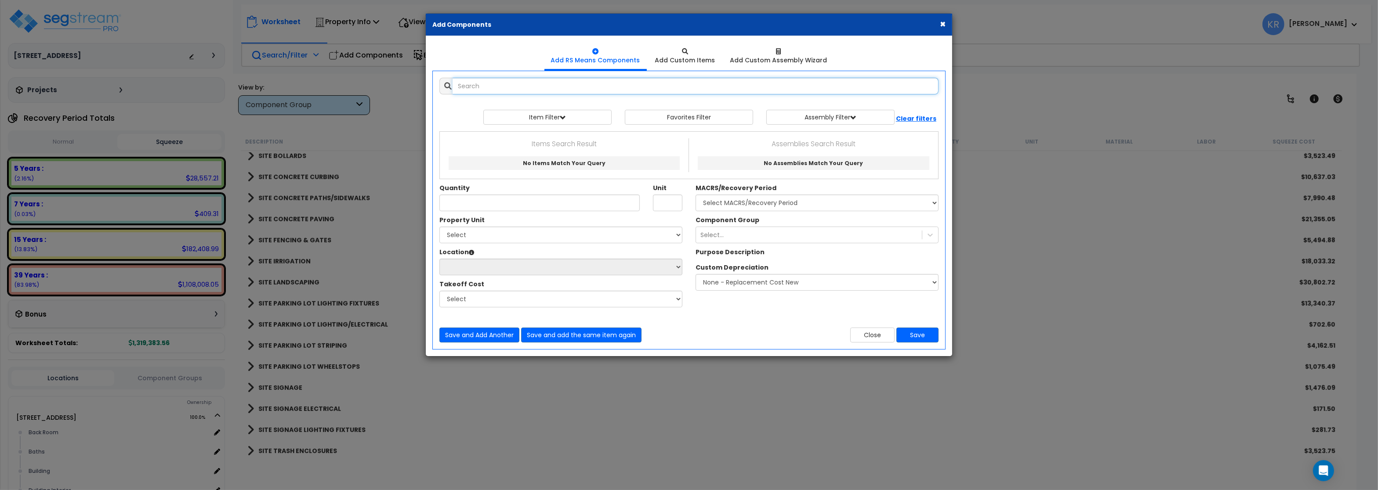
select select
click at [871, 338] on button "Close" at bounding box center [872, 335] width 44 height 15
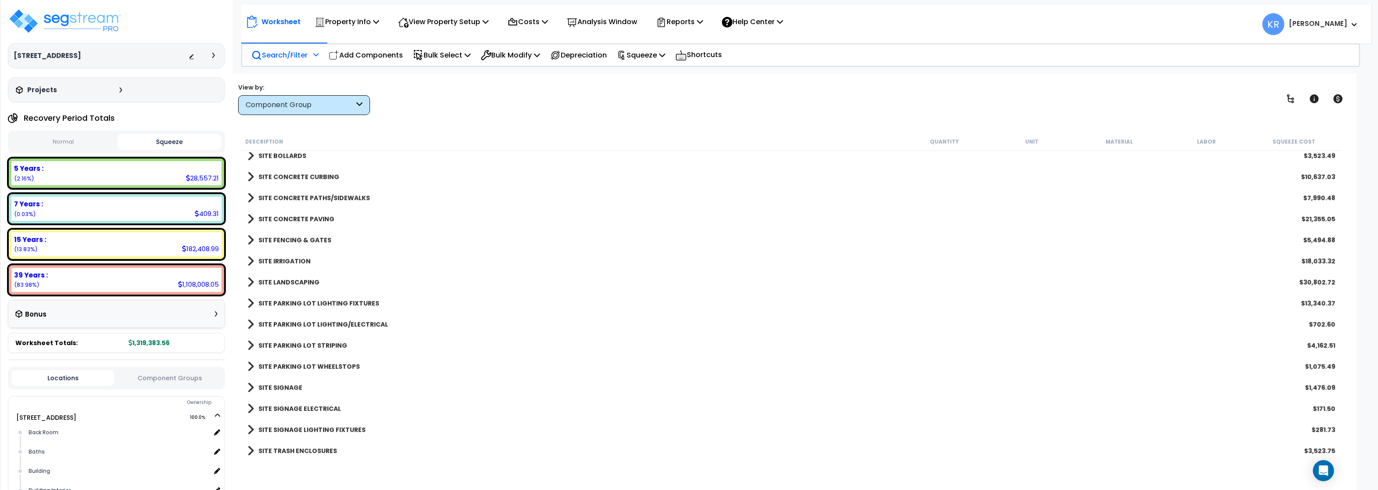
click at [270, 42] on nav "Worksheet Property Info Property Setup Add Property Unit Template property Clon…" at bounding box center [806, 23] width 1130 height 39
click at [270, 47] on div "Search/Filter Additional Search / Filter" at bounding box center [284, 55] width 67 height 21
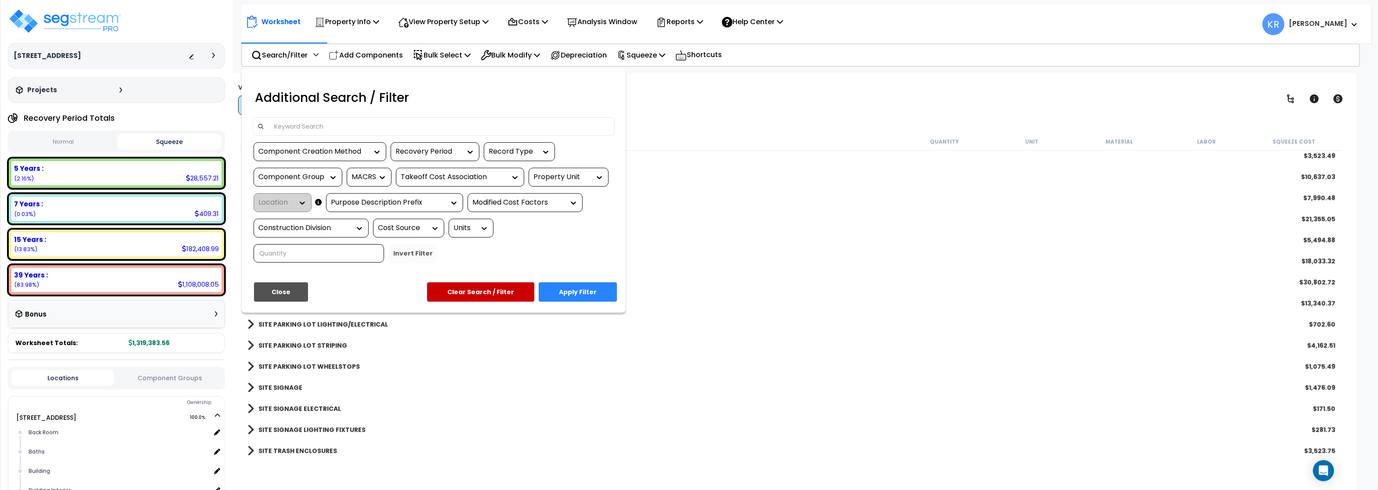
click at [314, 133] on input at bounding box center [439, 126] width 341 height 13
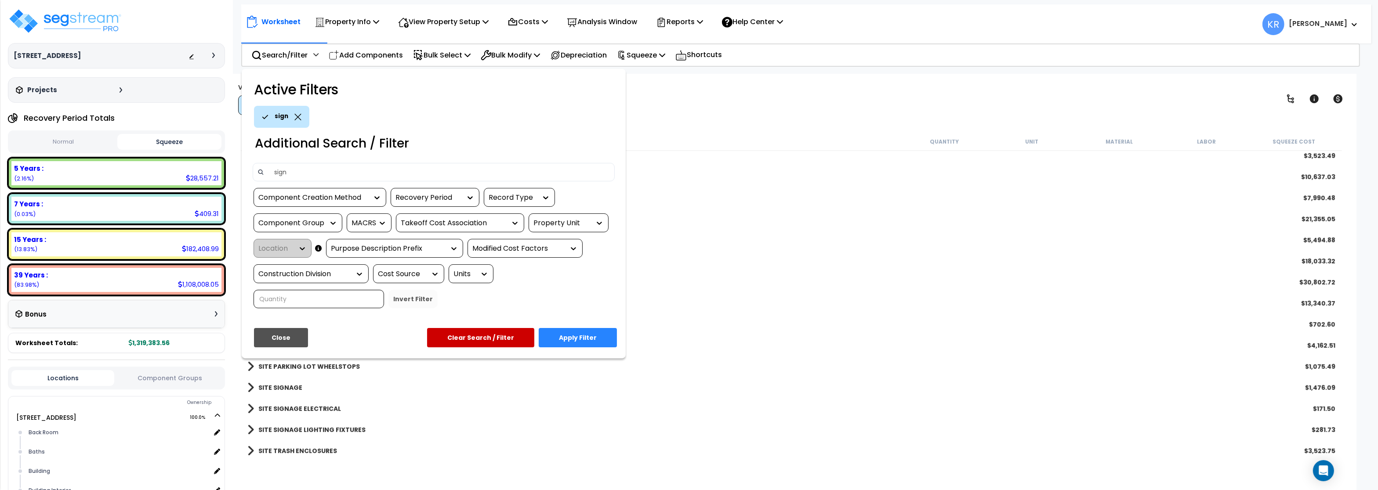
type input "sign"
click at [587, 342] on button "Apply Filter" at bounding box center [578, 337] width 78 height 19
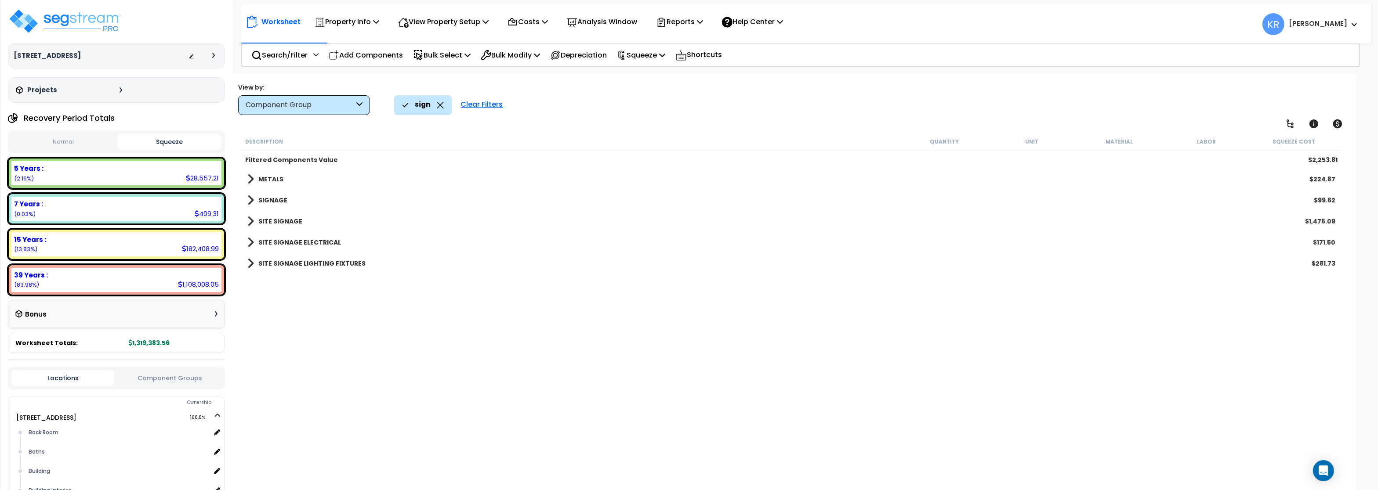
click at [268, 217] on link "SITE SIGNAGE" at bounding box center [274, 221] width 55 height 12
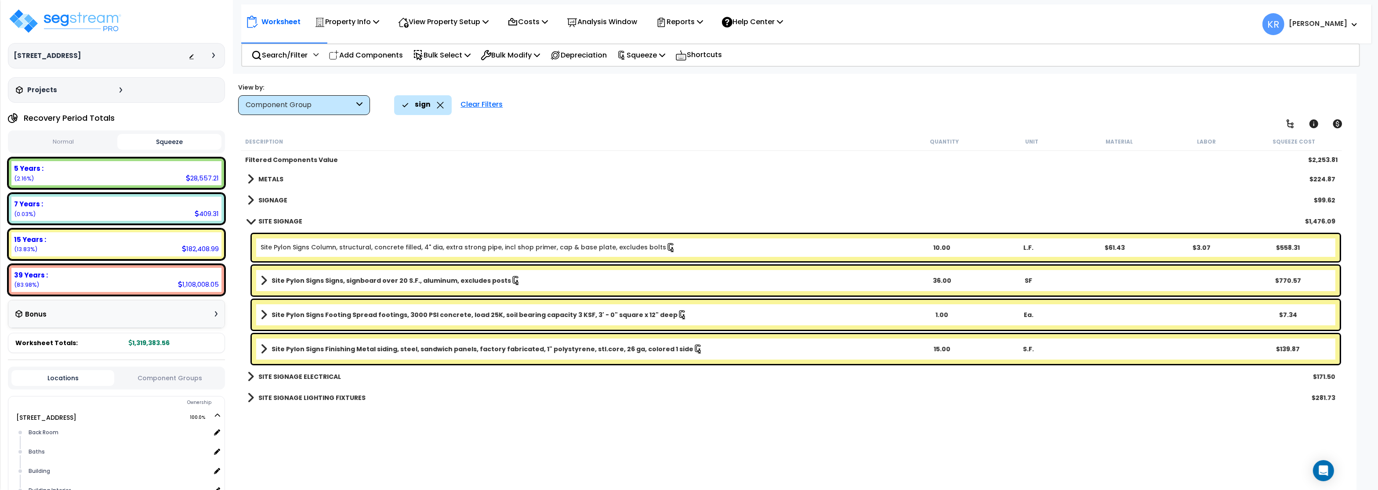
click at [275, 371] on link "SITE SIGNAGE ELECTRICAL" at bounding box center [294, 377] width 94 height 12
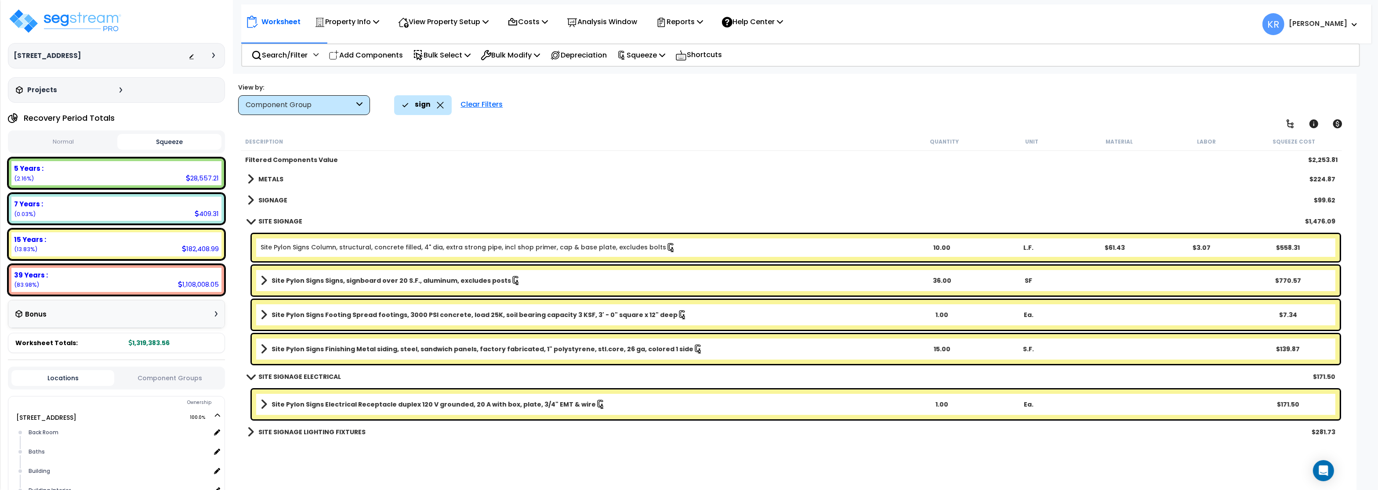
click at [318, 430] on b "SITE SIGNAGE LIGHTING FIXTURES" at bounding box center [311, 432] width 107 height 9
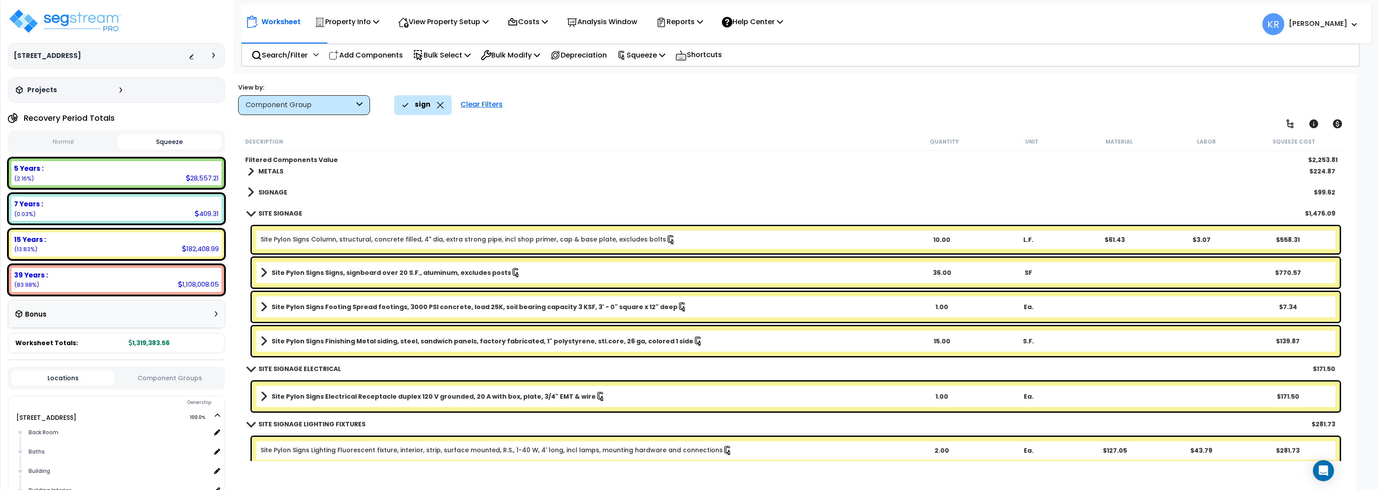
scroll to position [13, 0]
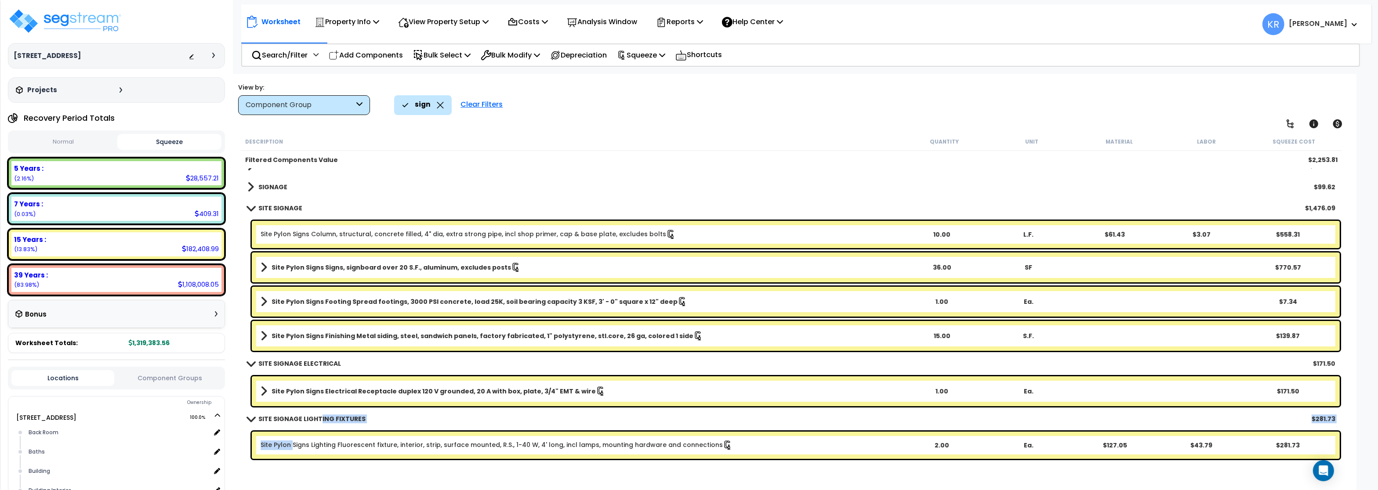
click at [292, 445] on link "Site Pylon Signs Lighting Fluorescent fixture, interior, strip, surface mounted…" at bounding box center [496, 446] width 472 height 10
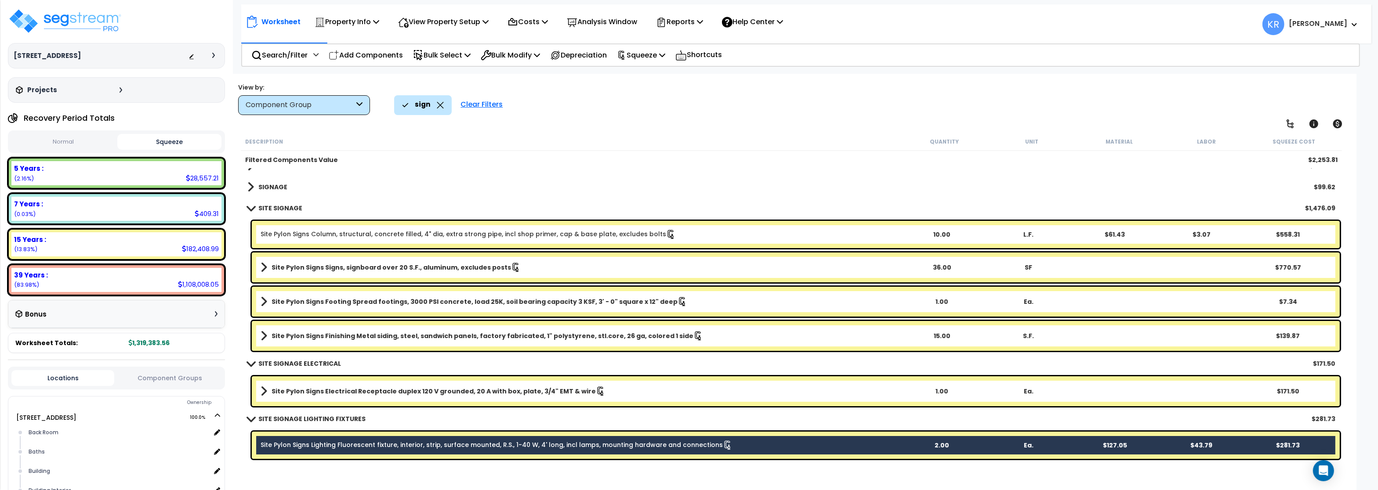
click at [304, 393] on b "Site Pylon Signs Electrical Receptacle duplex 120 V grounded, 20 A with box, pl…" at bounding box center [433, 391] width 324 height 9
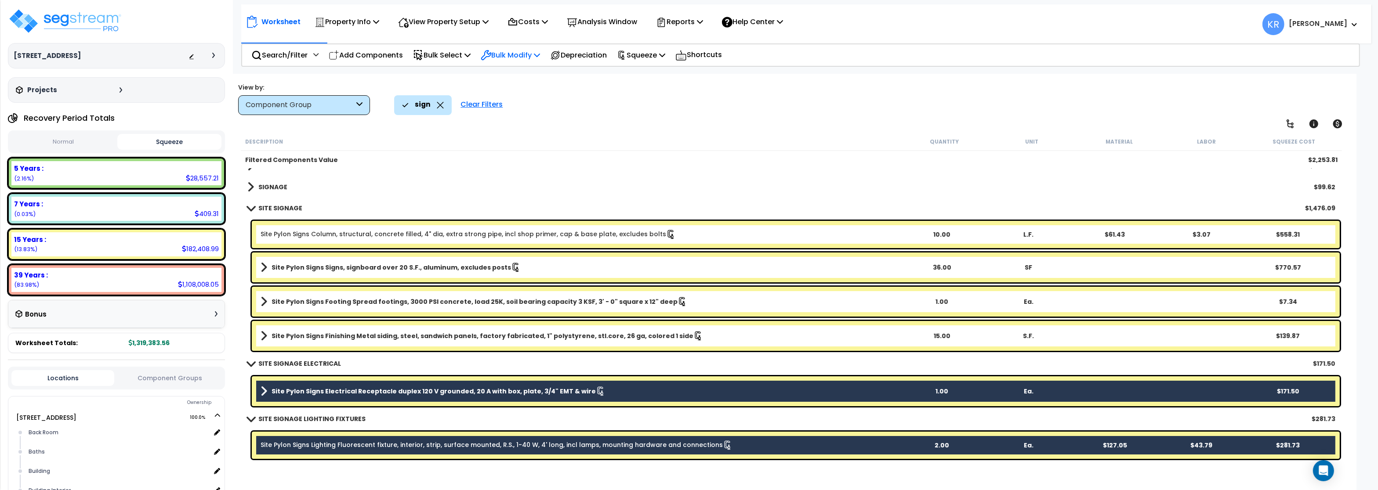
click at [527, 55] on p "Bulk Modify" at bounding box center [510, 55] width 59 height 12
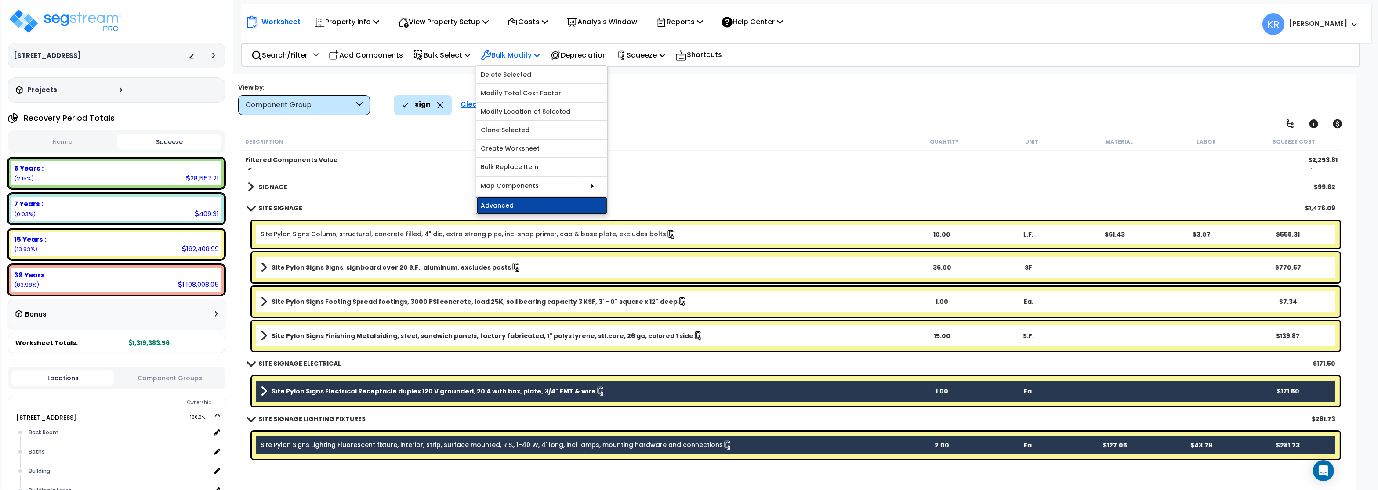
click at [509, 205] on link "Advanced" at bounding box center [541, 206] width 131 height 18
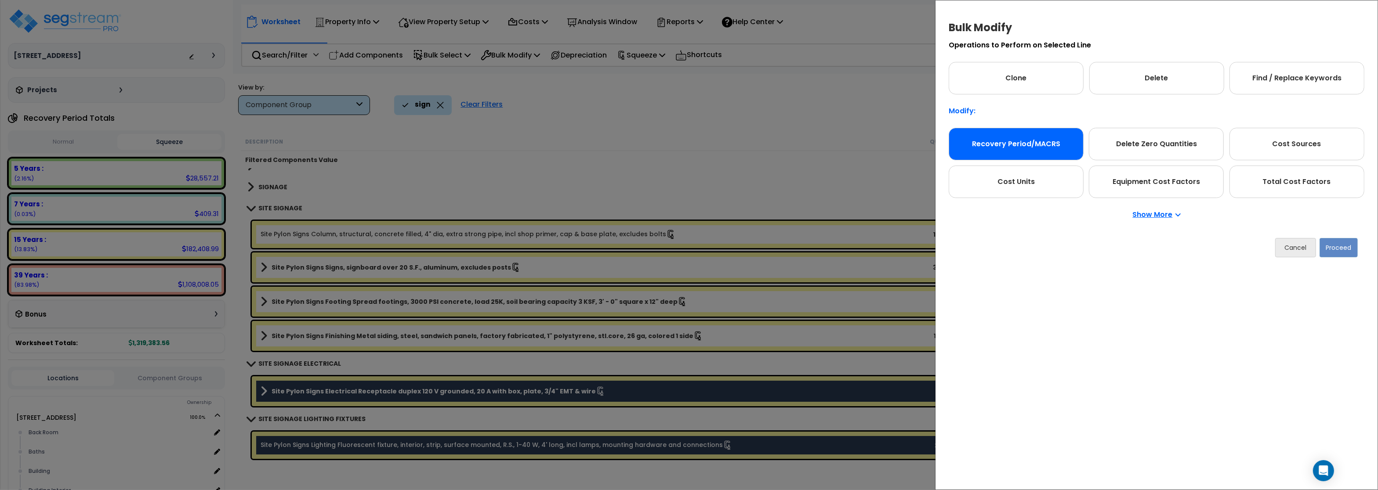
click at [1019, 136] on div "Recovery Period/MACRS" at bounding box center [1015, 144] width 135 height 33
click at [1344, 249] on button "Proceed" at bounding box center [1338, 247] width 38 height 19
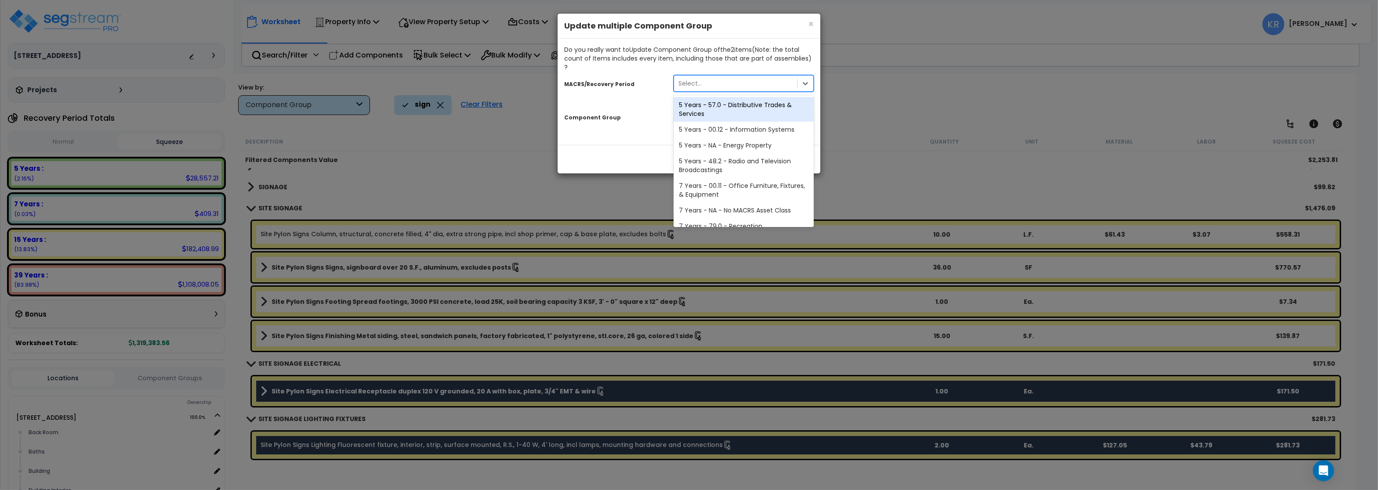
click at [699, 79] on div "Select..." at bounding box center [689, 83] width 23 height 9
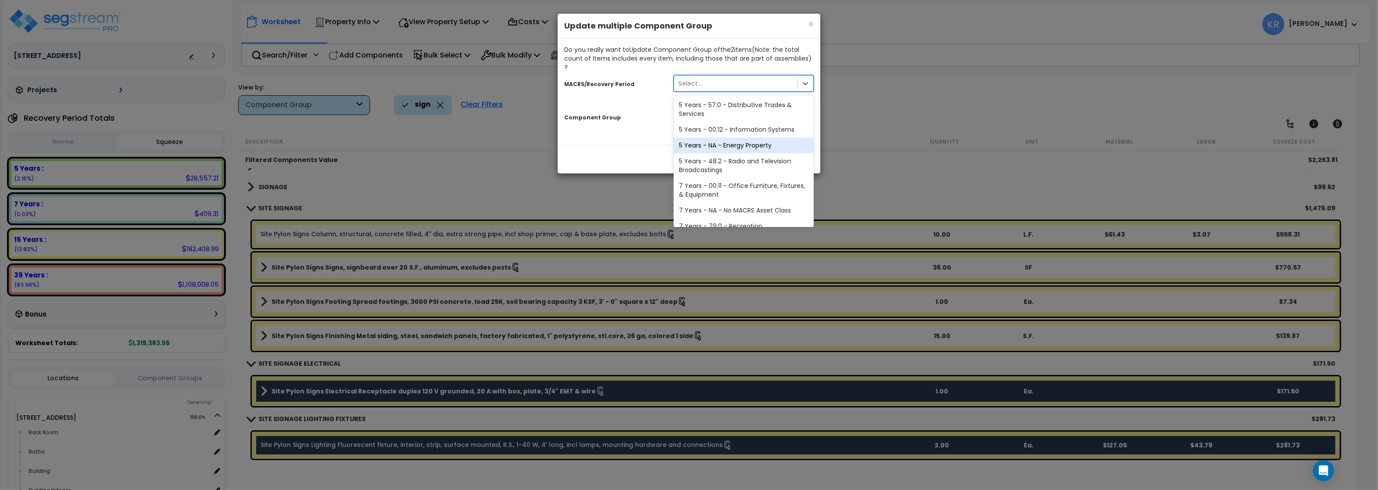
scroll to position [163, 0]
click at [715, 120] on div "15 Years - 00.3 - Land Improvements" at bounding box center [743, 128] width 140 height 16
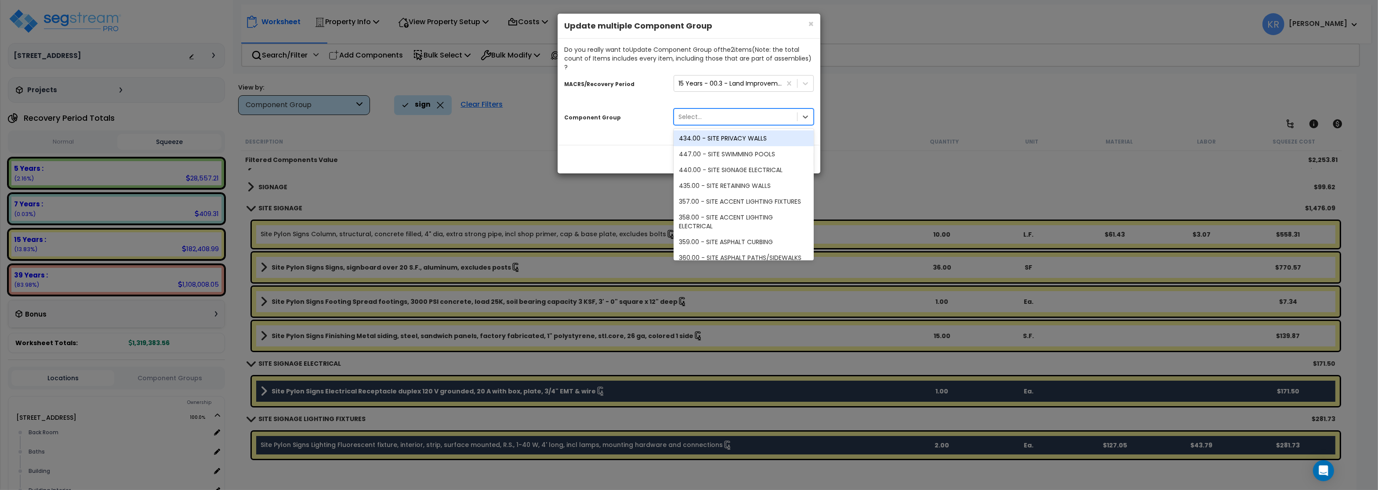
click at [694, 112] on div "Select..." at bounding box center [689, 116] width 23 height 9
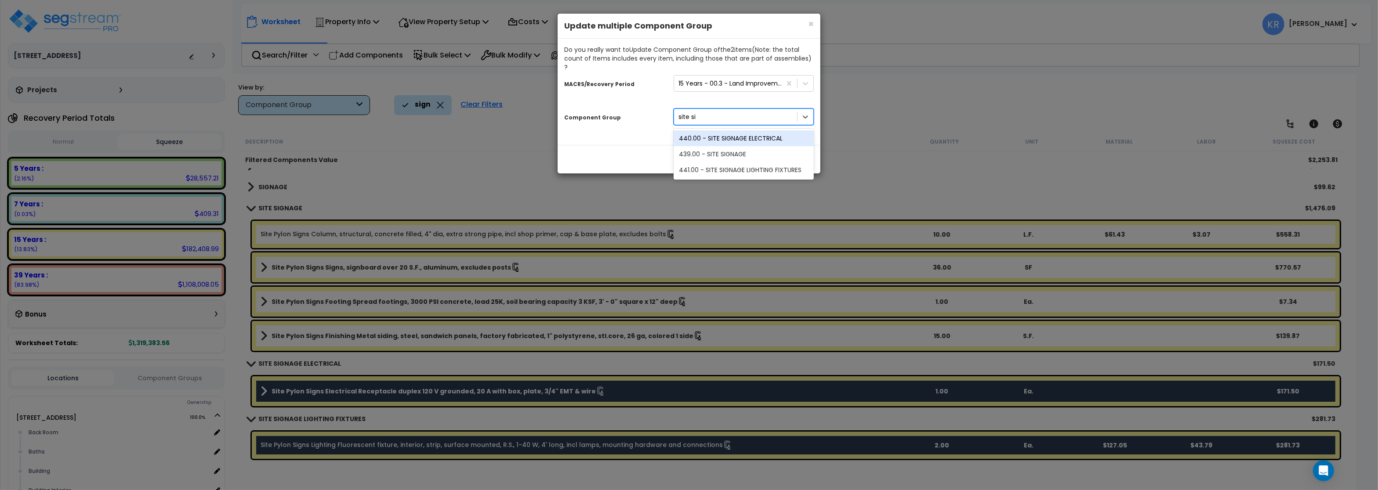
type input "site sig"
click at [707, 147] on div "439.00 - SITE SIGNAGE" at bounding box center [743, 154] width 140 height 16
click at [786, 152] on button "Update" at bounding box center [797, 159] width 34 height 15
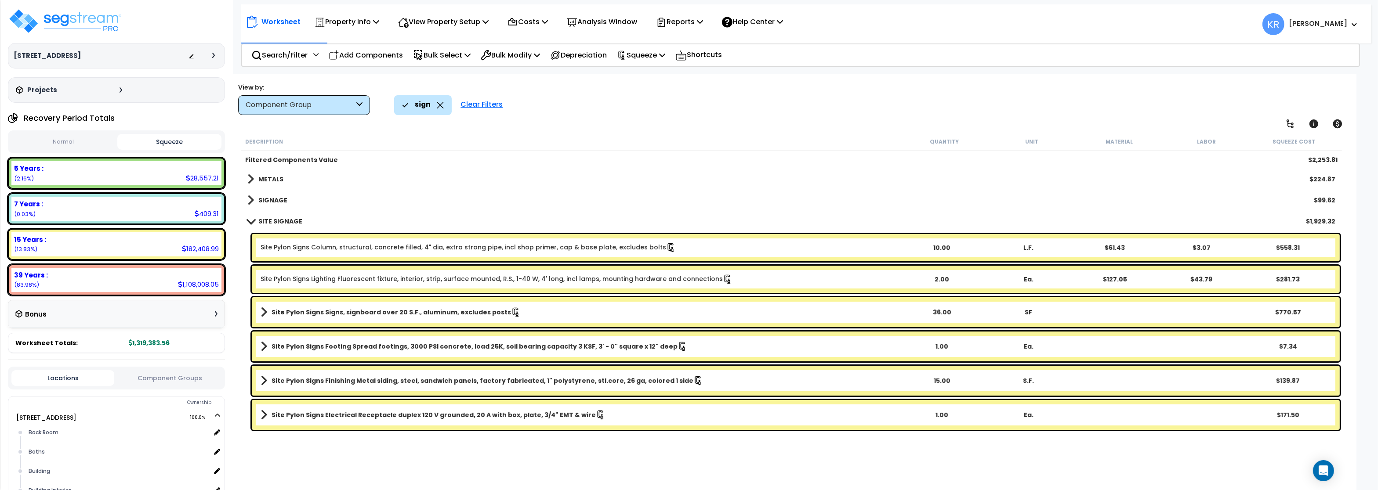
scroll to position [0, 0]
click at [274, 198] on b "SIGNAGE" at bounding box center [272, 200] width 29 height 9
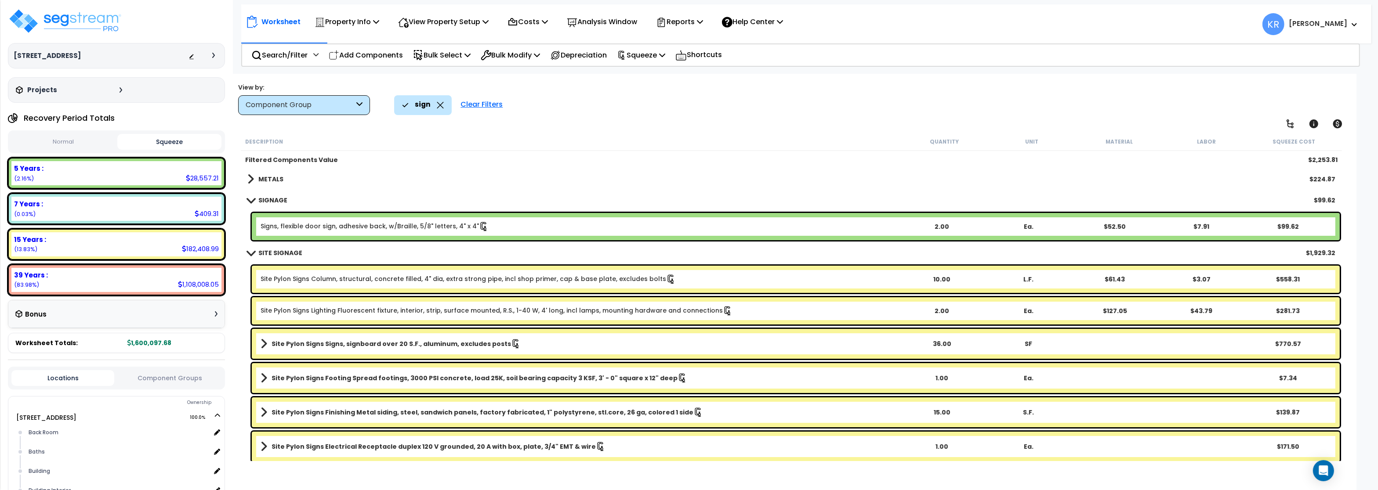
click at [274, 198] on b "SIGNAGE" at bounding box center [272, 200] width 29 height 9
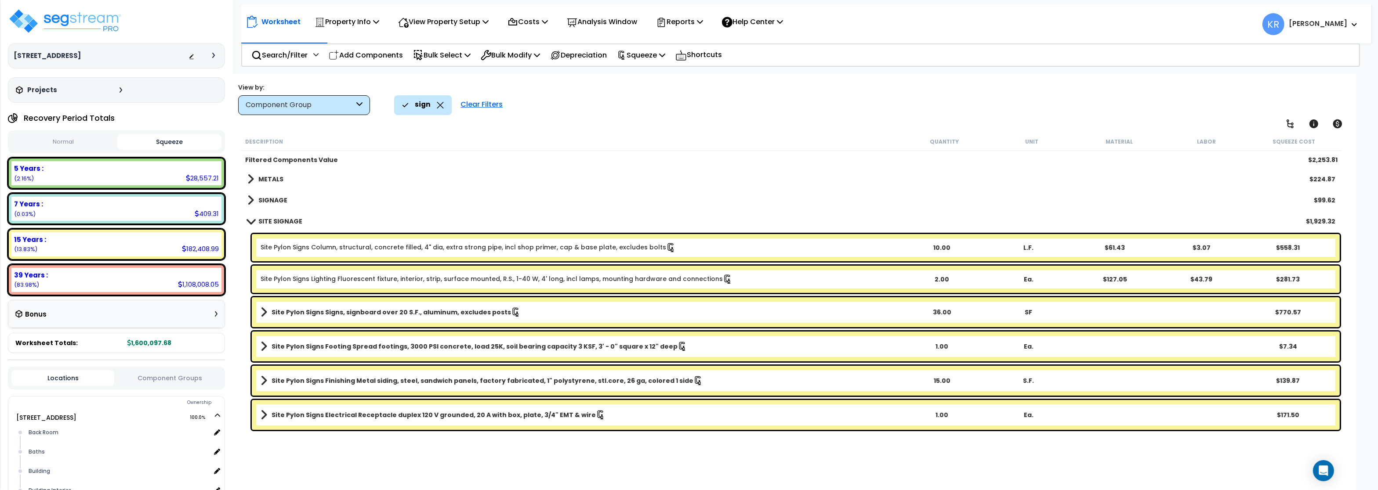
click at [479, 104] on div "Clear Filters" at bounding box center [481, 104] width 51 height 19
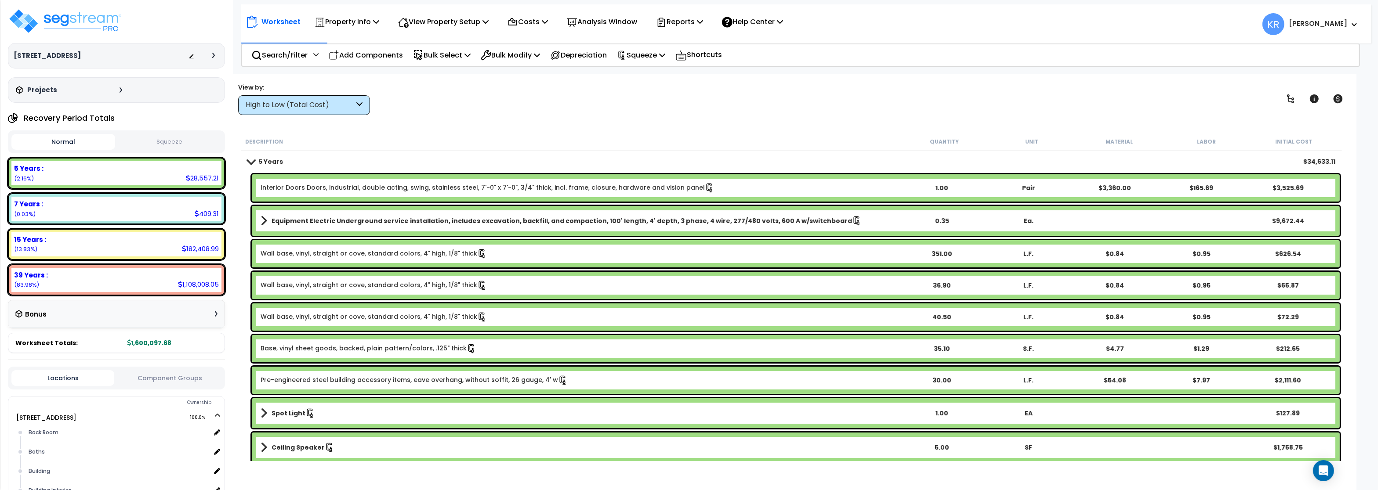
click at [155, 145] on button "Squeeze" at bounding box center [169, 141] width 104 height 15
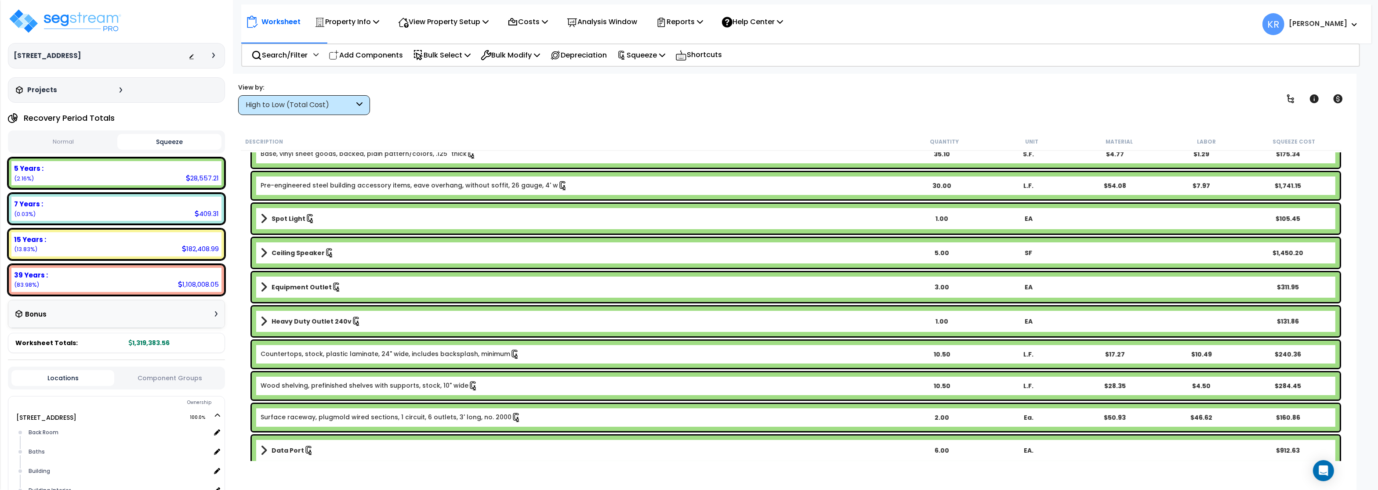
scroll to position [211, 0]
